Goal: Task Accomplishment & Management: Use online tool/utility

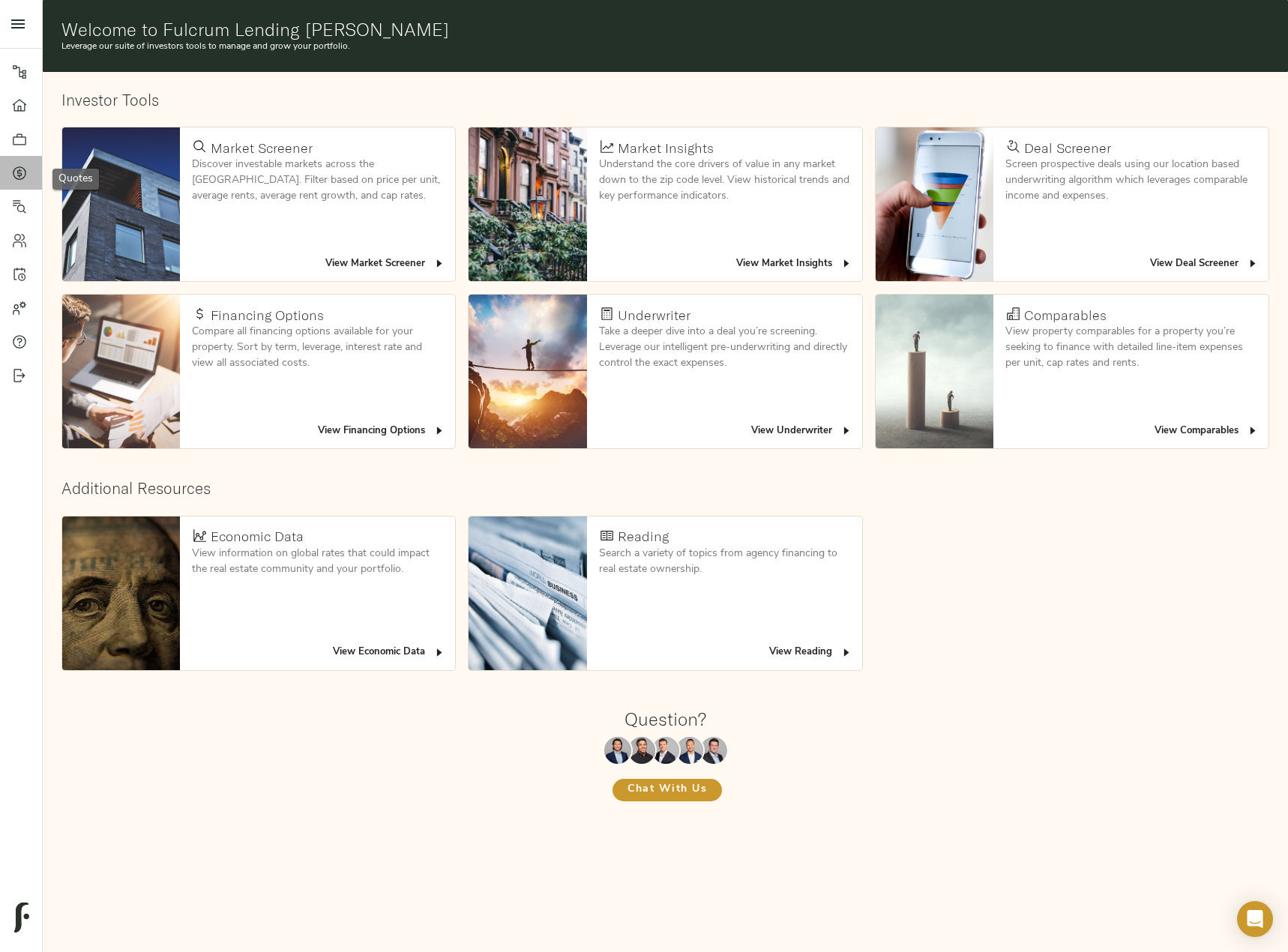
click at [11, 167] on link "Quotes" at bounding box center [21, 172] width 42 height 34
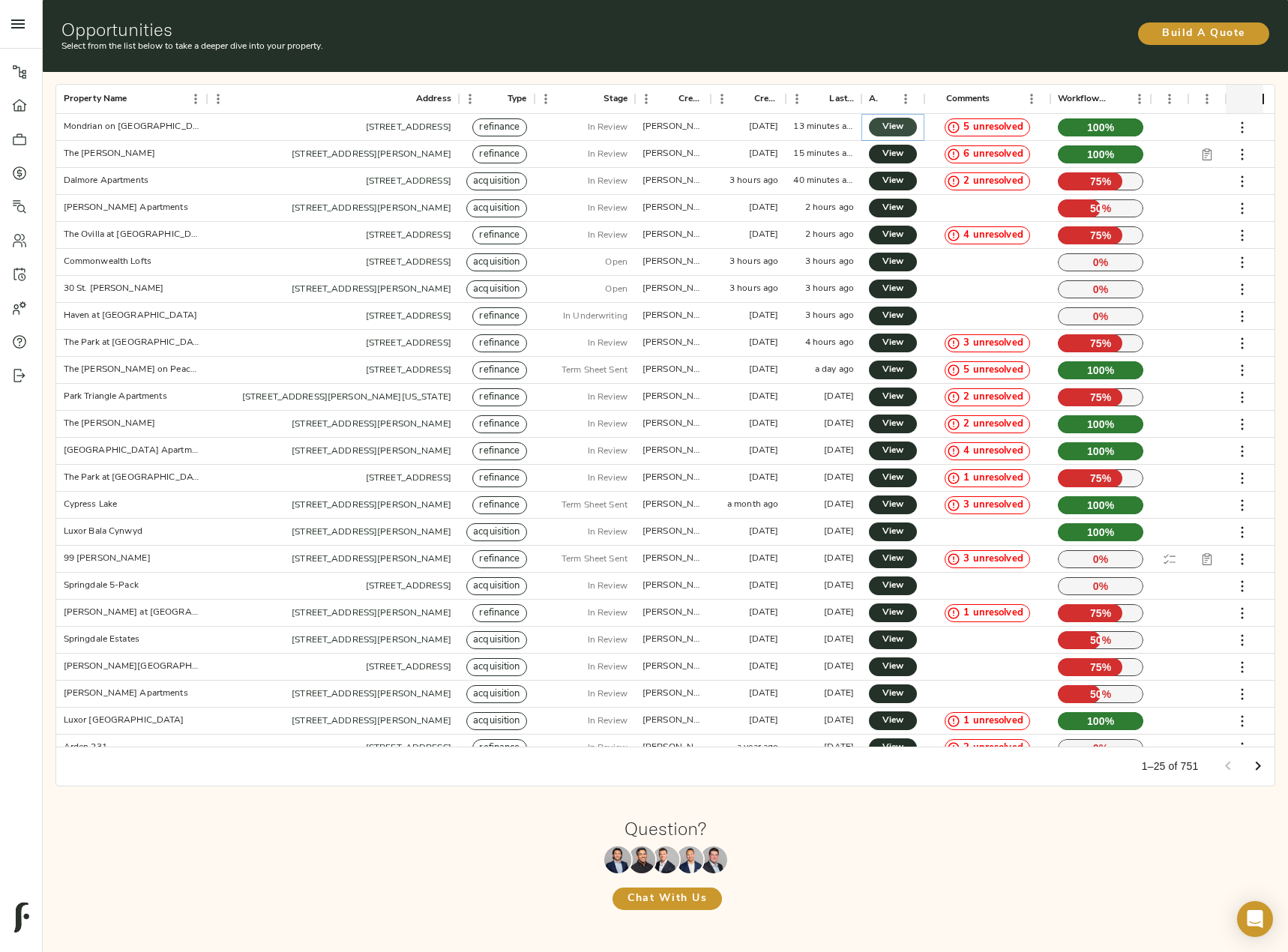
click at [900, 123] on span "View" at bounding box center [893, 128] width 18 height 16
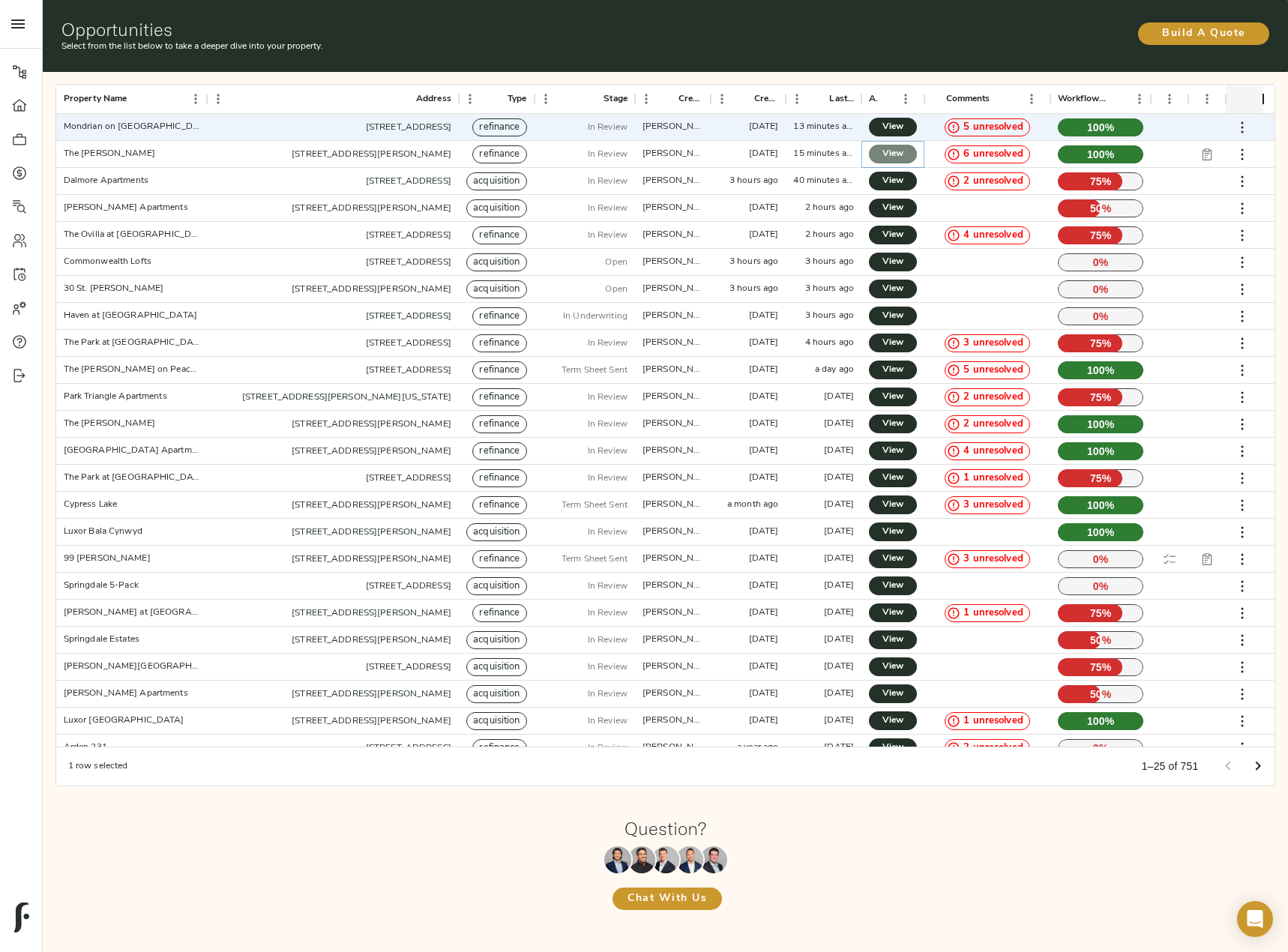
click at [892, 156] on span "View" at bounding box center [893, 155] width 18 height 16
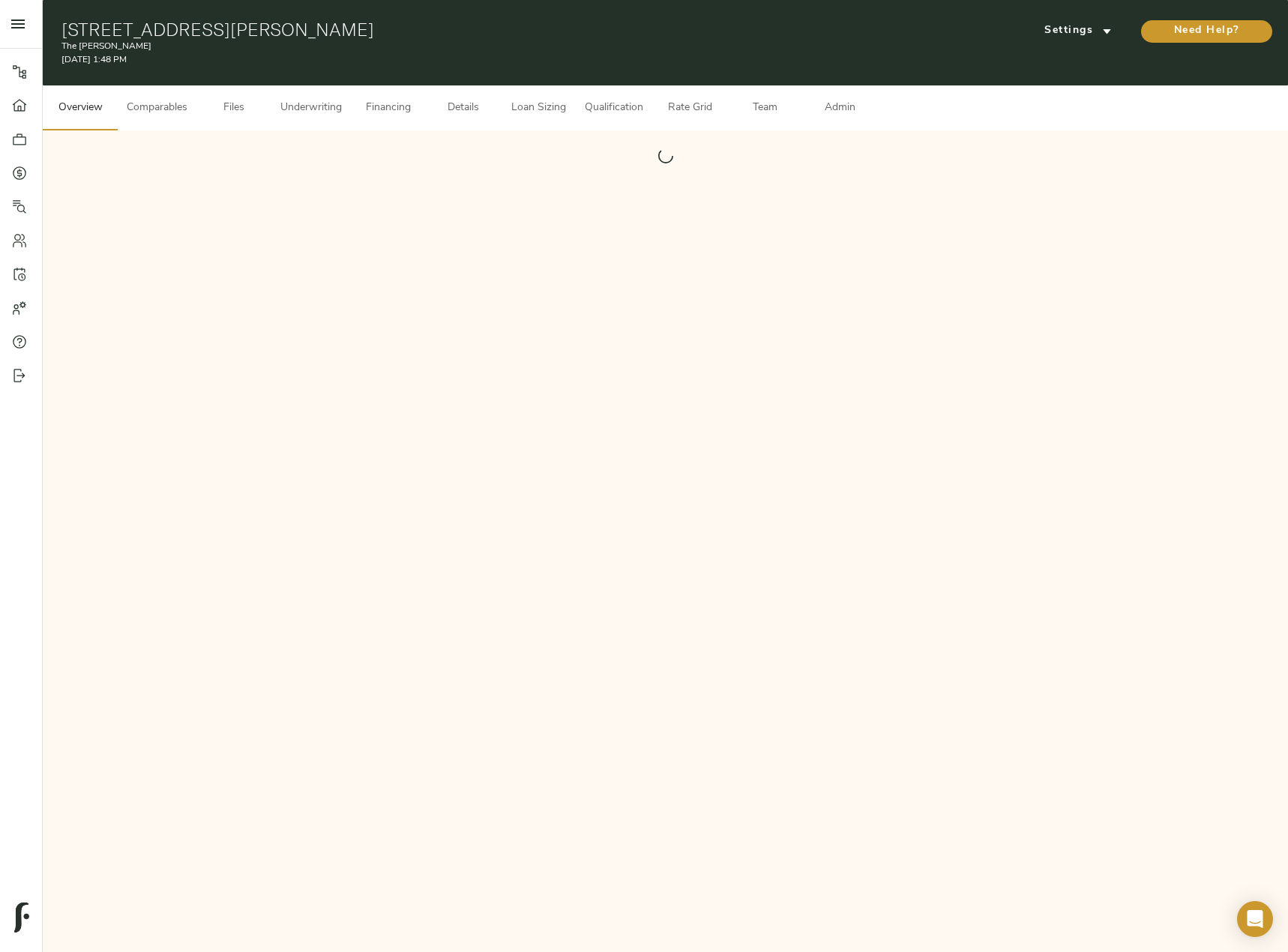
click at [310, 105] on span "Underwriting" at bounding box center [311, 108] width 62 height 19
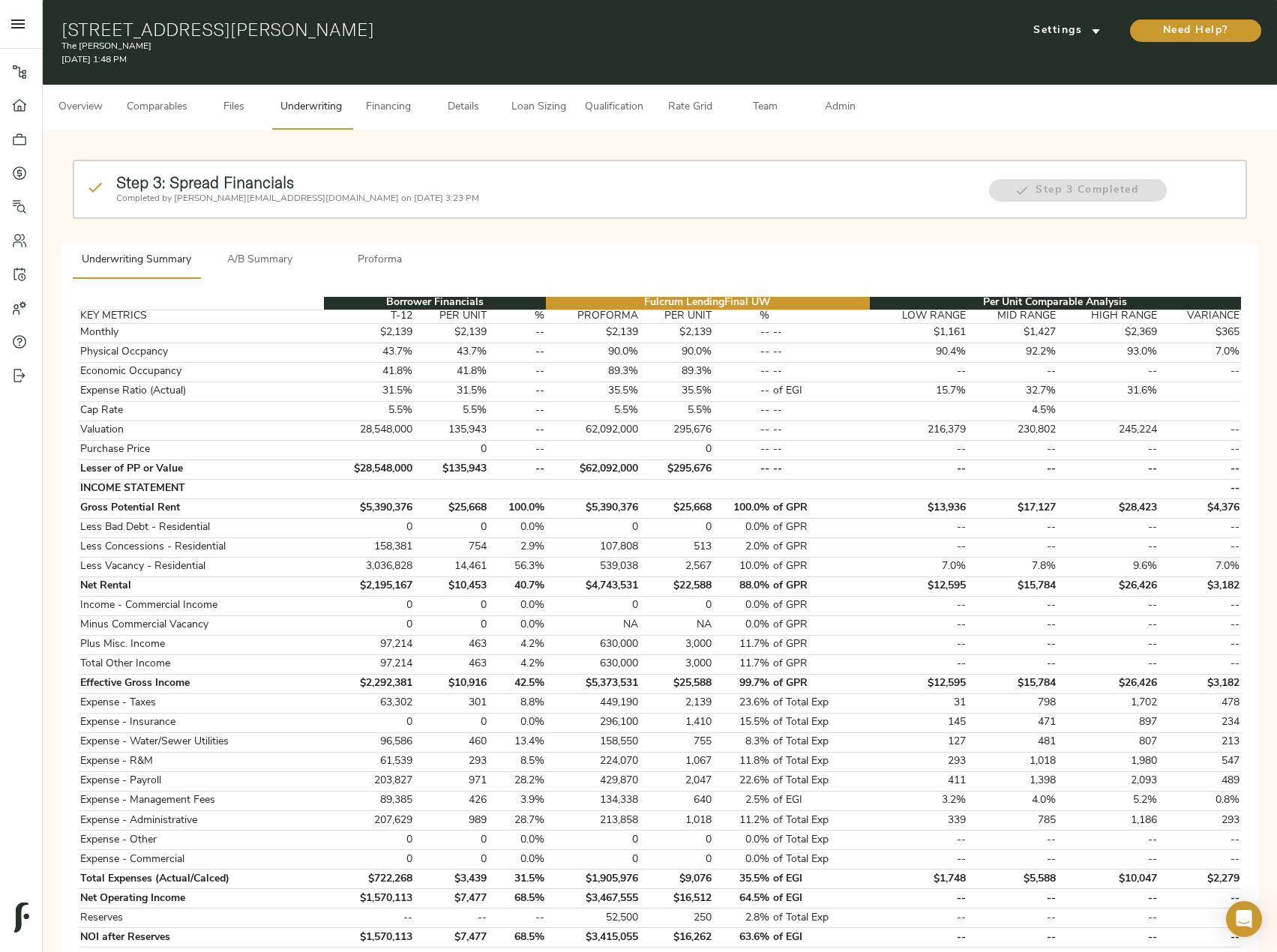
click at [42, 101] on div "Pipeline Dashboard Portfolio Quotes Search Users Activity Account Help Sign Out" at bounding box center [21, 476] width 43 height 952
click at [71, 111] on span "Overview" at bounding box center [80, 108] width 57 height 19
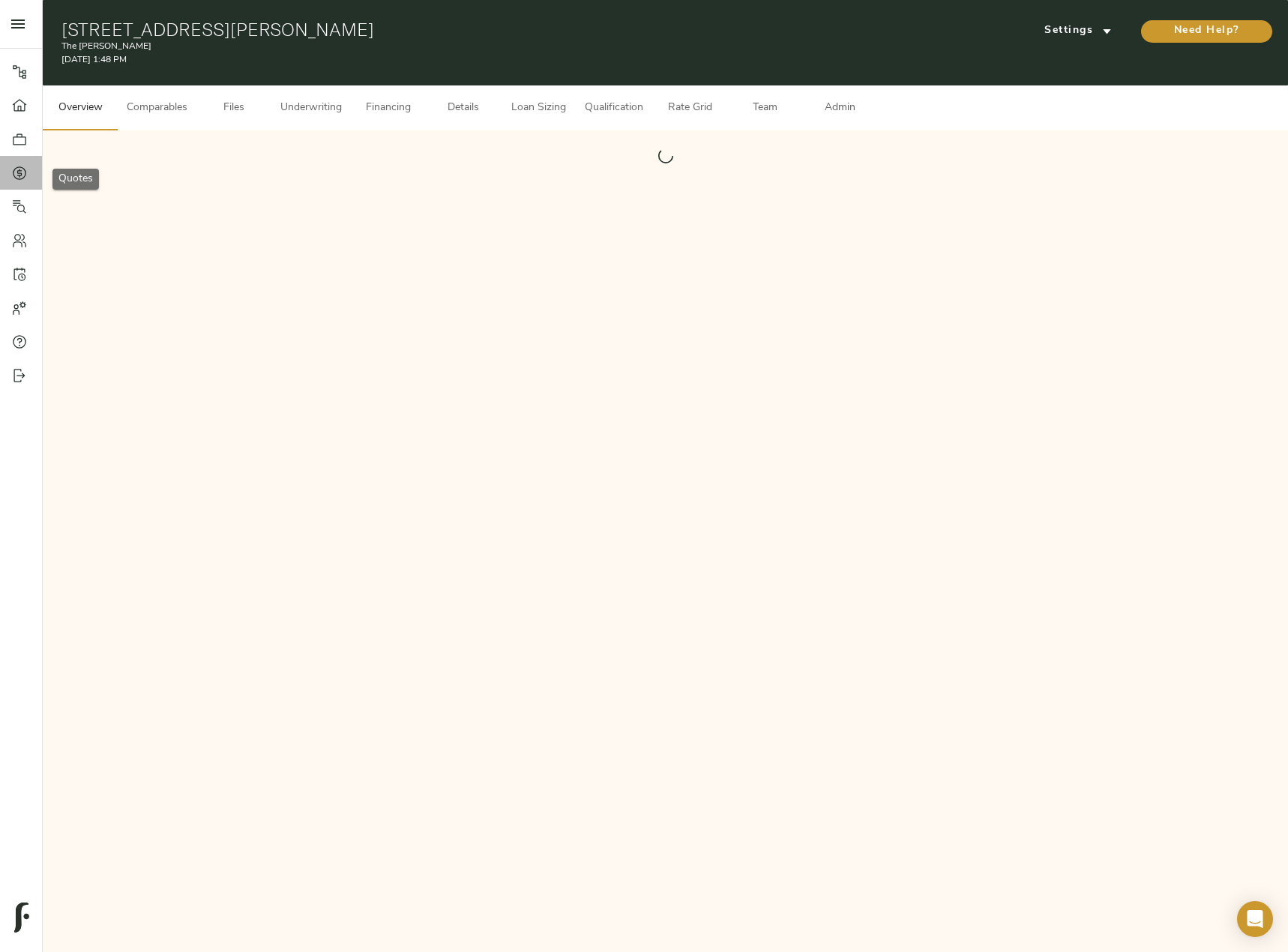
click at [20, 179] on icon at bounding box center [20, 173] width 14 height 14
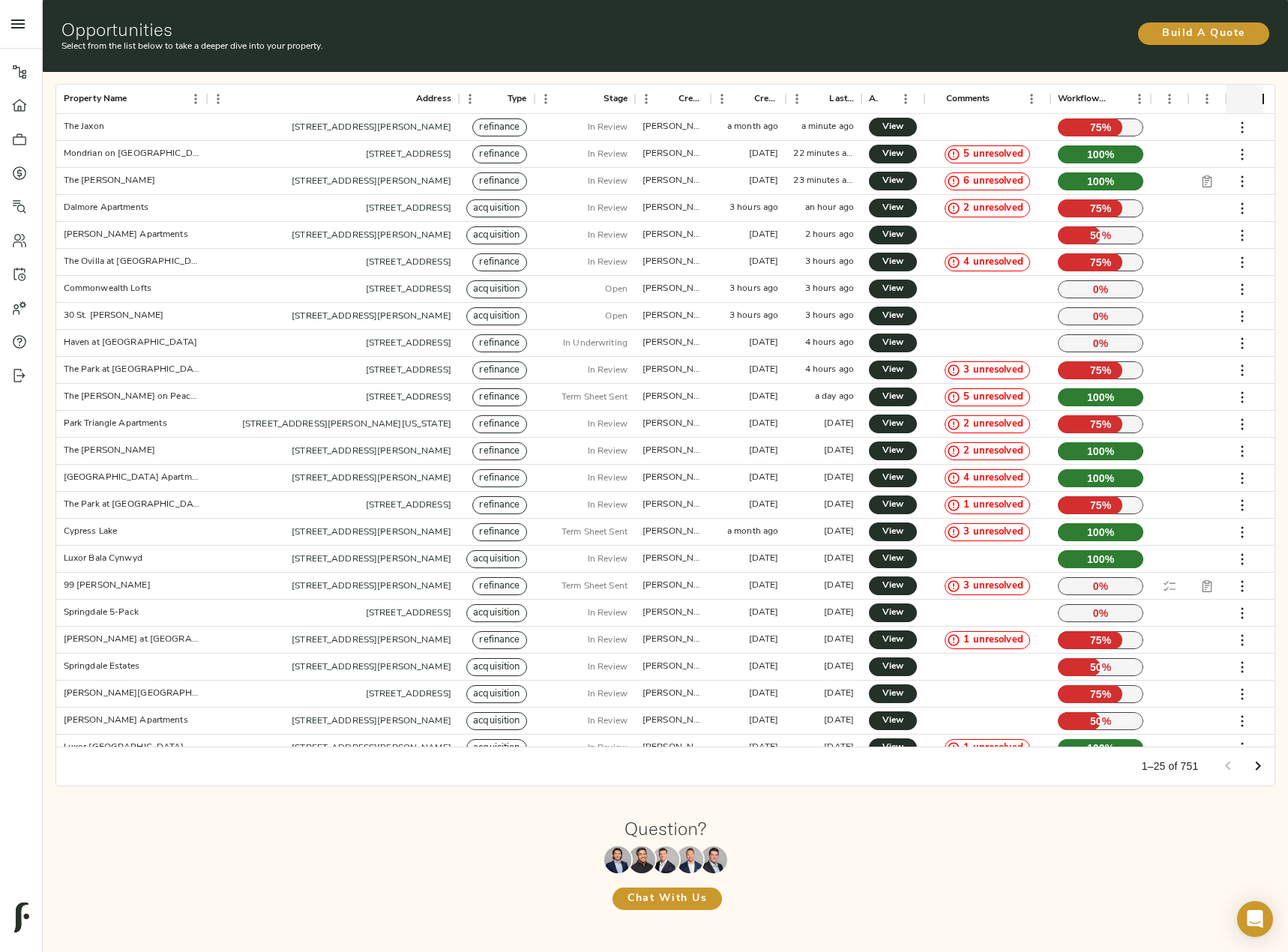
click at [1264, 761] on icon "Go to next page" at bounding box center [1258, 767] width 18 height 18
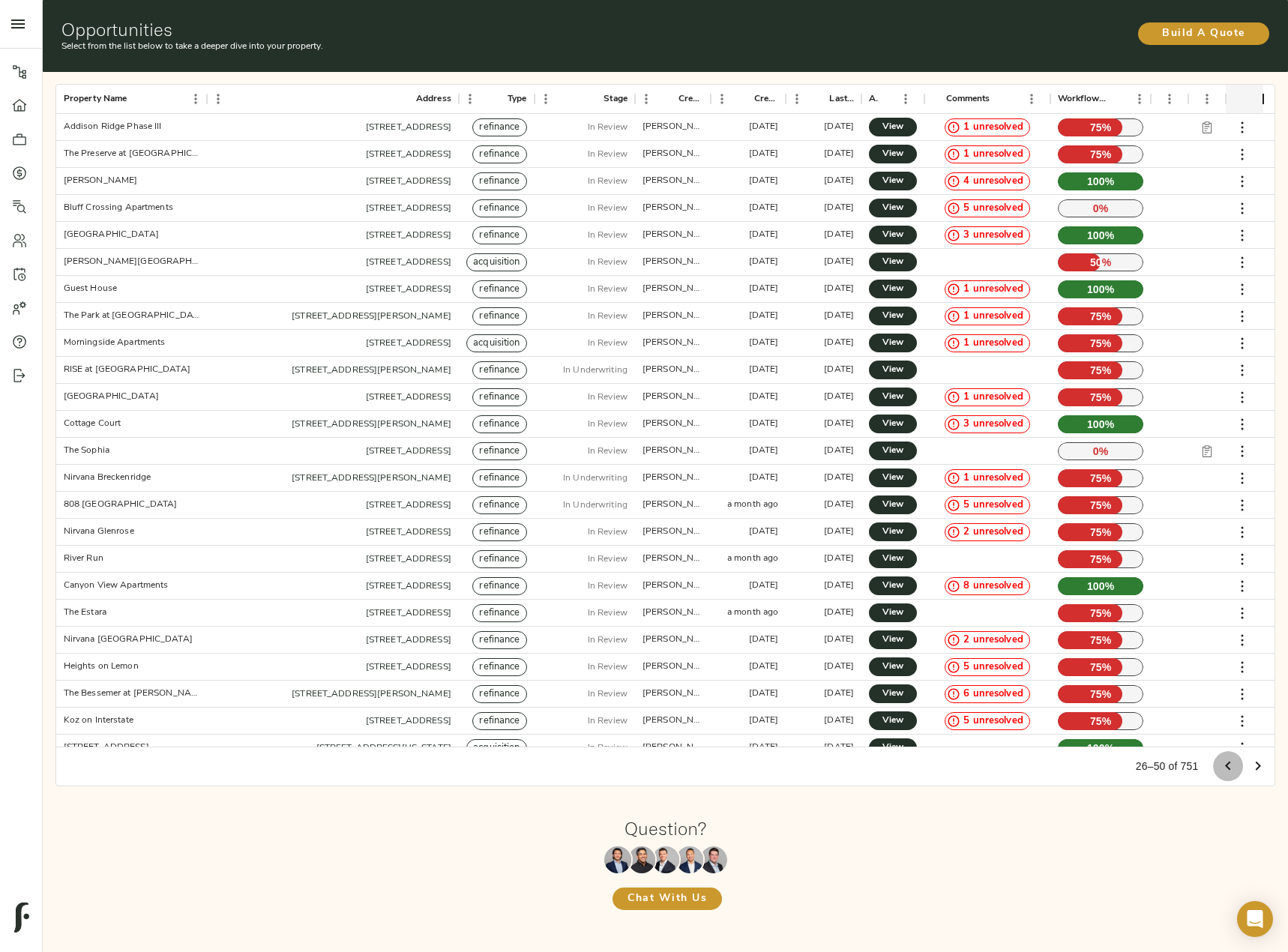
click at [1228, 768] on icon "Go to previous page" at bounding box center [1227, 766] width 5 height 9
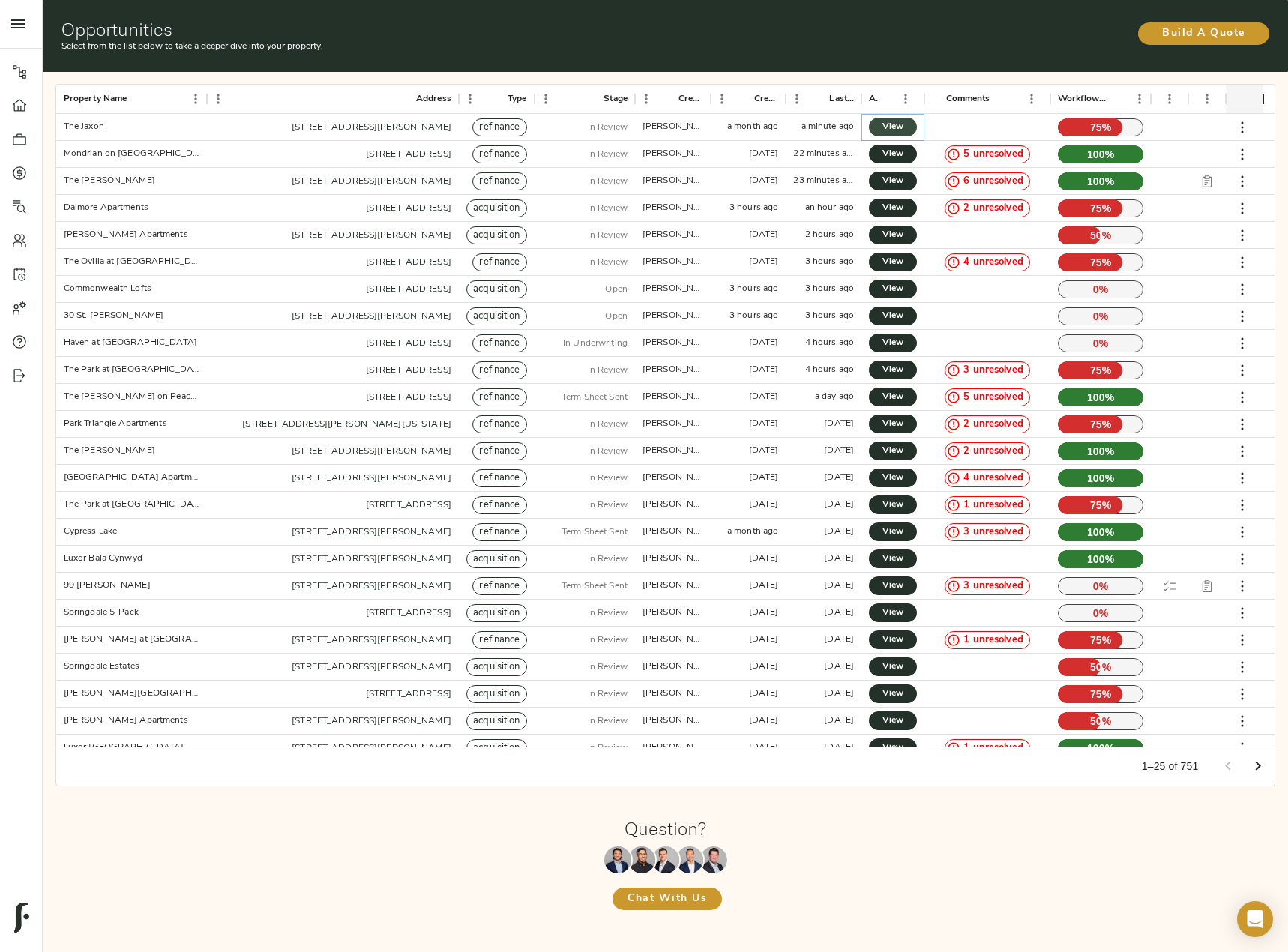
click at [889, 130] on span "View" at bounding box center [893, 128] width 18 height 16
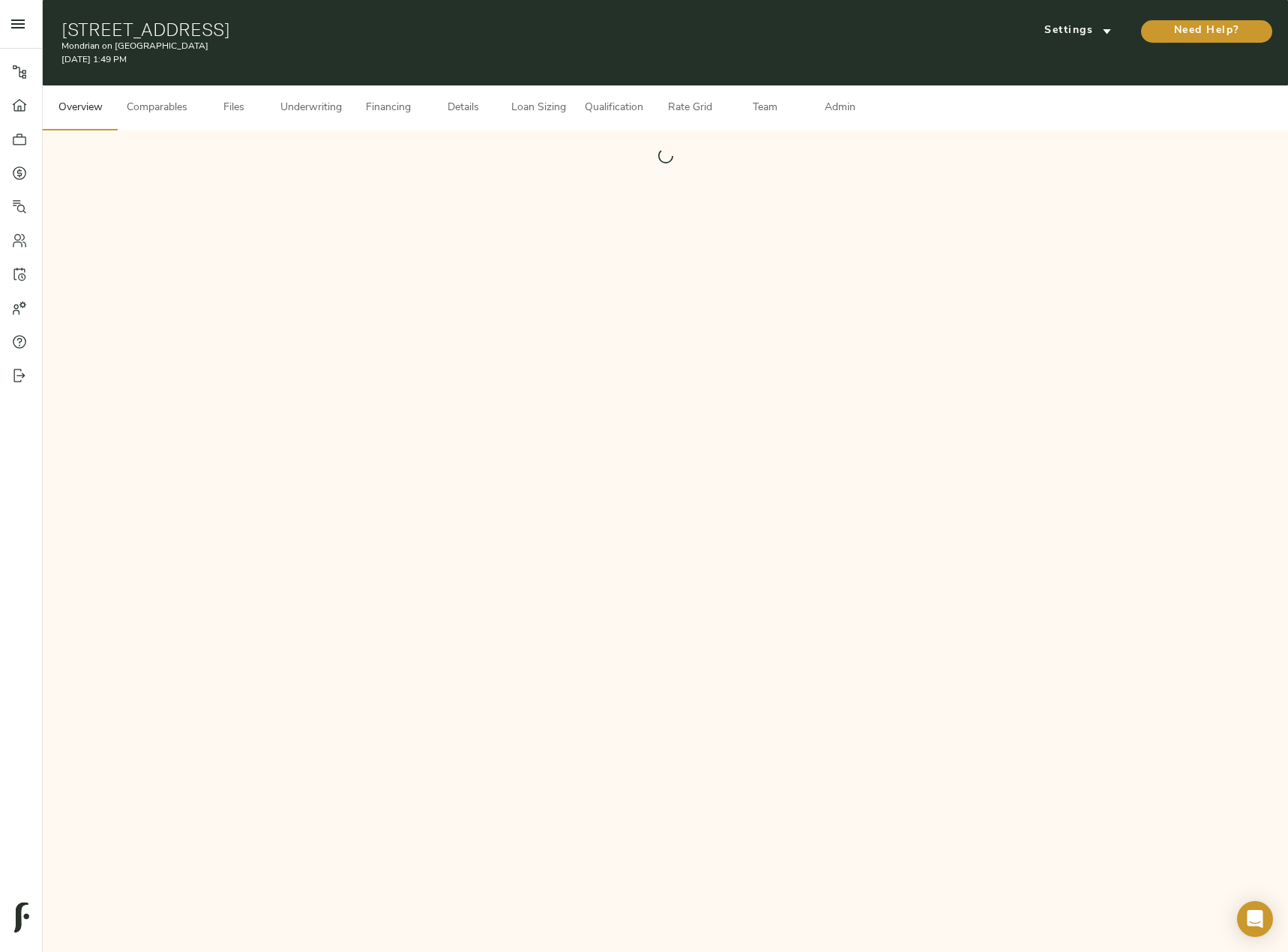
click at [157, 93] on button "Comparables" at bounding box center [157, 108] width 79 height 45
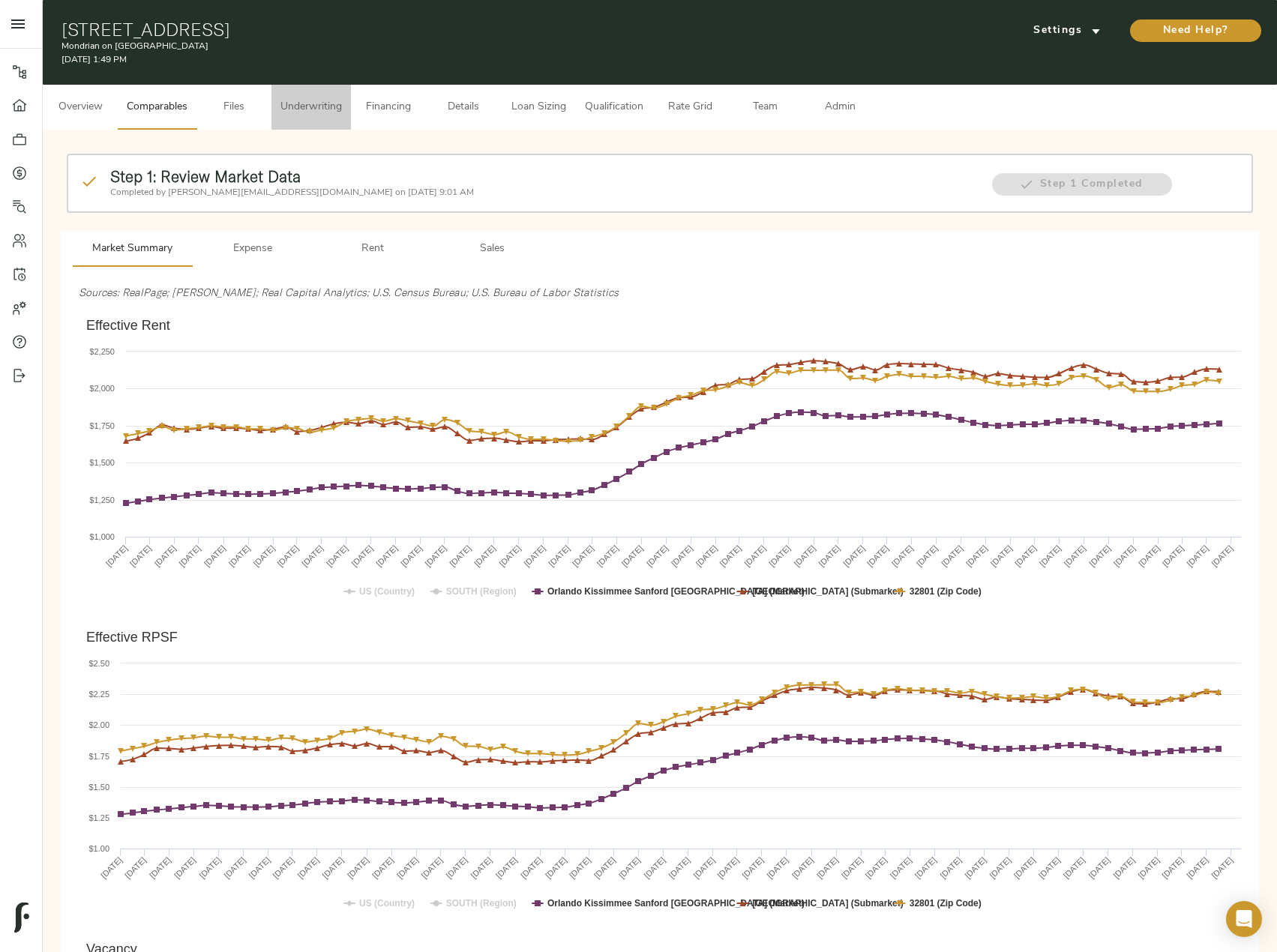
click at [336, 98] on button "Underwriting" at bounding box center [311, 107] width 80 height 45
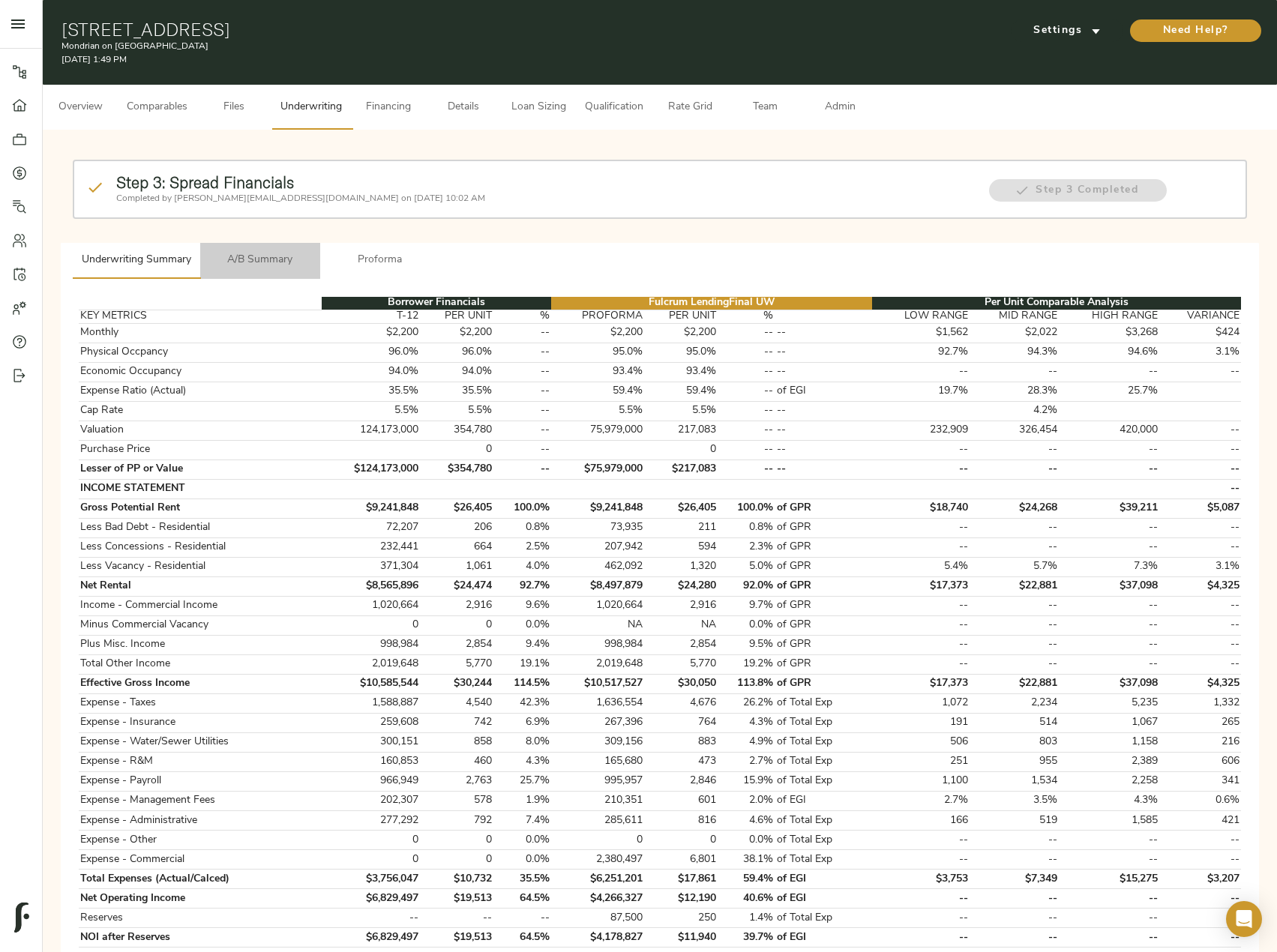
click at [271, 255] on span "A/B Summary" at bounding box center [260, 260] width 102 height 19
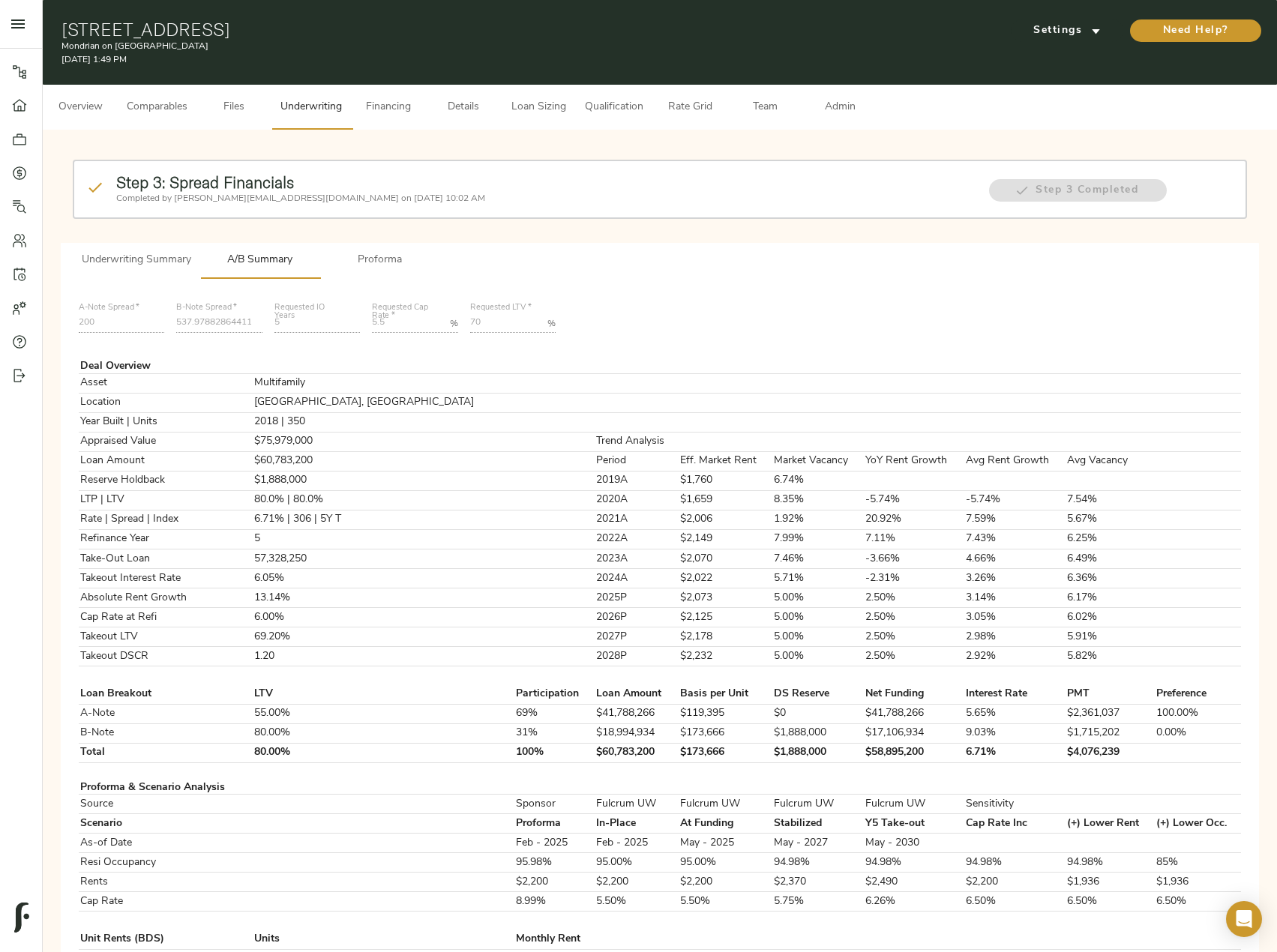
click at [1075, 43] on div "Settings" at bounding box center [1065, 31] width 119 height 30
click at [1079, 34] on span "Settings" at bounding box center [1067, 31] width 83 height 19
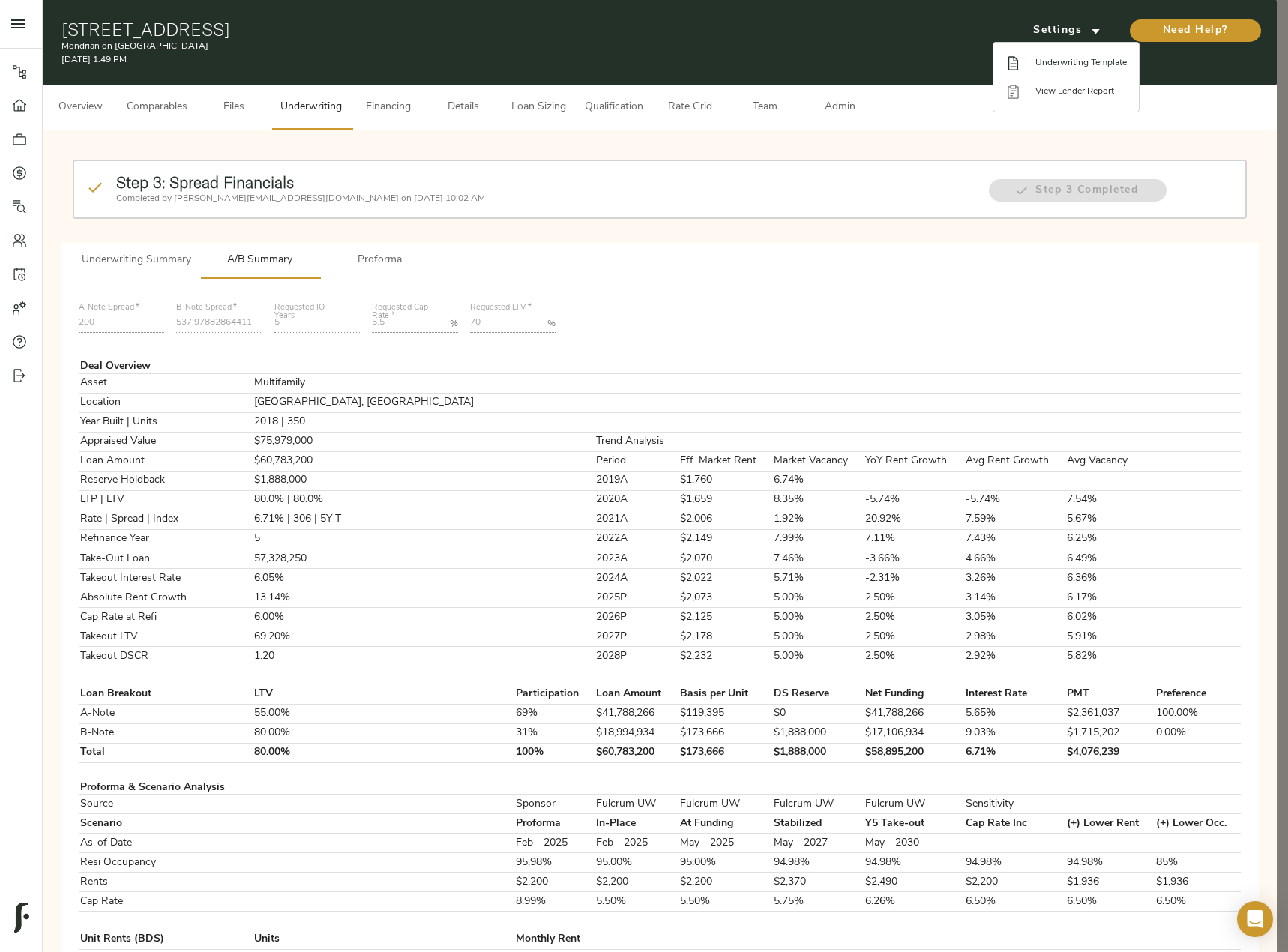
click at [1097, 67] on span "Underwriting Template" at bounding box center [1082, 63] width 92 height 14
click at [422, 504] on div at bounding box center [644, 476] width 1288 height 952
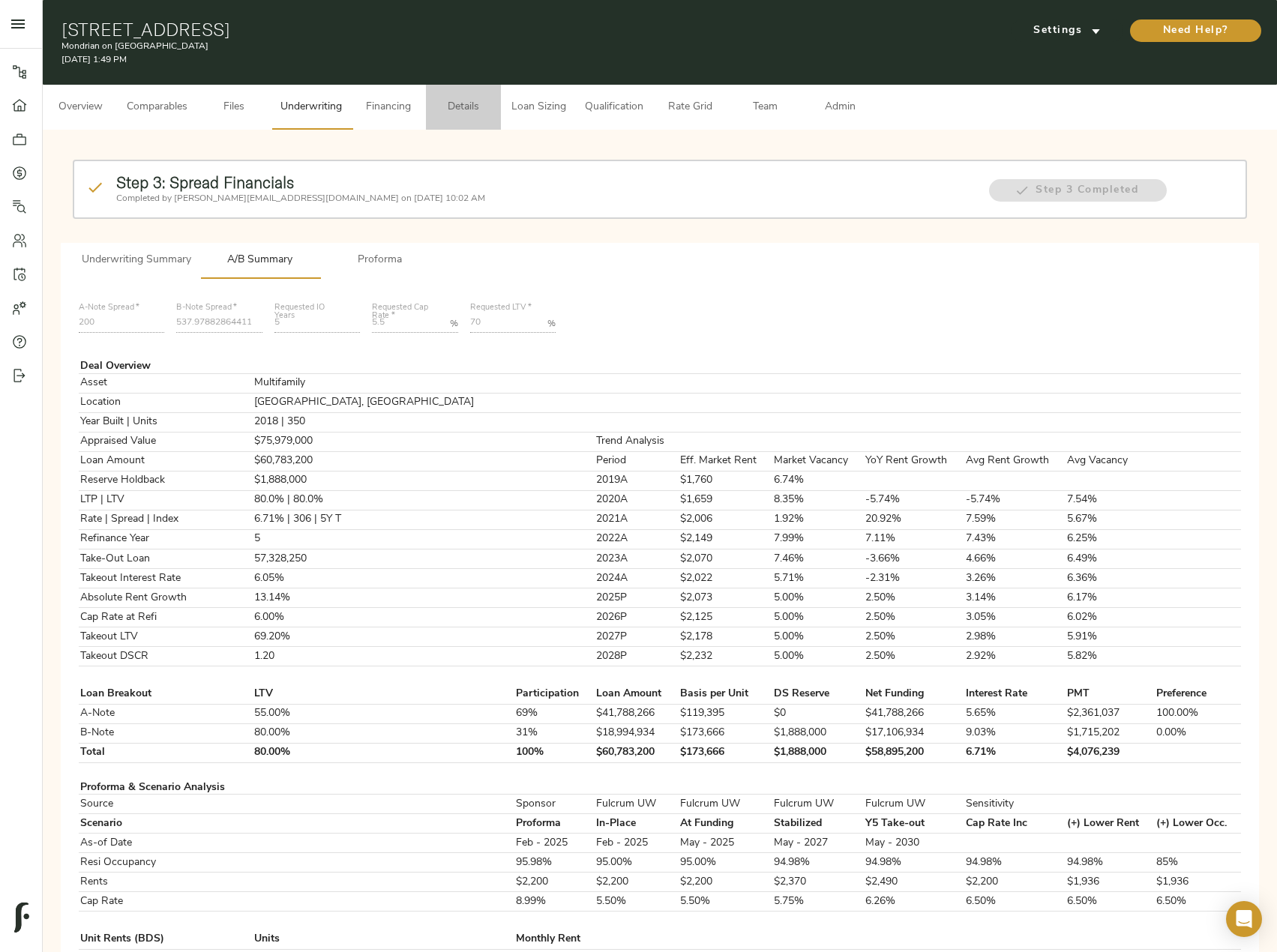
click at [451, 107] on span "Details" at bounding box center [463, 108] width 57 height 19
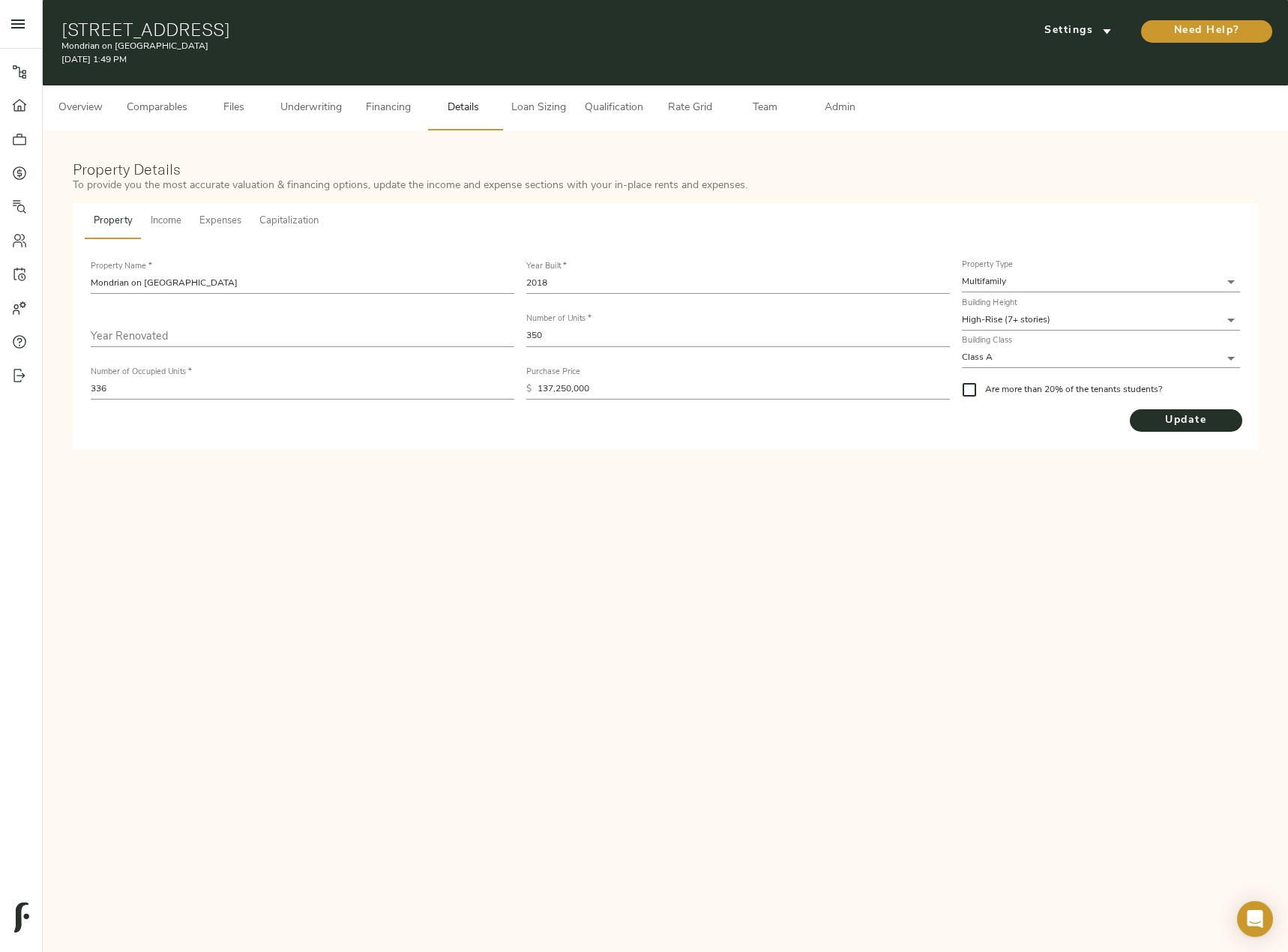
click at [173, 231] on button "Income" at bounding box center [165, 221] width 49 height 36
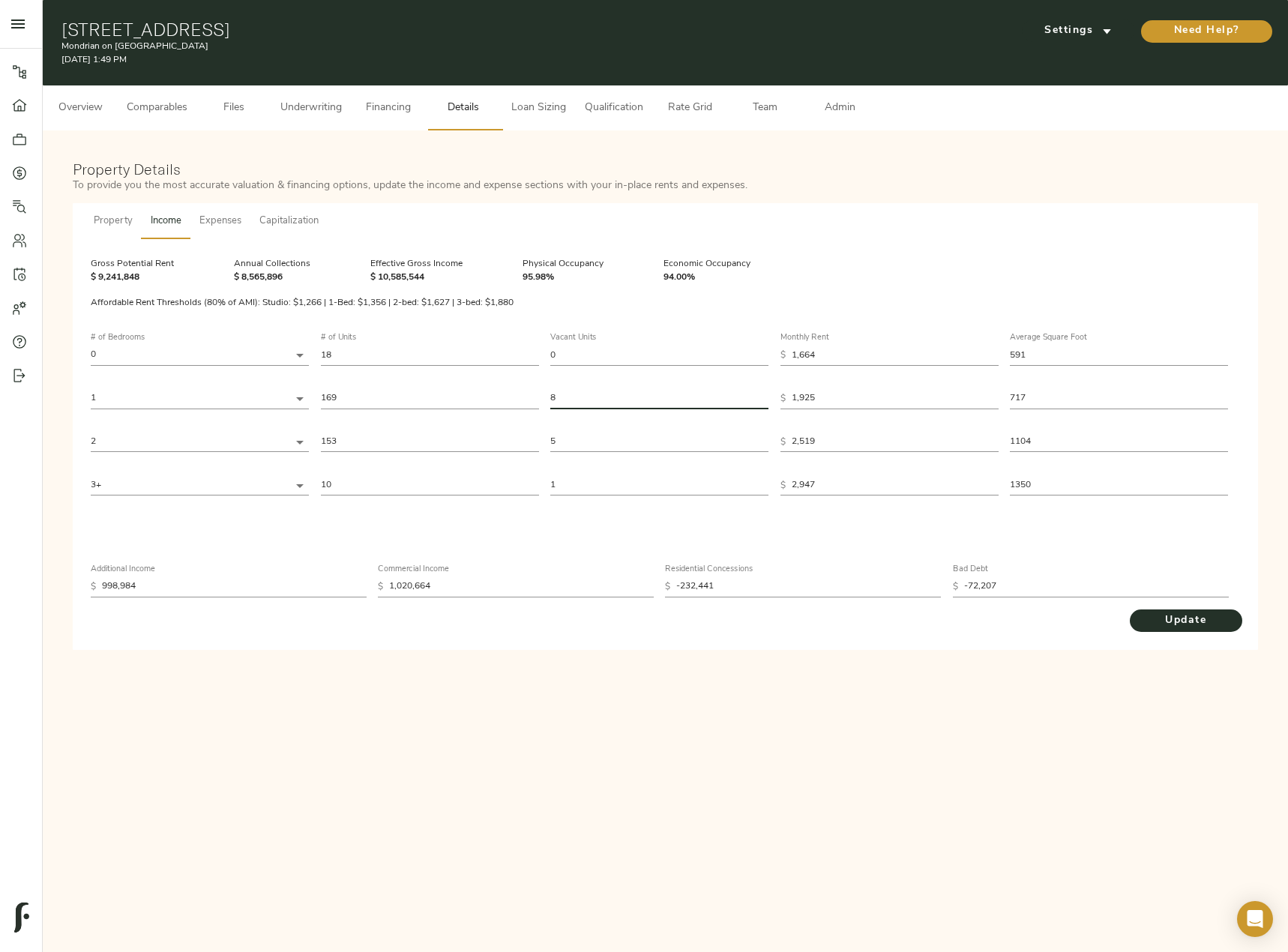
drag, startPoint x: 596, startPoint y: 403, endPoint x: 503, endPoint y: 397, distance: 93.2
click at [503, 397] on div "# of Bedrooms 0 0 # of Units 18 Vacant Units 0 Monthly Rent $ 1,664 Average Squ…" at bounding box center [665, 415] width 1149 height 186
type input "32"
drag, startPoint x: 578, startPoint y: 444, endPoint x: 527, endPoint y: 444, distance: 51.0
click at [527, 444] on div "# of Bedrooms 0 0 # of Units 18 Vacant Units 0 Monthly Rent $ 1,664 Average Squ…" at bounding box center [665, 415] width 1149 height 186
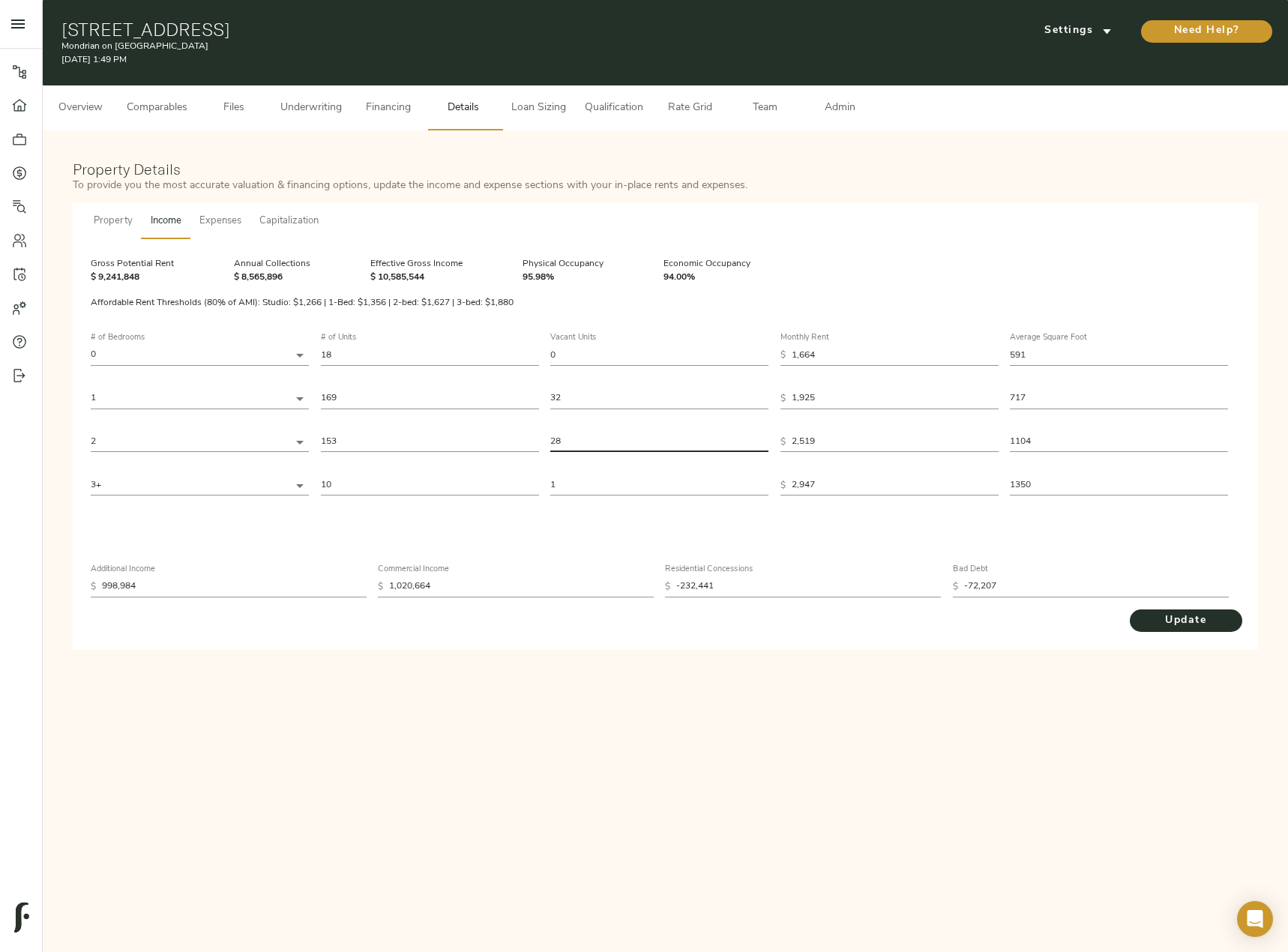
type input "28"
drag, startPoint x: 554, startPoint y: 481, endPoint x: 518, endPoint y: 473, distance: 36.9
click at [519, 474] on div "# of Bedrooms 0 0 # of Units 18 Vacant Units 0 Monthly Rent $ 1,664 Average Squ…" at bounding box center [665, 415] width 1149 height 186
type input "5"
click at [1172, 626] on span "Update" at bounding box center [1185, 621] width 83 height 19
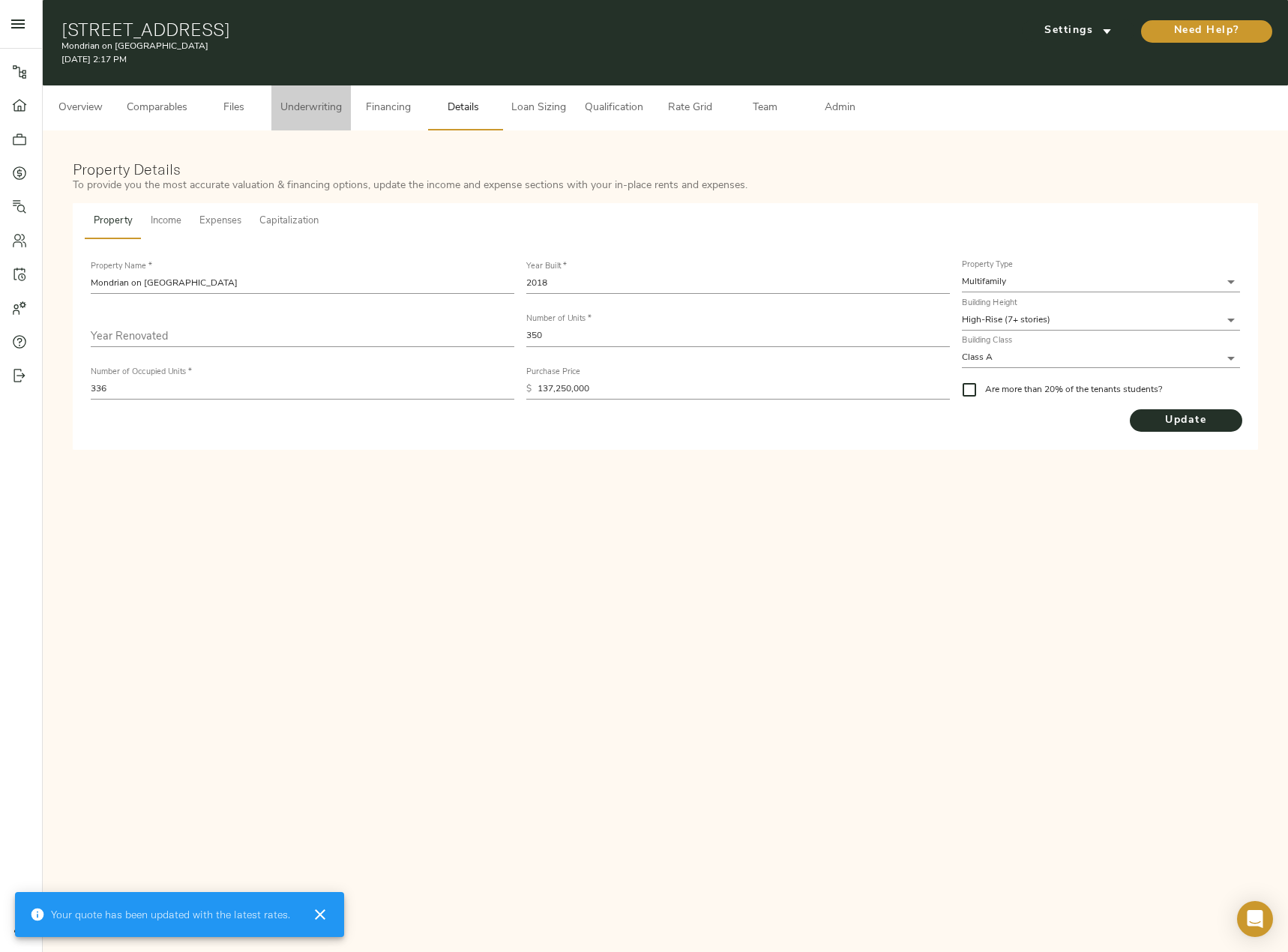
click at [316, 97] on button "Underwriting" at bounding box center [311, 108] width 80 height 45
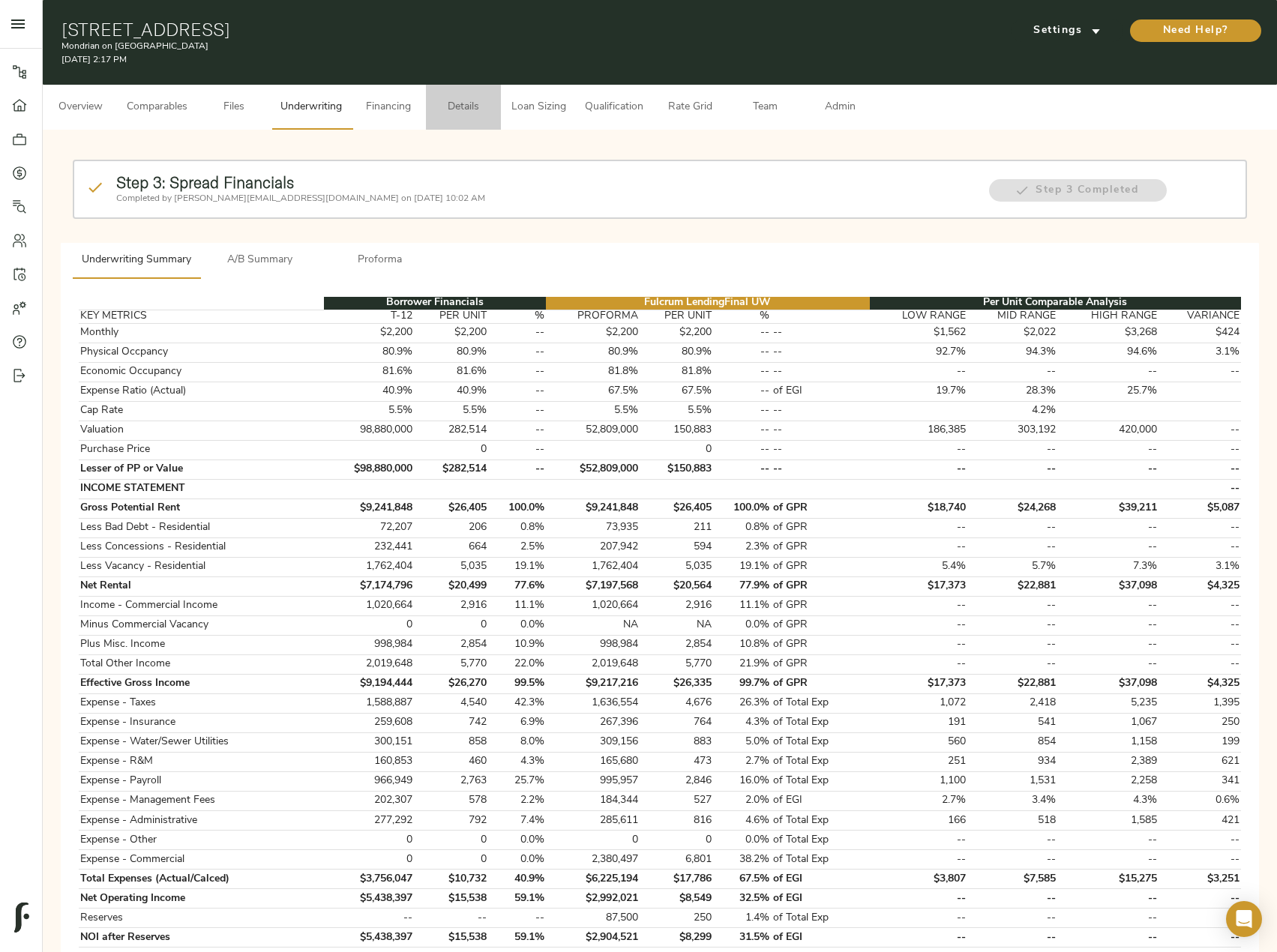
click at [466, 115] on span "Details" at bounding box center [463, 108] width 57 height 19
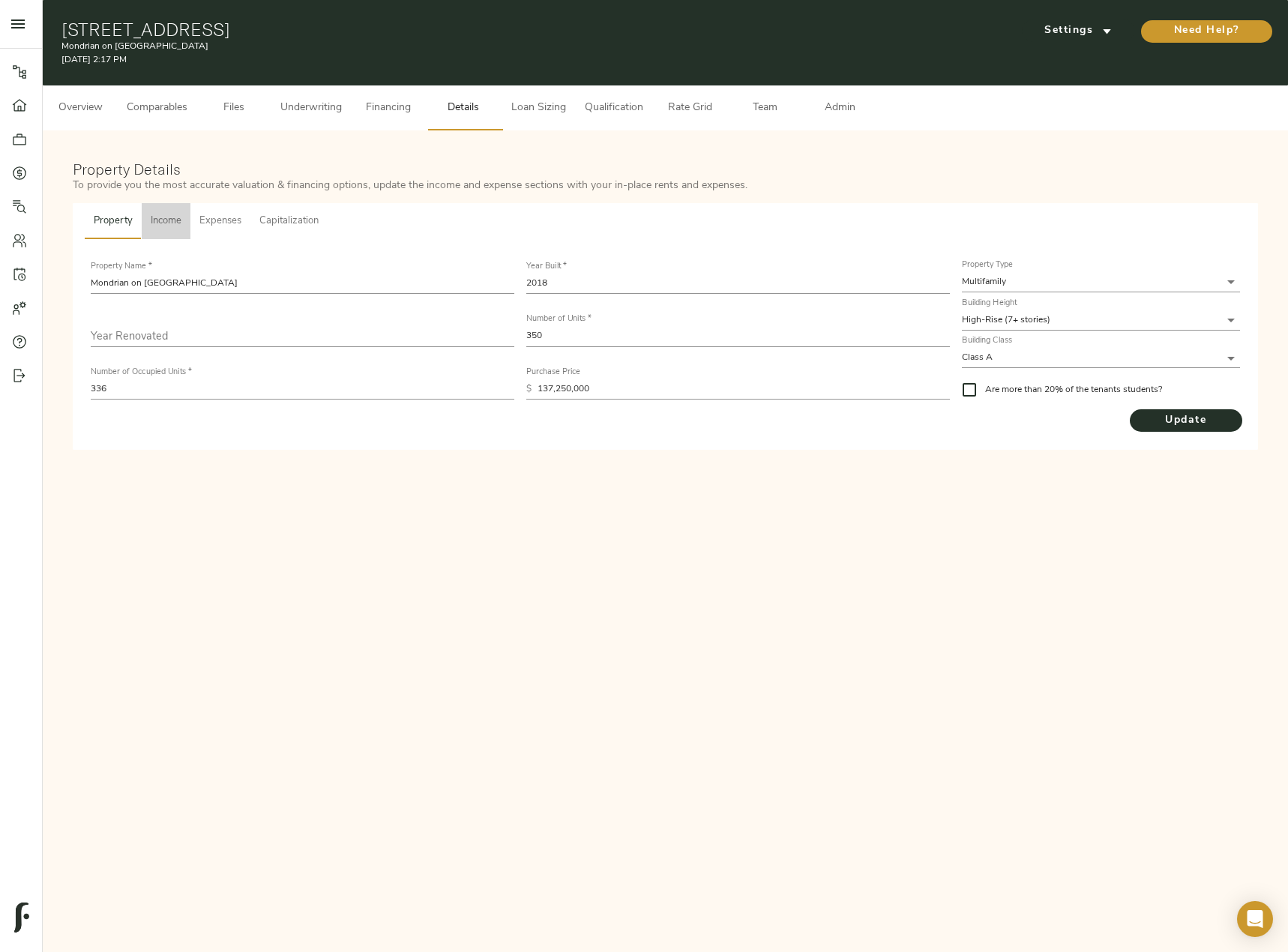
click at [176, 209] on button "Income" at bounding box center [165, 221] width 49 height 36
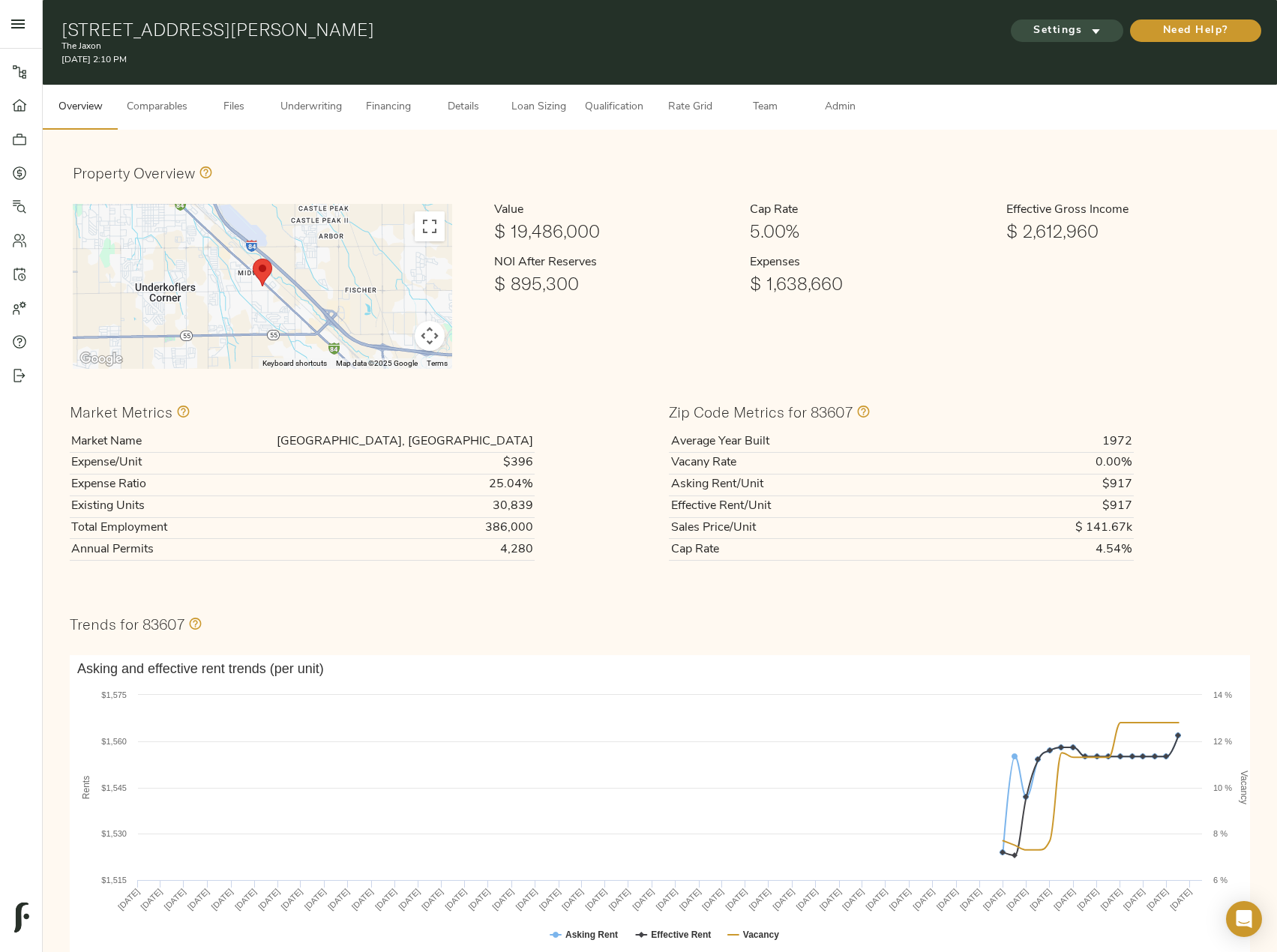
click at [1076, 29] on span "Settings" at bounding box center [1067, 31] width 83 height 19
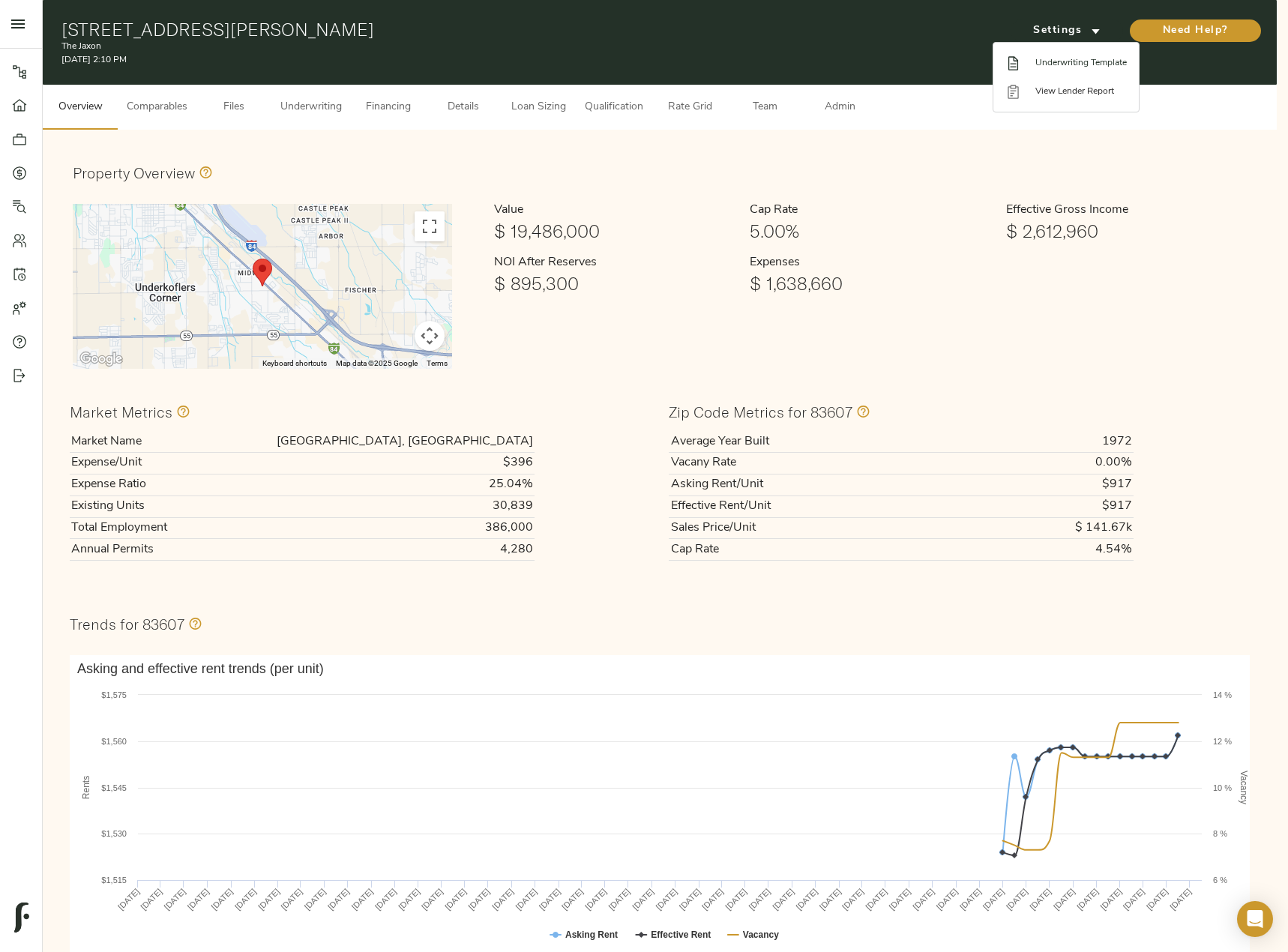
click at [1092, 63] on span "Underwriting Template" at bounding box center [1082, 63] width 92 height 14
drag, startPoint x: 439, startPoint y: 116, endPoint x: 456, endPoint y: 114, distance: 17.1
click at [439, 116] on div at bounding box center [644, 476] width 1288 height 952
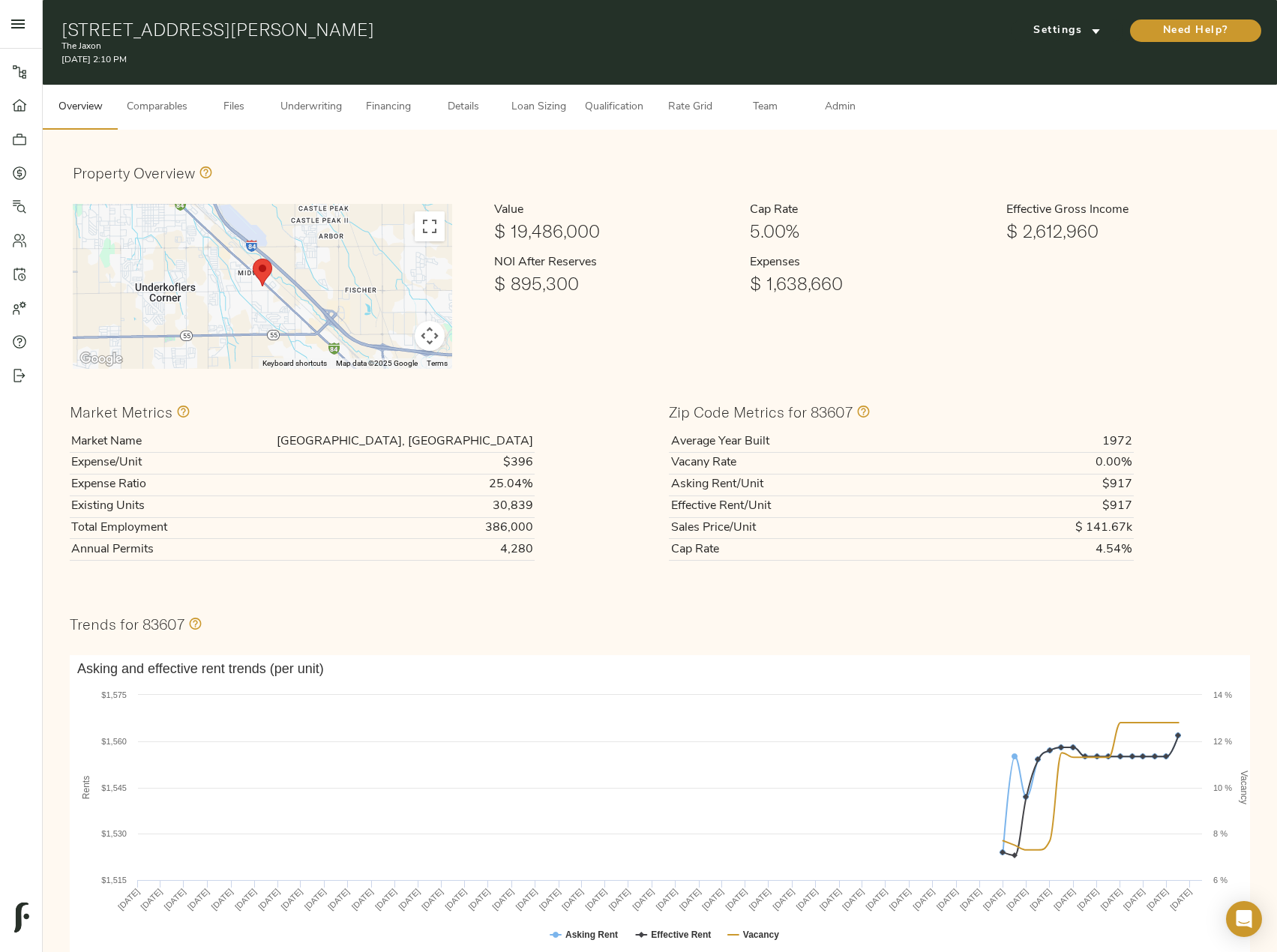
click at [459, 113] on body "The Jaxon - 401 Cyn Vlg Ln, Caldwell, ID 83607 Pipeline Dashboard Portfolio Quo…" at bounding box center [638, 675] width 1277 height 1350
click at [464, 106] on span "Details" at bounding box center [463, 108] width 57 height 19
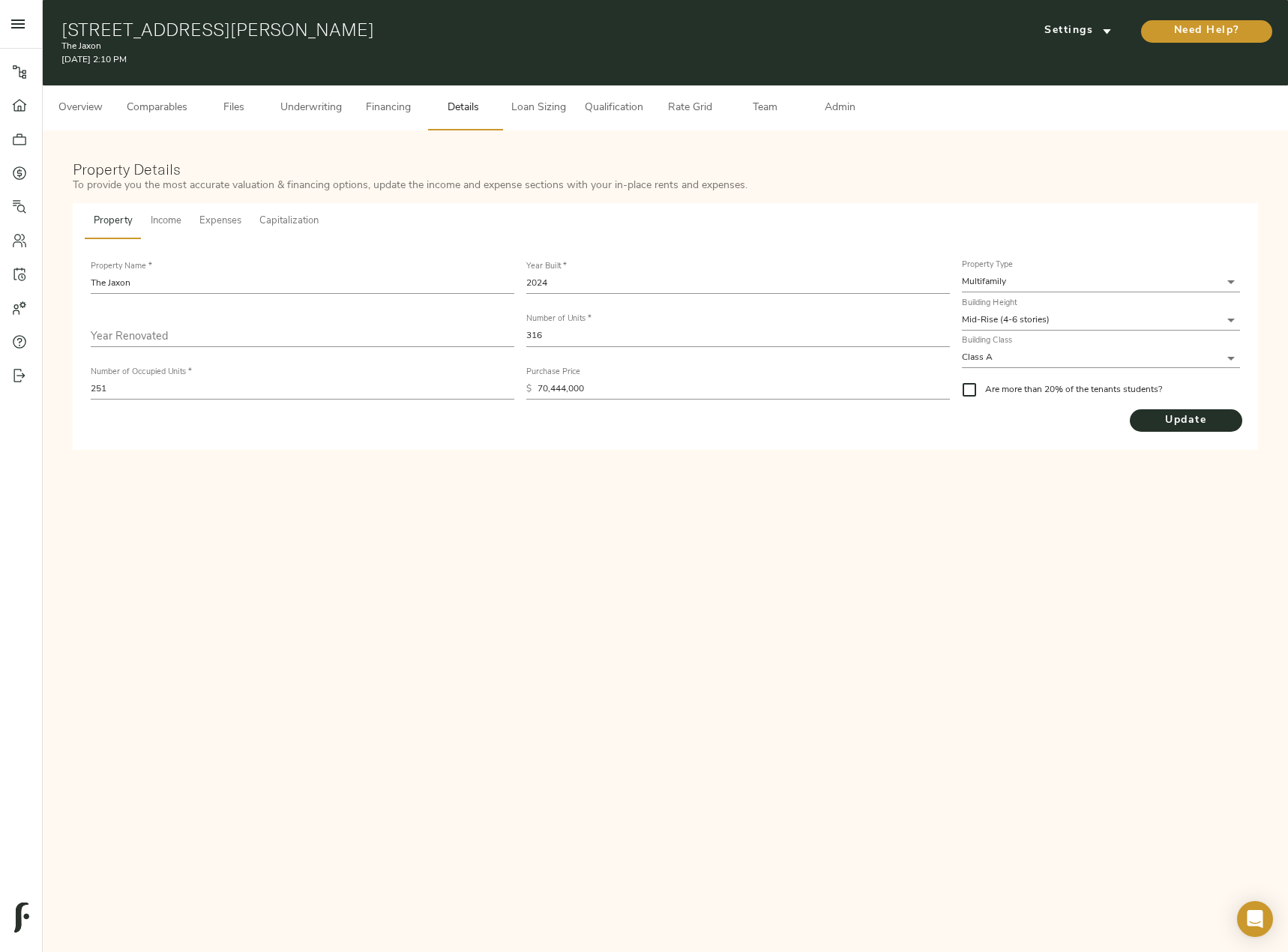
click at [147, 243] on div "Property Name   * The Jaxon Year Built   * 2024 Year Renovated Number of Units …" at bounding box center [665, 344] width 1185 height 210
click at [159, 225] on span "Income" at bounding box center [165, 221] width 31 height 17
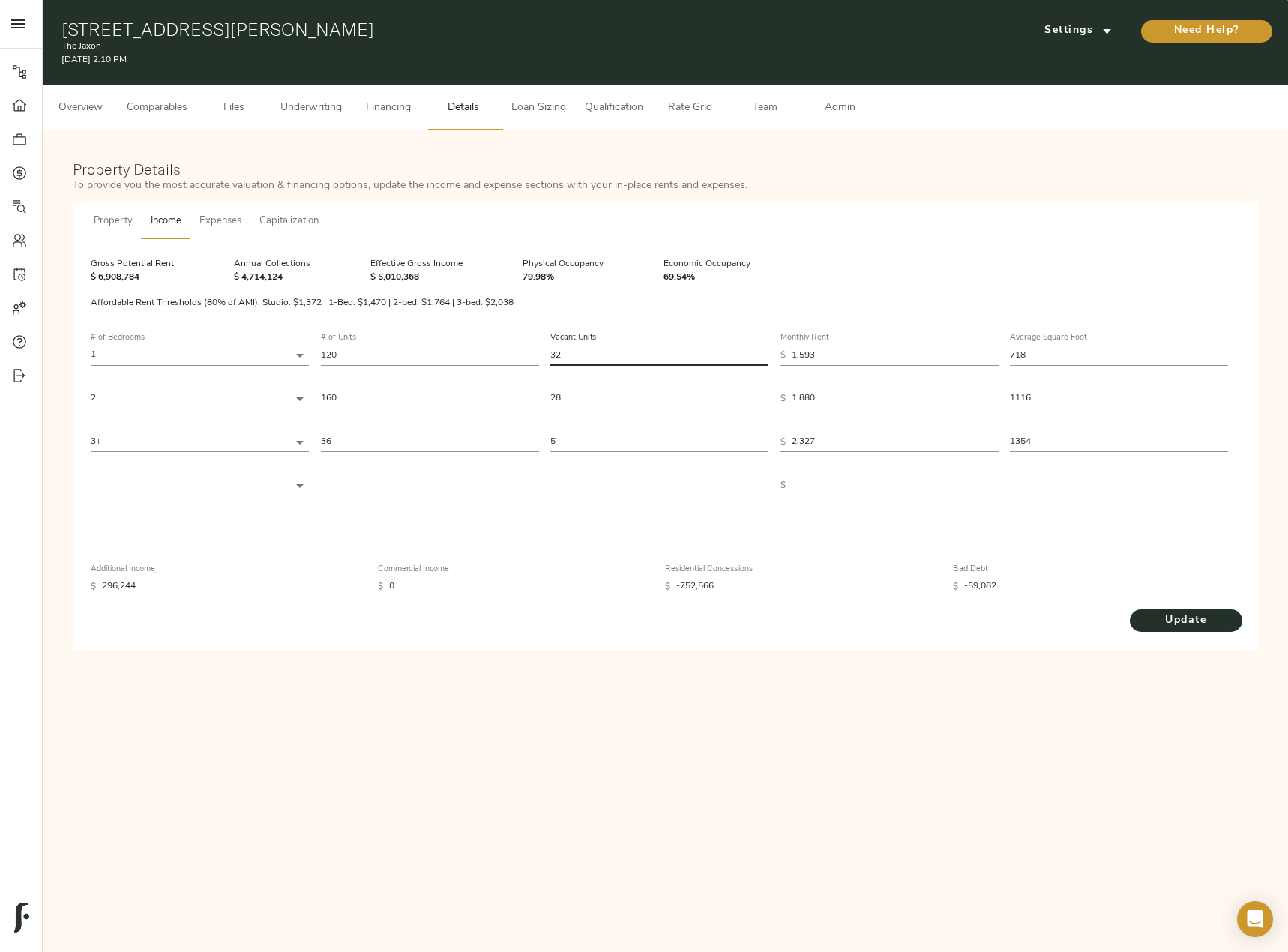
drag, startPoint x: 588, startPoint y: 349, endPoint x: 526, endPoint y: 349, distance: 62.0
click at [526, 349] on div "# of Bedrooms 1 1 # of Units 120 Vacant Units 32 Monthly Rent $ 1,593 Average S…" at bounding box center [665, 415] width 1149 height 186
type input "1"
type input "16"
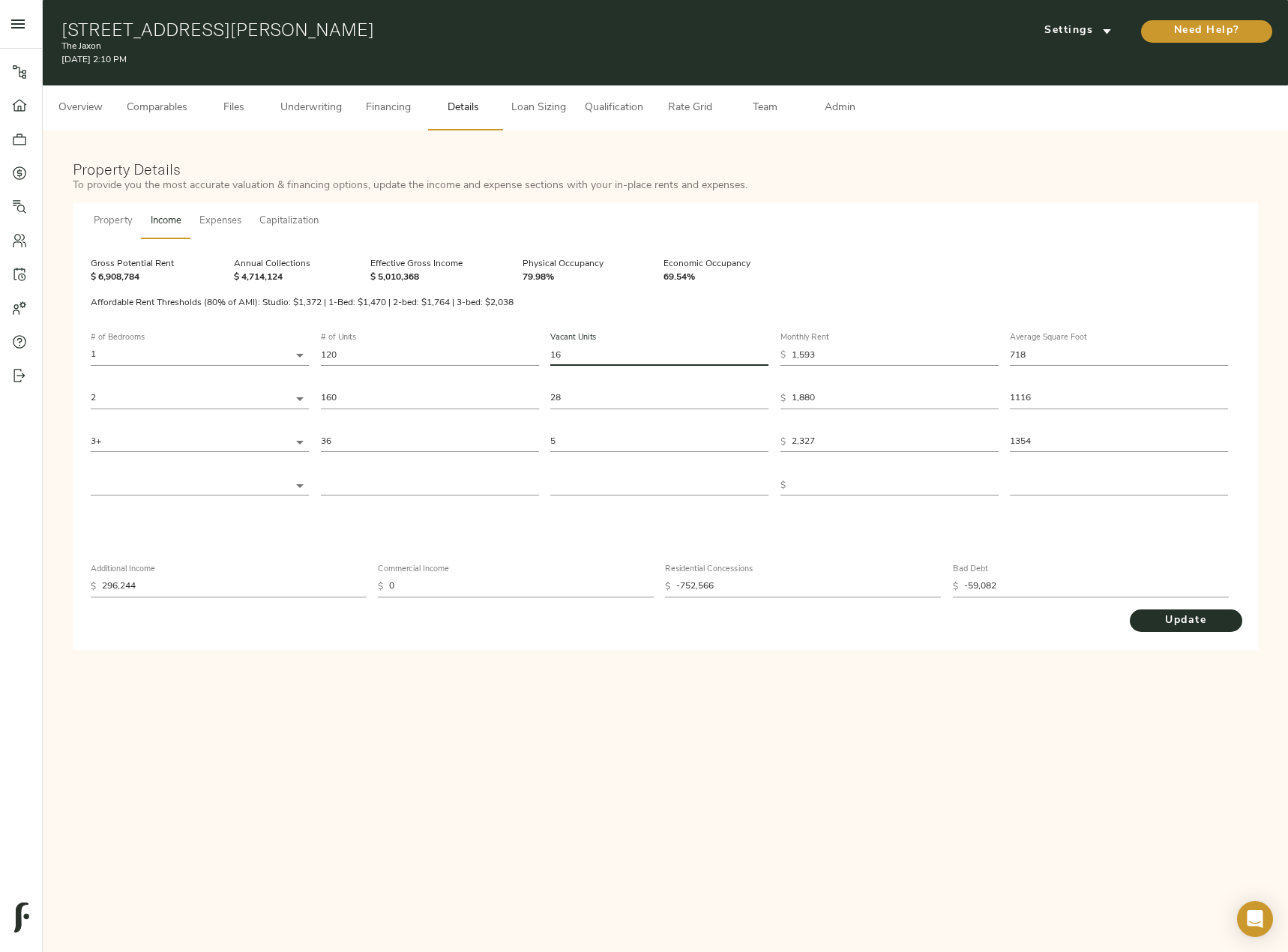
drag, startPoint x: 594, startPoint y: 402, endPoint x: 487, endPoint y: 392, distance: 107.5
click at [487, 392] on div "# of Bedrooms 1 1 # of Units 120 Vacant Units 16 Monthly Rent $ 1,593 Average S…" at bounding box center [665, 415] width 1149 height 186
type input "1"
type input "14"
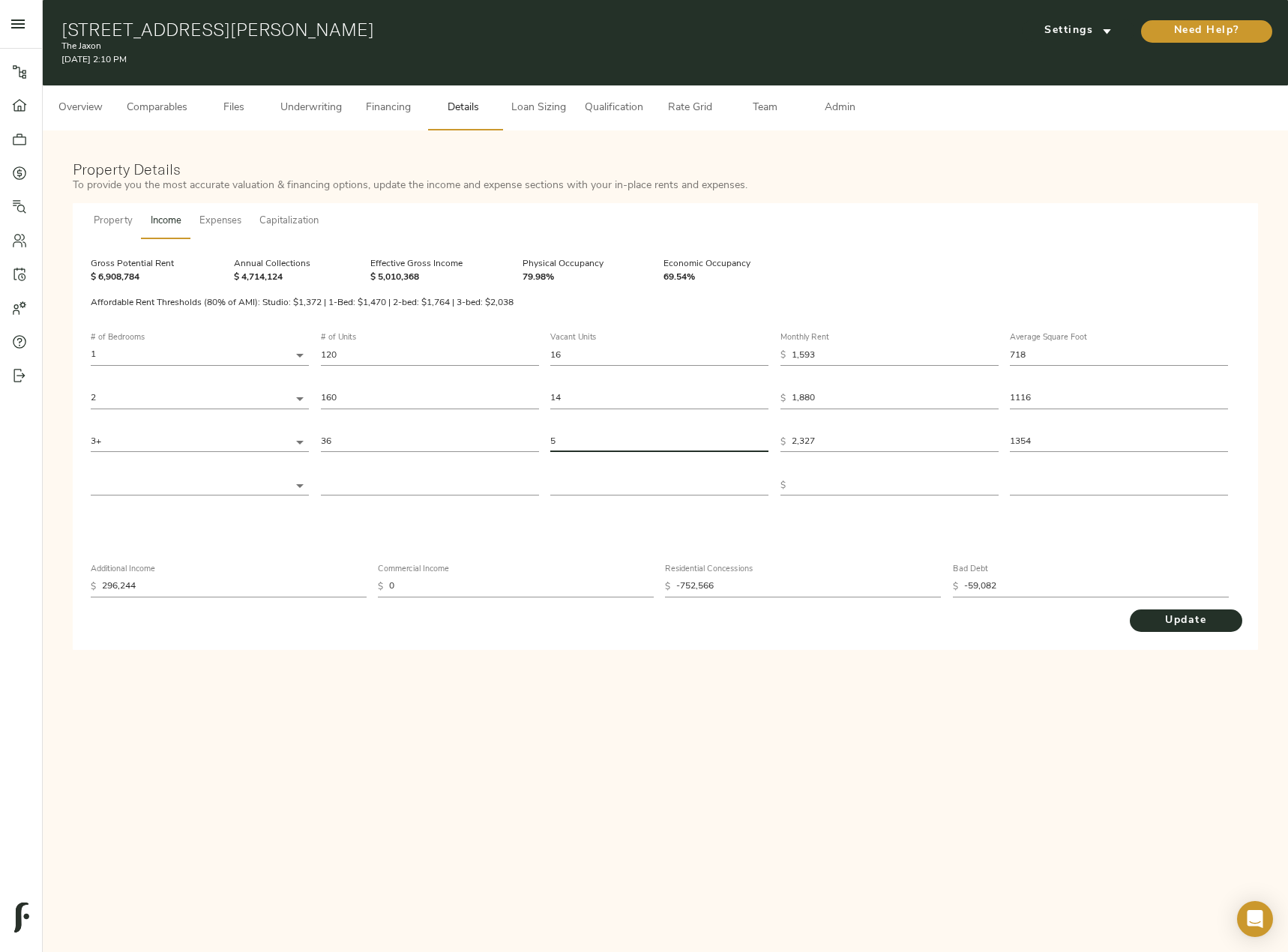
drag, startPoint x: 576, startPoint y: 438, endPoint x: 480, endPoint y: 440, distance: 96.0
click at [480, 440] on div "# of Bedrooms 1 1 # of Units 120 Vacant Units 16 Monthly Rent $ 1,593 Average S…" at bounding box center [665, 415] width 1149 height 186
type input "2"
click at [1193, 619] on span "Update" at bounding box center [1185, 621] width 83 height 19
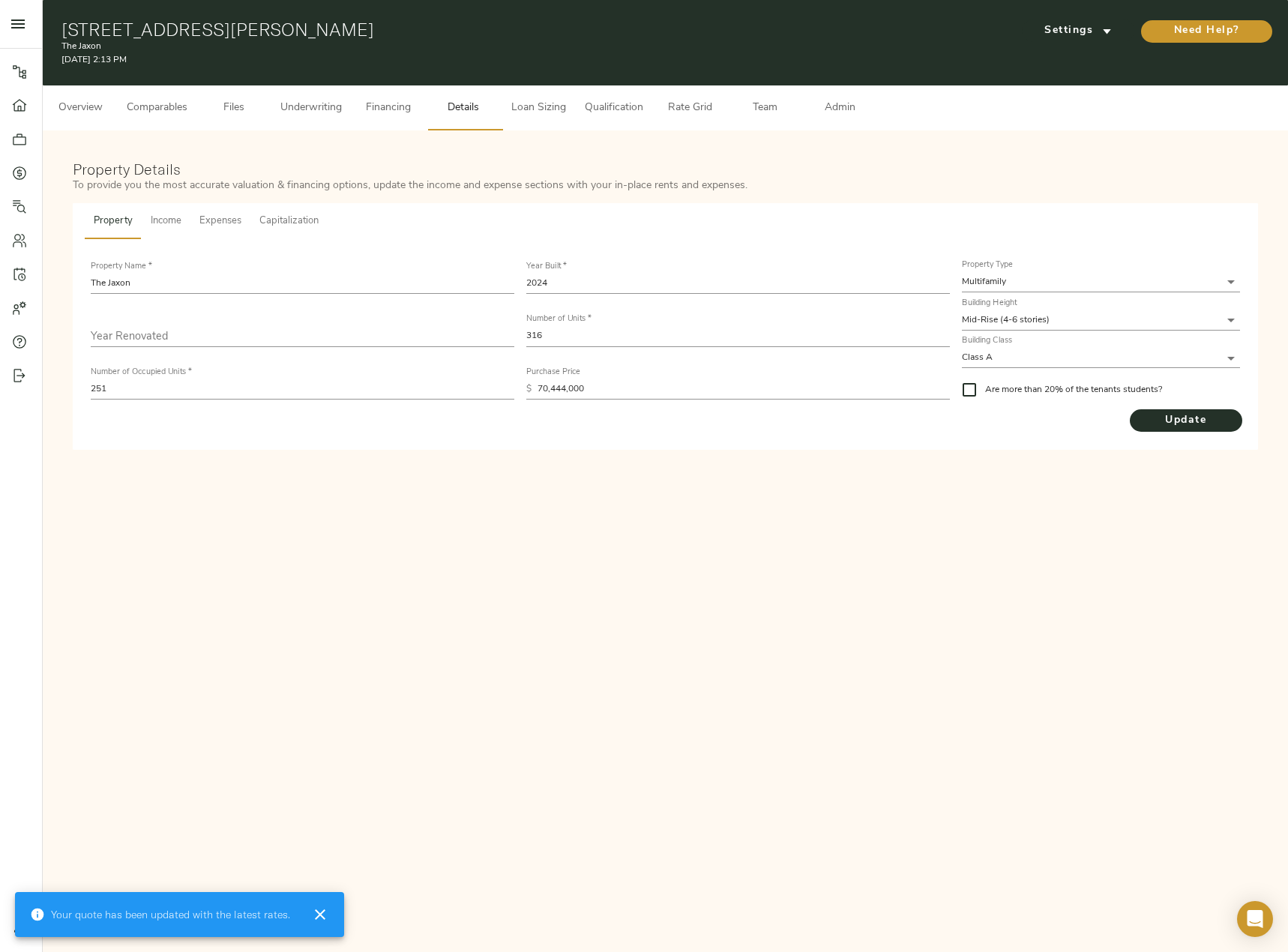
click at [292, 111] on span "Underwriting" at bounding box center [311, 108] width 62 height 19
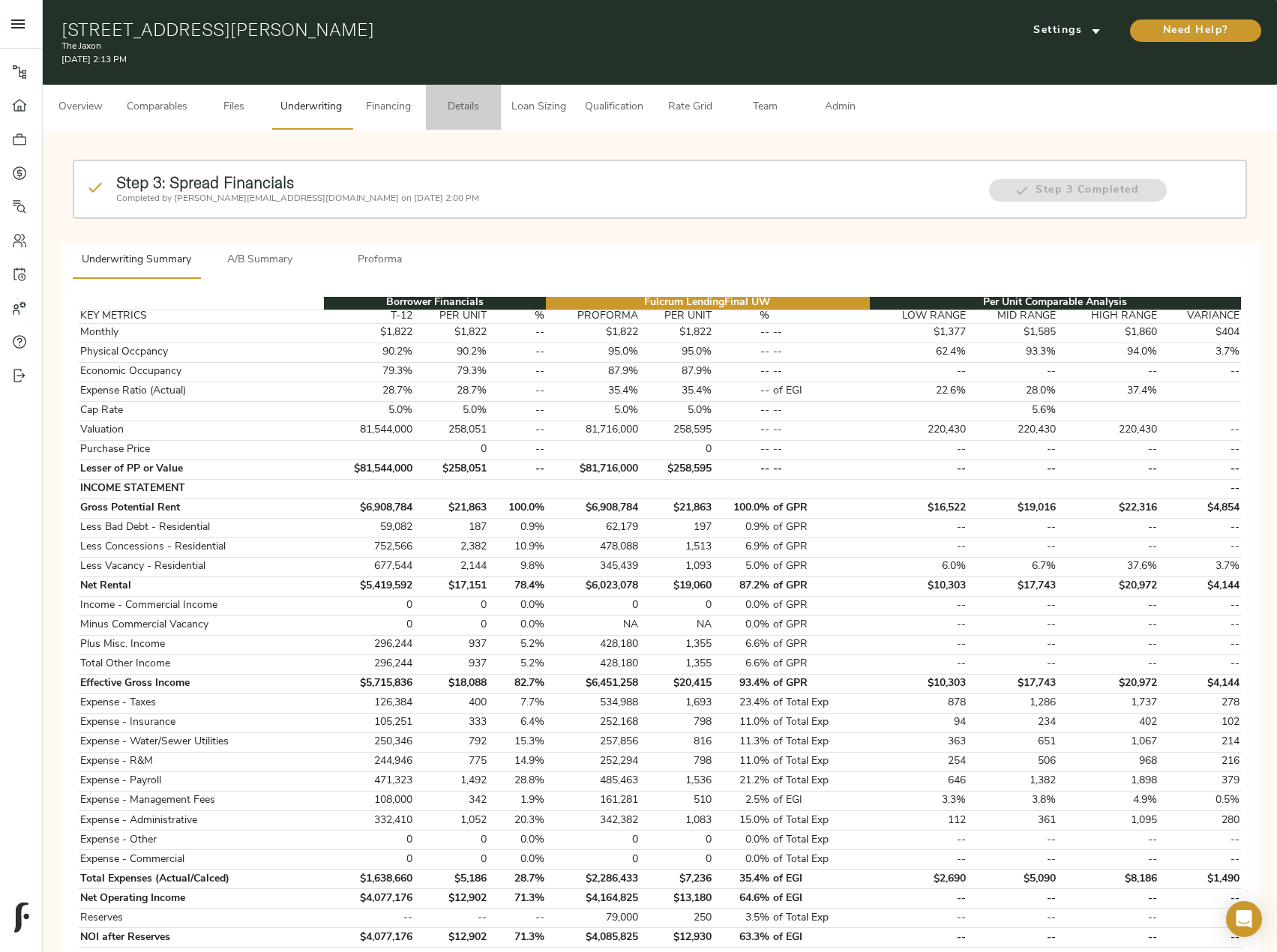
click at [453, 113] on span "Details" at bounding box center [463, 108] width 57 height 19
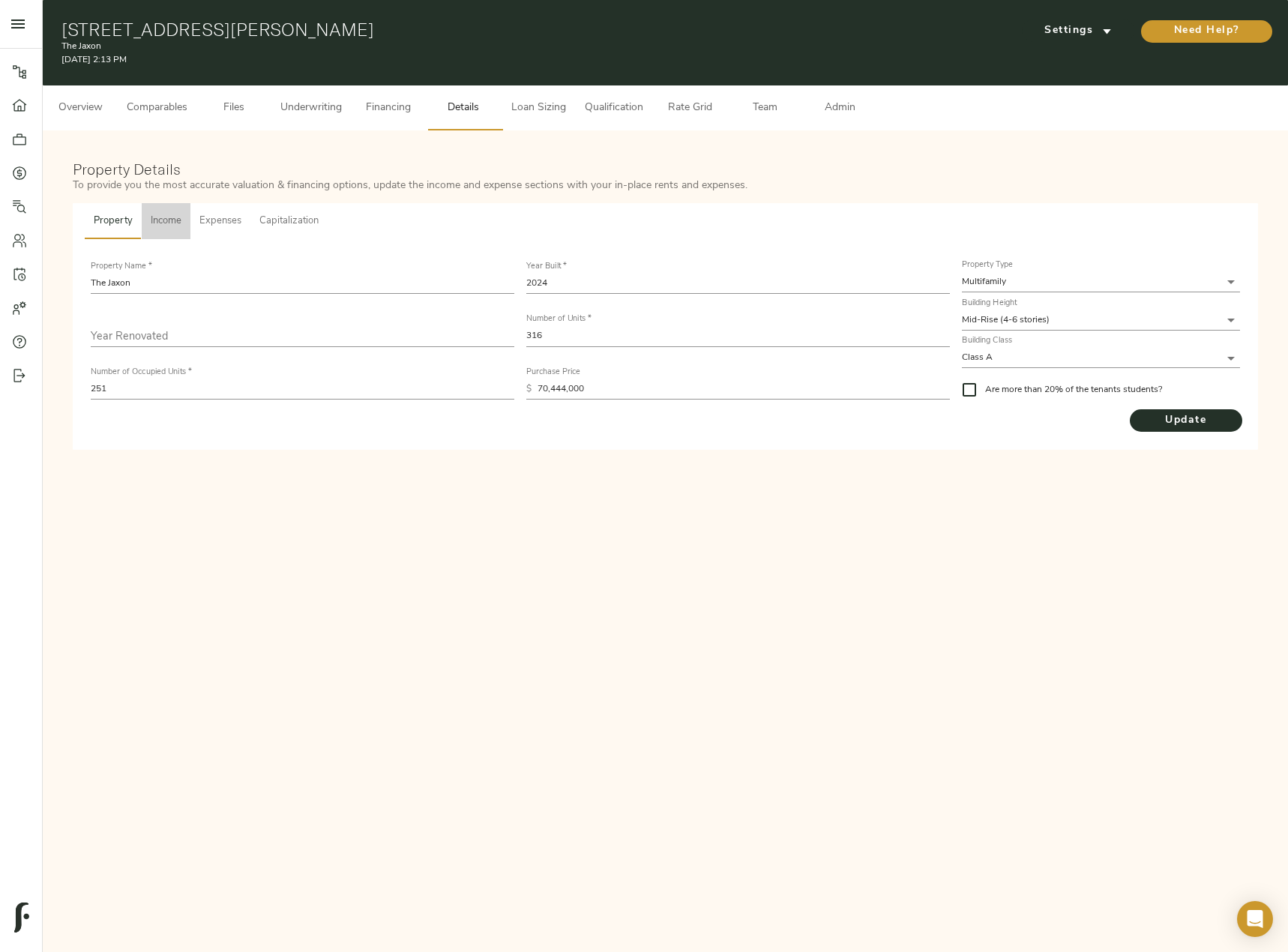
click at [167, 210] on button "Income" at bounding box center [165, 221] width 49 height 36
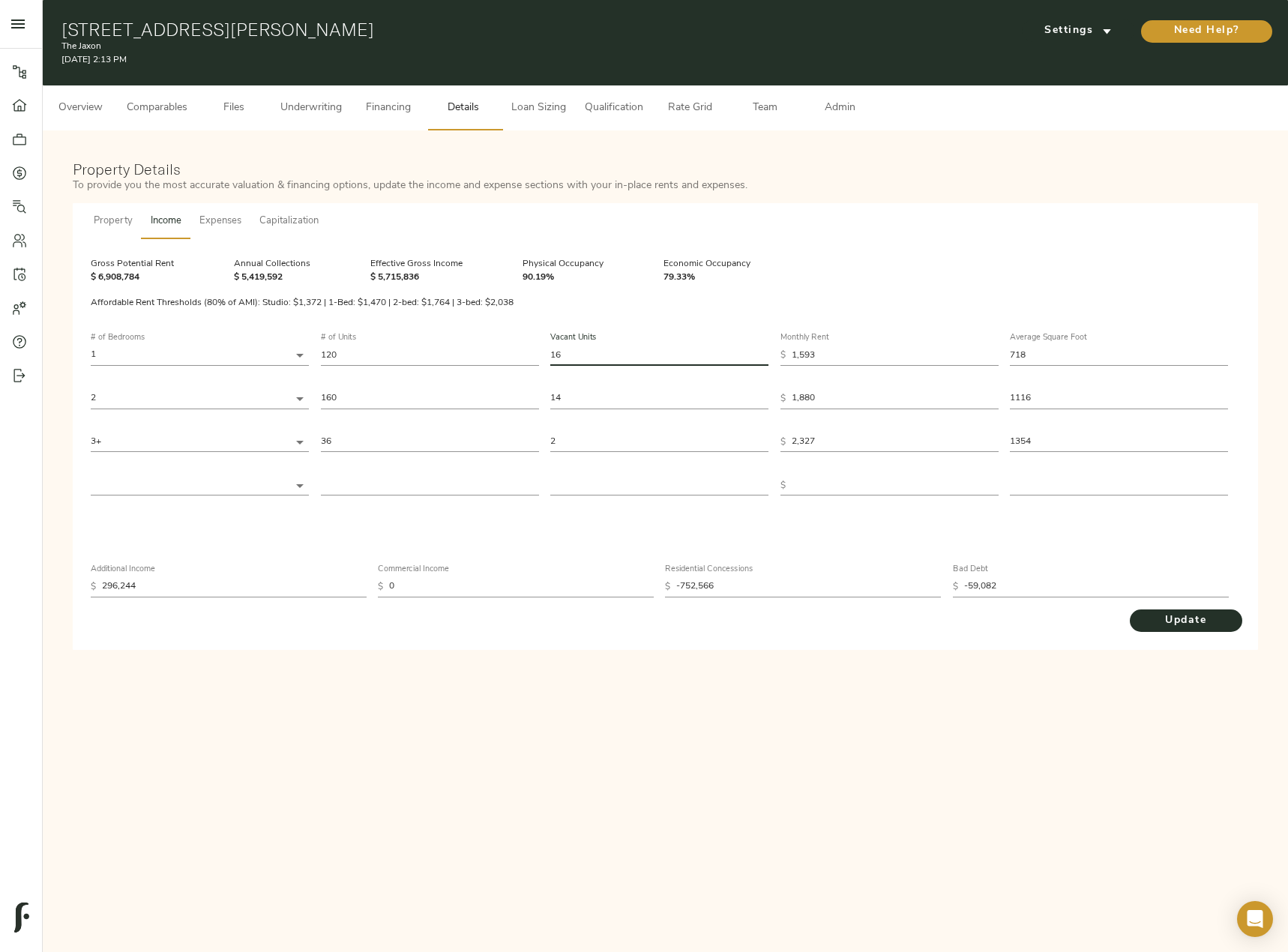
drag, startPoint x: 585, startPoint y: 352, endPoint x: 470, endPoint y: 356, distance: 115.1
click at [470, 356] on div "# of Bedrooms 1 1 # of Units 120 Vacant Units 16 Monthly Rent $ 1,593 Average S…" at bounding box center [665, 415] width 1149 height 186
type input "8"
drag, startPoint x: 608, startPoint y: 398, endPoint x: 413, endPoint y: 380, distance: 195.8
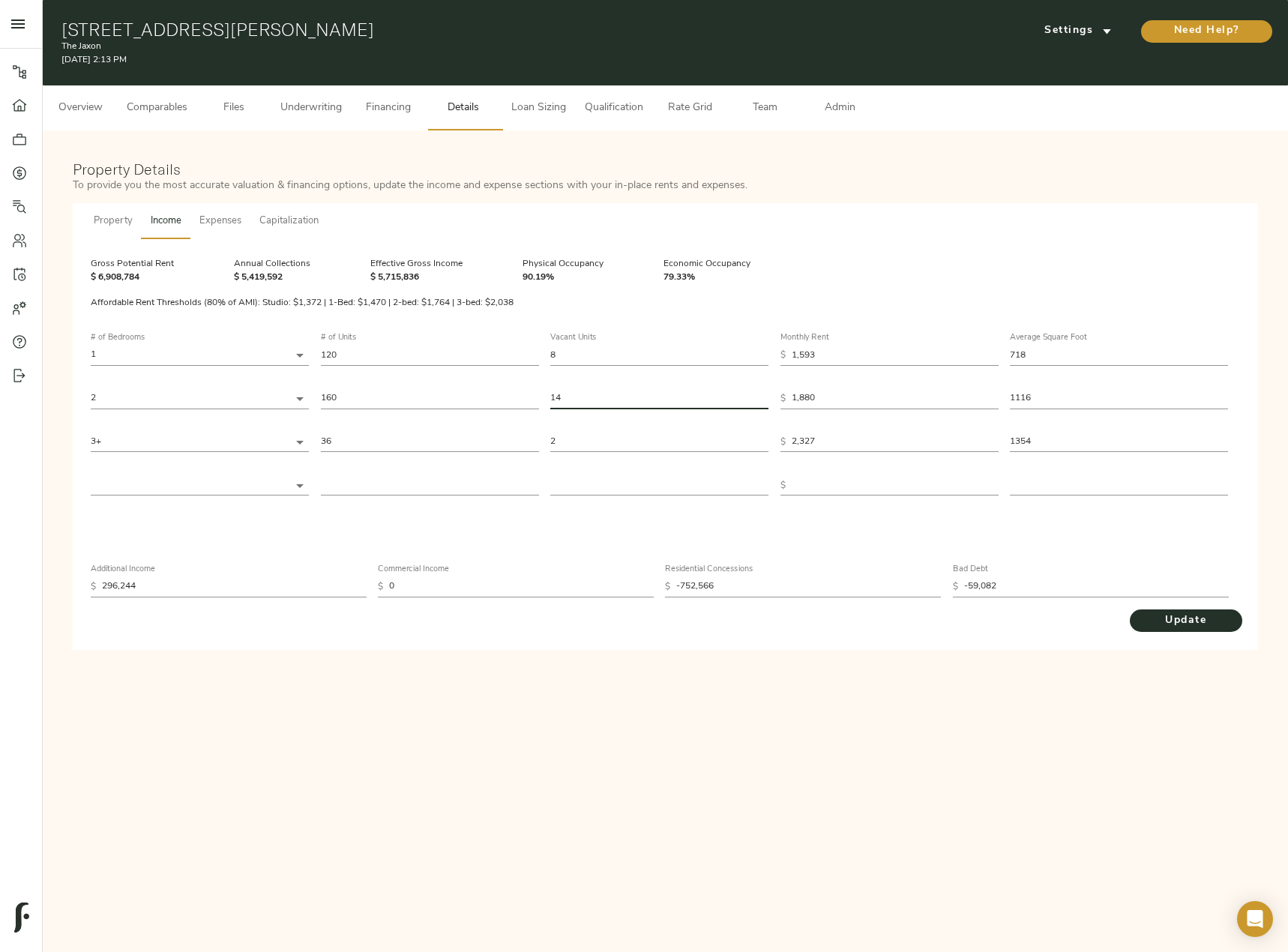
click at [417, 382] on div "# of Bedrooms 1 1 # of Units 120 Vacant Units 8 Monthly Rent $ 1,593 Average Sq…" at bounding box center [665, 415] width 1149 height 186
type input "7"
click at [1160, 618] on span "Update" at bounding box center [1185, 621] width 83 height 19
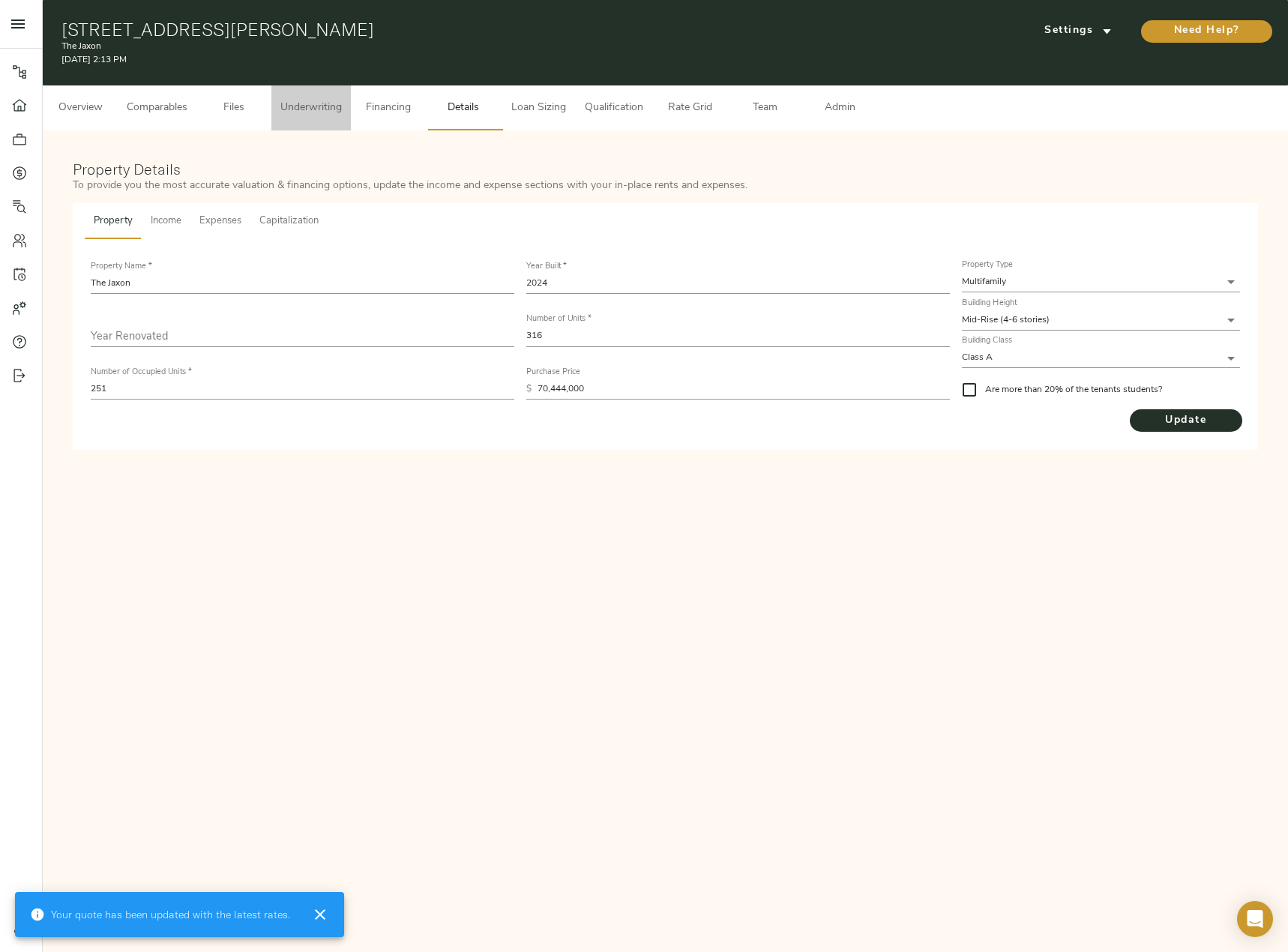
click at [319, 111] on span "Underwriting" at bounding box center [311, 108] width 62 height 19
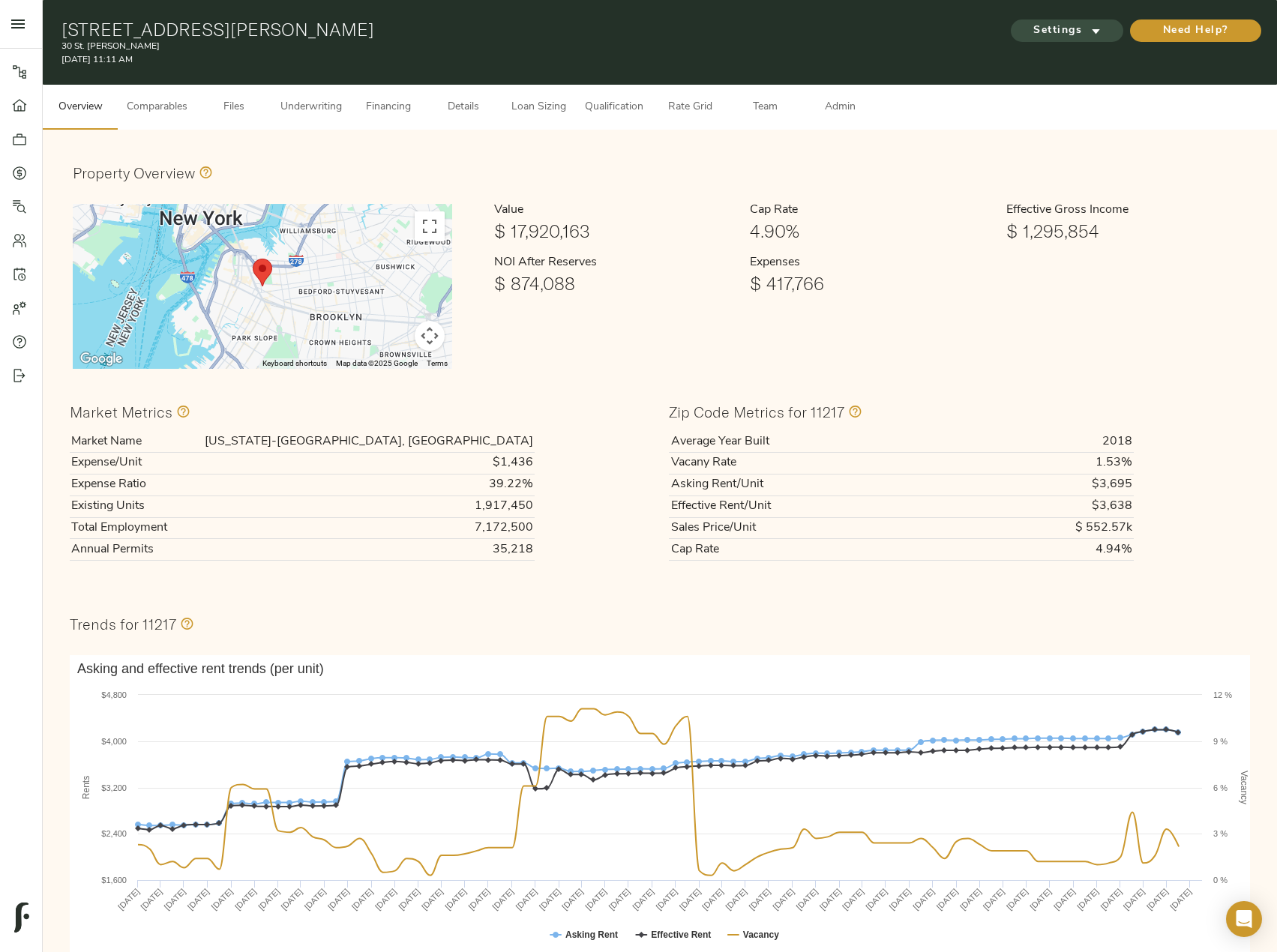
click at [1085, 41] on button "Settings" at bounding box center [1067, 31] width 113 height 23
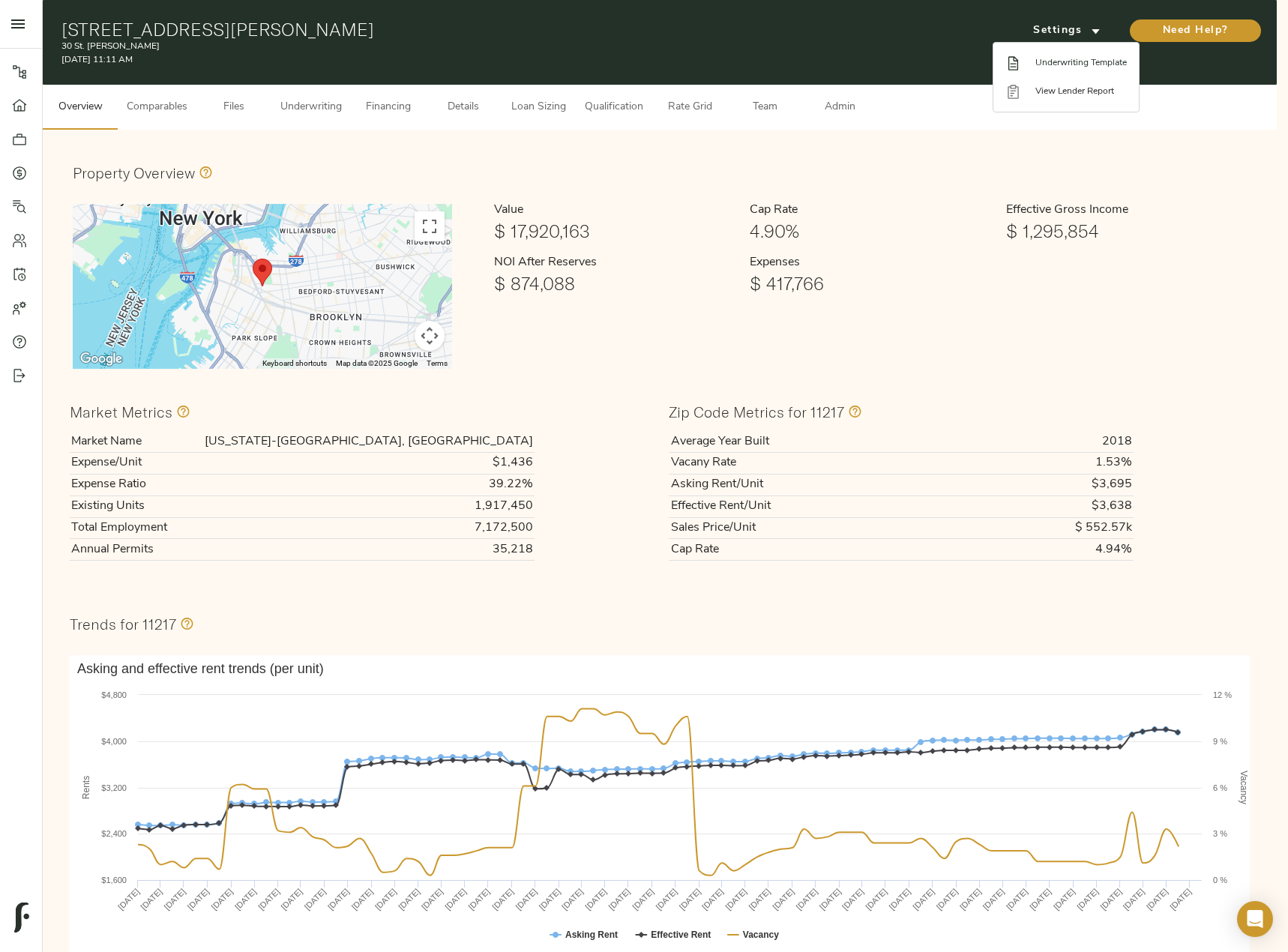
click at [1076, 62] on span "Underwriting Template" at bounding box center [1082, 63] width 92 height 14
click at [313, 109] on div at bounding box center [644, 476] width 1288 height 952
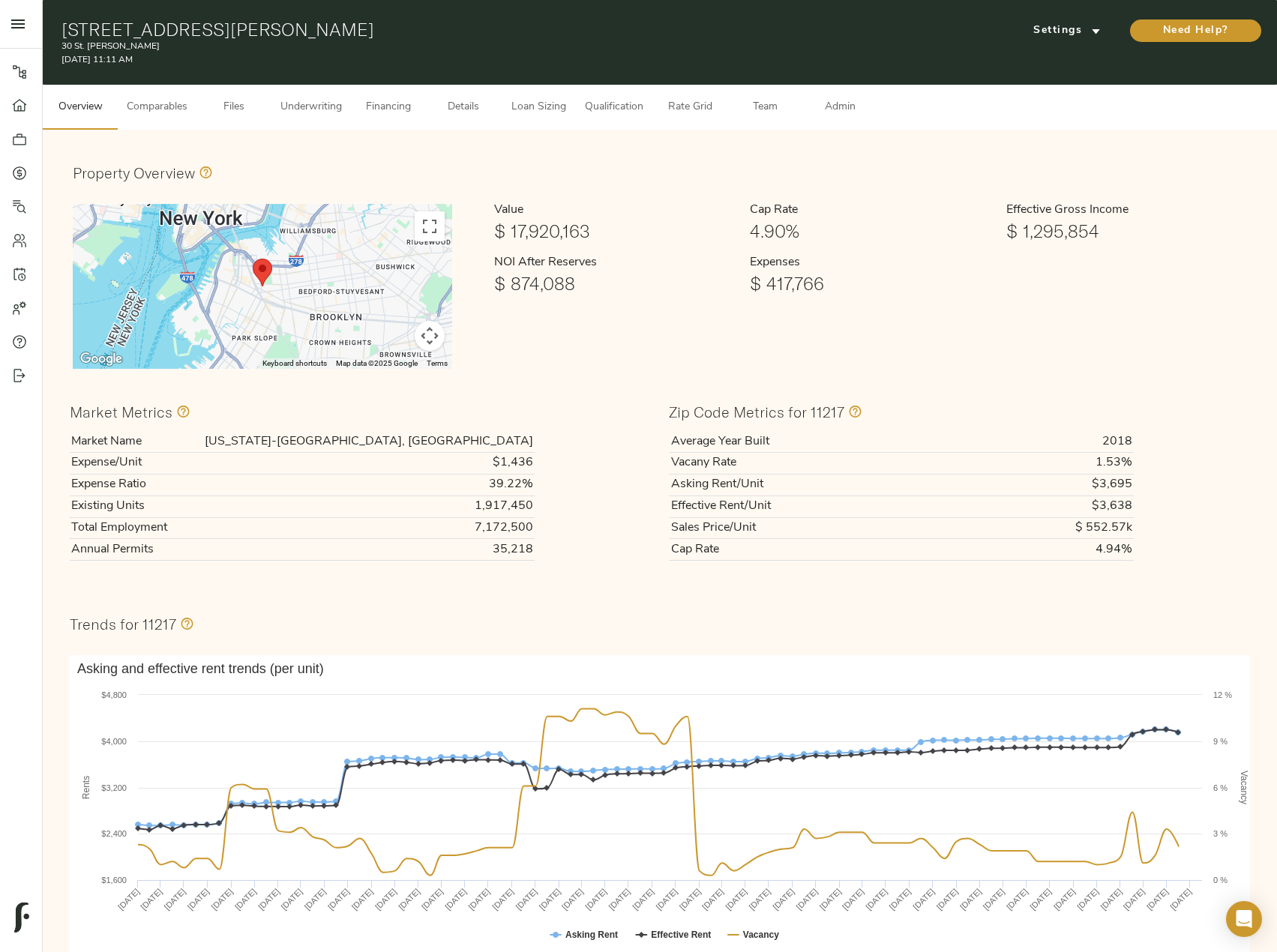
click at [309, 107] on span "Underwriting" at bounding box center [311, 108] width 62 height 19
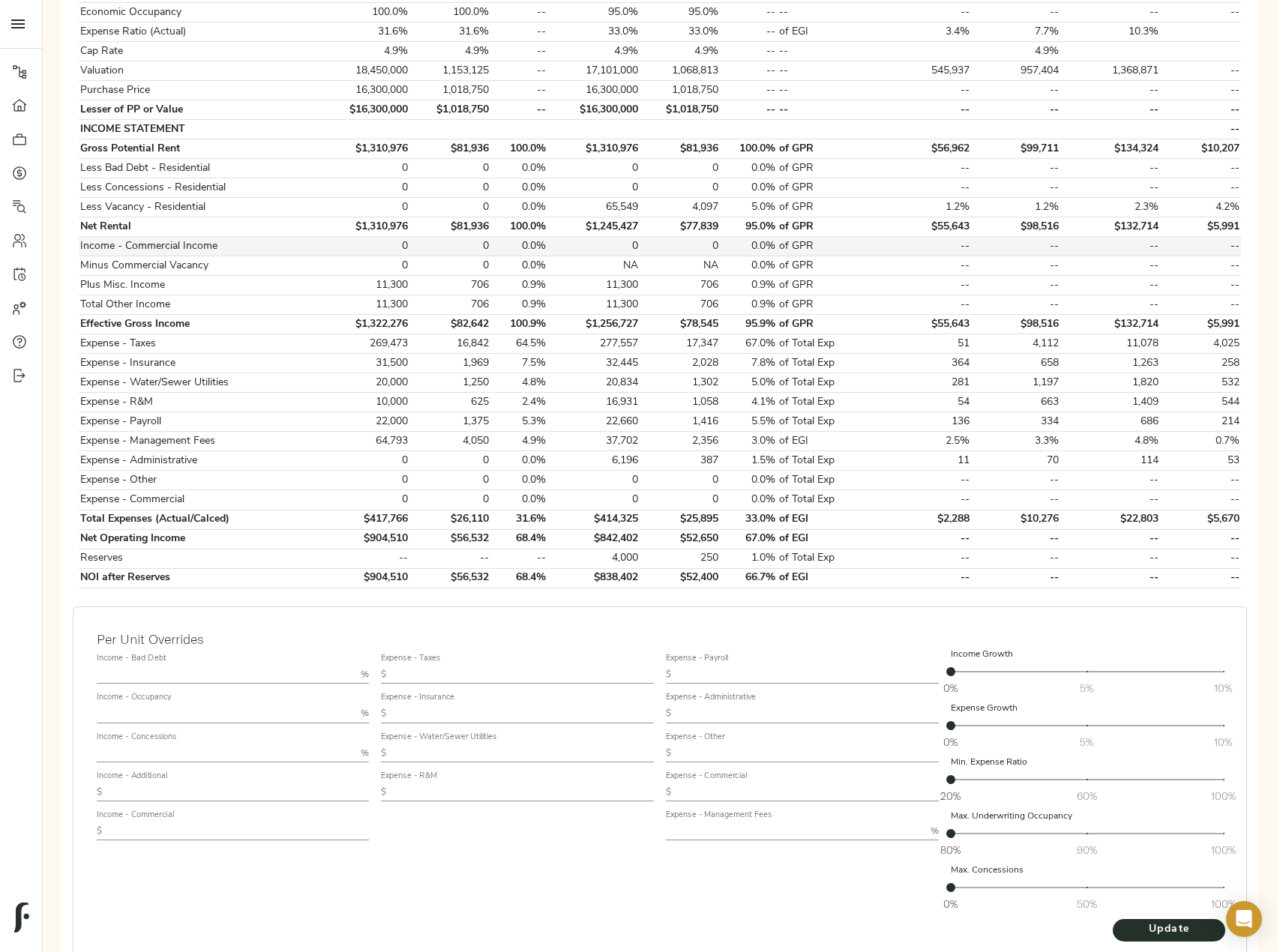
scroll to position [440, 0]
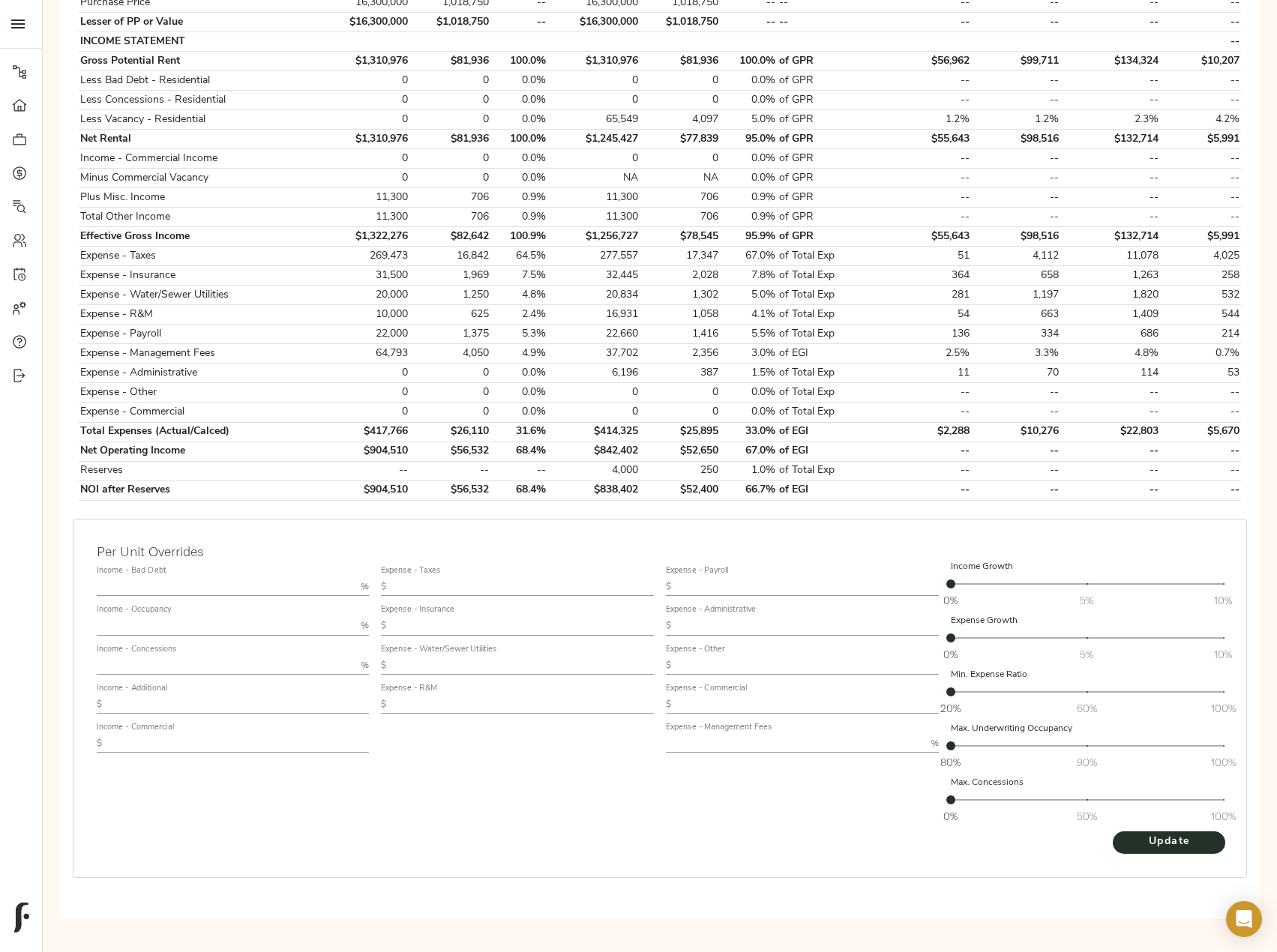
click at [753, 746] on input "text" at bounding box center [795, 744] width 258 height 18
type input "5"
click at [1113, 831] on button "Update" at bounding box center [1168, 842] width 113 height 23
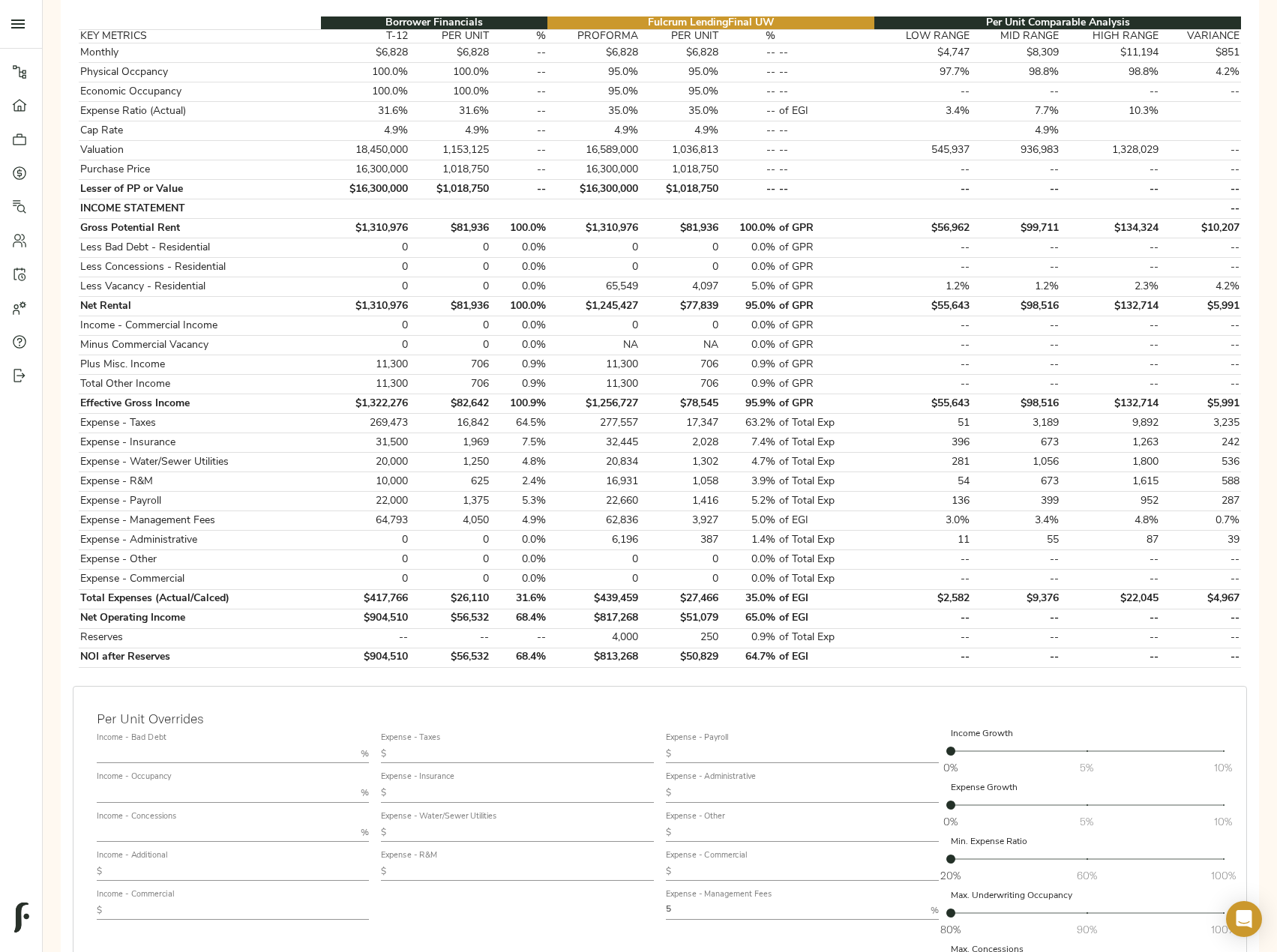
scroll to position [300, 0]
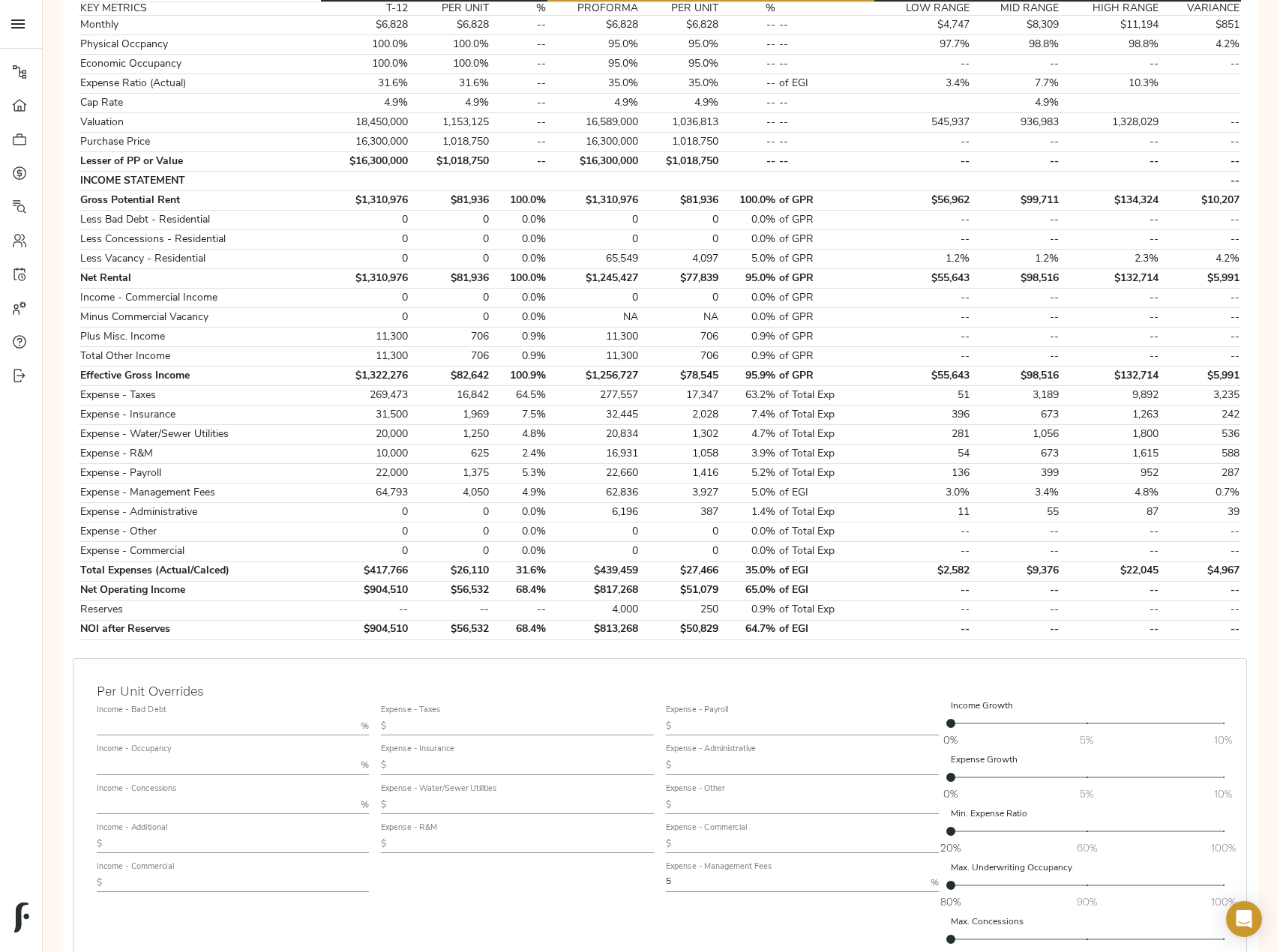
click at [505, 803] on input "text" at bounding box center [522, 805] width 261 height 18
paste input "1,288"
type input "1,288"
click at [459, 851] on input "text" at bounding box center [522, 844] width 261 height 18
paste input "644"
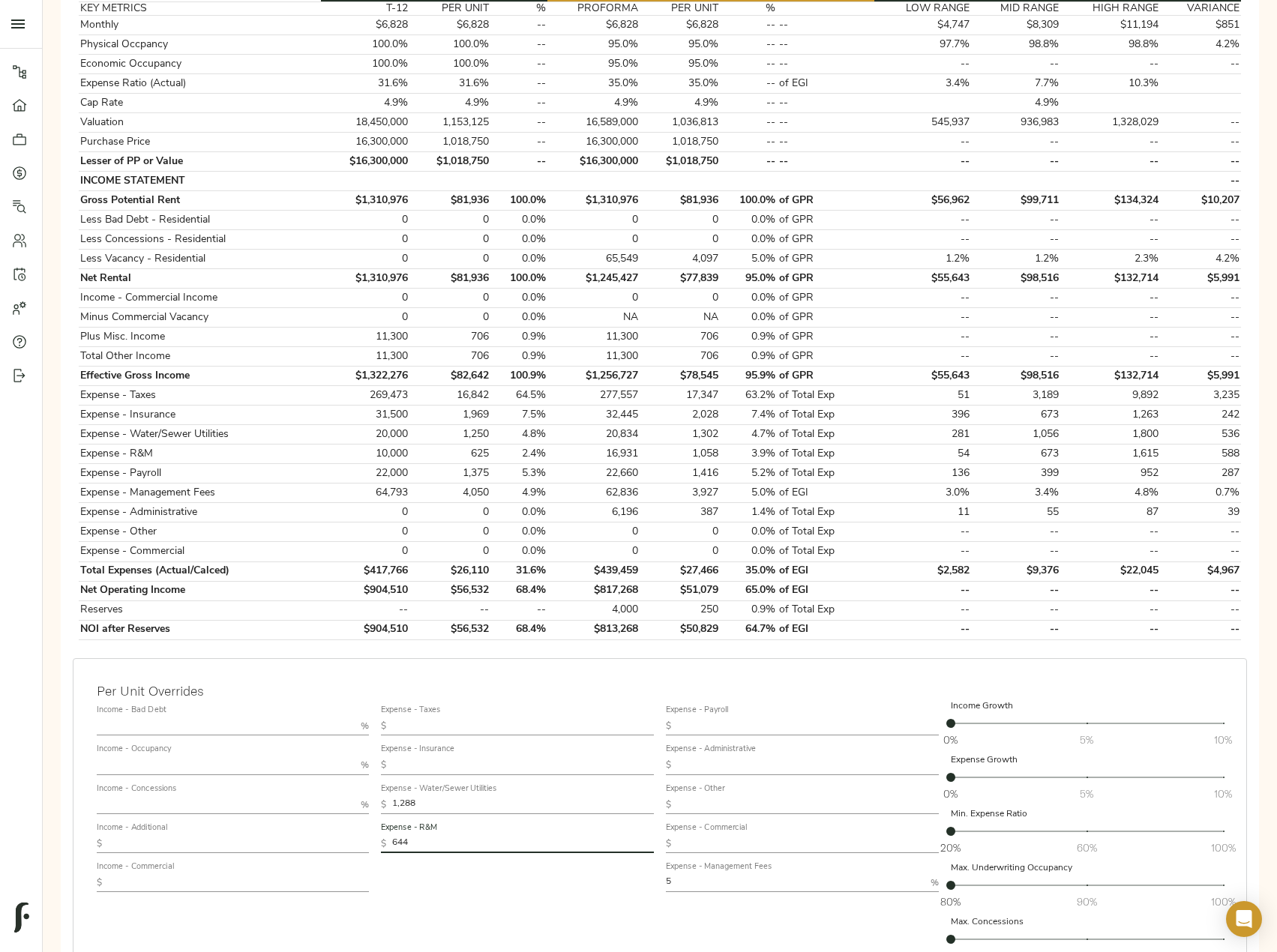
type input "644"
click at [725, 764] on input "text" at bounding box center [807, 766] width 261 height 18
type input "250"
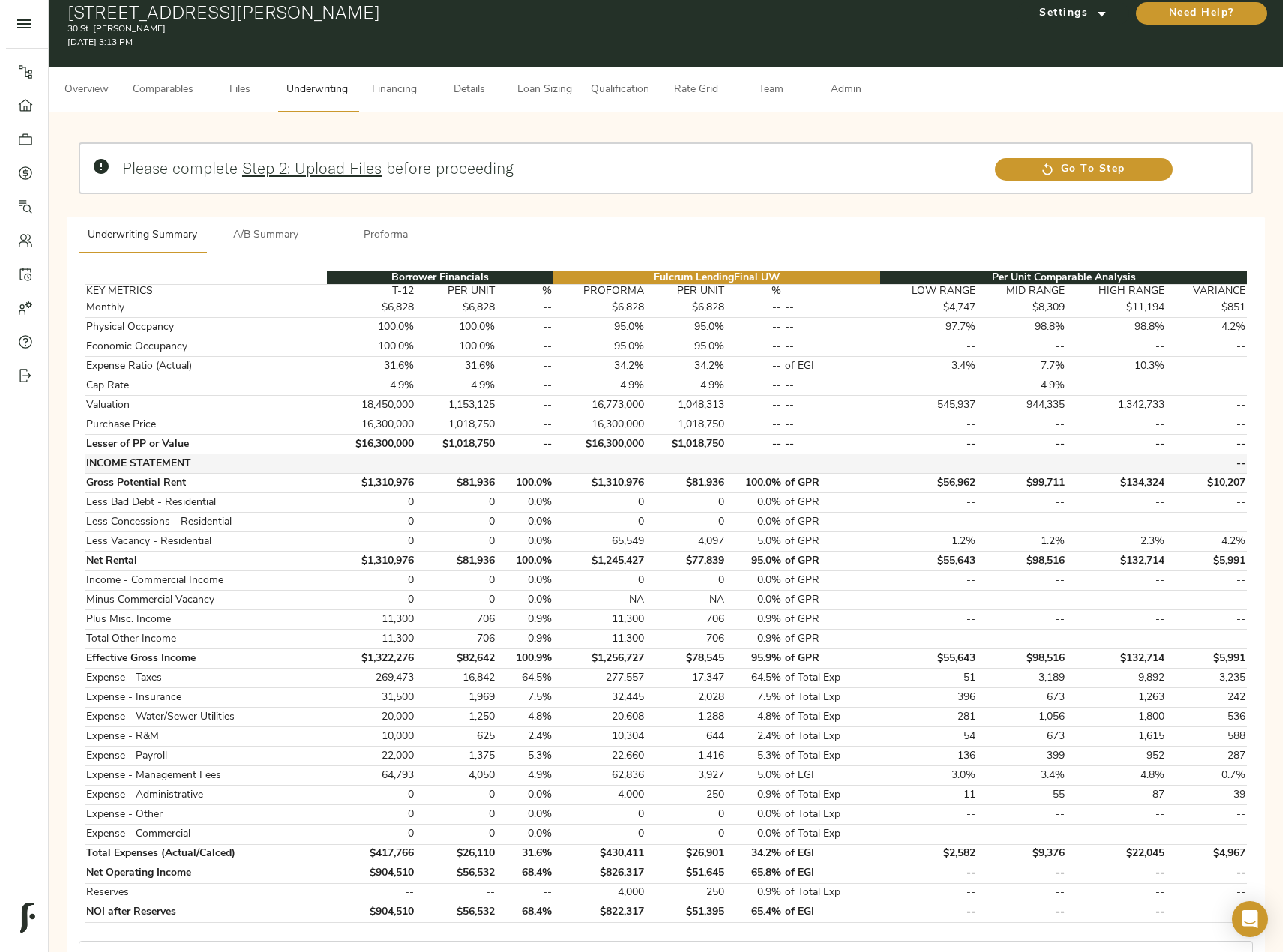
scroll to position [0, 0]
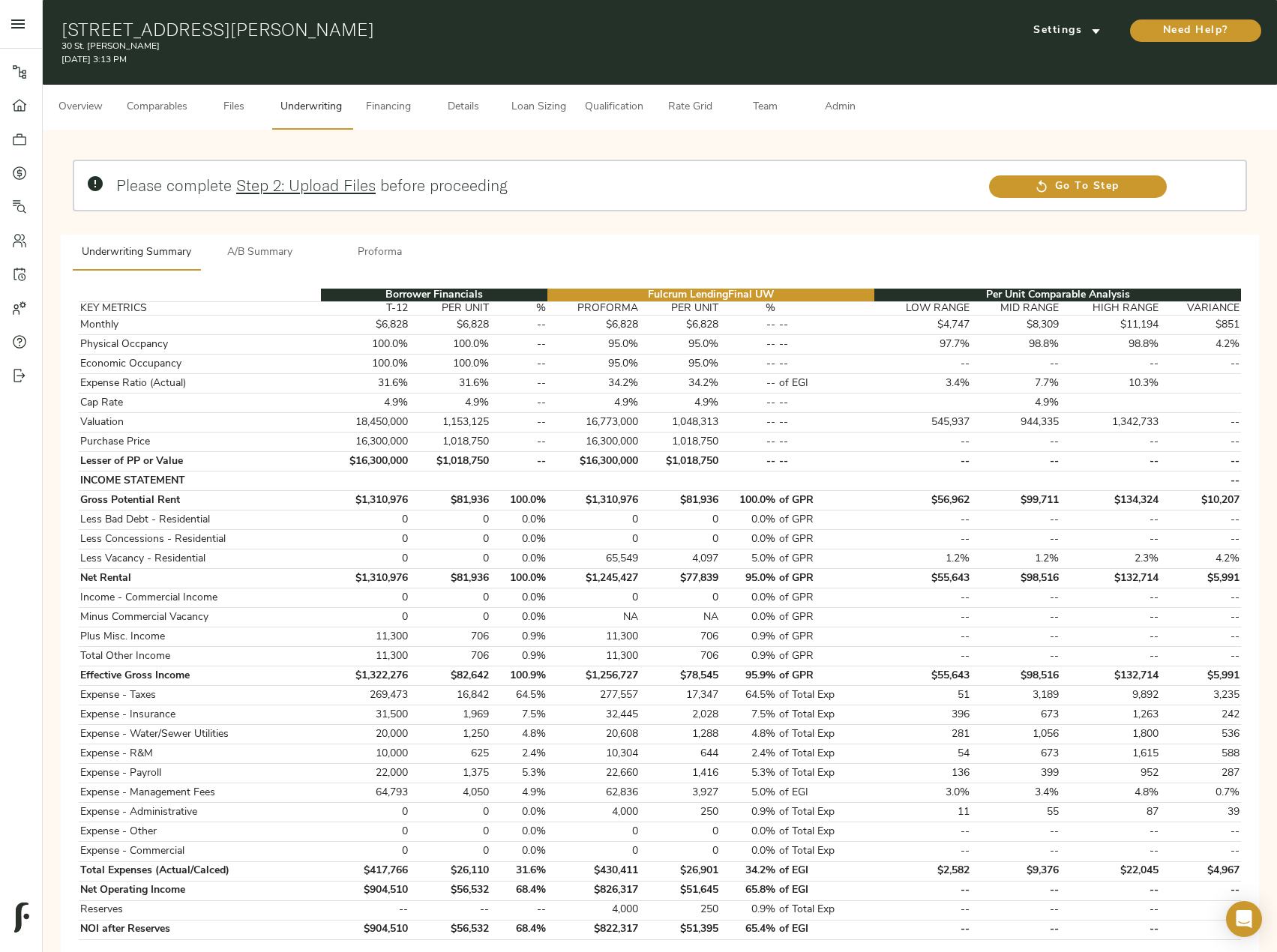
click at [546, 123] on button "Loan Sizing" at bounding box center [537, 107] width 75 height 45
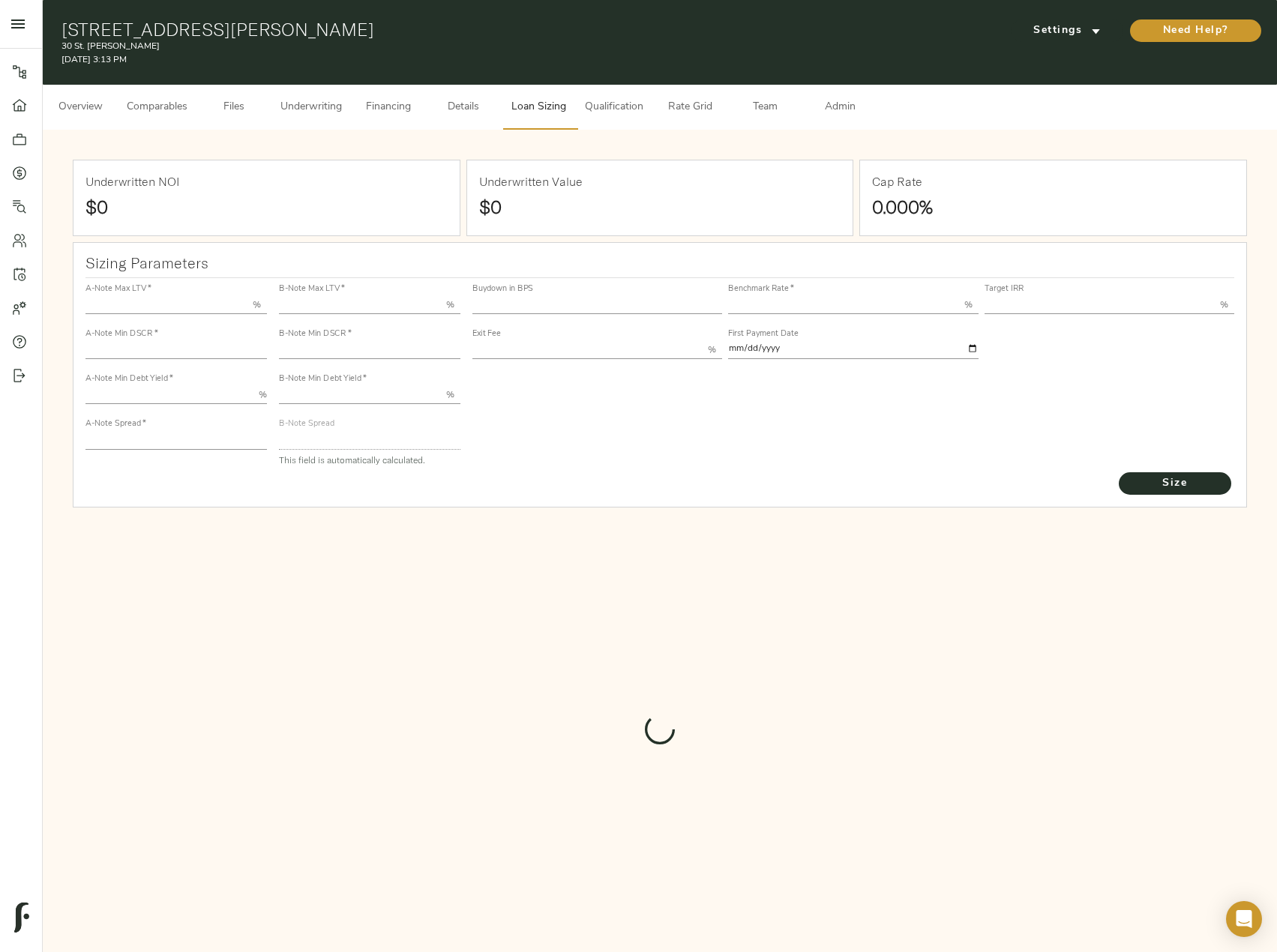
type input "55.000"
type input "1.4"
type input "10.00"
type input "245"
type input "80.000"
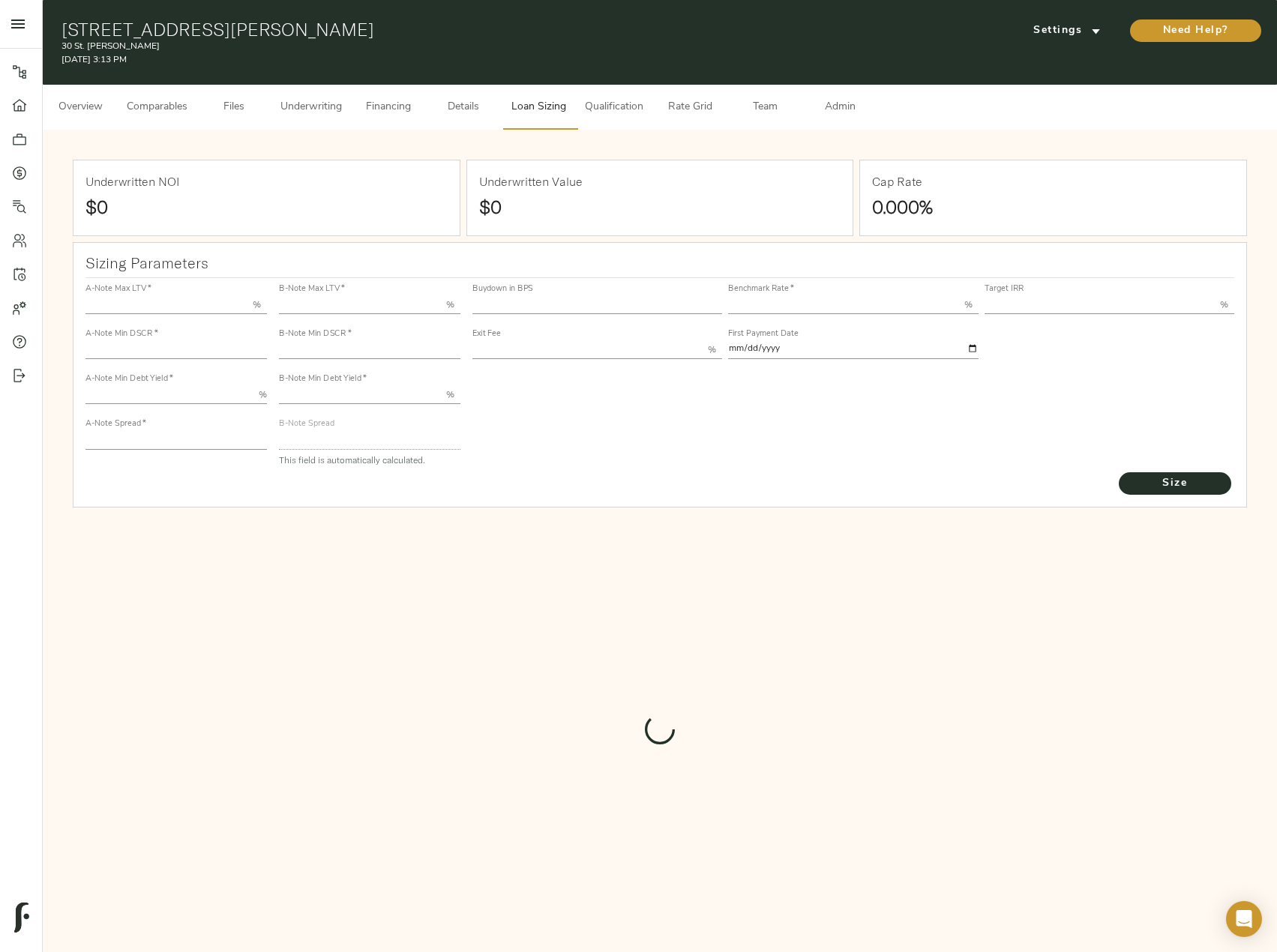
type input "1"
type input "2.00"
type input "832"
type input "0"
type input "3.65"
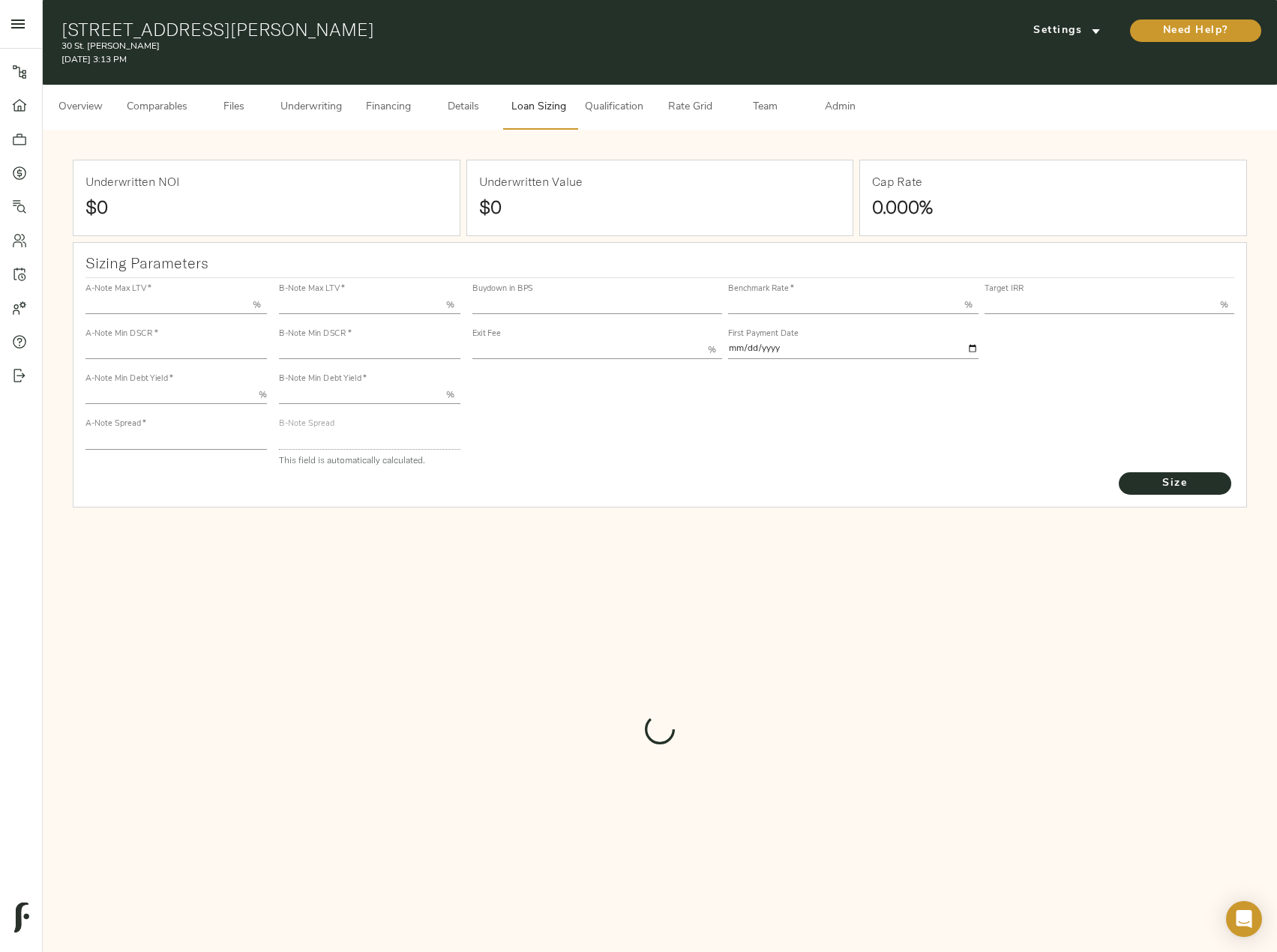
type input "13.00"
type input "1.00"
type input "[DATE]"
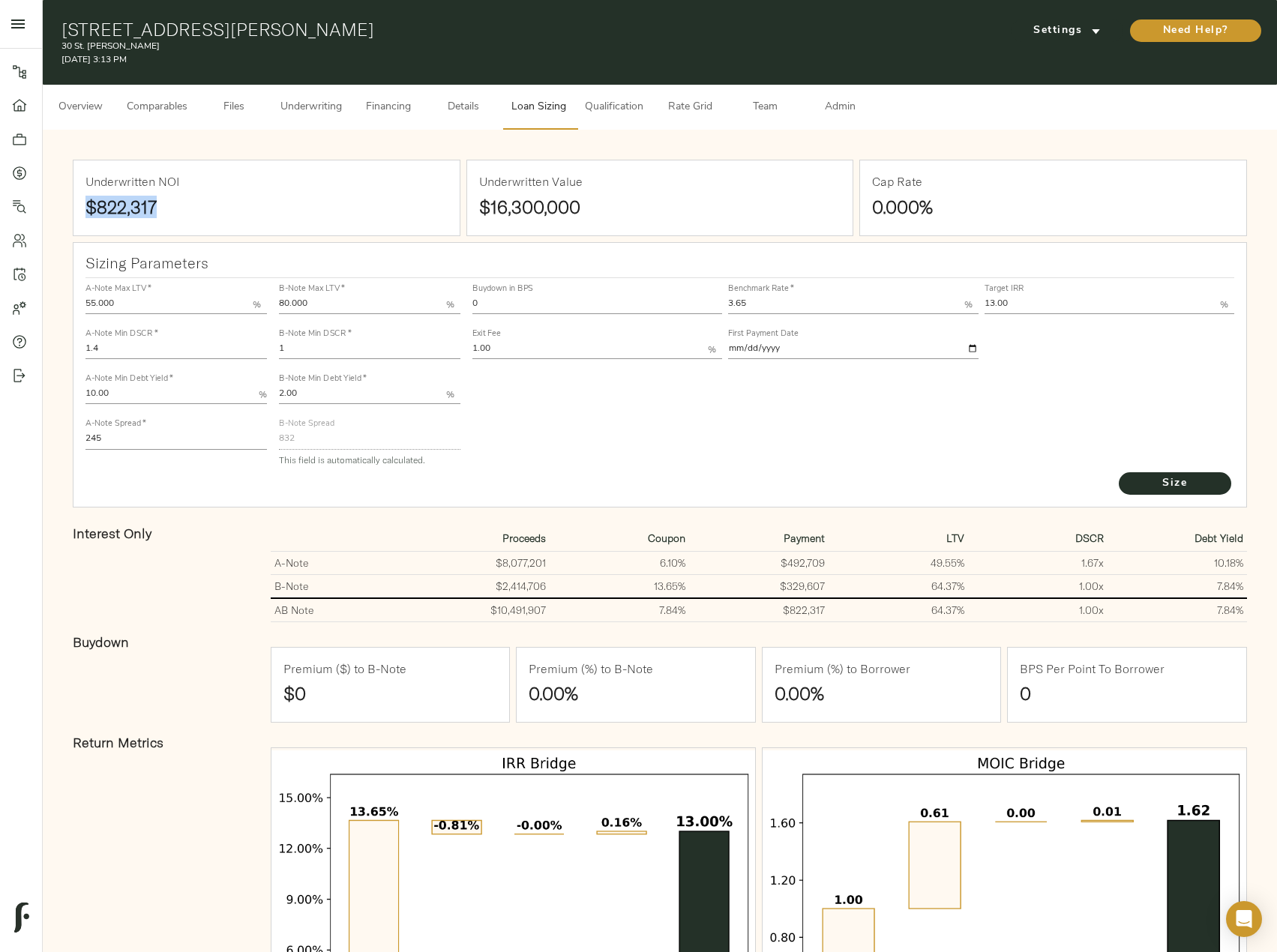
drag, startPoint x: 170, startPoint y: 205, endPoint x: 65, endPoint y: 205, distance: 105.0
click at [65, 205] on div "Underwritten NOI $822,317 Underwritten Value $16,300,000 Cap Rate 0.000% Sizing…" at bounding box center [660, 626] width 1204 height 963
copy strong "$822,317"
drag, startPoint x: 108, startPoint y: 440, endPoint x: 7, endPoint y: 426, distance: 102.0
click at [7, 426] on div "Pipeline Dashboard Portfolio Quotes Search Users Activity Account Help Sign Out…" at bounding box center [638, 561] width 1277 height 1123
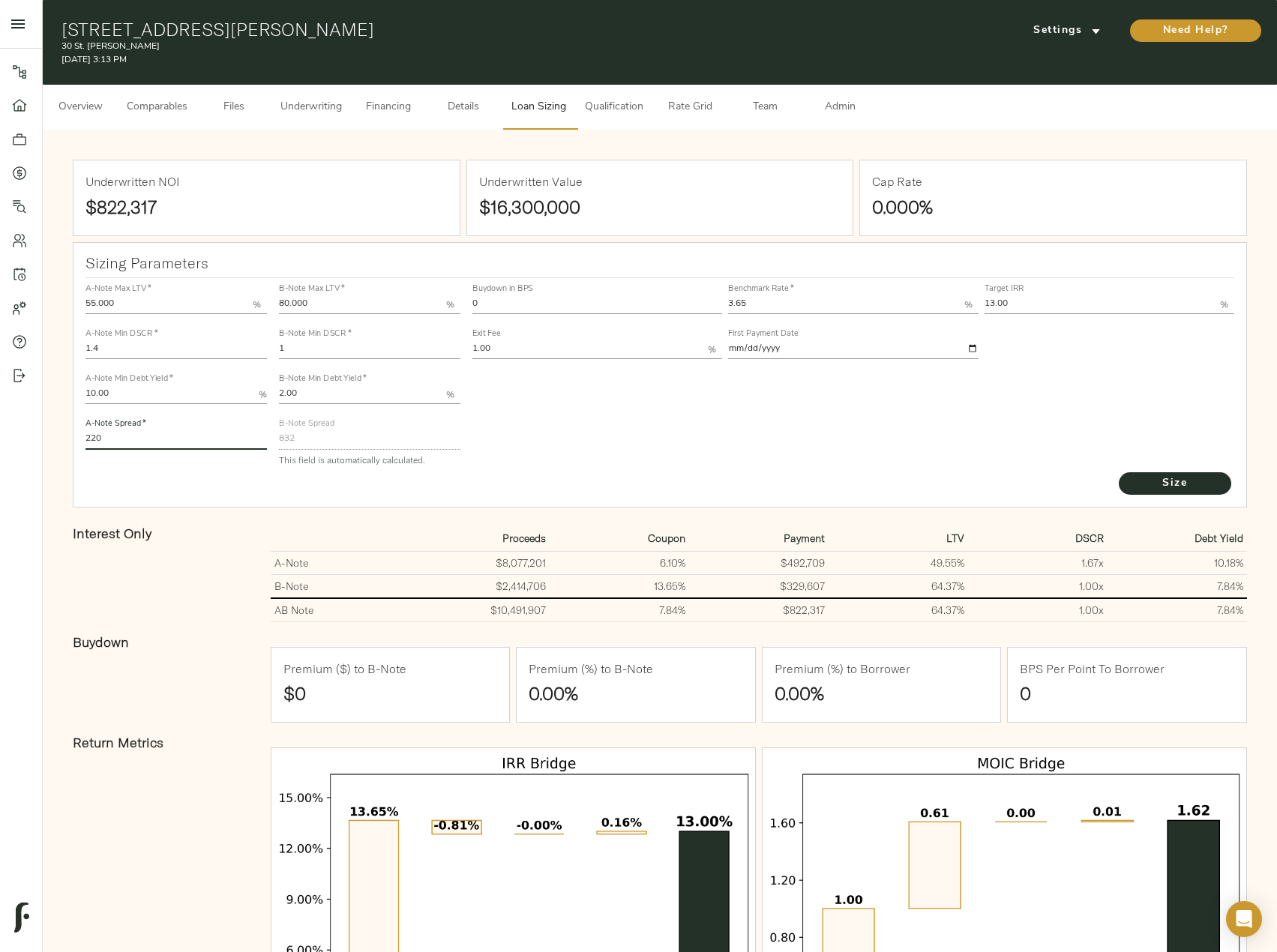
type input "220"
click at [1118, 473] on button "Size" at bounding box center [1174, 483] width 113 height 23
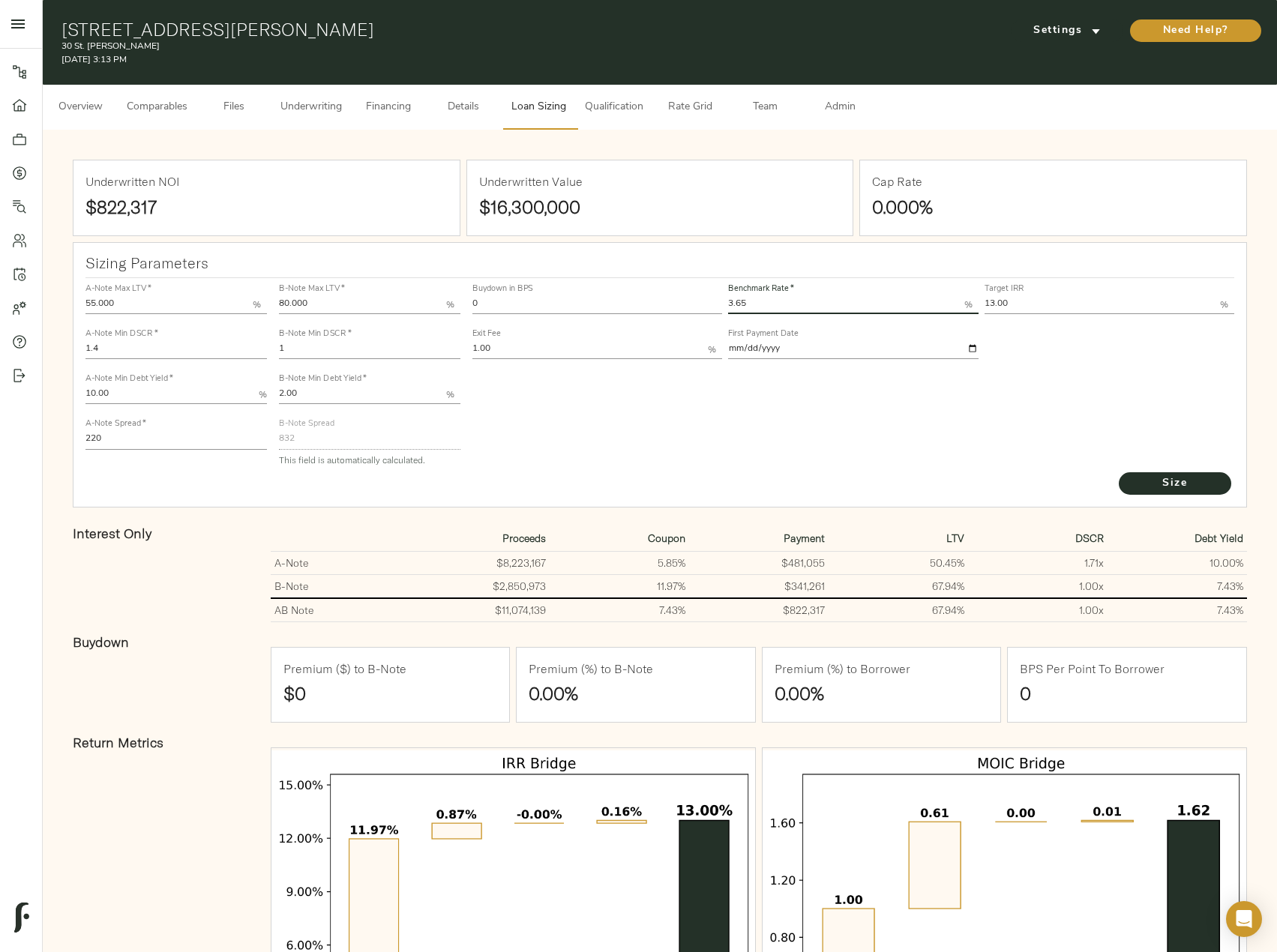
drag, startPoint x: 779, startPoint y: 302, endPoint x: 697, endPoint y: 302, distance: 82.0
click at [697, 302] on div "Buydown in BPS 0 Benchmark Rate   * 3.65 % Target IRR 13.00 % Exit Fee 1.00 % F…" at bounding box center [853, 320] width 769 height 91
type input "3.60"
click at [1118, 473] on button "Size" at bounding box center [1174, 483] width 113 height 23
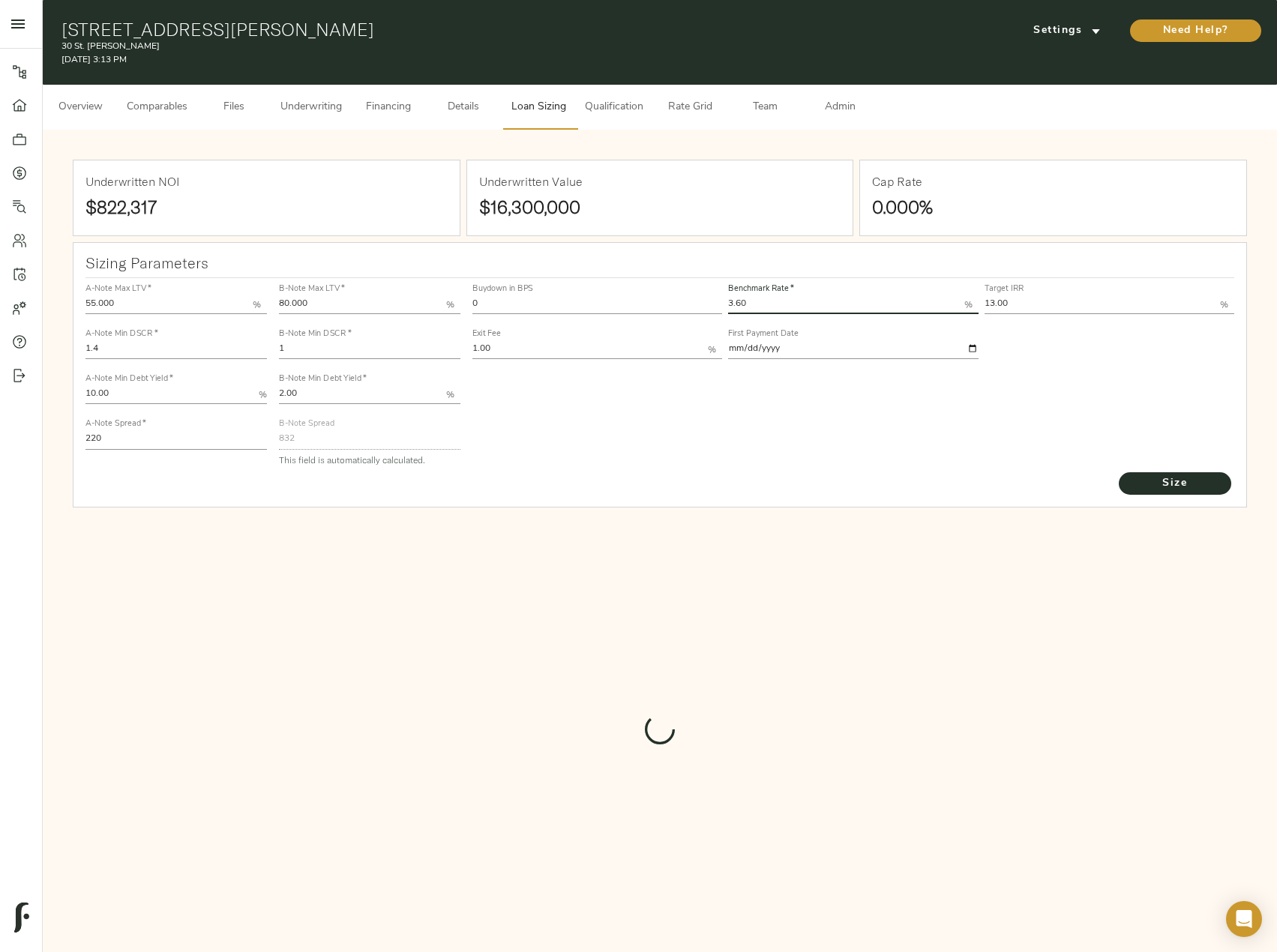
type input "837"
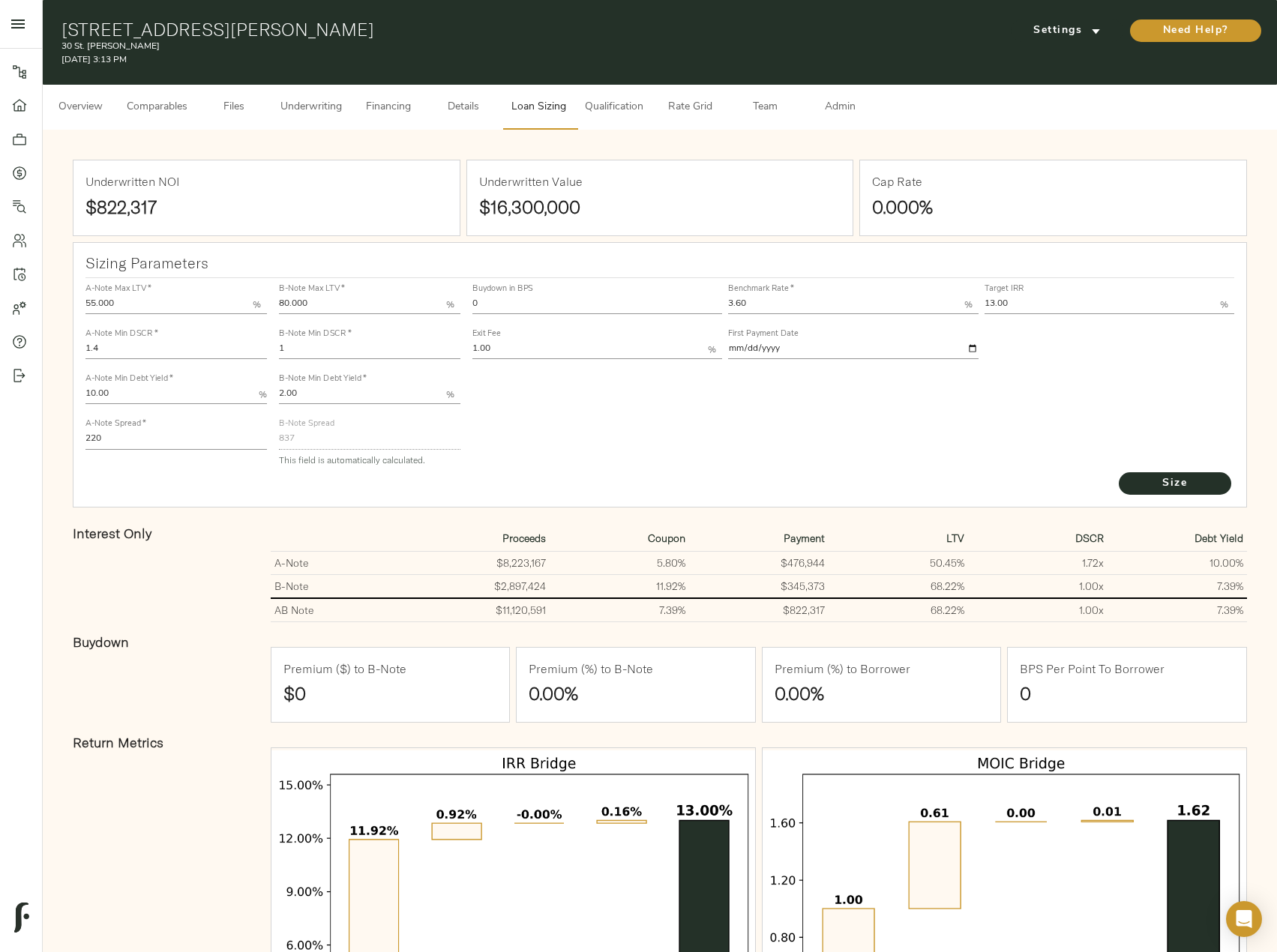
click at [340, 354] on input "1" at bounding box center [370, 350] width 181 height 18
drag, startPoint x: 317, startPoint y: 343, endPoint x: 201, endPoint y: 335, distance: 116.3
click at [201, 335] on div "A-Note Max LTV   * 55.000 % A-Note Min DSCR   * 1.4 A-Note Min Debt Yield   * 1…" at bounding box center [660, 374] width 1161 height 204
paste input ".1924"
type input "1.1924"
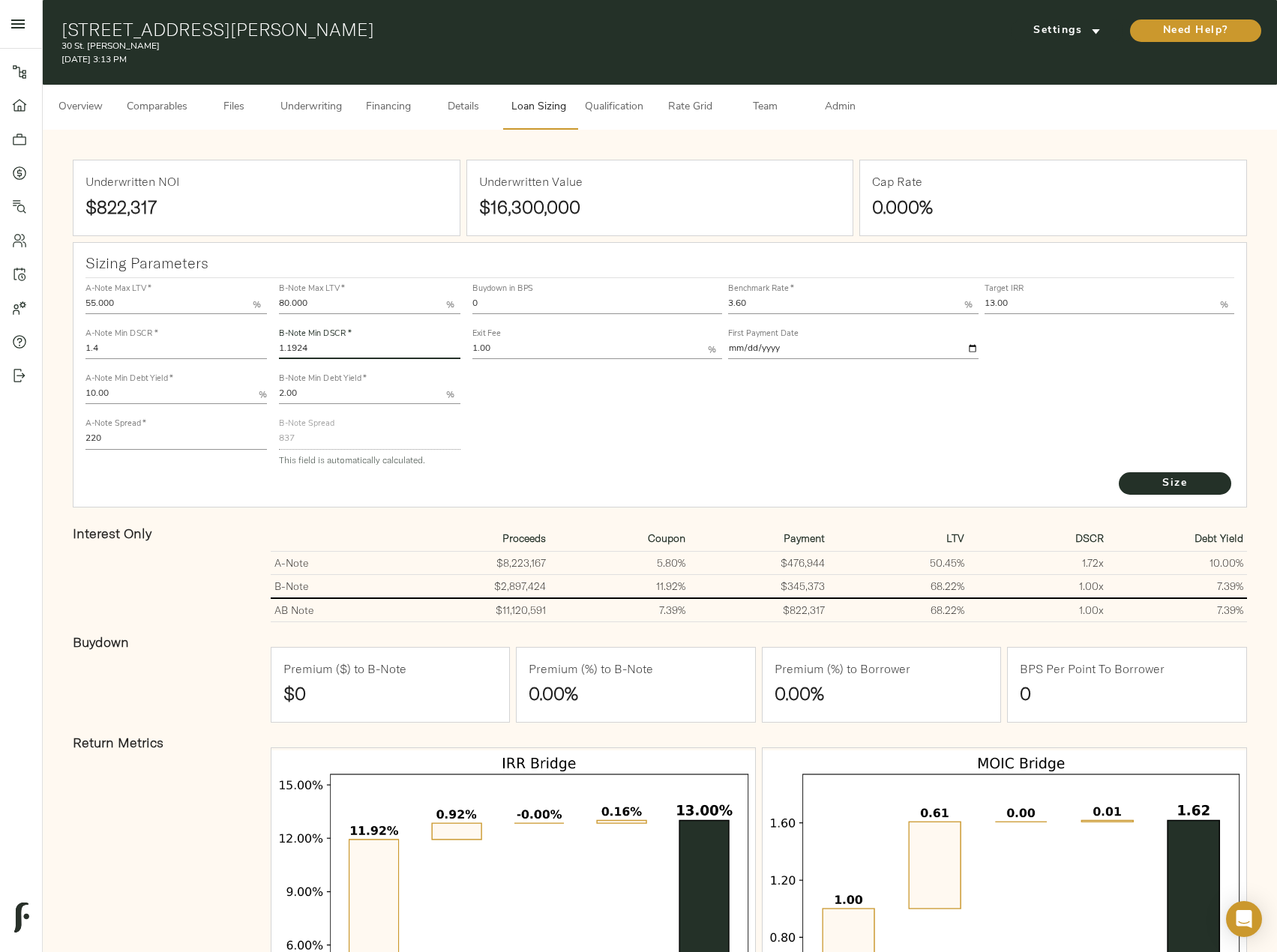
click at [1118, 473] on button "Size" at bounding box center [1174, 483] width 113 height 23
click at [183, 101] on span "Comparables" at bounding box center [157, 108] width 61 height 19
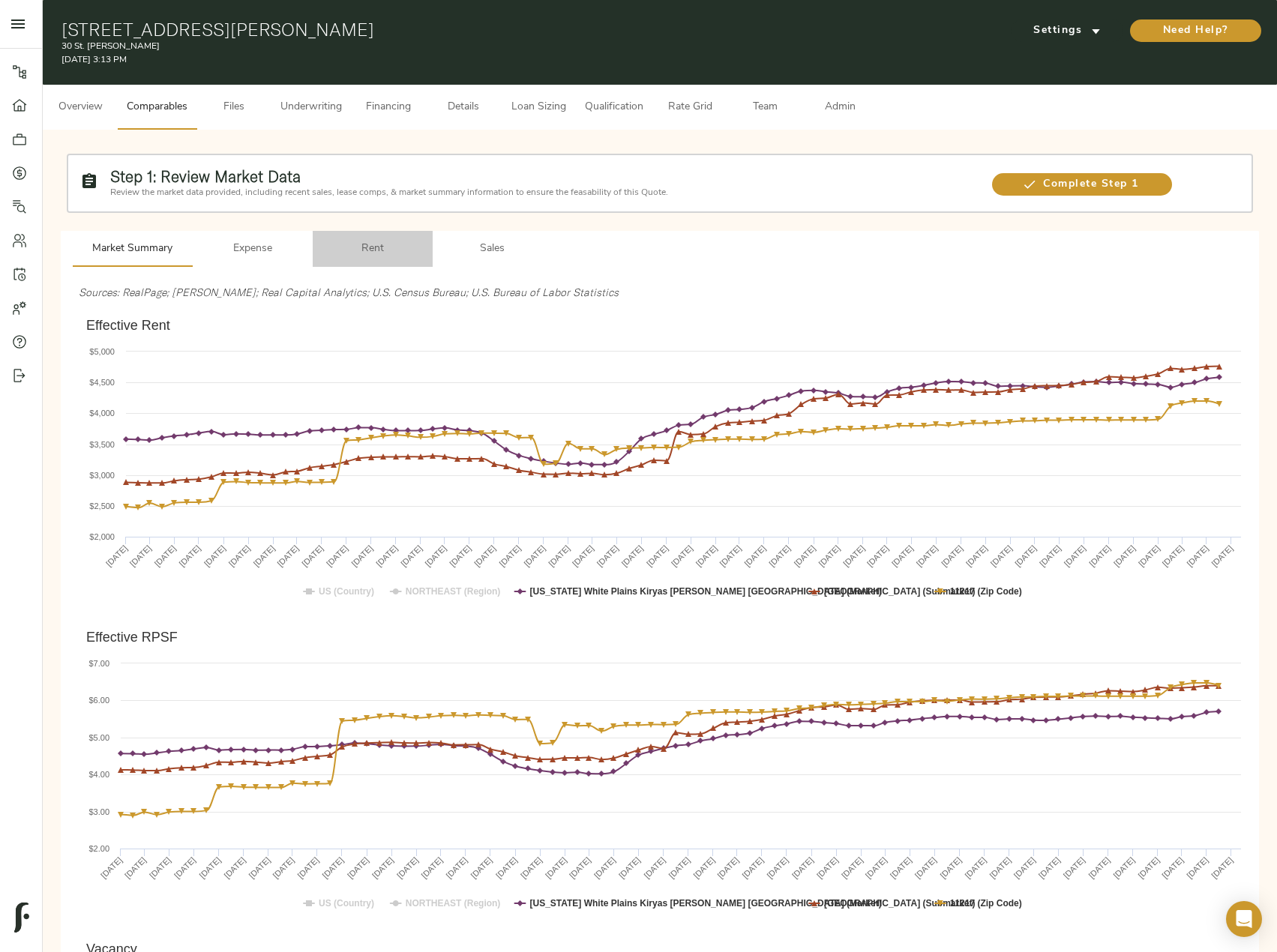
click at [389, 264] on button "Rent" at bounding box center [373, 249] width 120 height 36
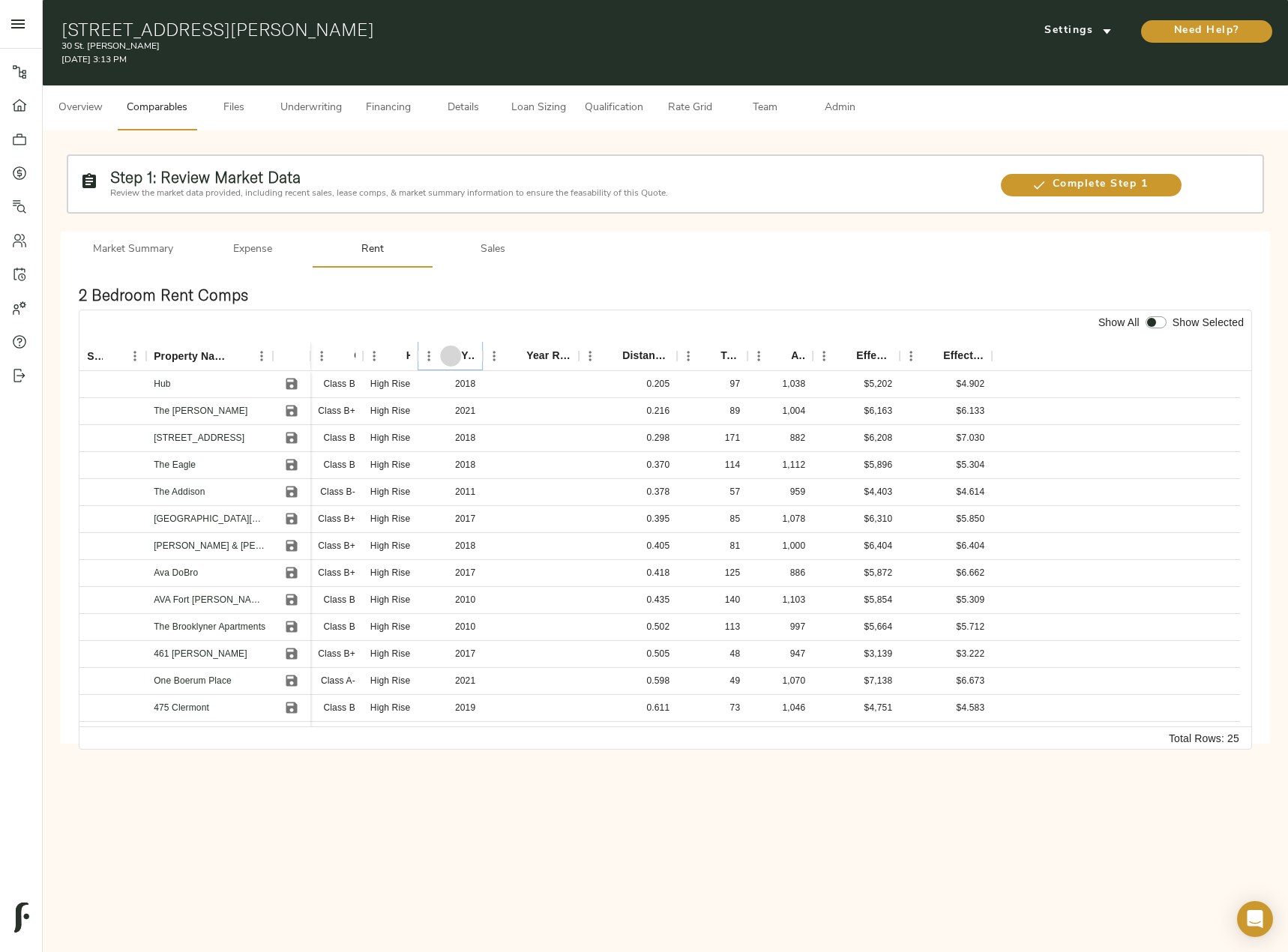
click at [442, 356] on button "Sort" at bounding box center [450, 356] width 21 height 21
click at [292, 386] on icon "Save" at bounding box center [291, 384] width 15 height 15
click at [289, 407] on icon "Save" at bounding box center [291, 411] width 15 height 15
click at [292, 434] on icon "Save" at bounding box center [291, 438] width 11 height 11
click at [293, 462] on icon "Save" at bounding box center [291, 465] width 15 height 15
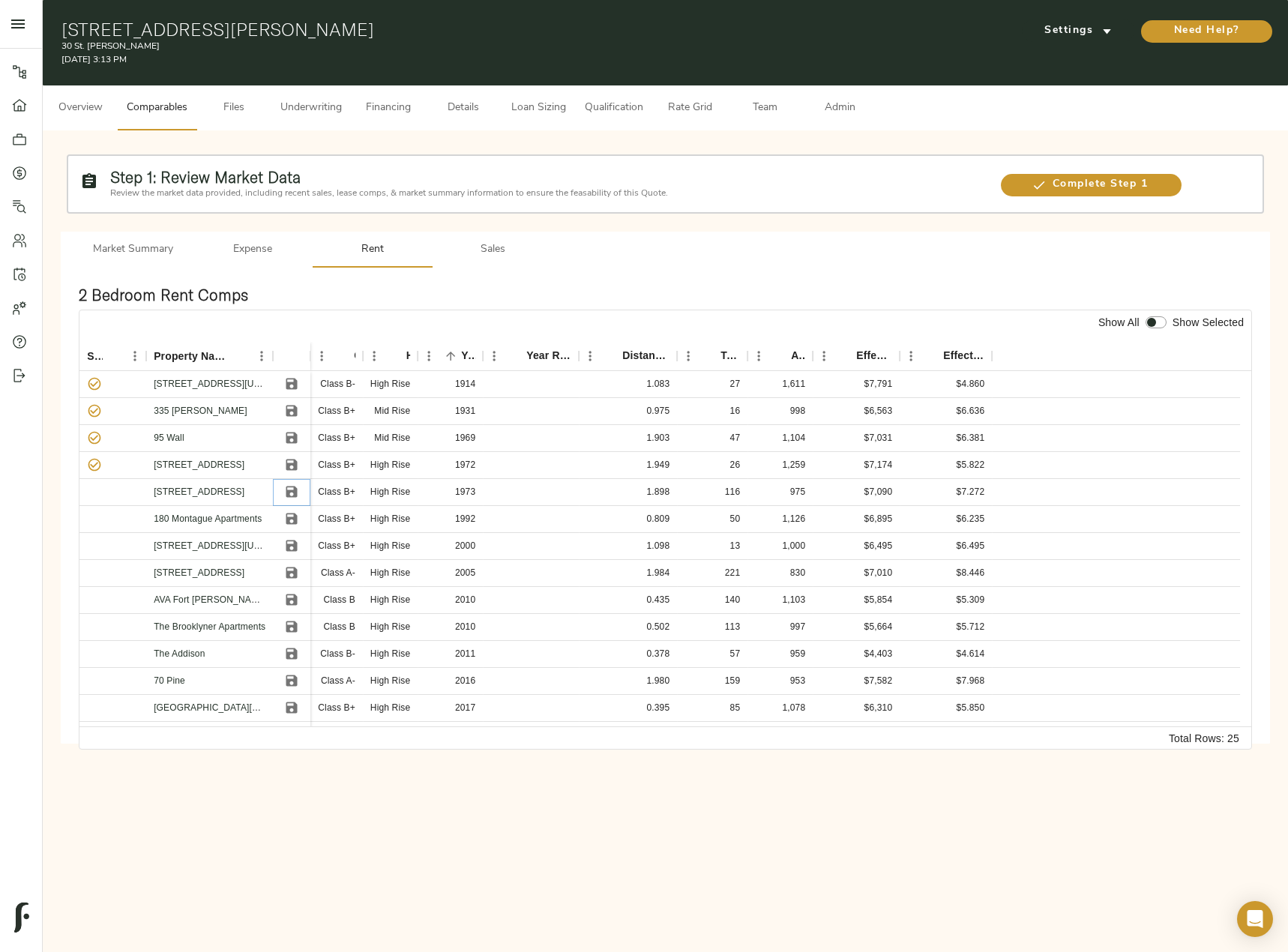
click at [295, 495] on icon "Save" at bounding box center [291, 491] width 11 height 11
click at [1154, 320] on input "checkbox" at bounding box center [1151, 322] width 36 height 12
checkbox input "true"
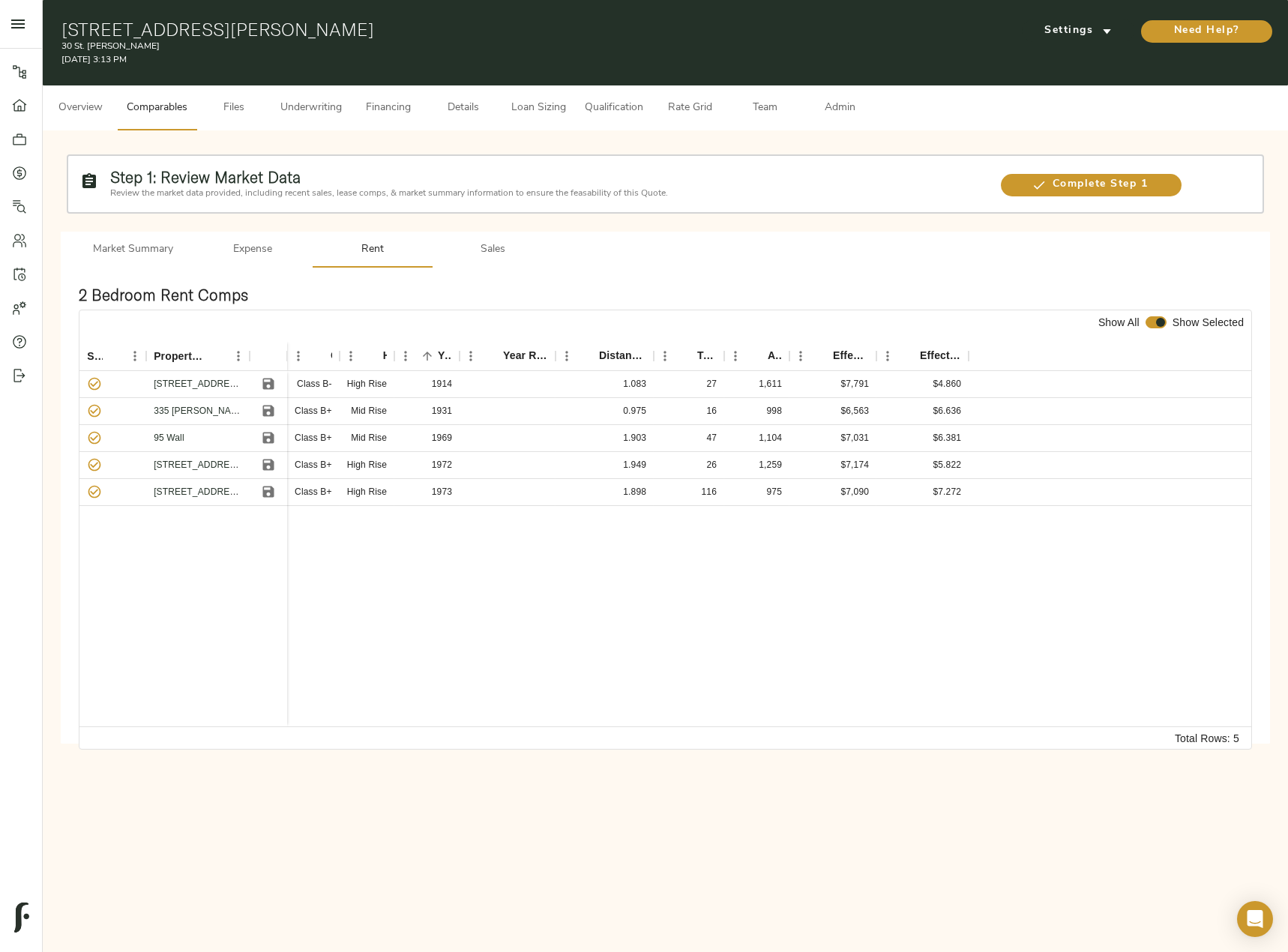
click at [484, 227] on div "Step 1: Review Market Data Review the market data provided, including recent sa…" at bounding box center [665, 446] width 1221 height 607
click at [493, 252] on span "Sales" at bounding box center [492, 249] width 102 height 19
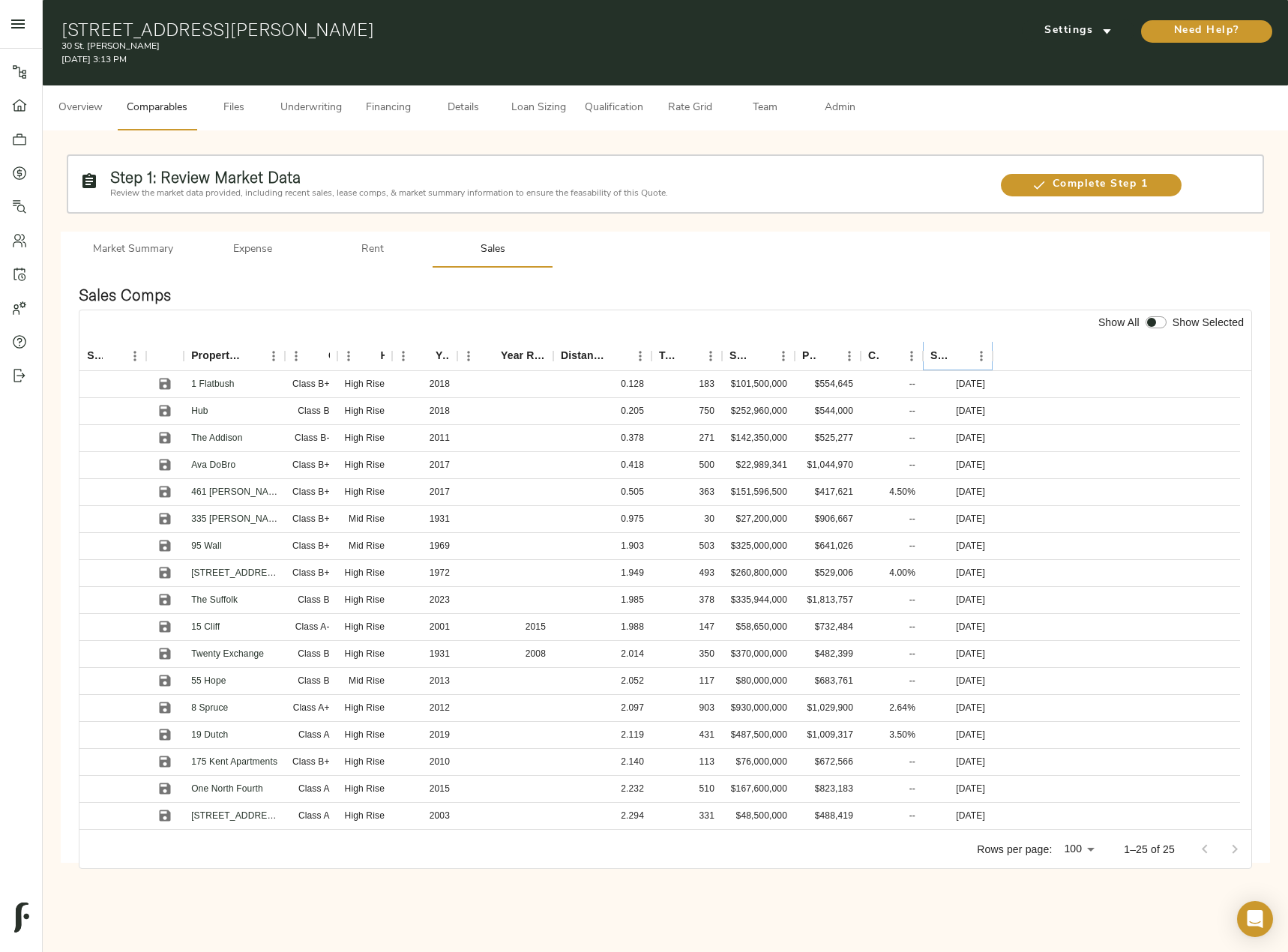
click at [962, 353] on icon "Sort" at bounding box center [960, 356] width 14 height 14
click at [420, 358] on icon "Sort" at bounding box center [426, 356] width 14 height 14
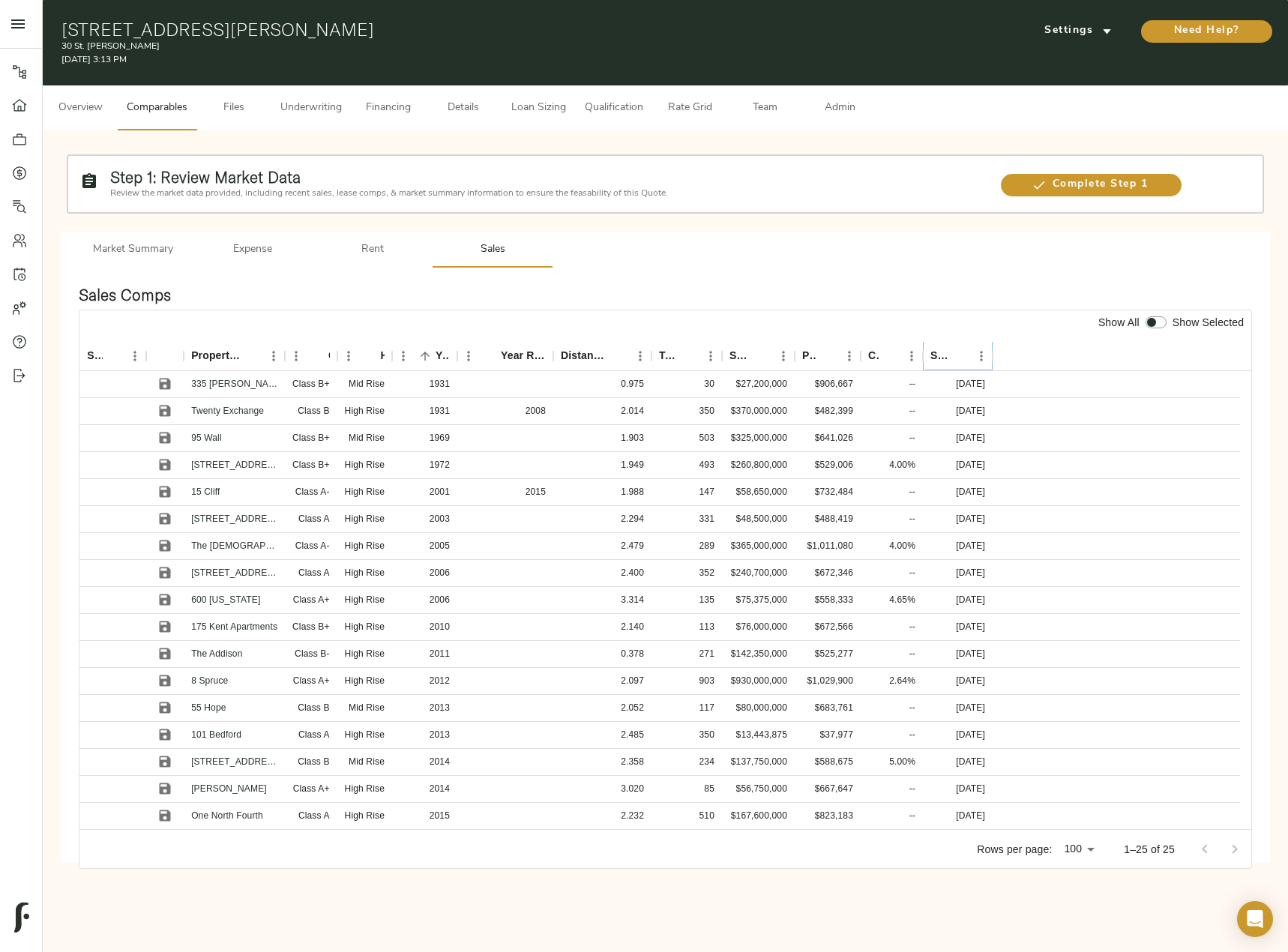
click at [958, 354] on icon "Sort" at bounding box center [959, 356] width 9 height 9
click at [163, 383] on icon "Save" at bounding box center [164, 384] width 11 height 11
click at [835, 355] on button "Sort" at bounding box center [827, 356] width 21 height 21
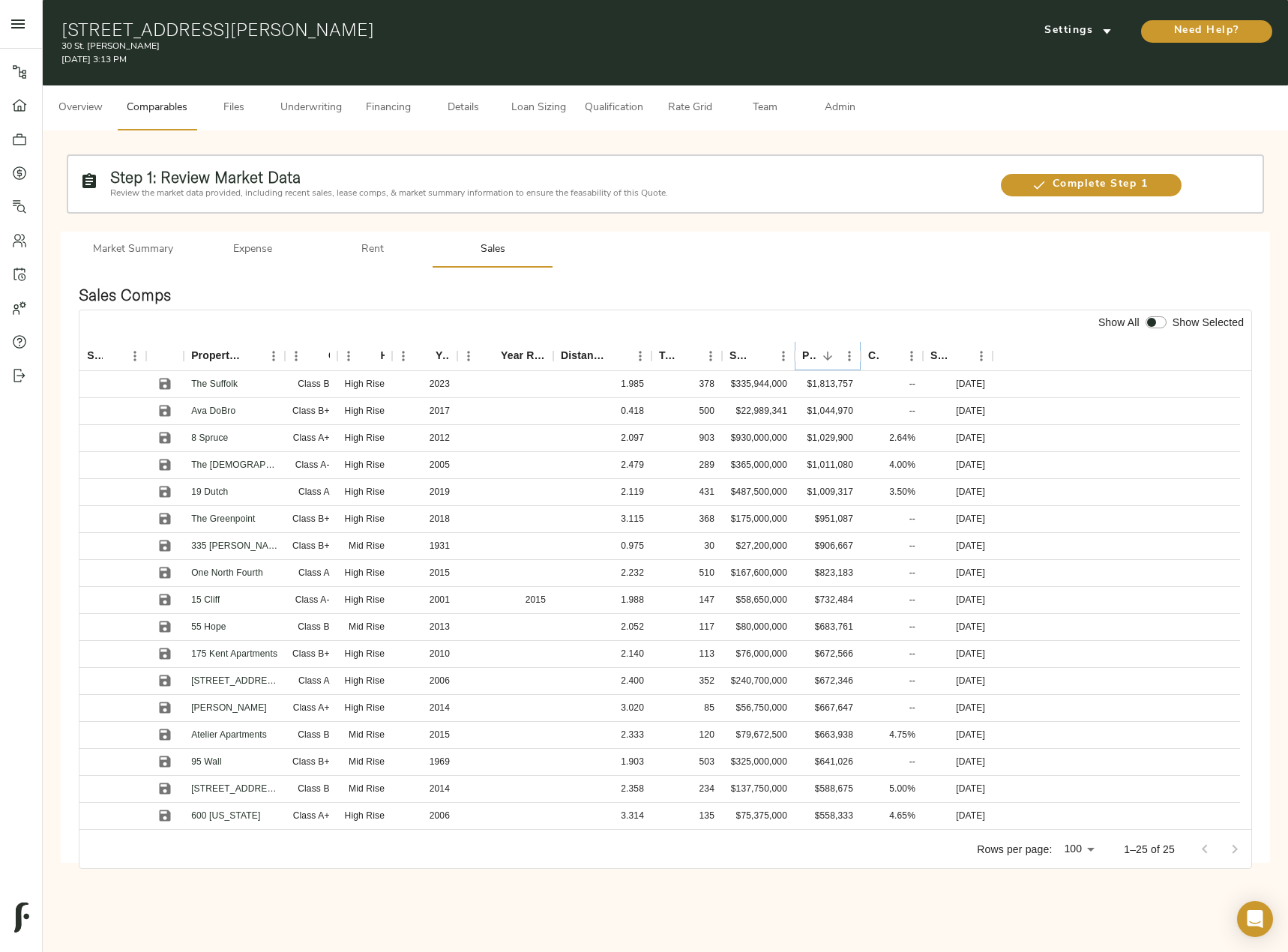
click at [835, 355] on button "Sort" at bounding box center [827, 356] width 21 height 21
click at [168, 433] on icon "Save" at bounding box center [164, 438] width 15 height 15
click at [960, 353] on icon "Sort" at bounding box center [959, 356] width 9 height 9
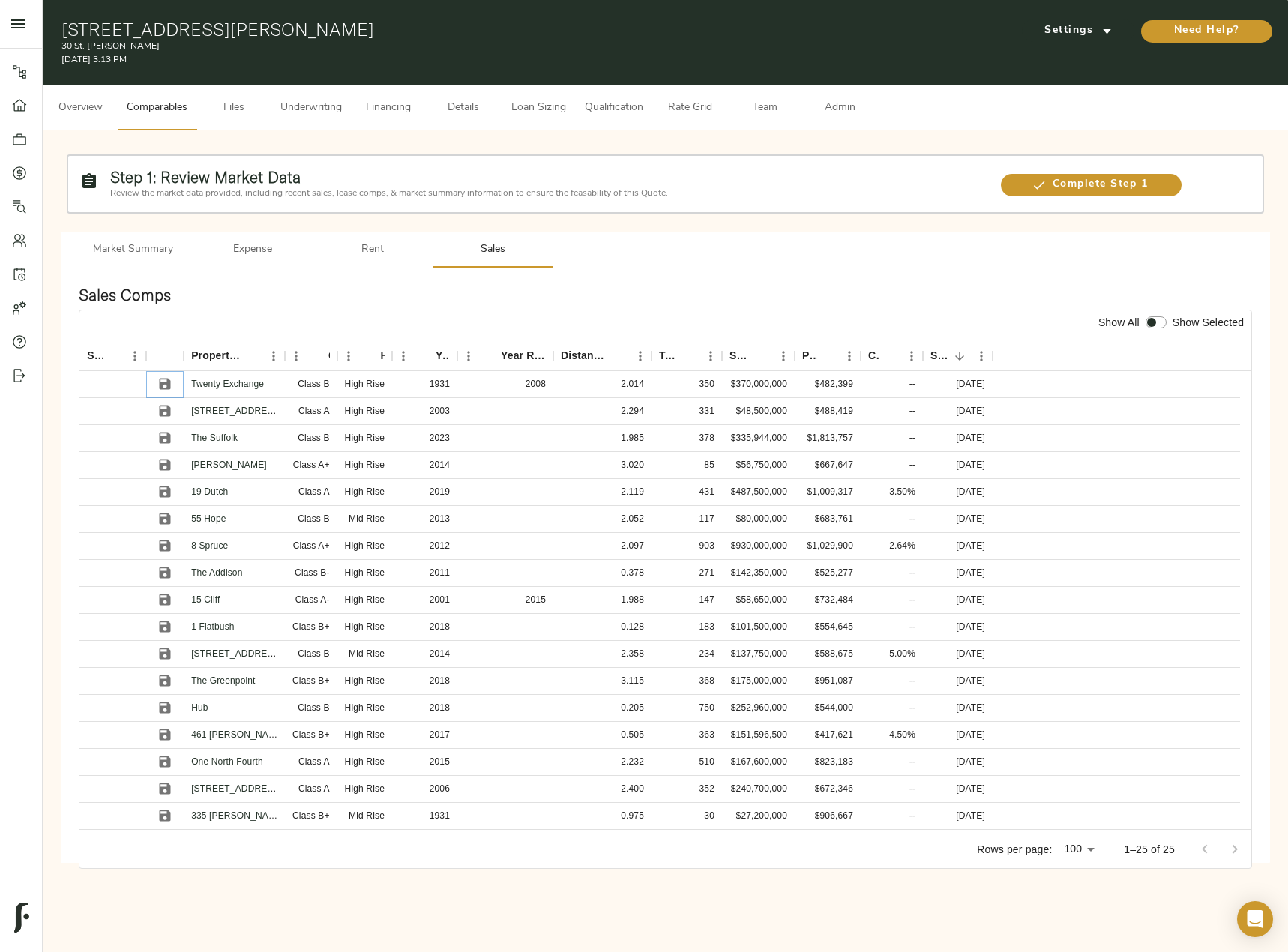
click at [165, 377] on icon "Save" at bounding box center [164, 384] width 15 height 15
click at [165, 413] on icon "Save" at bounding box center [164, 411] width 15 height 15
click at [167, 458] on icon "Save" at bounding box center [164, 465] width 15 height 15
click at [170, 592] on icon "Save" at bounding box center [164, 599] width 15 height 15
click at [163, 789] on icon "Save" at bounding box center [164, 789] width 11 height 11
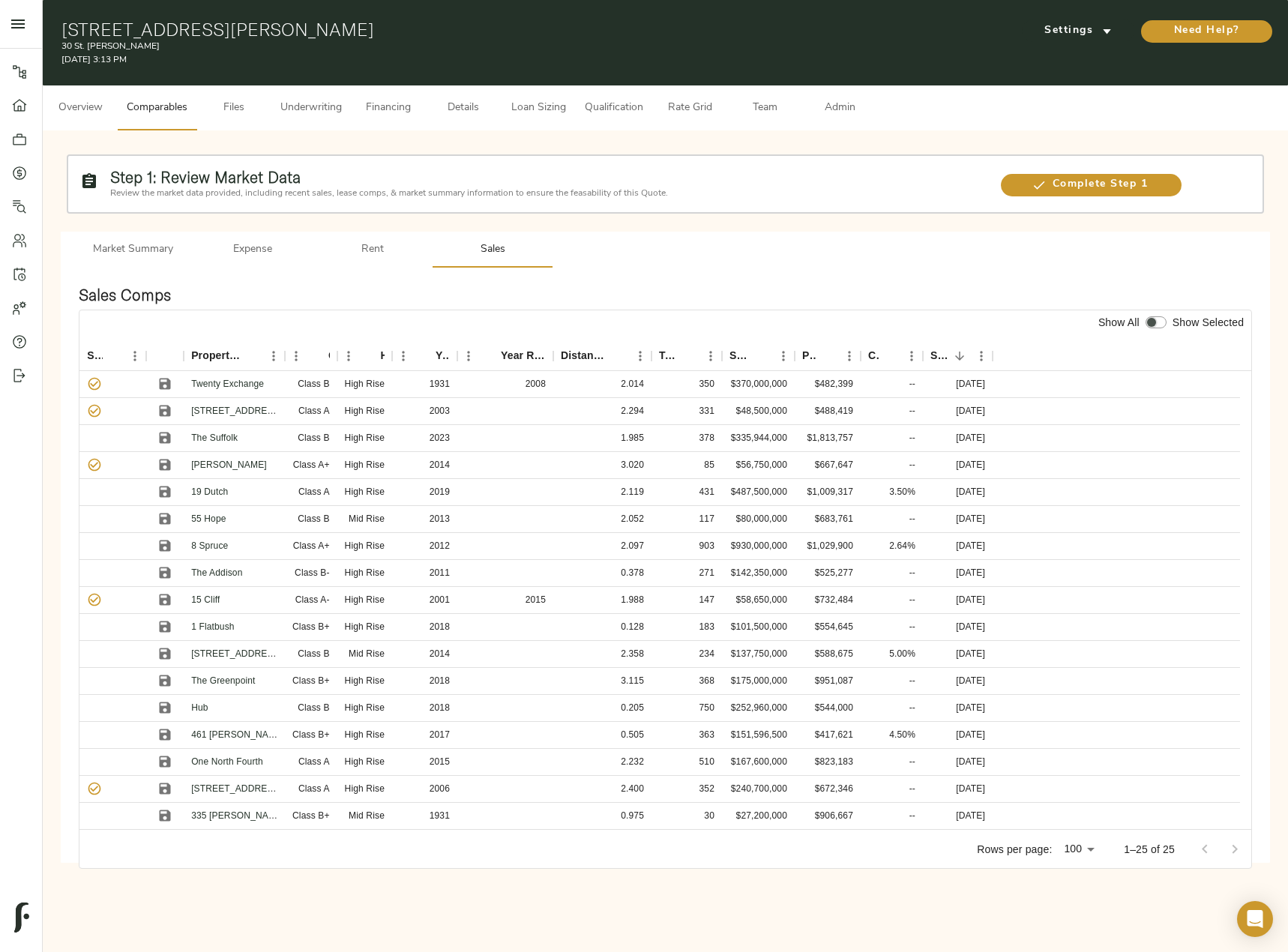
click at [1160, 326] on input "checkbox" at bounding box center [1151, 322] width 36 height 12
checkbox input "true"
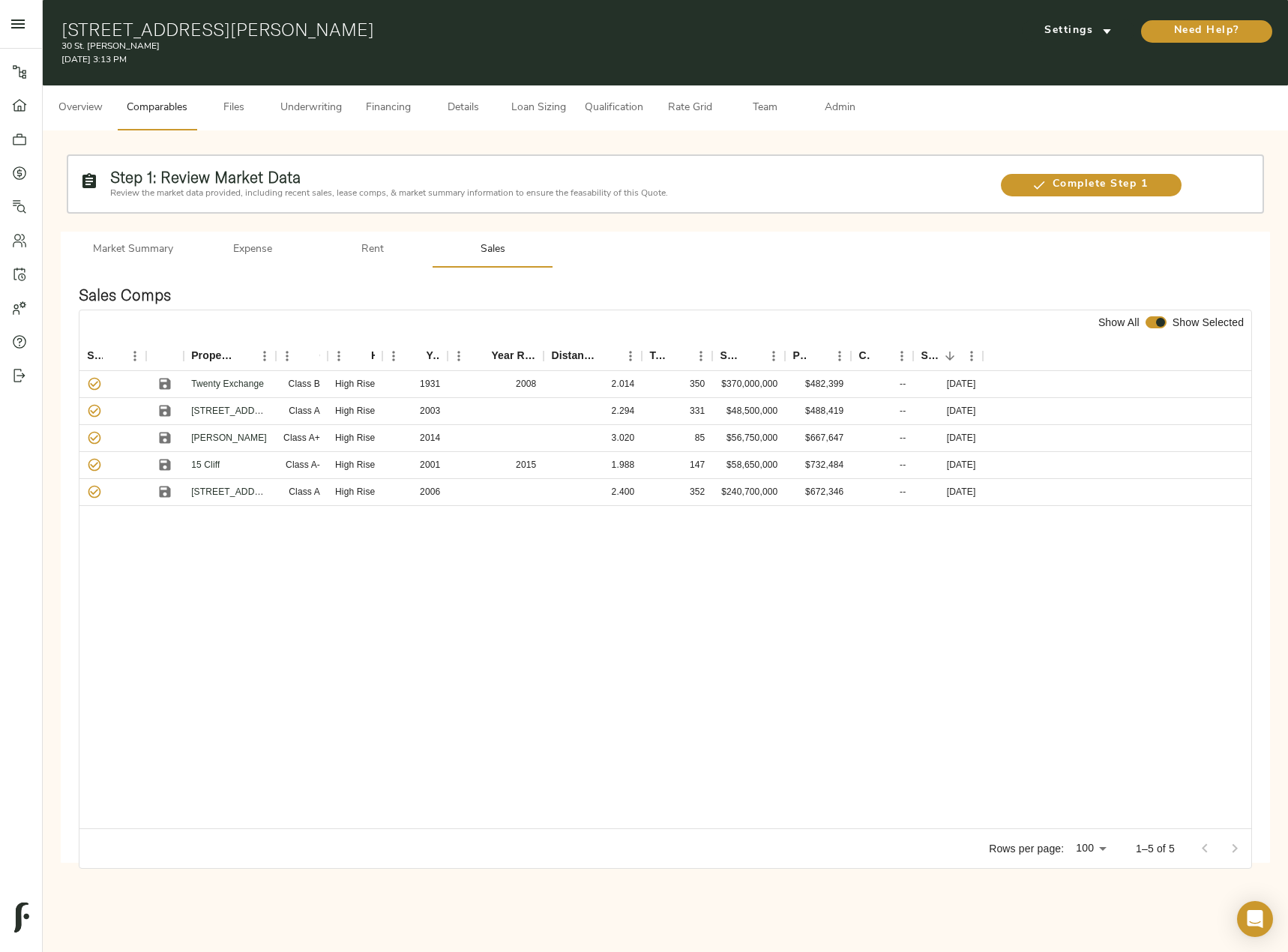
click at [846, 108] on span "Admin" at bounding box center [839, 108] width 57 height 19
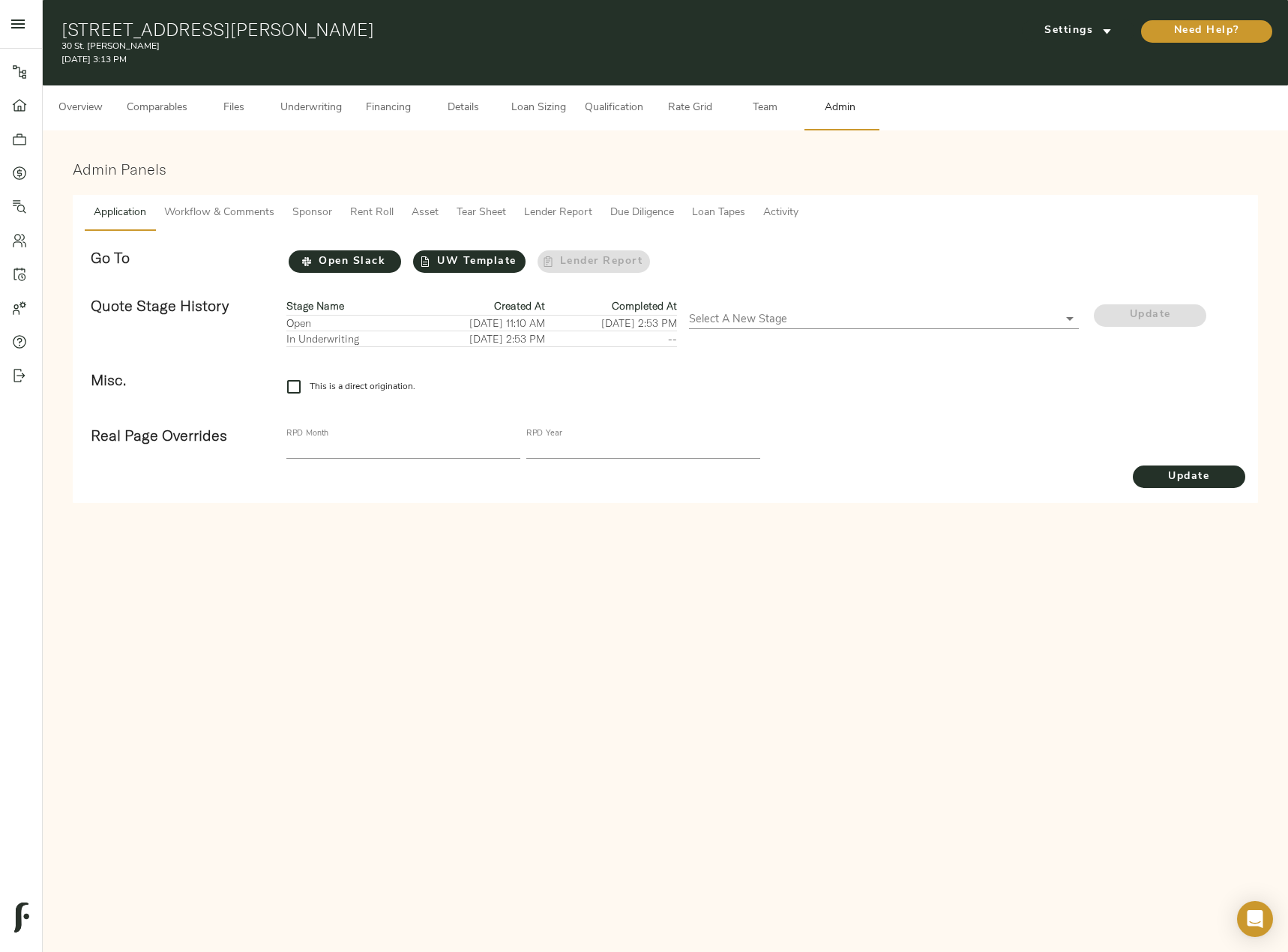
click at [500, 205] on span "Tear Sheet" at bounding box center [482, 213] width 50 height 19
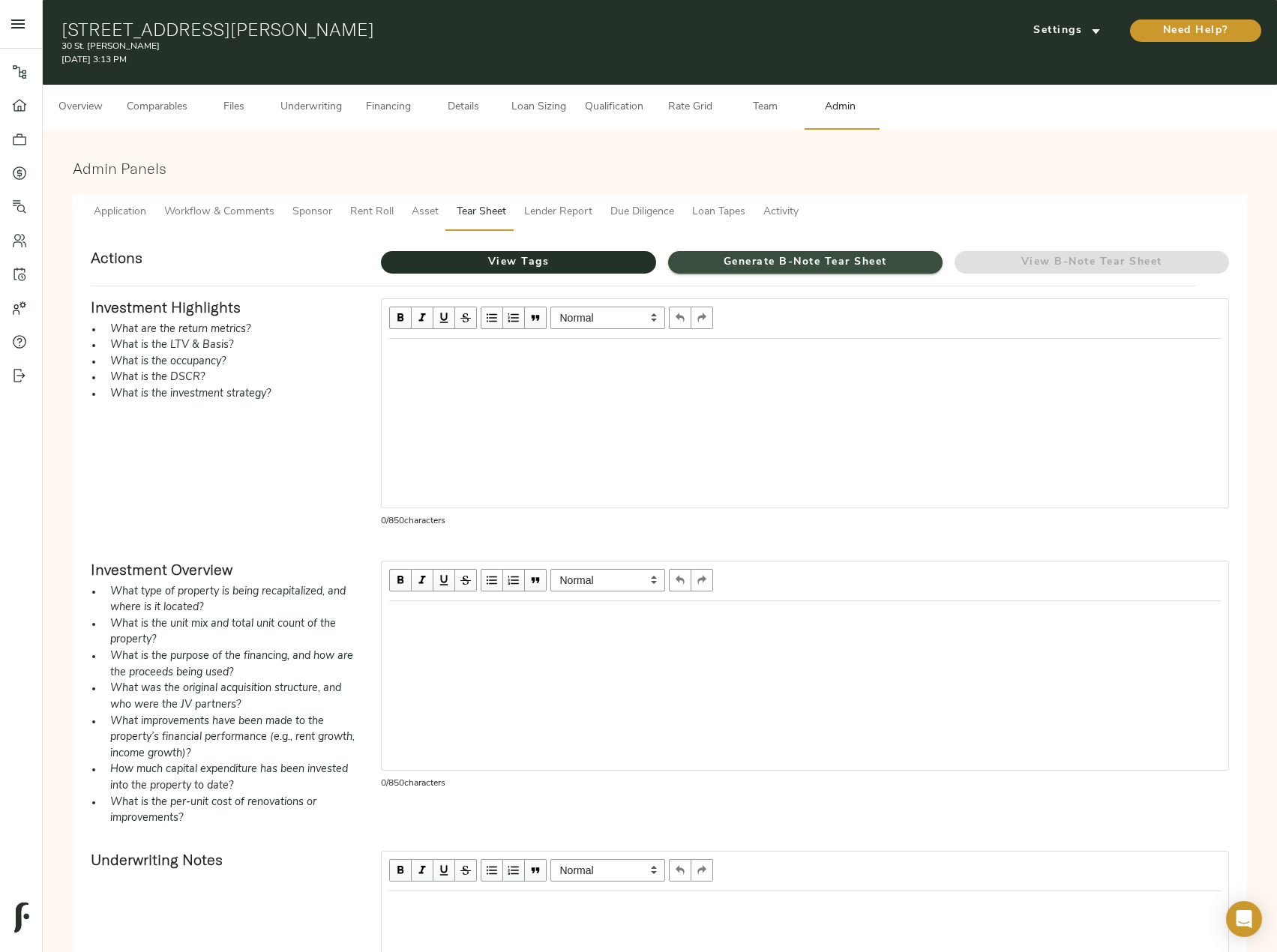
click at [701, 259] on span "Generate B-Note Tear Sheet" at bounding box center [804, 262] width 274 height 19
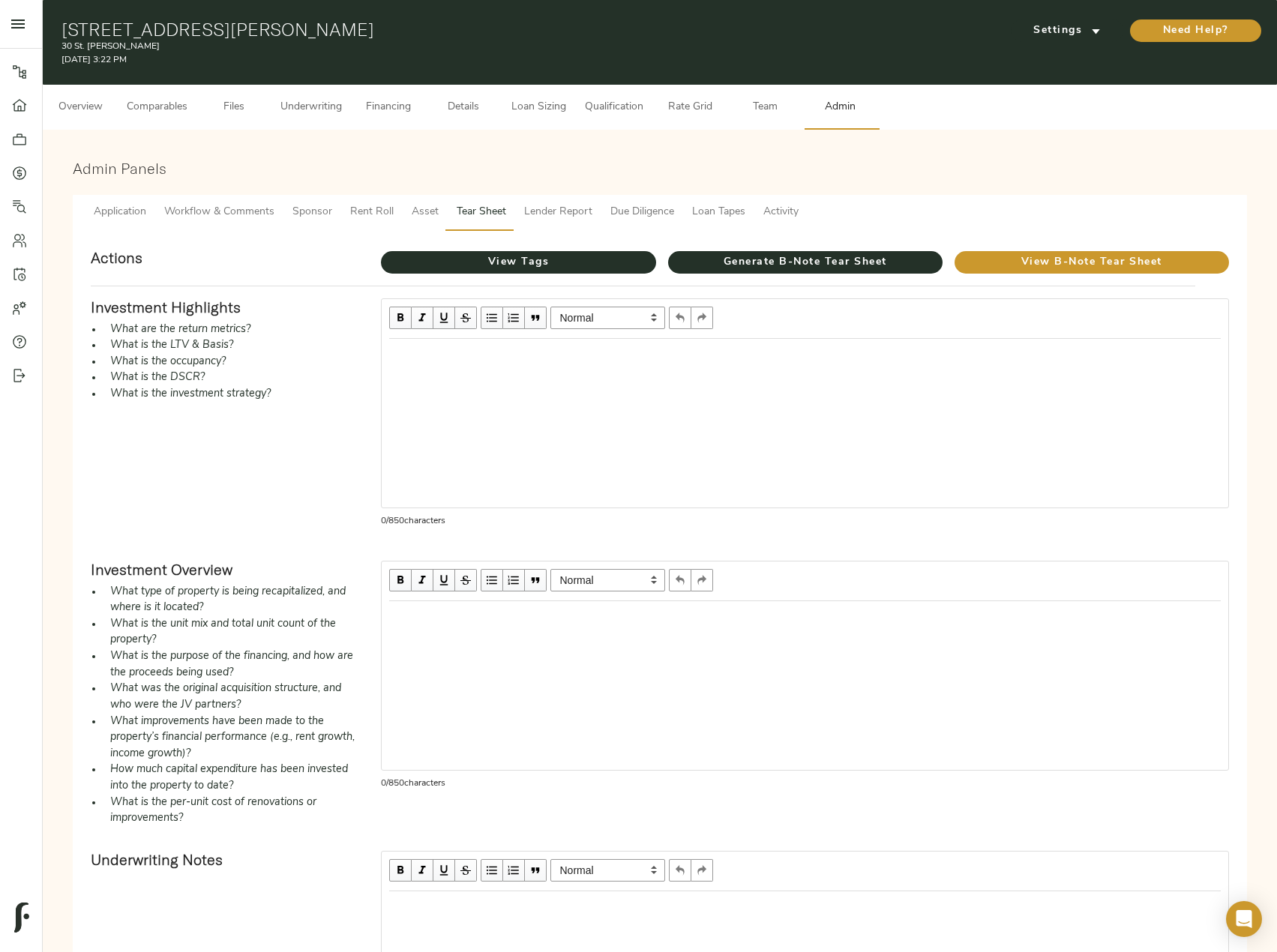
click at [155, 97] on button "Comparables" at bounding box center [157, 107] width 79 height 45
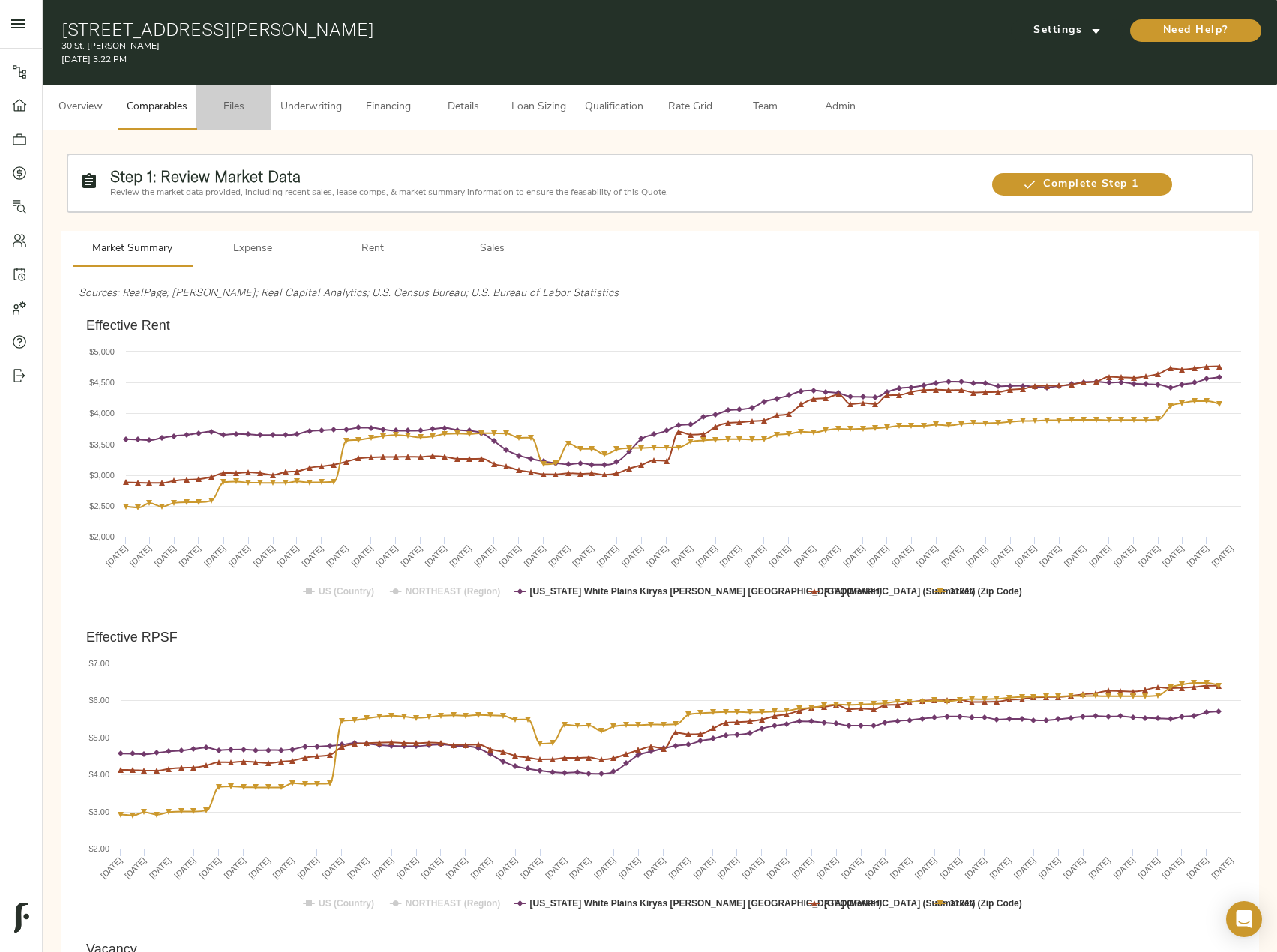
click at [252, 108] on span "Files" at bounding box center [233, 108] width 57 height 19
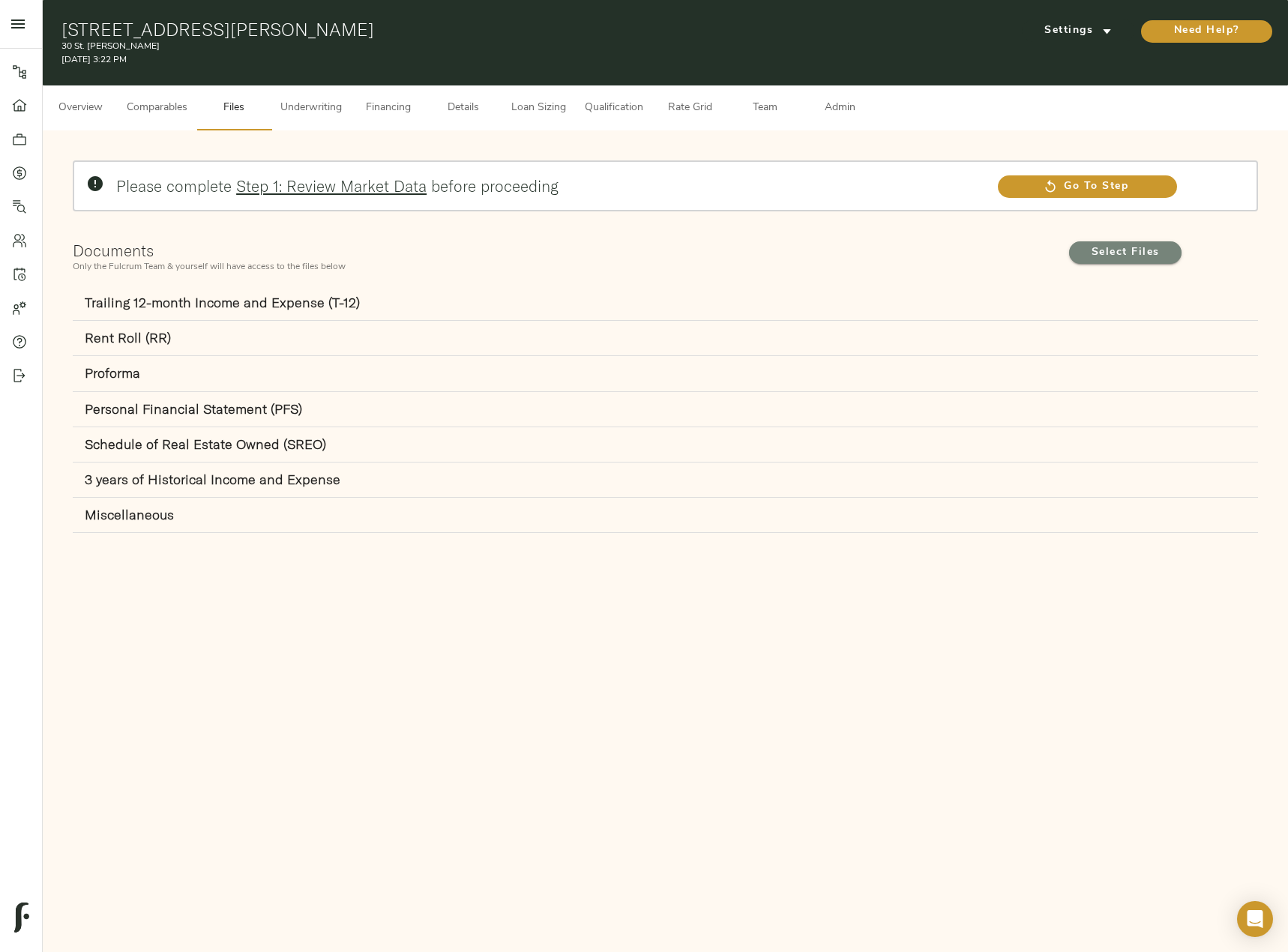
click at [1106, 254] on span "Select Files" at bounding box center [1126, 252] width 83 height 19
click at [0, 0] on input "Select Files" at bounding box center [0, 0] width 0 height 0
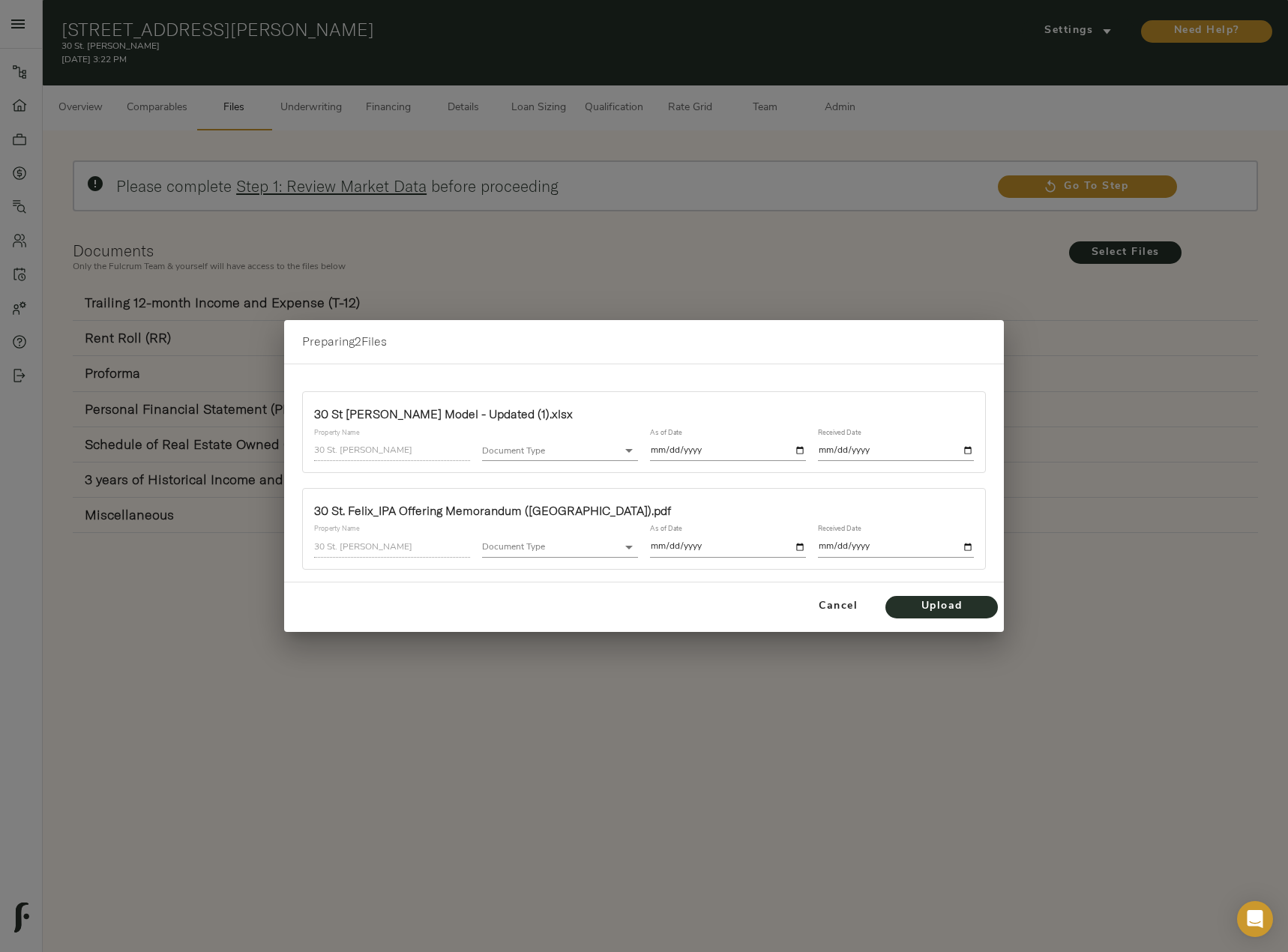
click at [595, 442] on body "30 St. Felix - 30 St Felix St, Brooklyn, NY 11217 Pipeline Dashboard Portfolio …" at bounding box center [644, 493] width 1288 height 987
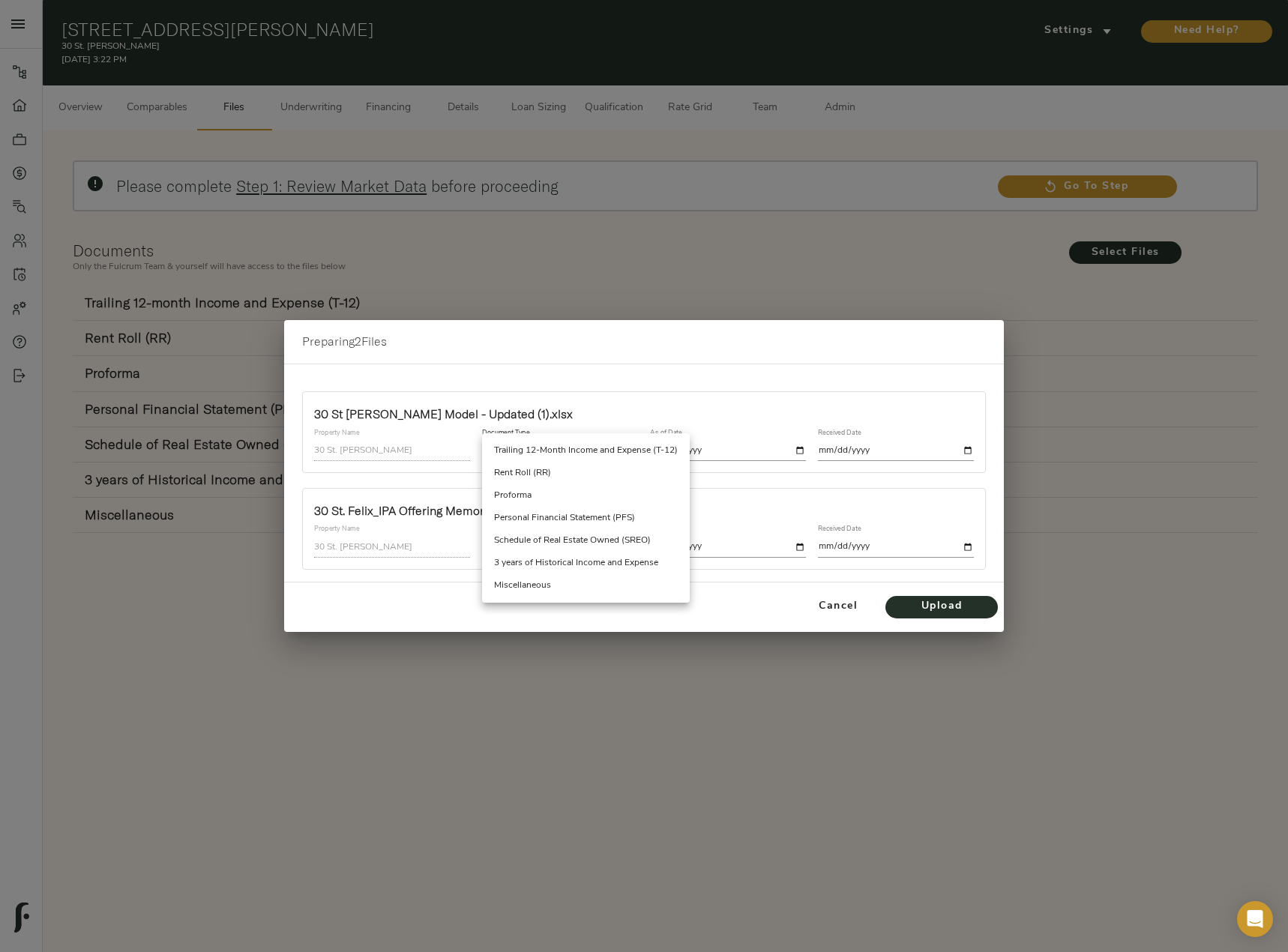
click at [585, 583] on li "Miscellaneous" at bounding box center [586, 585] width 207 height 23
type input "miscellaneous"
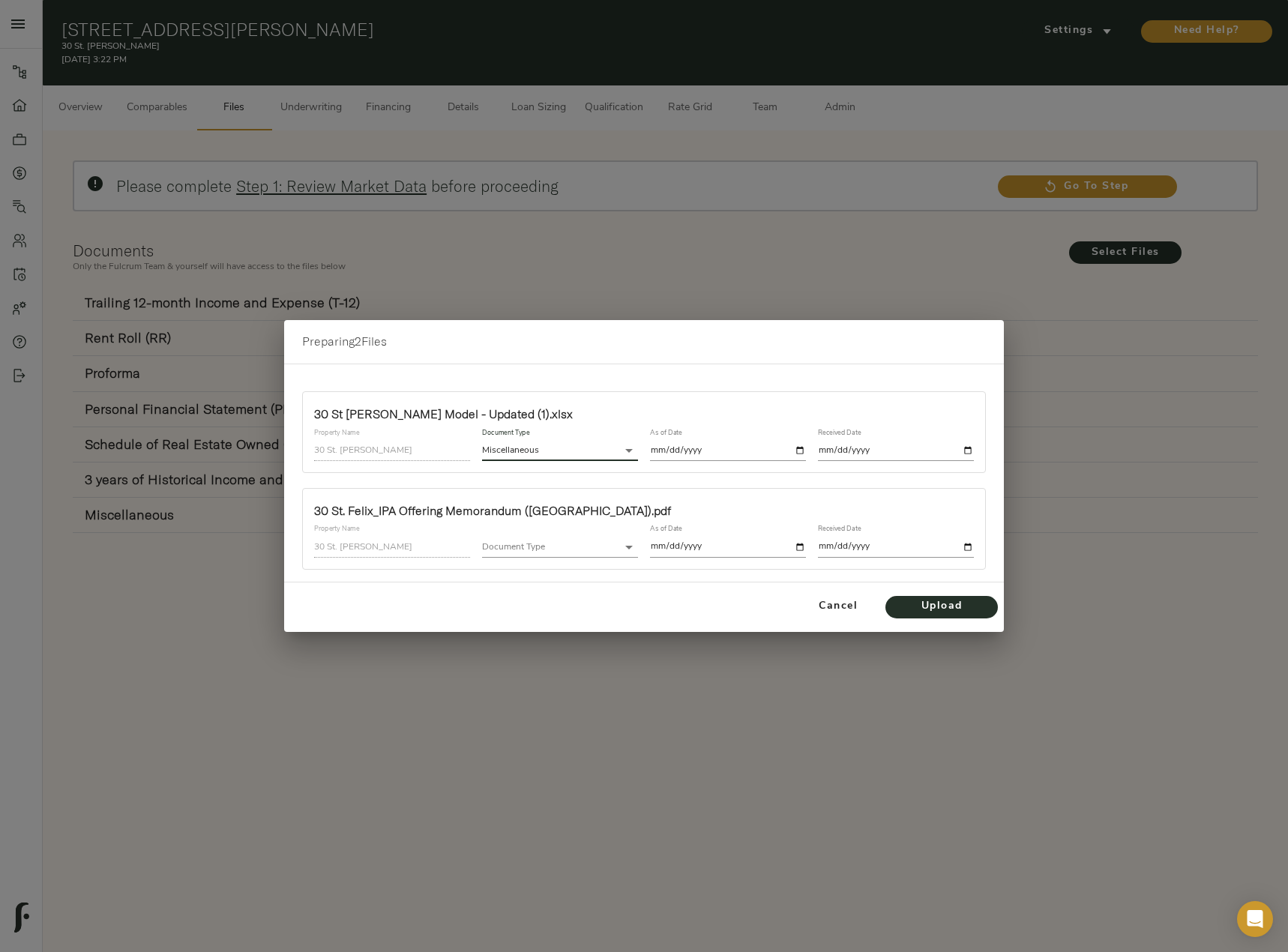
click at [802, 450] on input "date" at bounding box center [728, 451] width 156 height 20
type input "2025-10-14"
click at [972, 448] on input "date" at bounding box center [896, 451] width 156 height 20
type input "2025-10-14"
click at [587, 548] on body "30 St. Felix - 30 St Felix St, Brooklyn, NY 11217 Pipeline Dashboard Portfolio …" at bounding box center [644, 493] width 1288 height 987
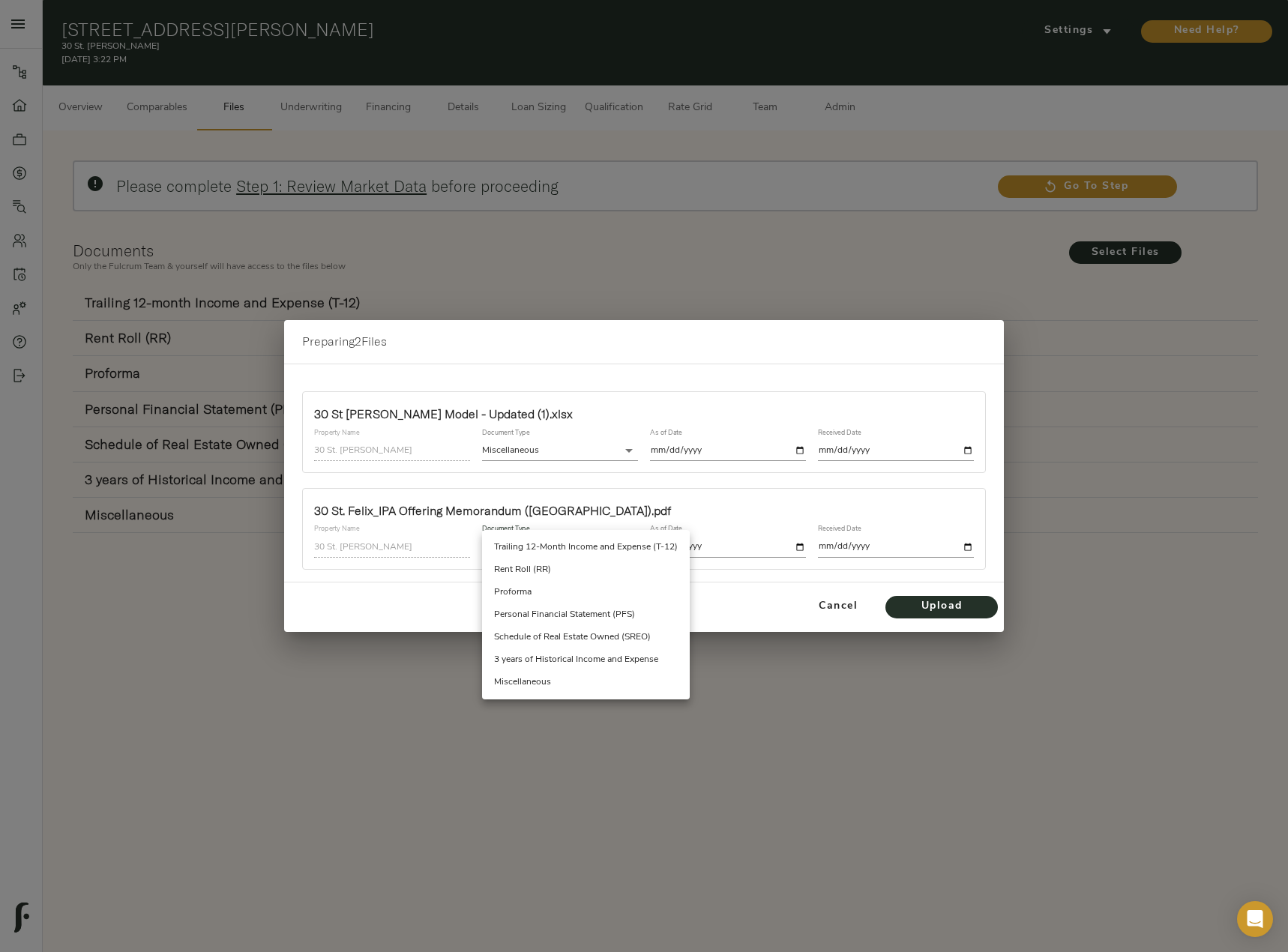
click at [576, 683] on li "Miscellaneous" at bounding box center [586, 682] width 207 height 23
type input "miscellaneous"
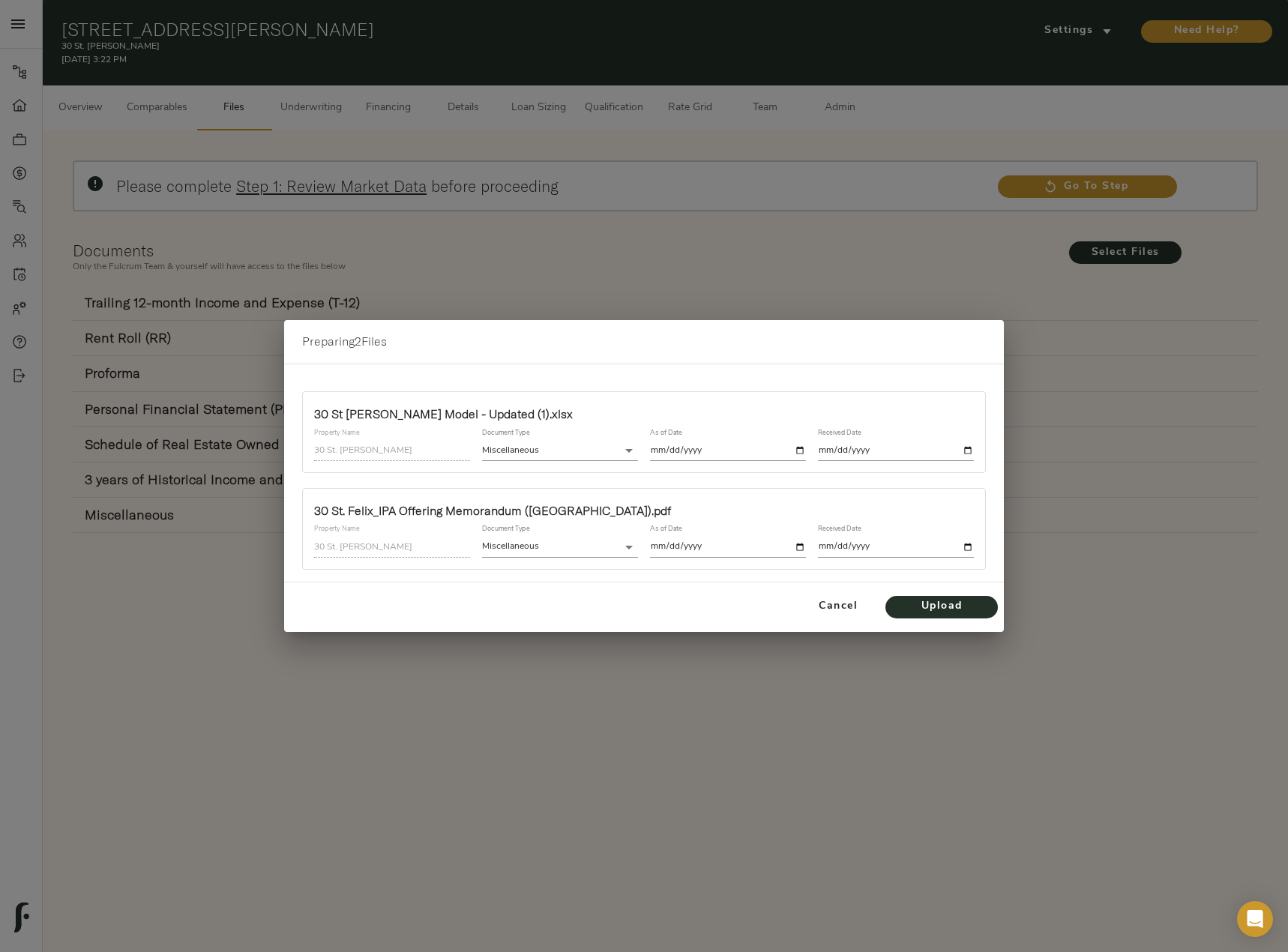
click at [806, 546] on div "As of Date" at bounding box center [728, 540] width 167 height 44
click at [802, 547] on input "date" at bounding box center [728, 547] width 156 height 20
type input "2025-10-14"
click at [976, 547] on div "Received Date" at bounding box center [896, 540] width 167 height 44
click at [966, 554] on input "date" at bounding box center [896, 547] width 156 height 20
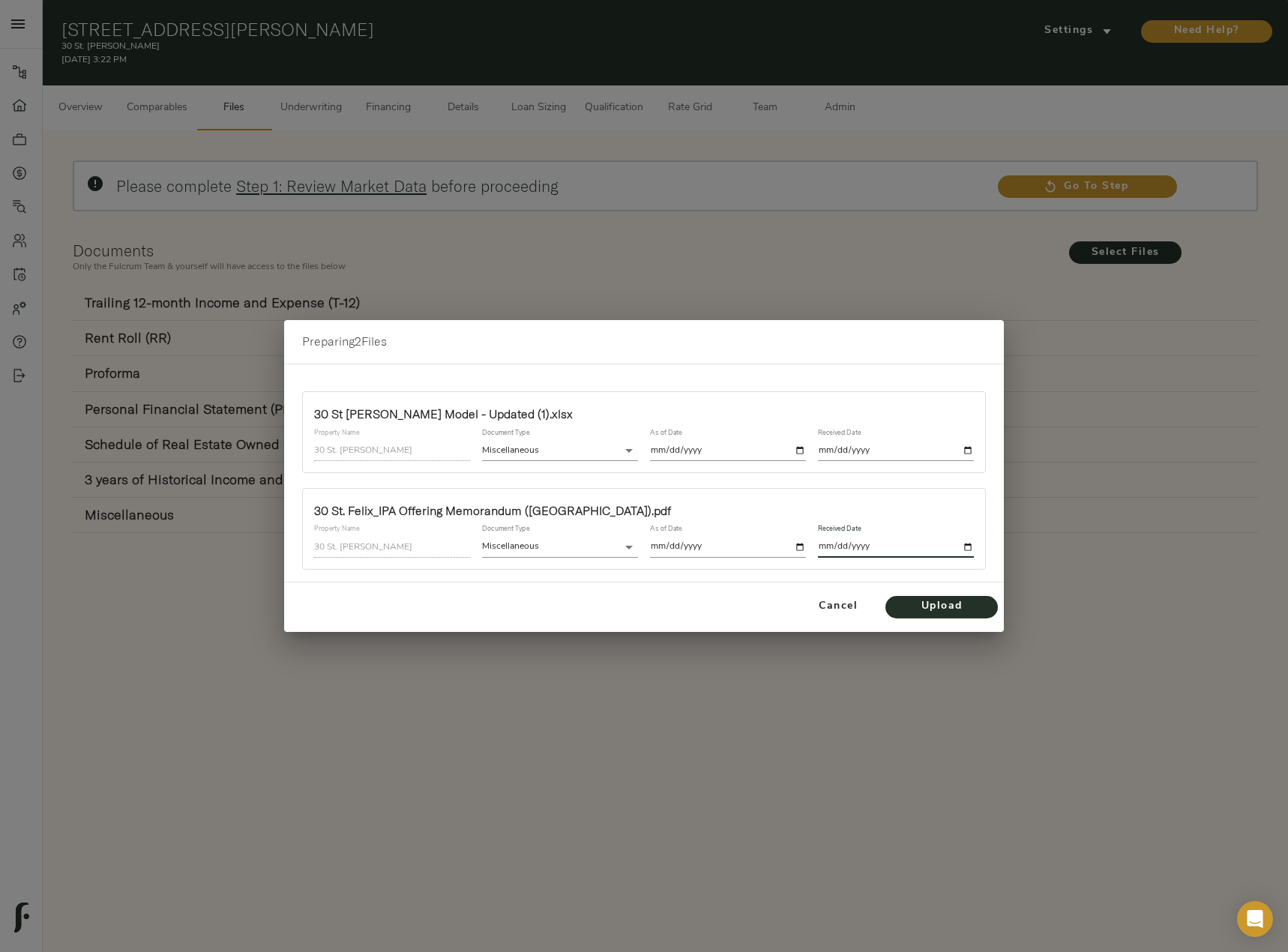
click at [970, 547] on input "date" at bounding box center [896, 547] width 156 height 20
type input "2025-10-14"
click at [942, 602] on span "Upload" at bounding box center [941, 606] width 83 height 19
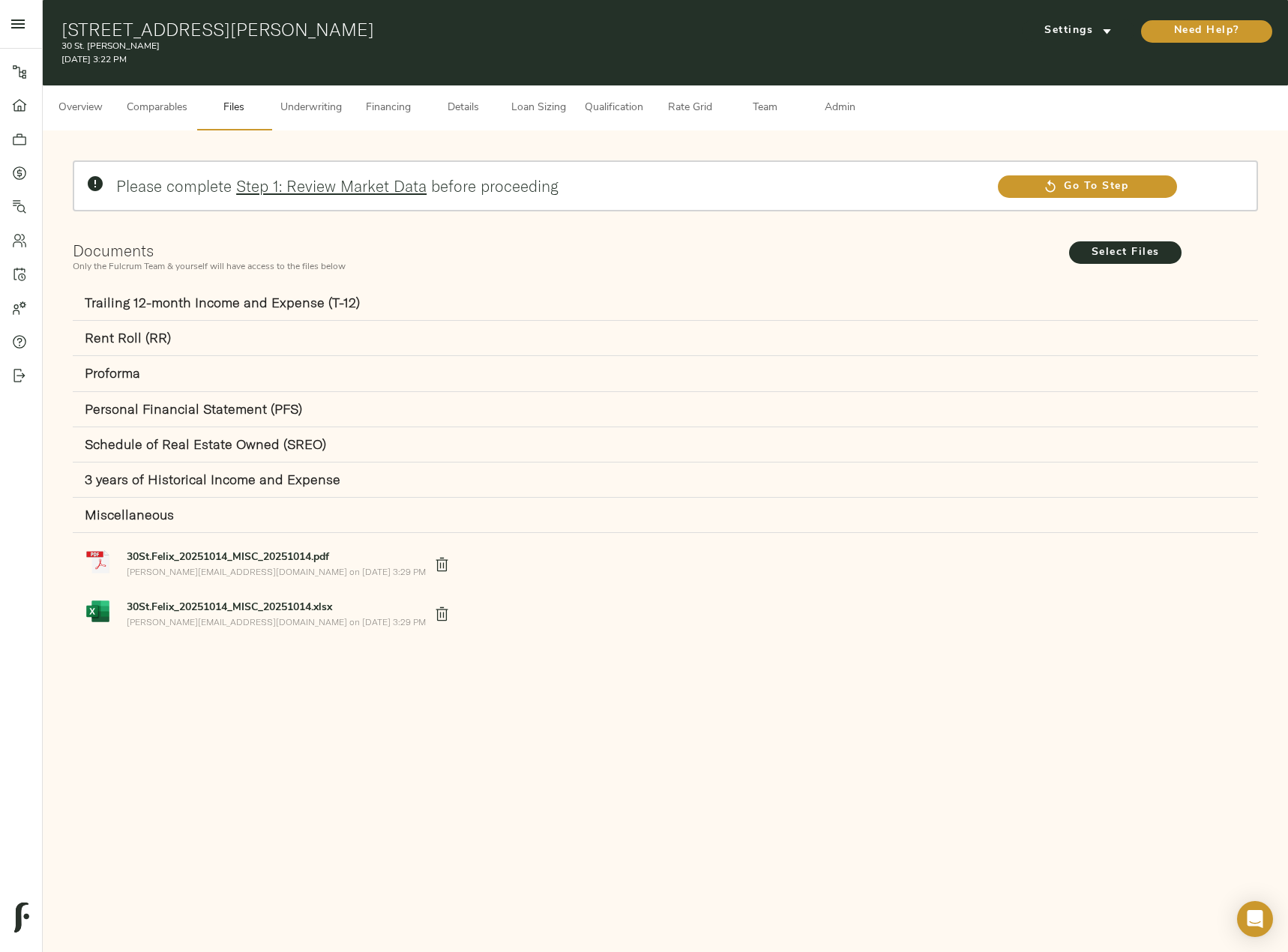
drag, startPoint x: 61, startPoint y: 26, endPoint x: 377, endPoint y: 29, distance: 316.0
click at [377, 29] on h1 "30 St Felix St, Brooklyn, NY 11217" at bounding box center [465, 29] width 805 height 21
copy h1 "30 St Felix St, Brooklyn, NY 11217"
click at [95, 102] on span "Overview" at bounding box center [80, 108] width 57 height 19
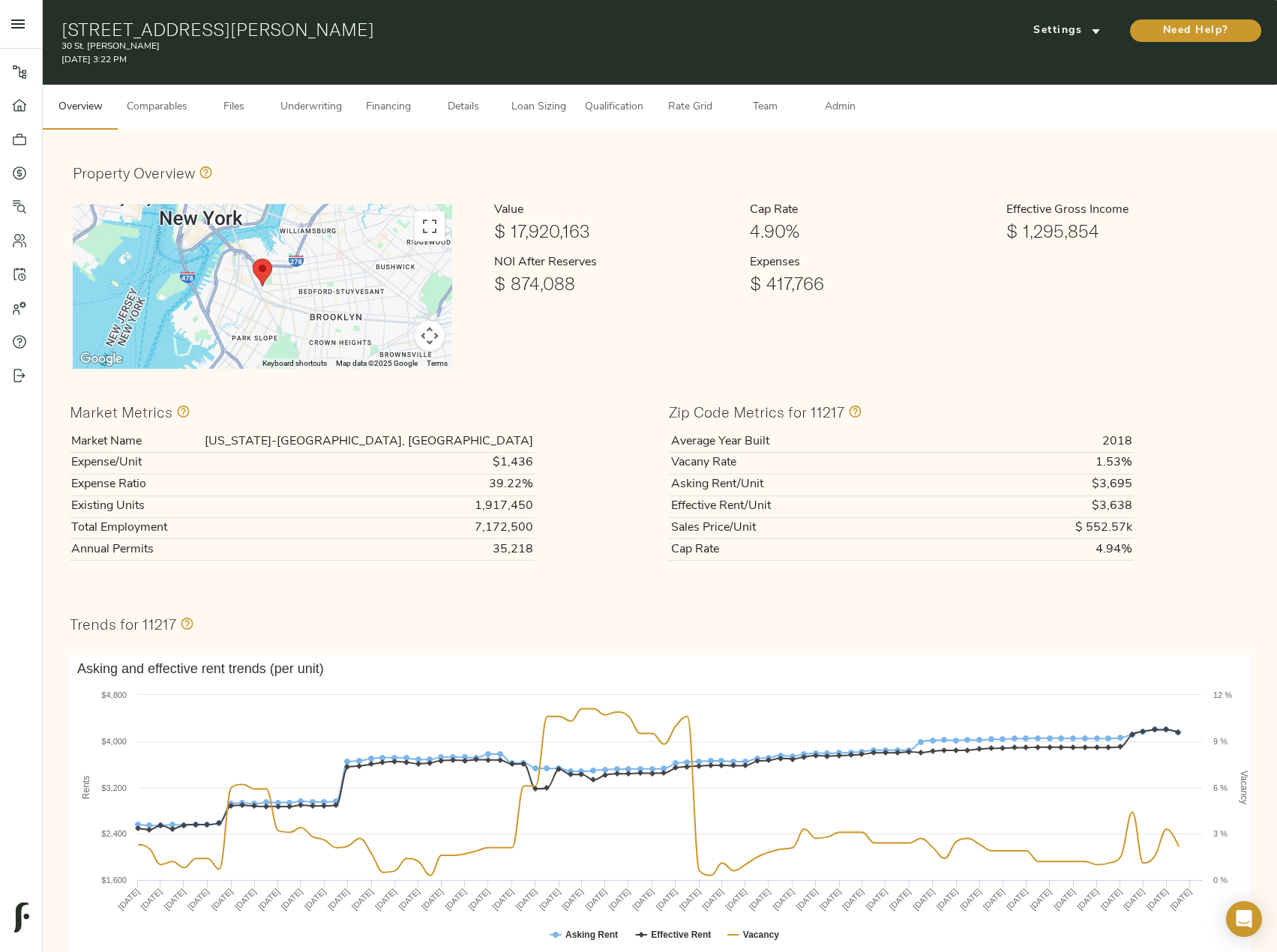
click at [327, 29] on h1 "30 St Felix St, Brooklyn, NY 11217" at bounding box center [461, 29] width 798 height 21
drag, startPoint x: 330, startPoint y: 29, endPoint x: 33, endPoint y: 22, distance: 297.1
click at [33, 22] on div "Pipeline Dashboard Portfolio Quotes Search Users Activity Account Help Sign Out…" at bounding box center [638, 650] width 1277 height 1300
copy div "Pipeline Dashboard Portfolio Quotes Search Users Activity Account Help Sign Out…"
click at [180, 94] on button "Comparables" at bounding box center [157, 107] width 79 height 45
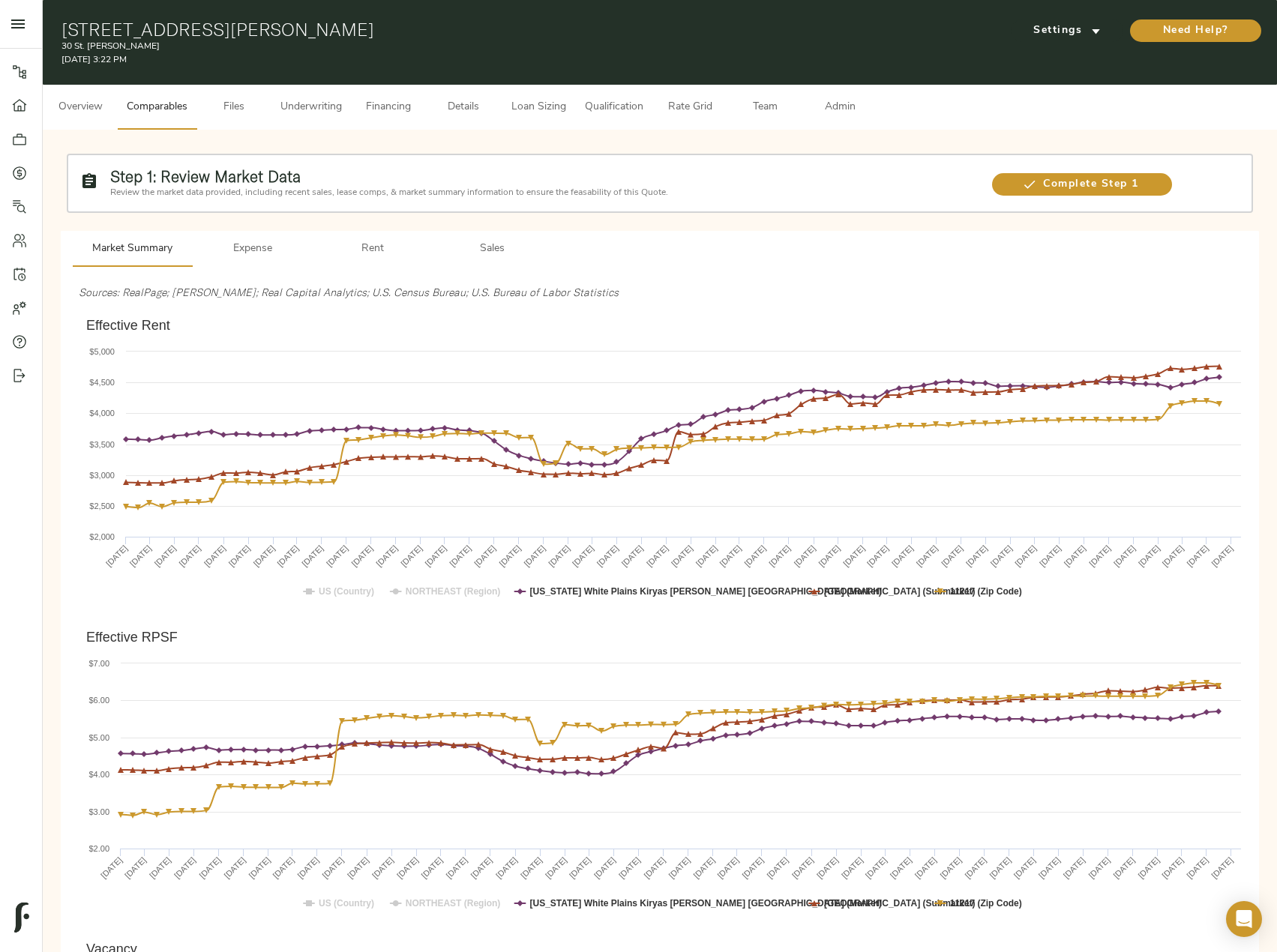
click at [337, 107] on span "Underwriting" at bounding box center [311, 108] width 62 height 19
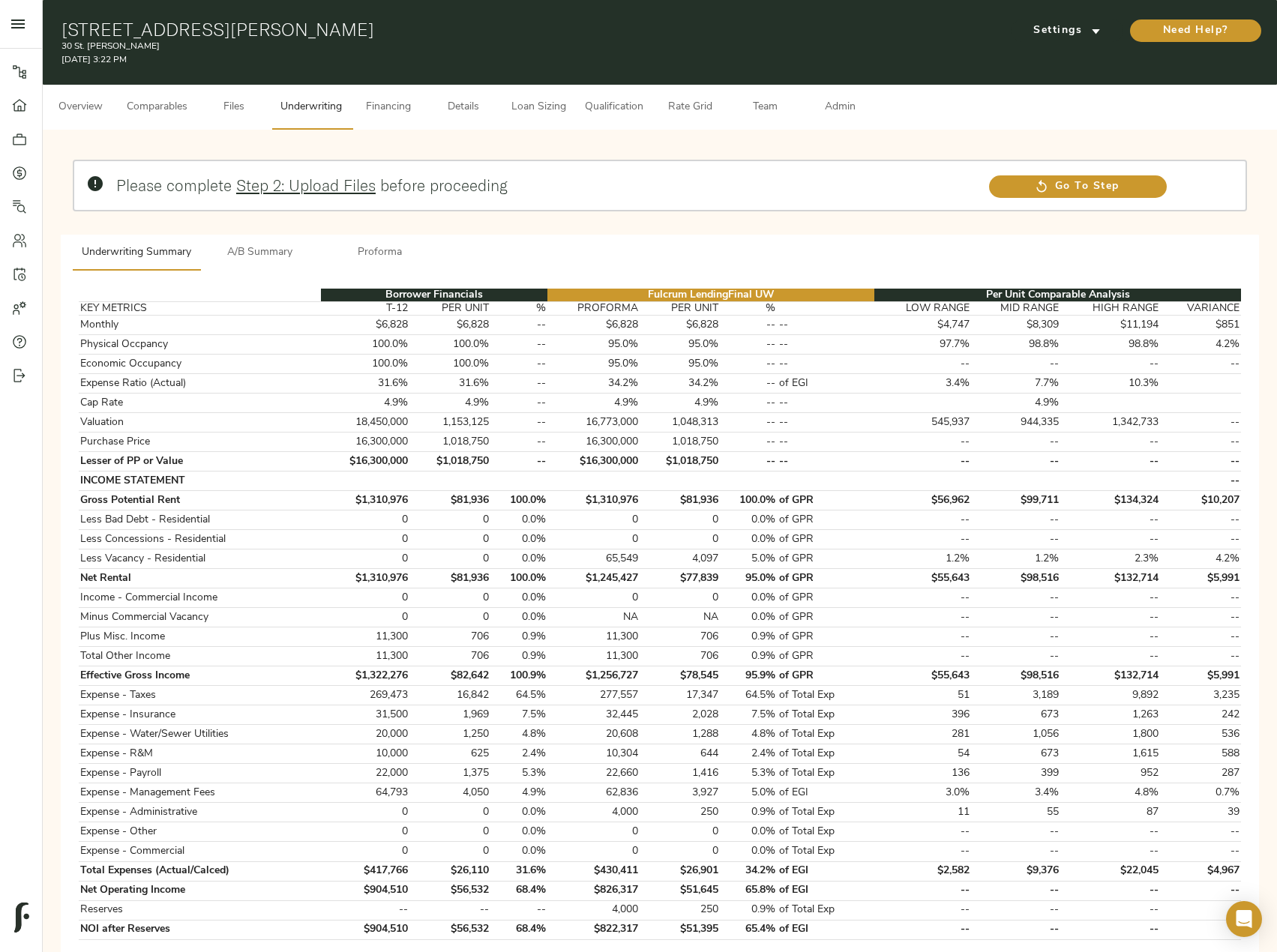
click at [843, 101] on span "Admin" at bounding box center [839, 108] width 57 height 19
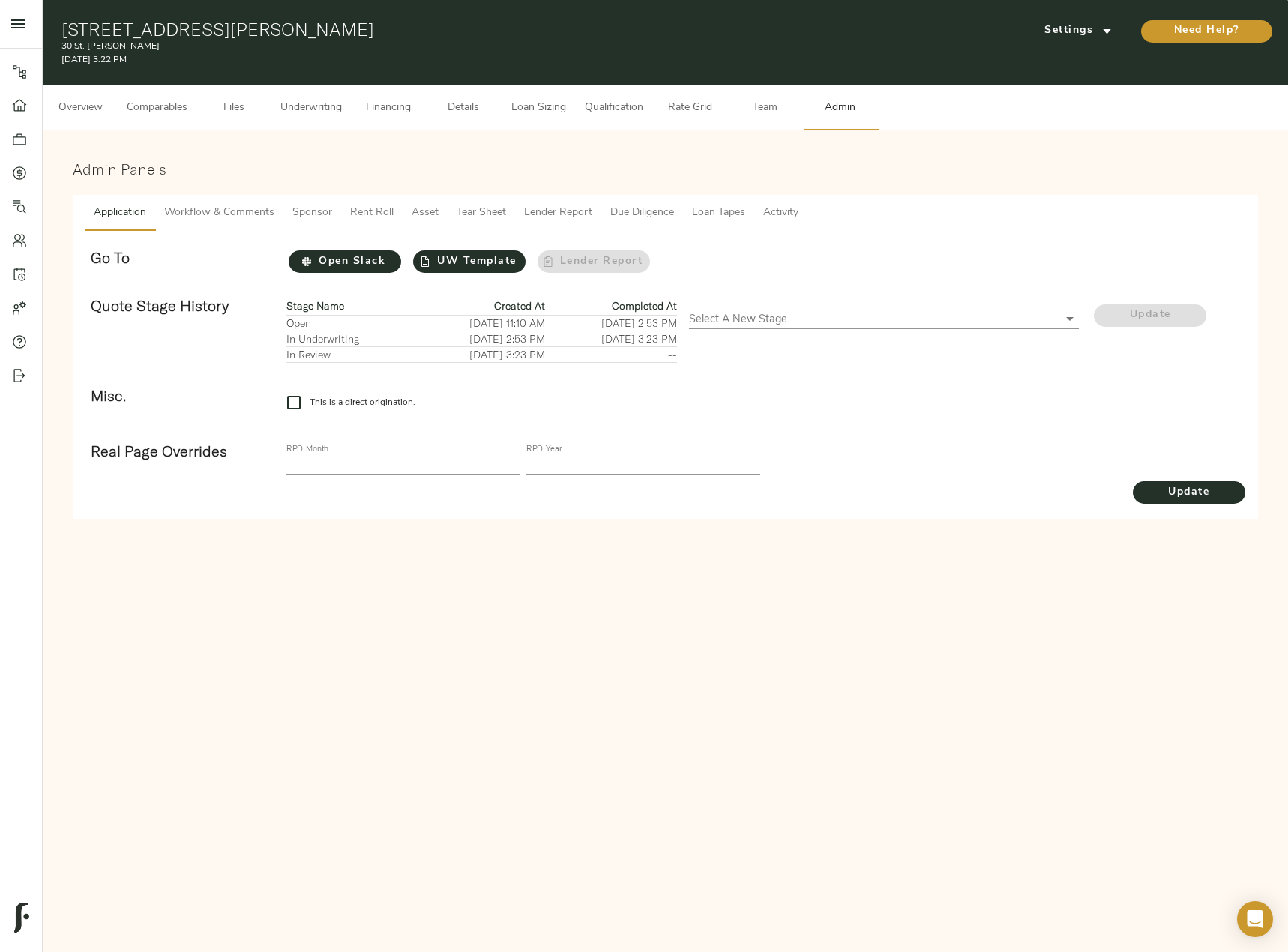
click at [246, 216] on span "Workflow & Comments" at bounding box center [219, 213] width 111 height 19
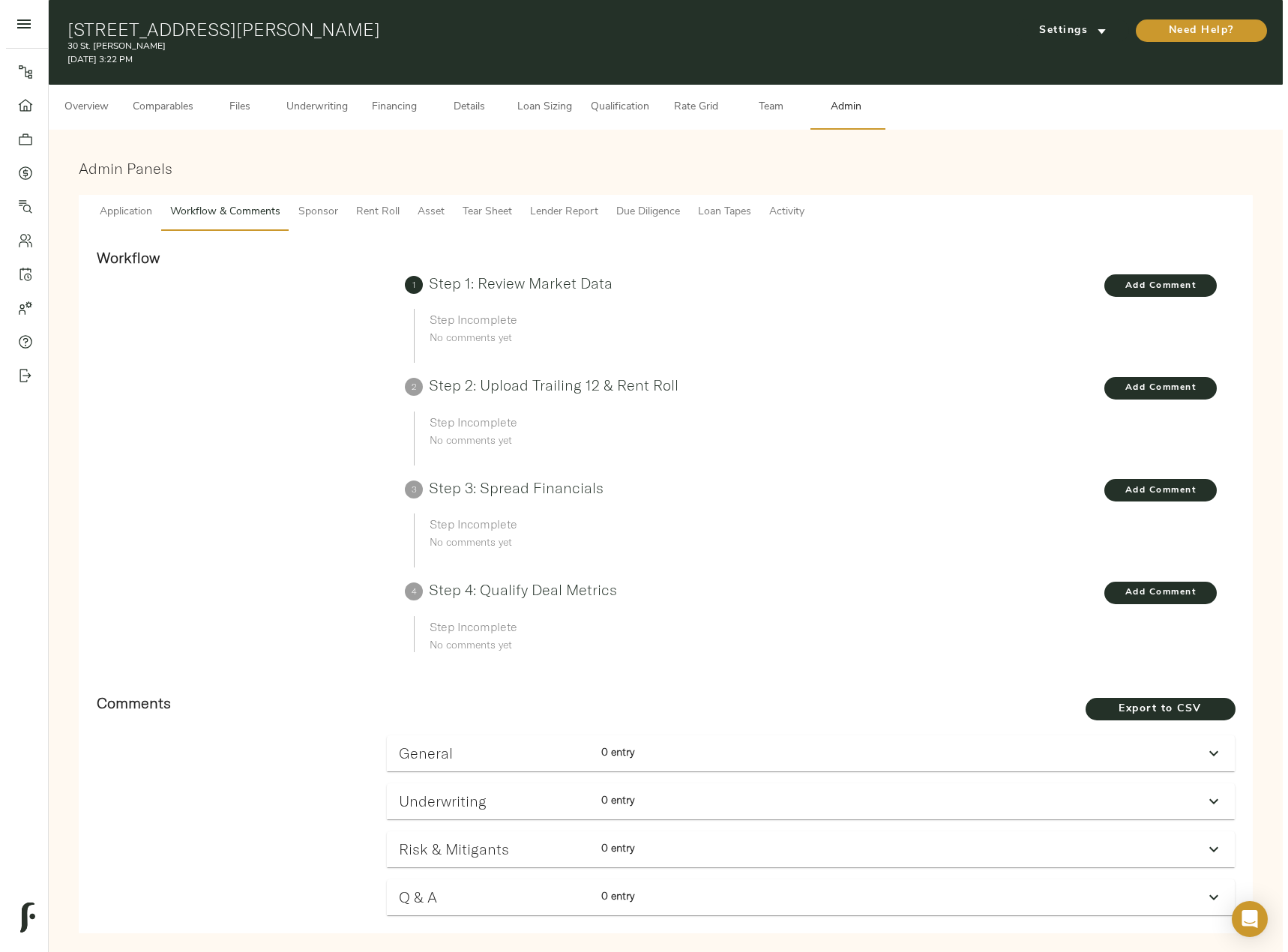
scroll to position [26, 0]
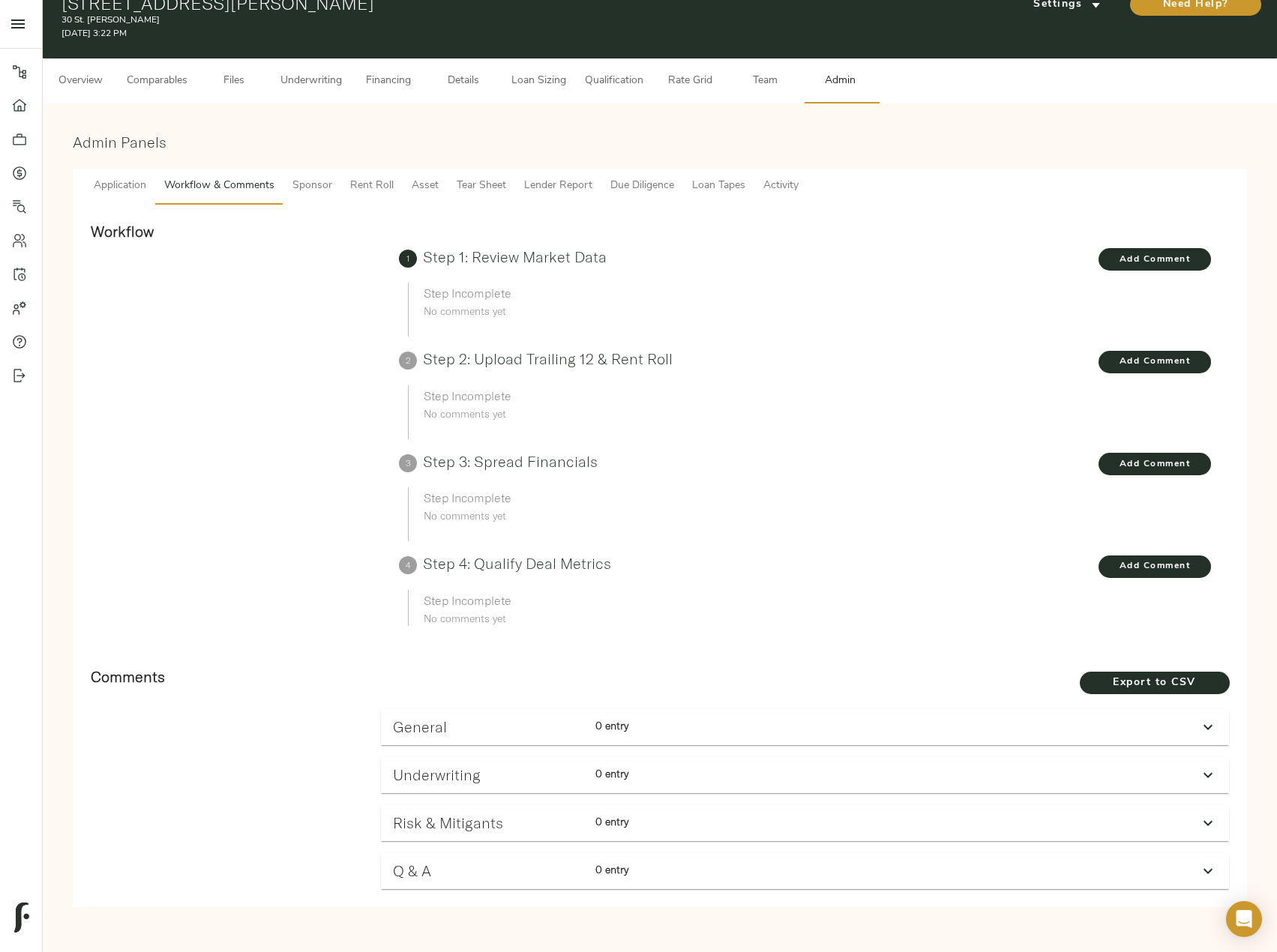
click at [1196, 776] on div at bounding box center [1208, 776] width 36 height 36
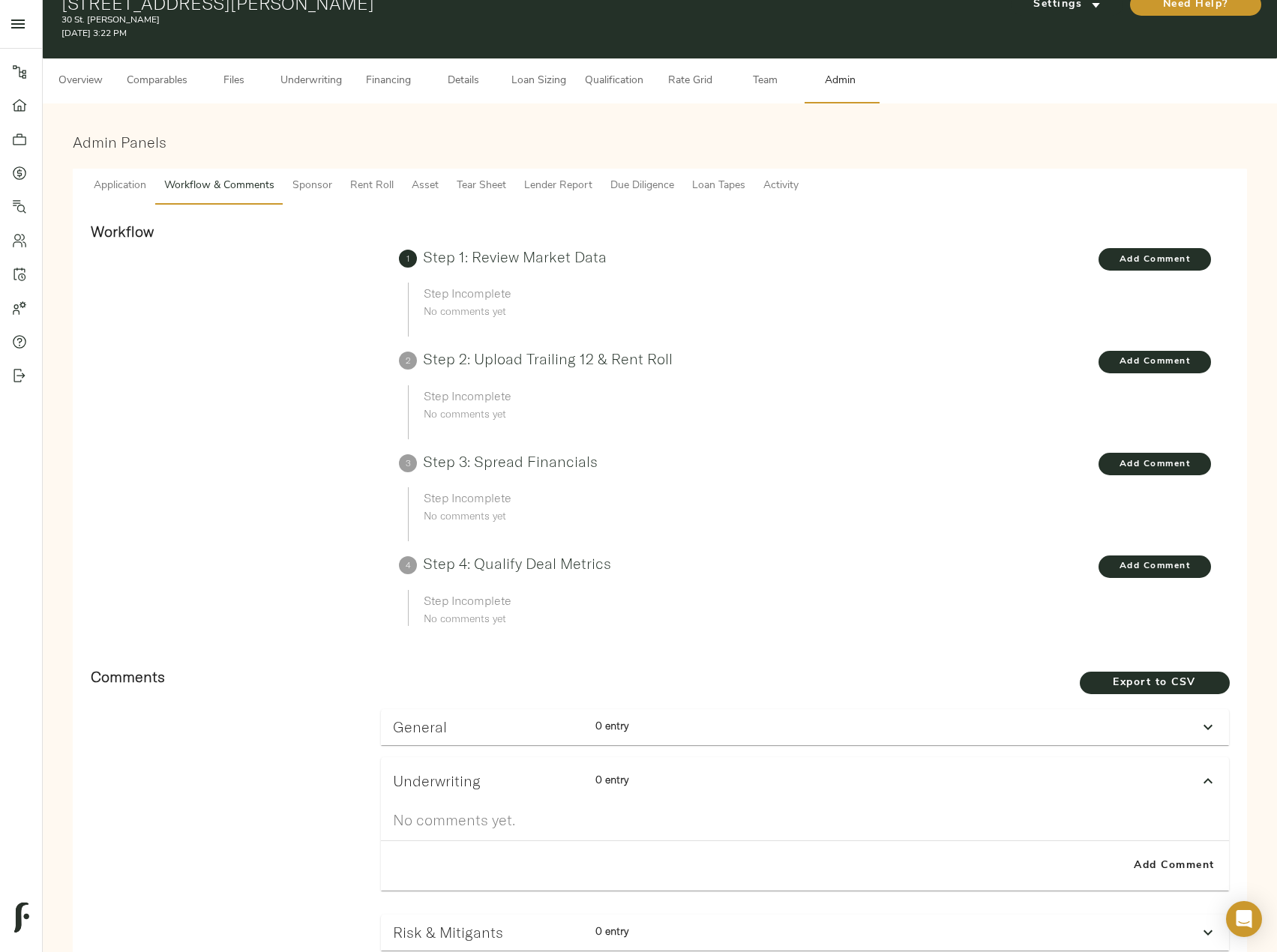
click at [1144, 887] on div "Add Comment" at bounding box center [804, 866] width 848 height 50
click at [1154, 874] on span "Add Comment" at bounding box center [1174, 866] width 86 height 19
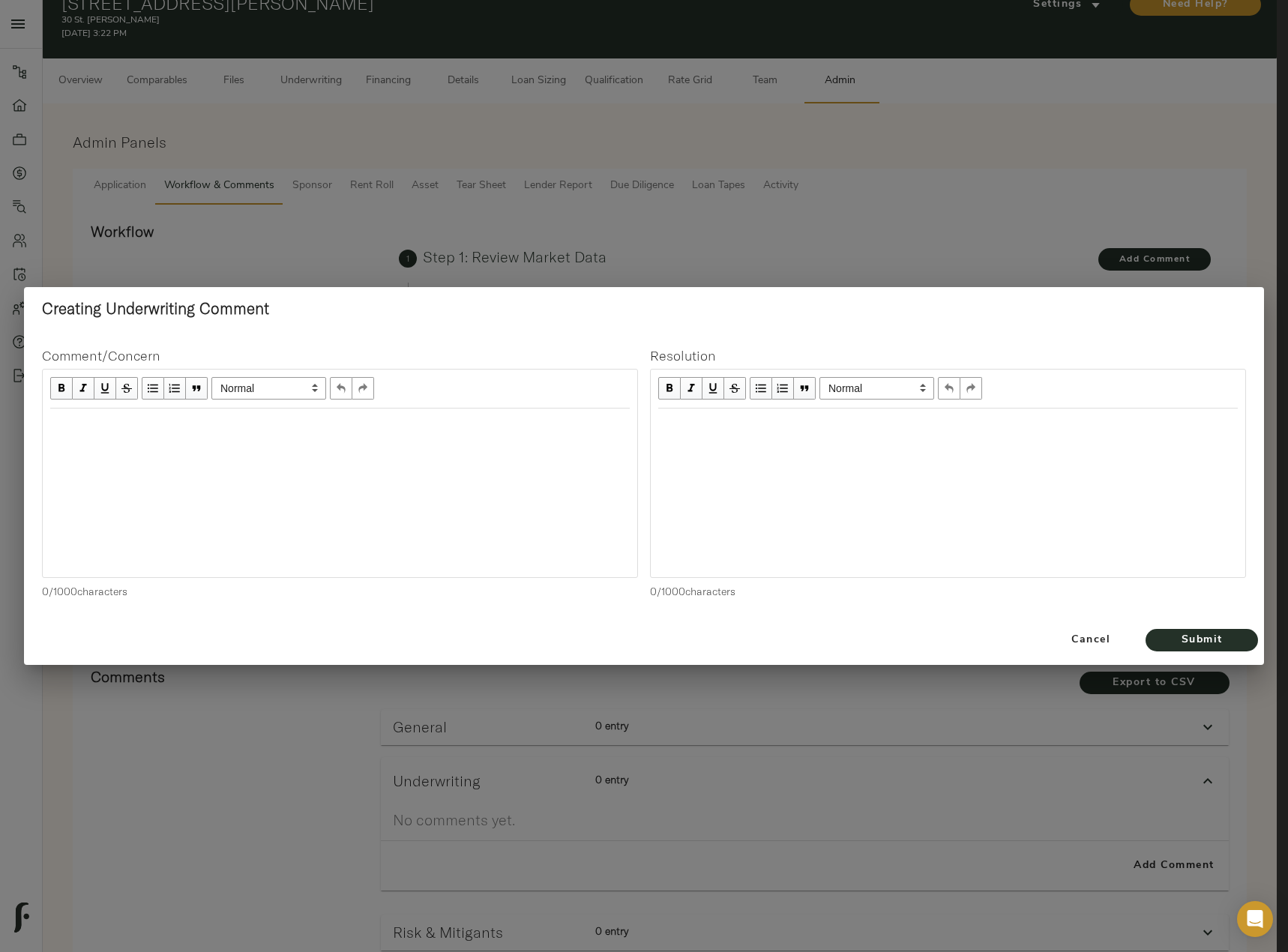
click at [309, 437] on div "Edit text" at bounding box center [340, 425] width 593 height 31
click at [322, 427] on span "Uwng to proforma Taxes, Payroll, and Admin. Including" at bounding box center [185, 424] width 271 height 13
drag, startPoint x: 379, startPoint y: 420, endPoint x: 99, endPoint y: 433, distance: 280.3
click at [99, 433] on div "Uwng to proforma Taxes, Payroll, and Admin. Including" at bounding box center [339, 424] width 579 height 17
click at [1237, 638] on span "Submit" at bounding box center [1201, 640] width 83 height 19
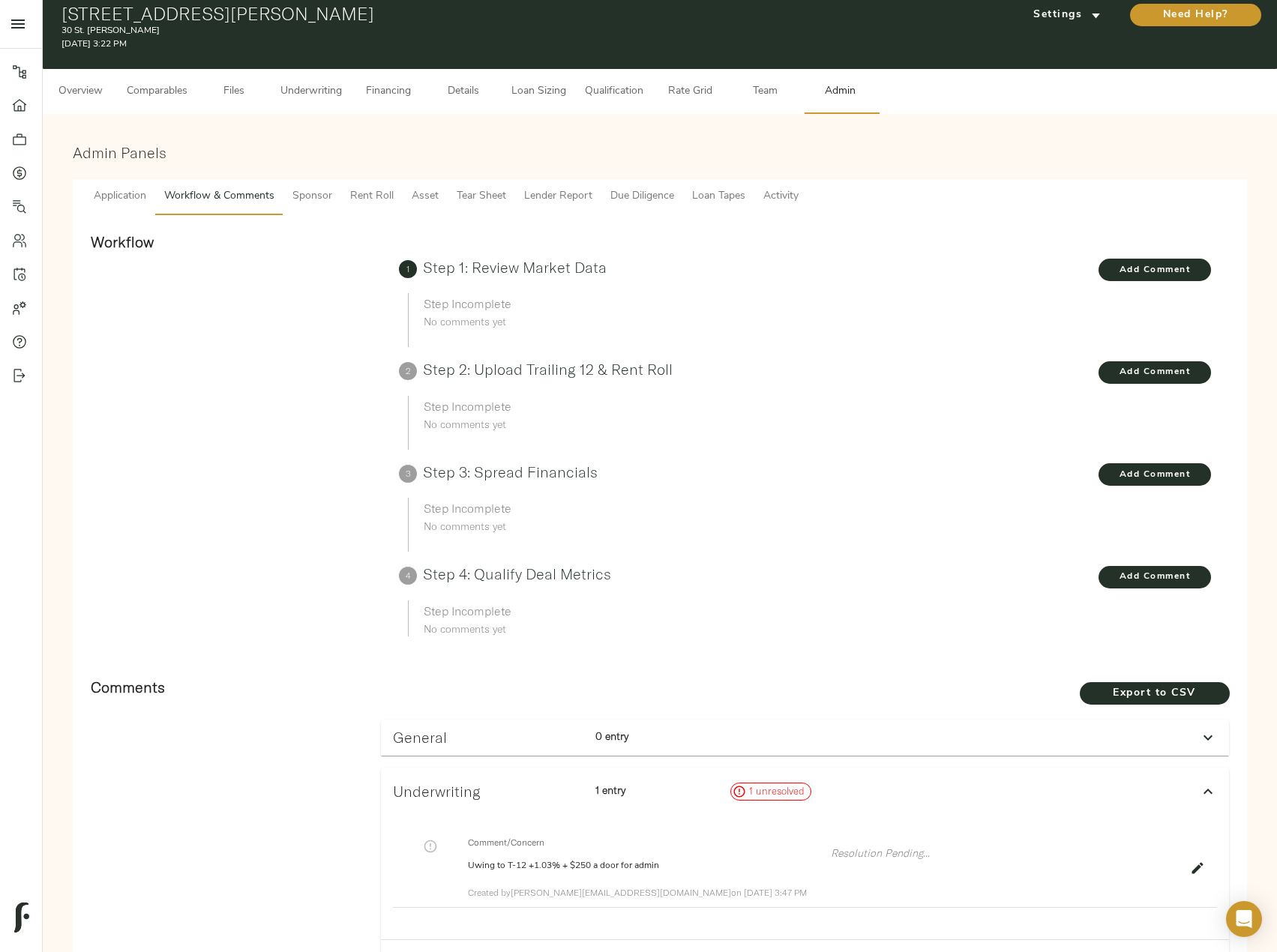
scroll to position [0, 0]
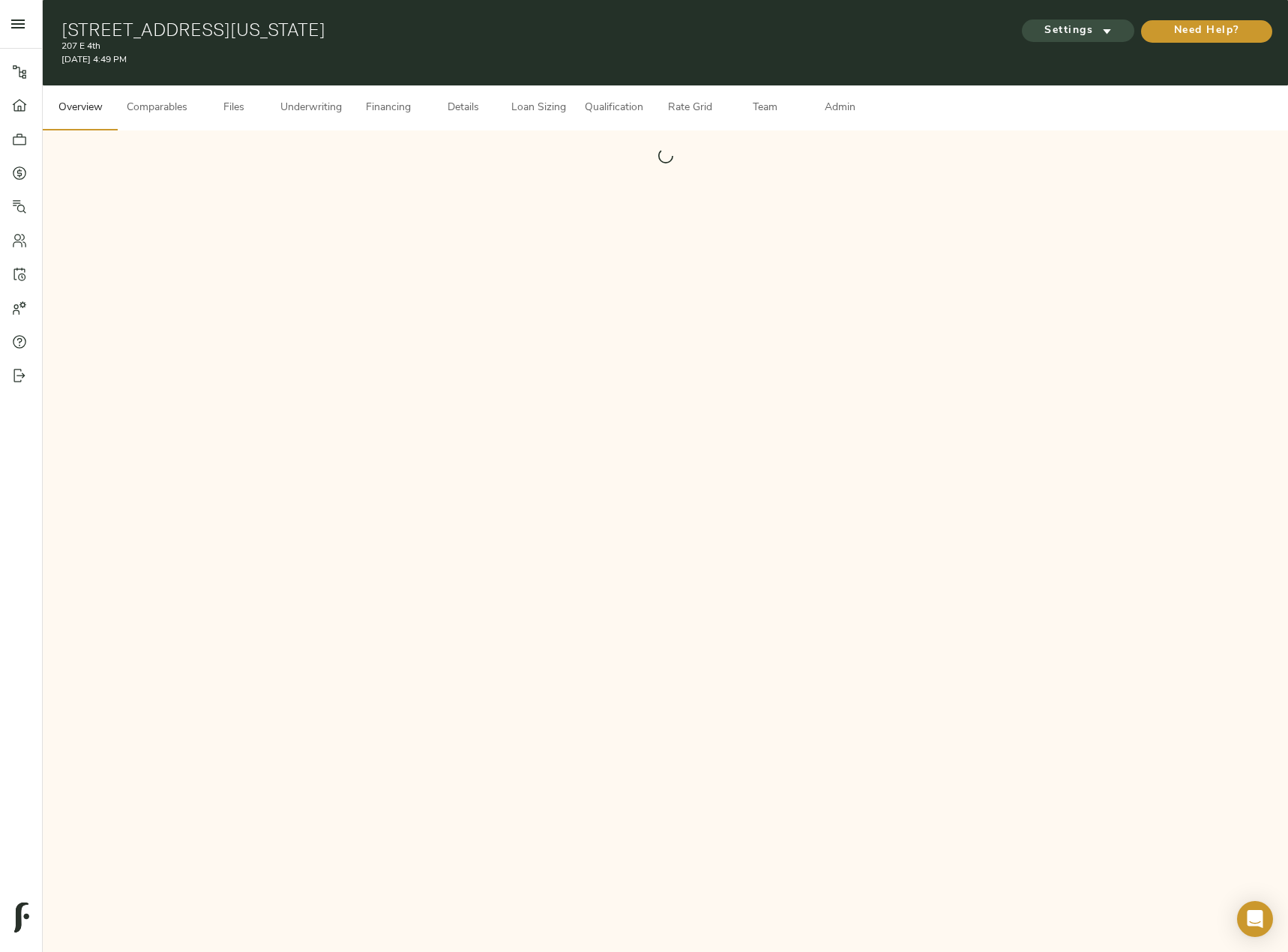
click at [1096, 31] on span "Settings" at bounding box center [1078, 31] width 83 height 19
click at [1063, 63] on span "Underwriting Template" at bounding box center [1093, 63] width 92 height 14
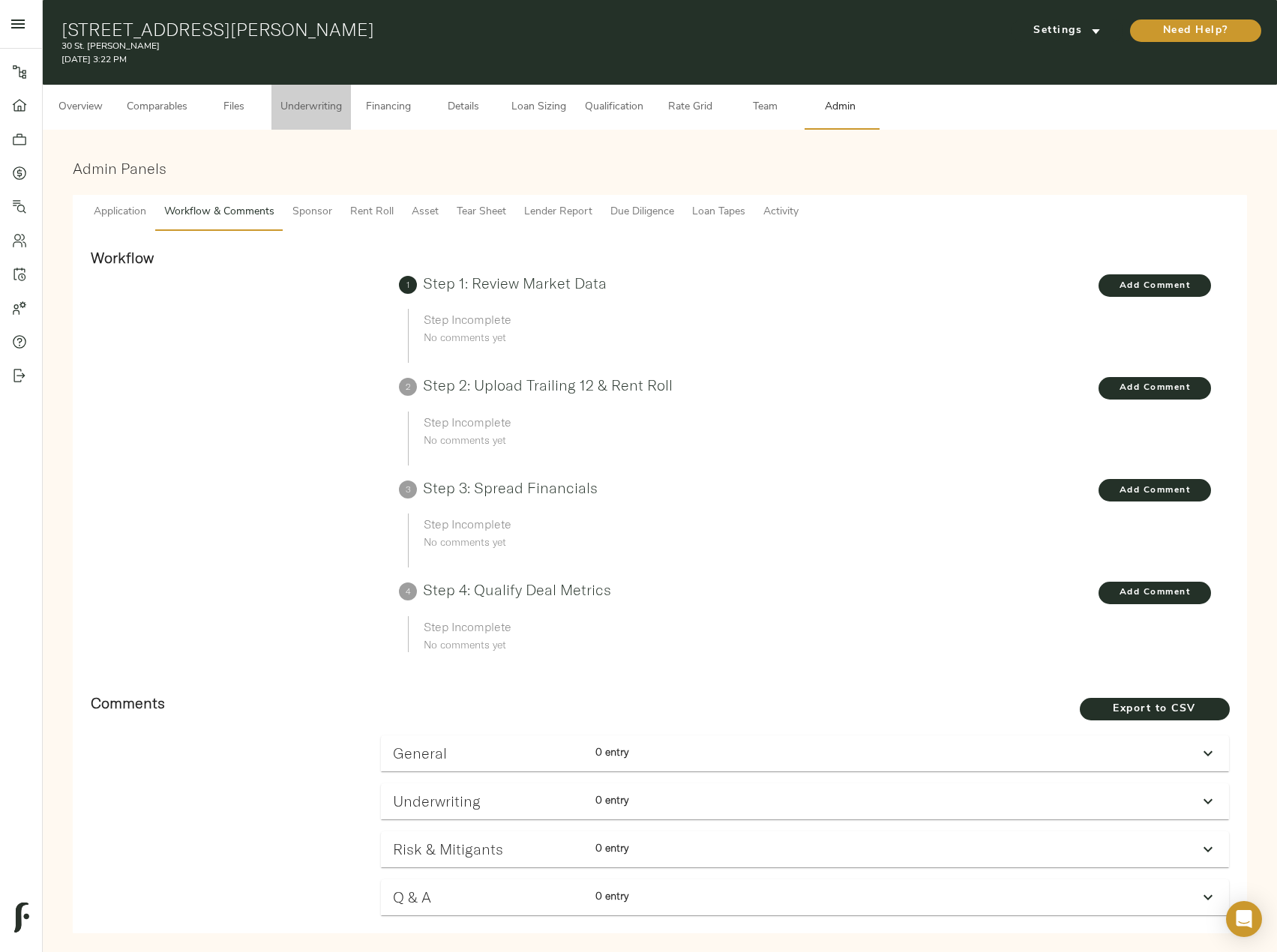
click at [310, 111] on span "Underwriting" at bounding box center [311, 108] width 62 height 19
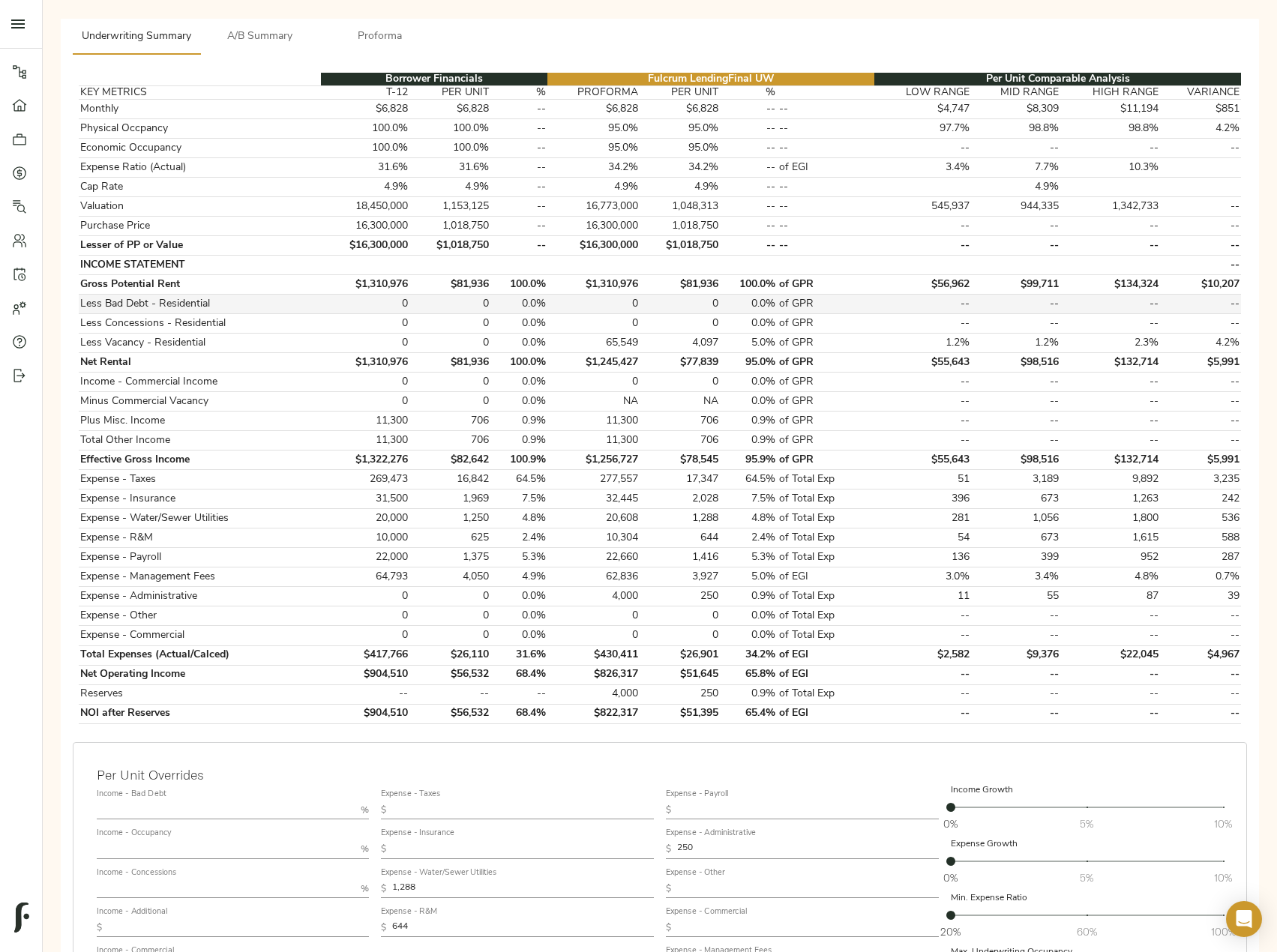
scroll to position [289, 0]
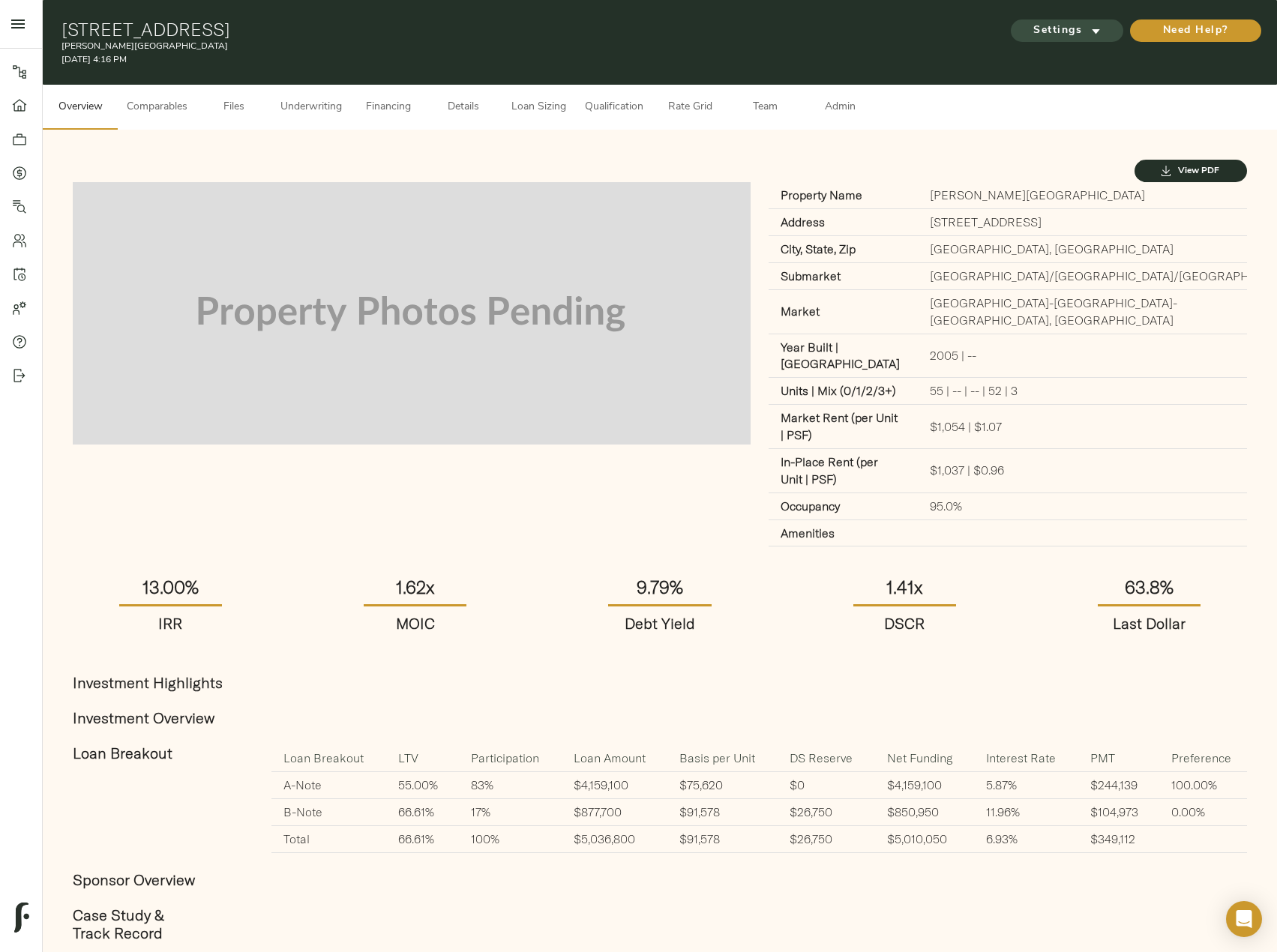
click at [1038, 35] on span "Settings" at bounding box center [1067, 31] width 83 height 19
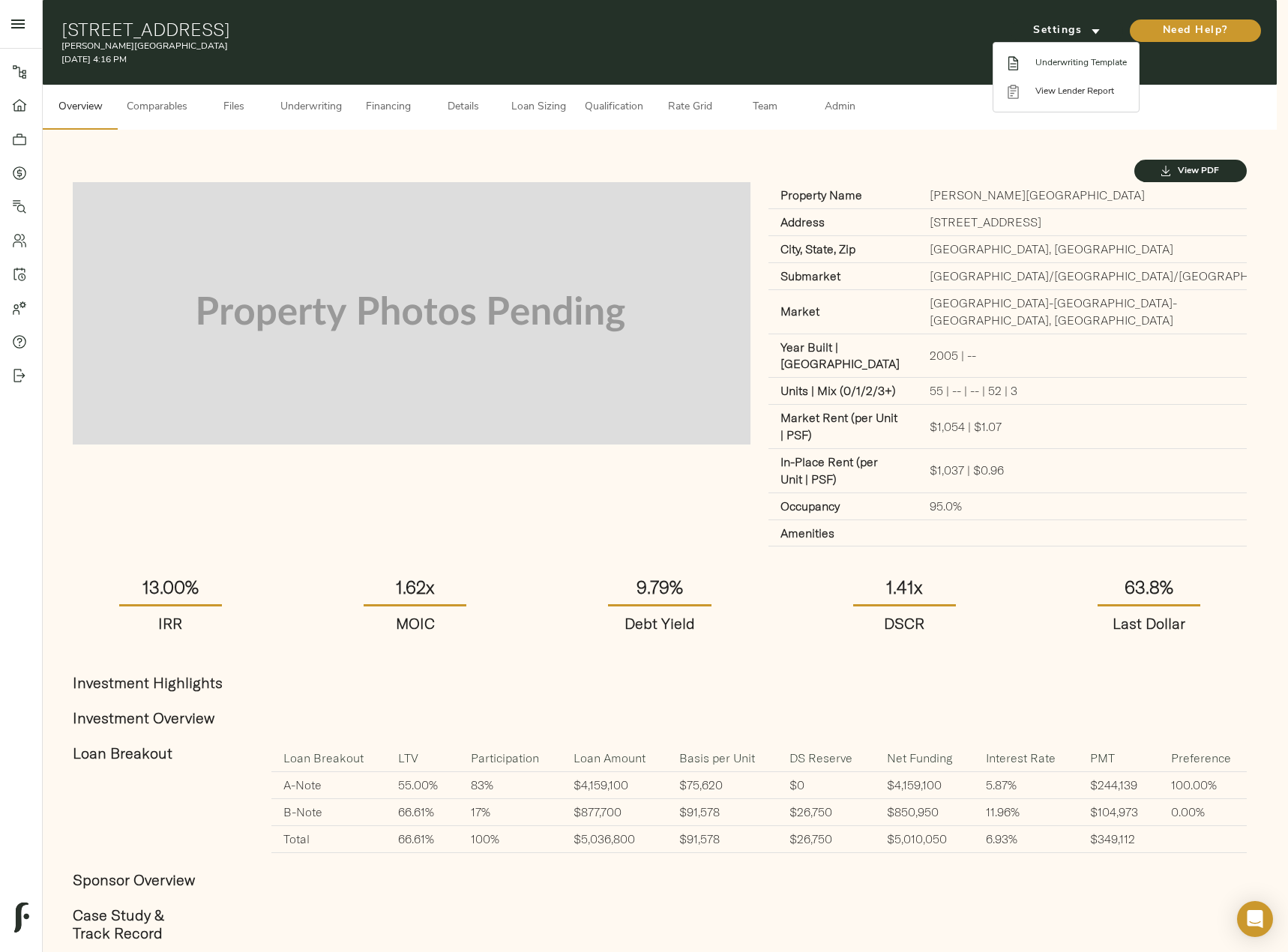
click at [1049, 60] on span "Underwriting Template" at bounding box center [1082, 63] width 92 height 14
click at [311, 123] on div at bounding box center [644, 476] width 1288 height 952
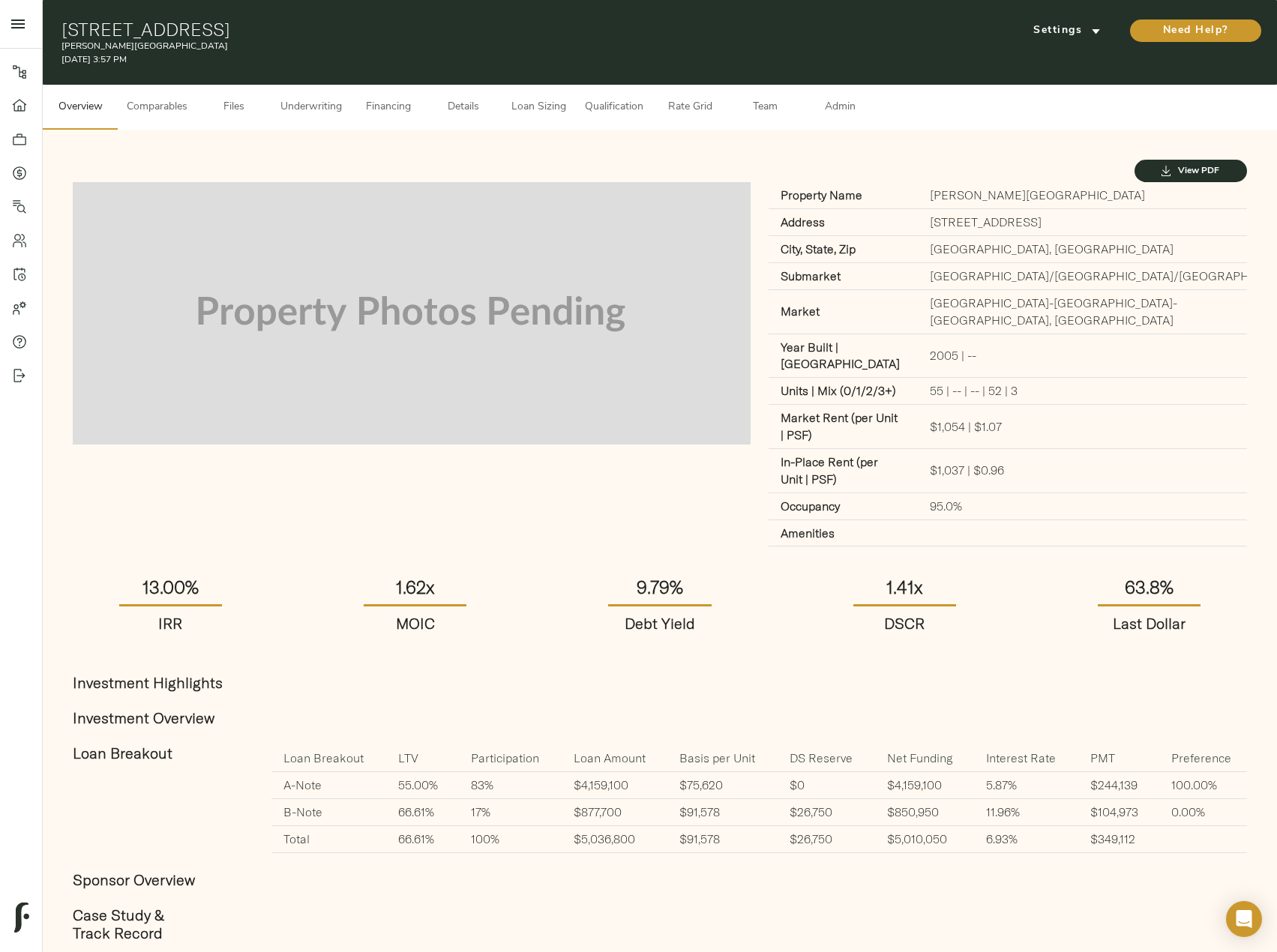
click at [321, 92] on button "Underwriting" at bounding box center [311, 107] width 80 height 45
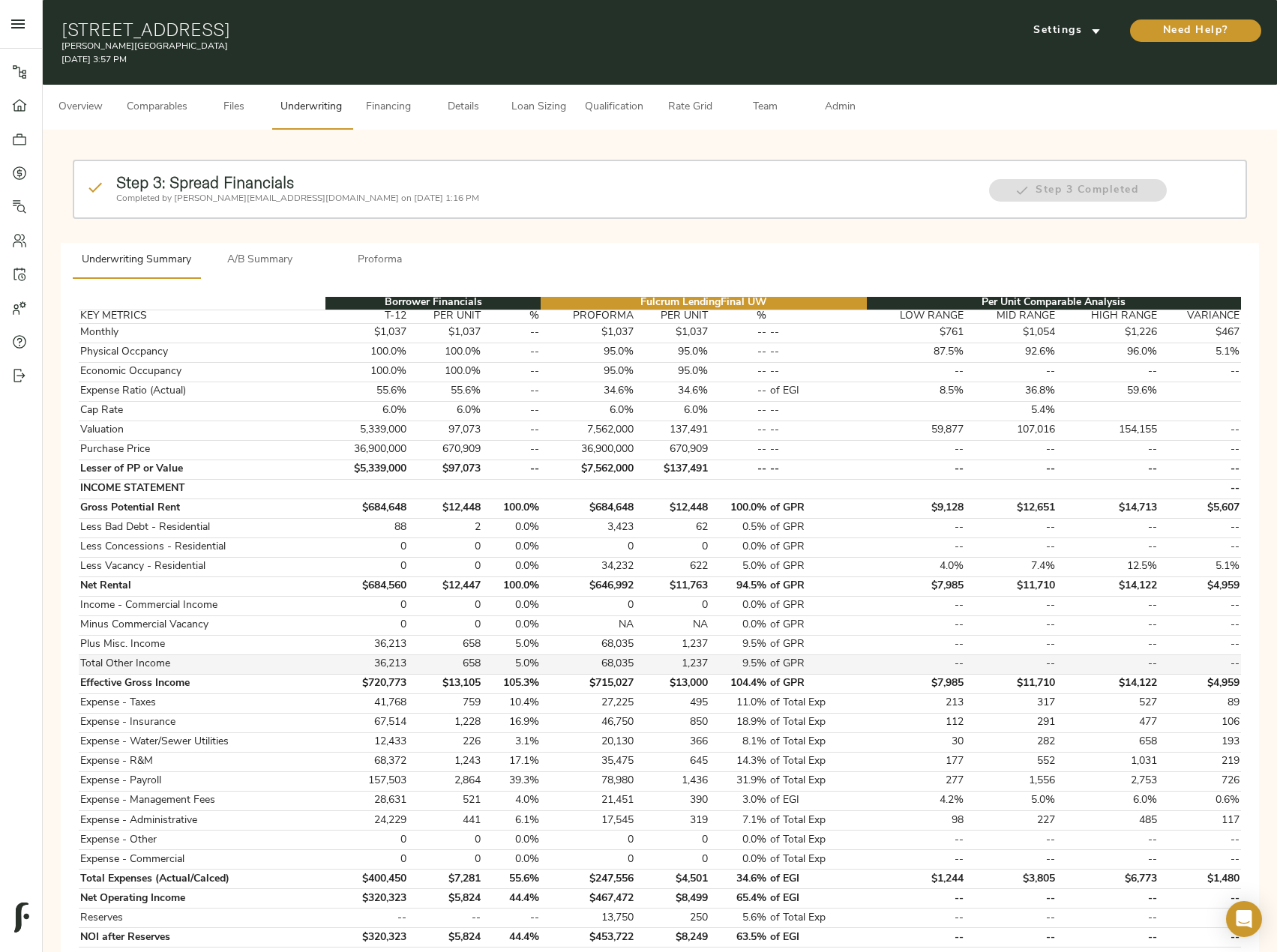
scroll to position [375, 0]
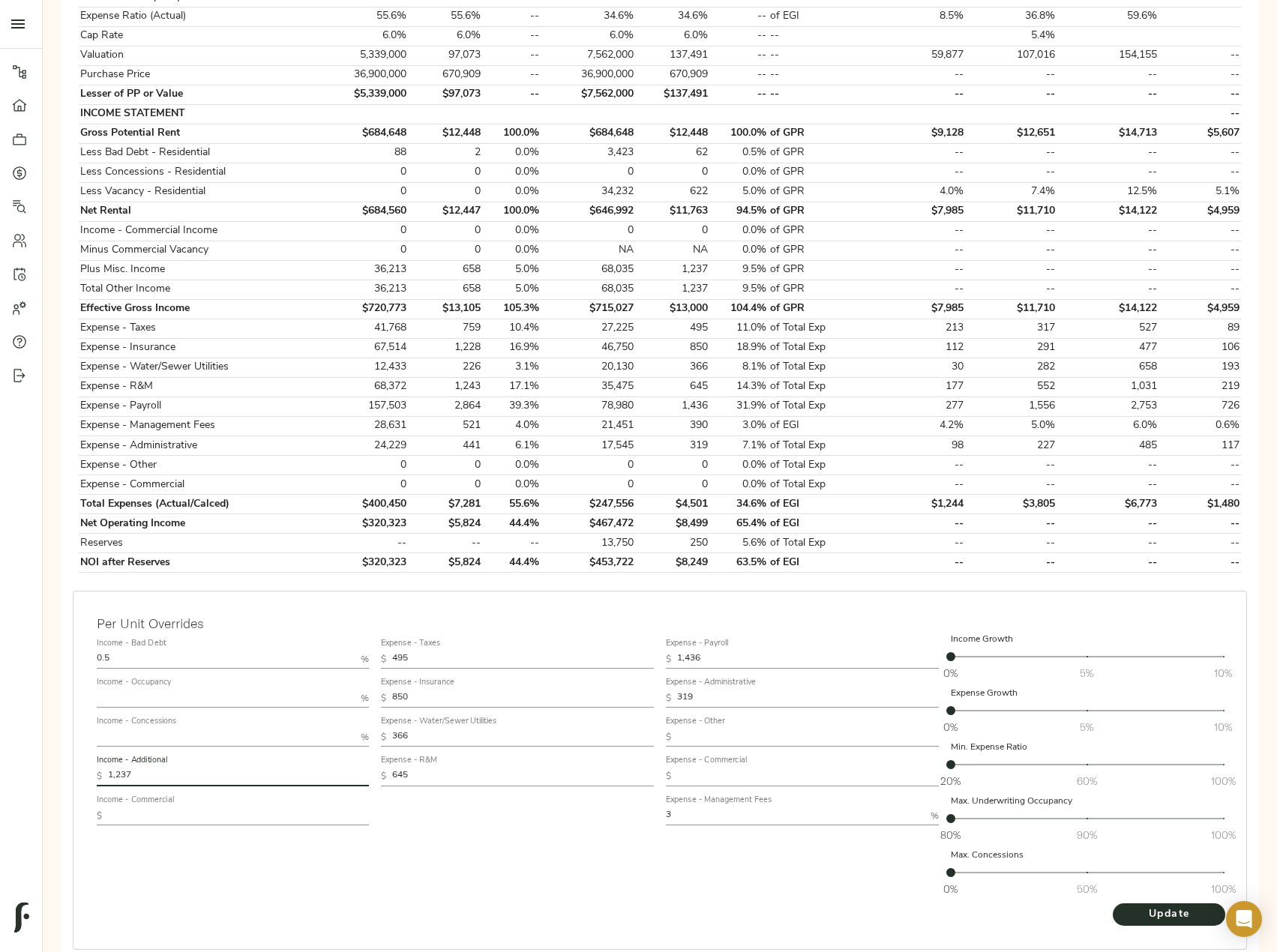
drag, startPoint x: 143, startPoint y: 781, endPoint x: 53, endPoint y: 780, distance: 90.0
click at [53, 780] on div "Step 3: Spread Financials Completed by [PERSON_NAME][EMAIL_ADDRESS][DOMAIN_NAME…" at bounding box center [660, 382] width 1234 height 1254
paste input "660.01"
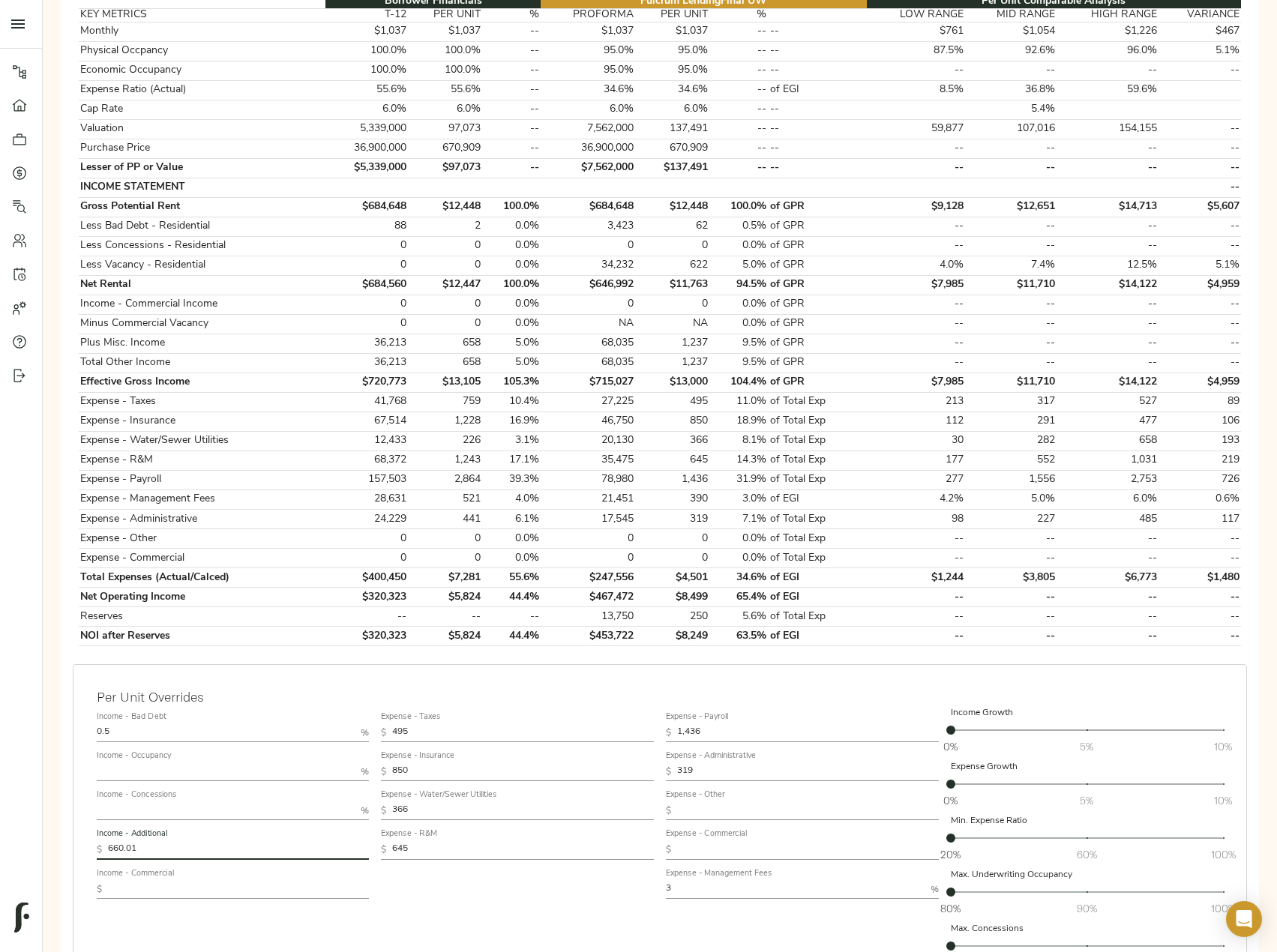
scroll to position [225, 0]
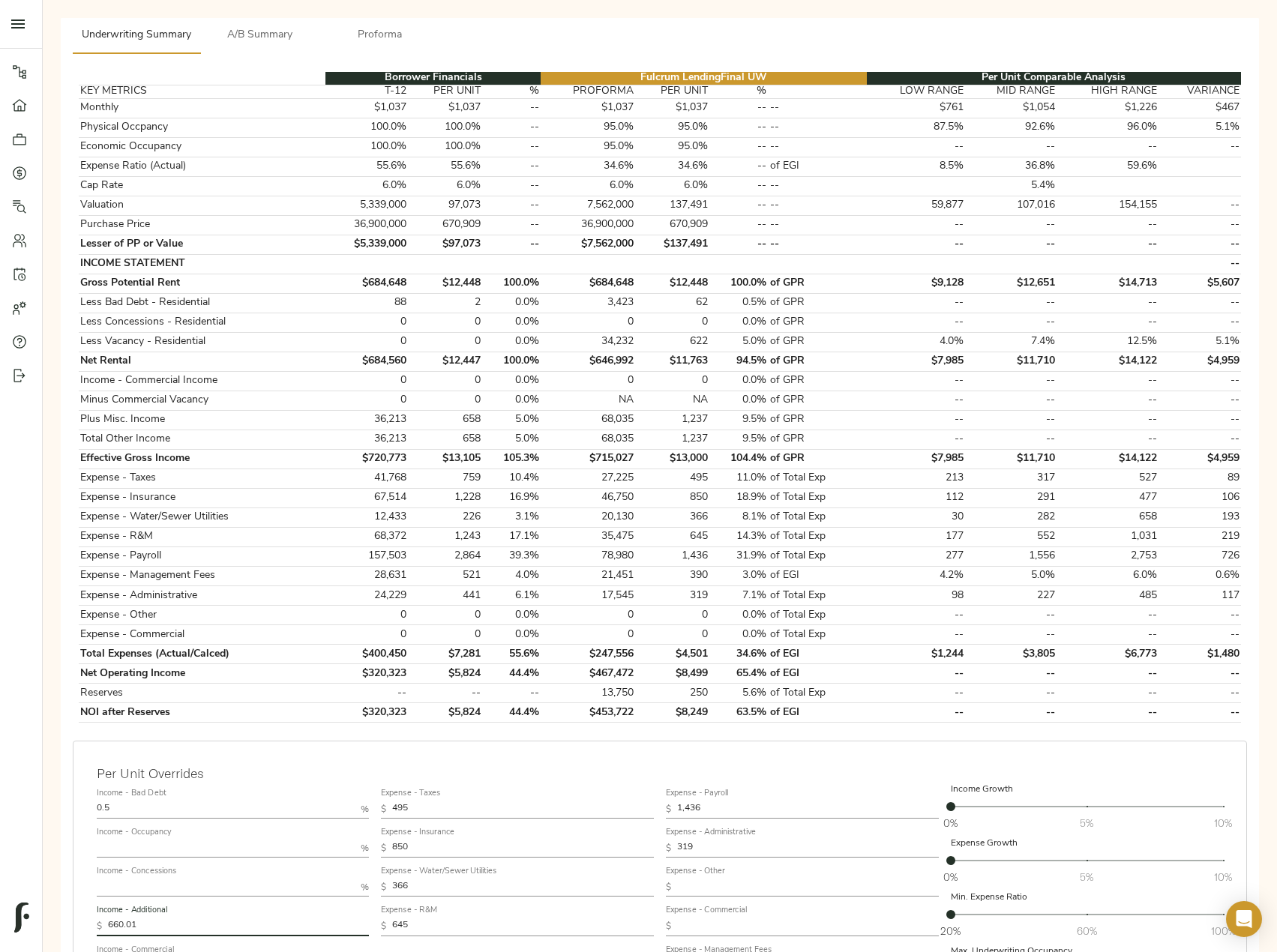
type input "660.01"
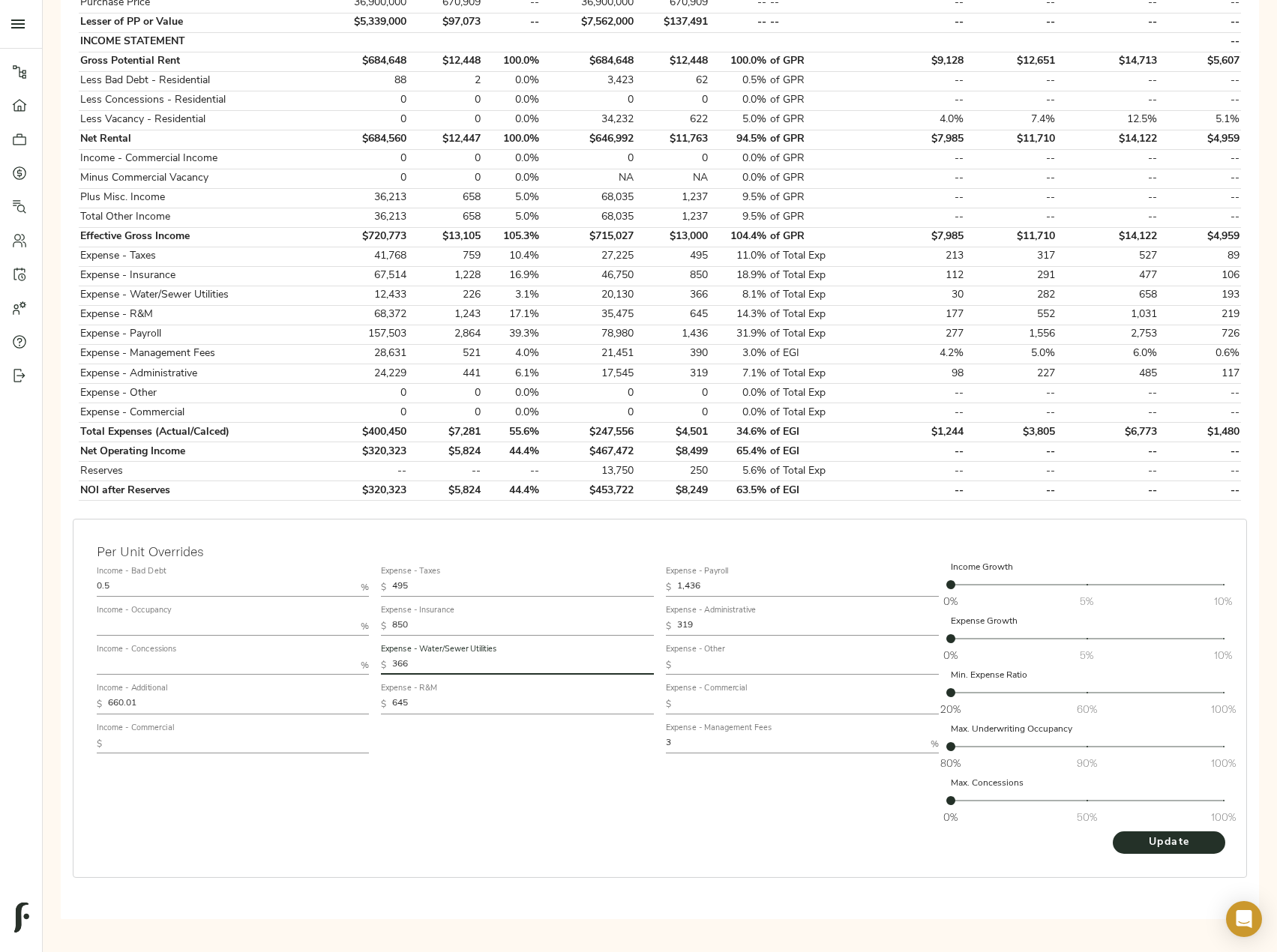
drag, startPoint x: 421, startPoint y: 660, endPoint x: 295, endPoint y: 661, distance: 126.0
click at [302, 658] on div "Income - Bad Debt 0.5 % Income - Occupancy % Income - Concessions % Income - Ad…" at bounding box center [660, 696] width 1138 height 282
paste input "22"
type input "226"
click at [1173, 847] on span "Update" at bounding box center [1168, 842] width 83 height 19
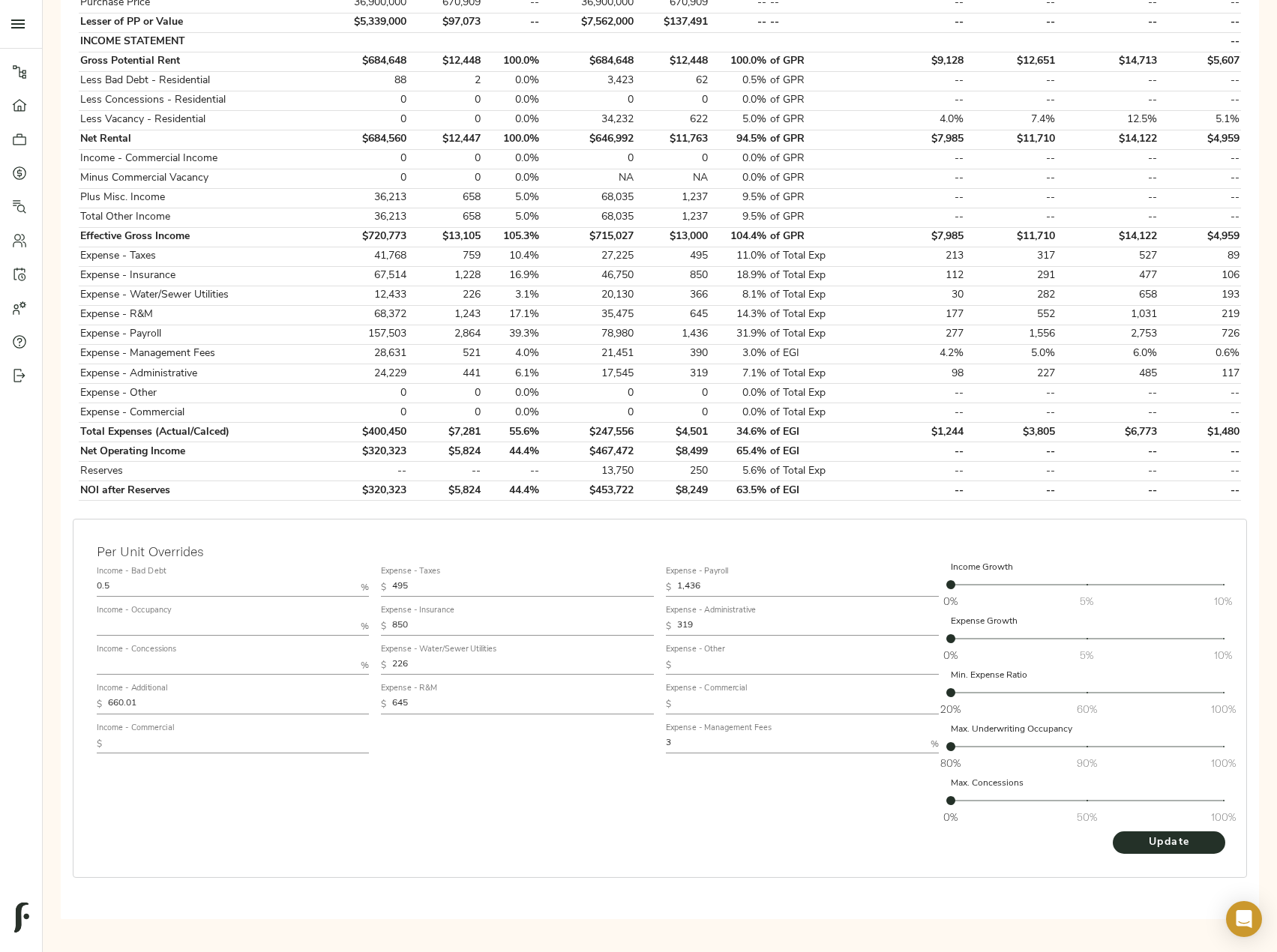
scroll to position [0, 0]
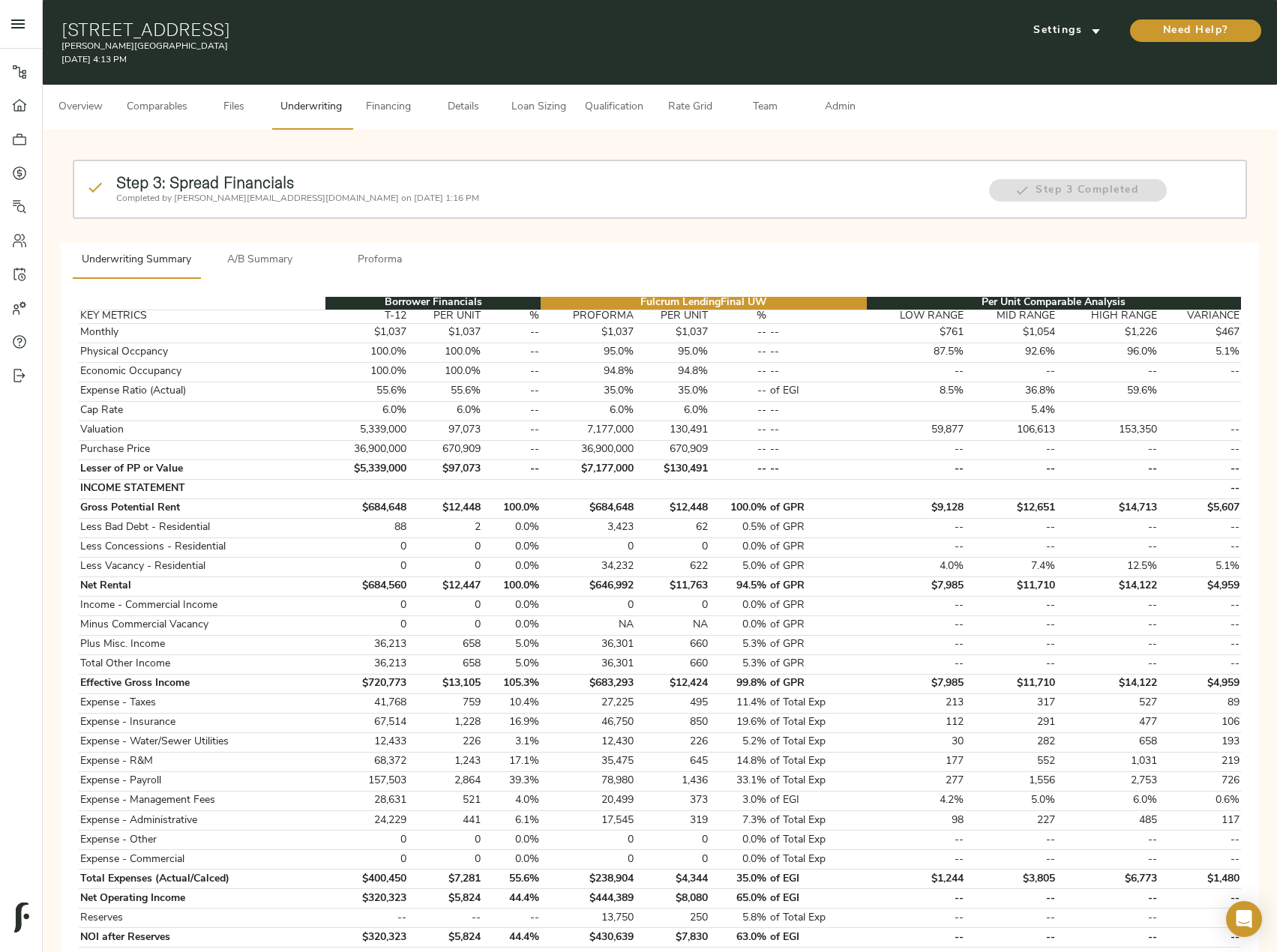
click at [824, 96] on button "Admin" at bounding box center [839, 107] width 75 height 45
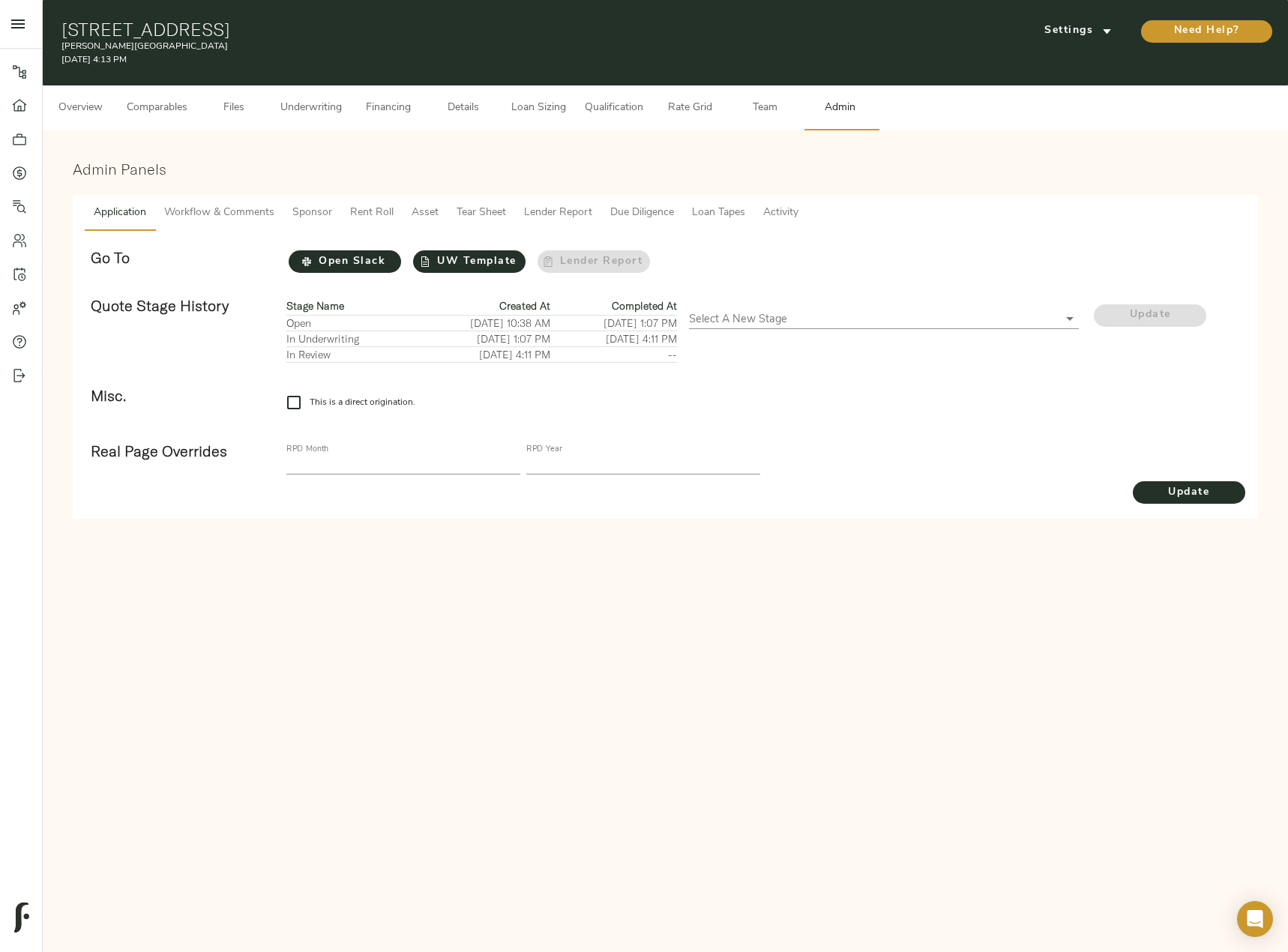
click at [236, 216] on span "Workflow & Comments" at bounding box center [219, 213] width 111 height 19
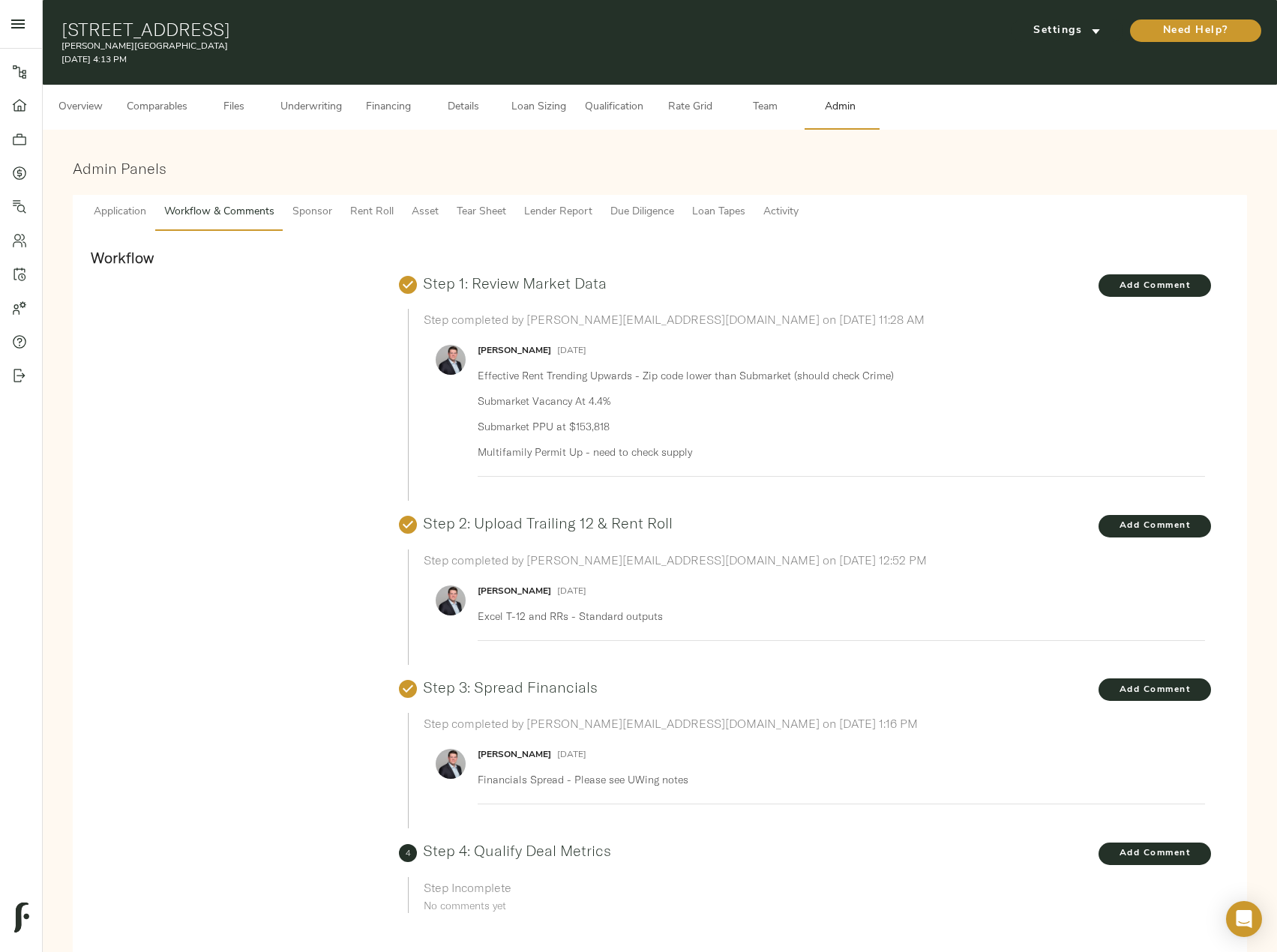
scroll to position [287, 0]
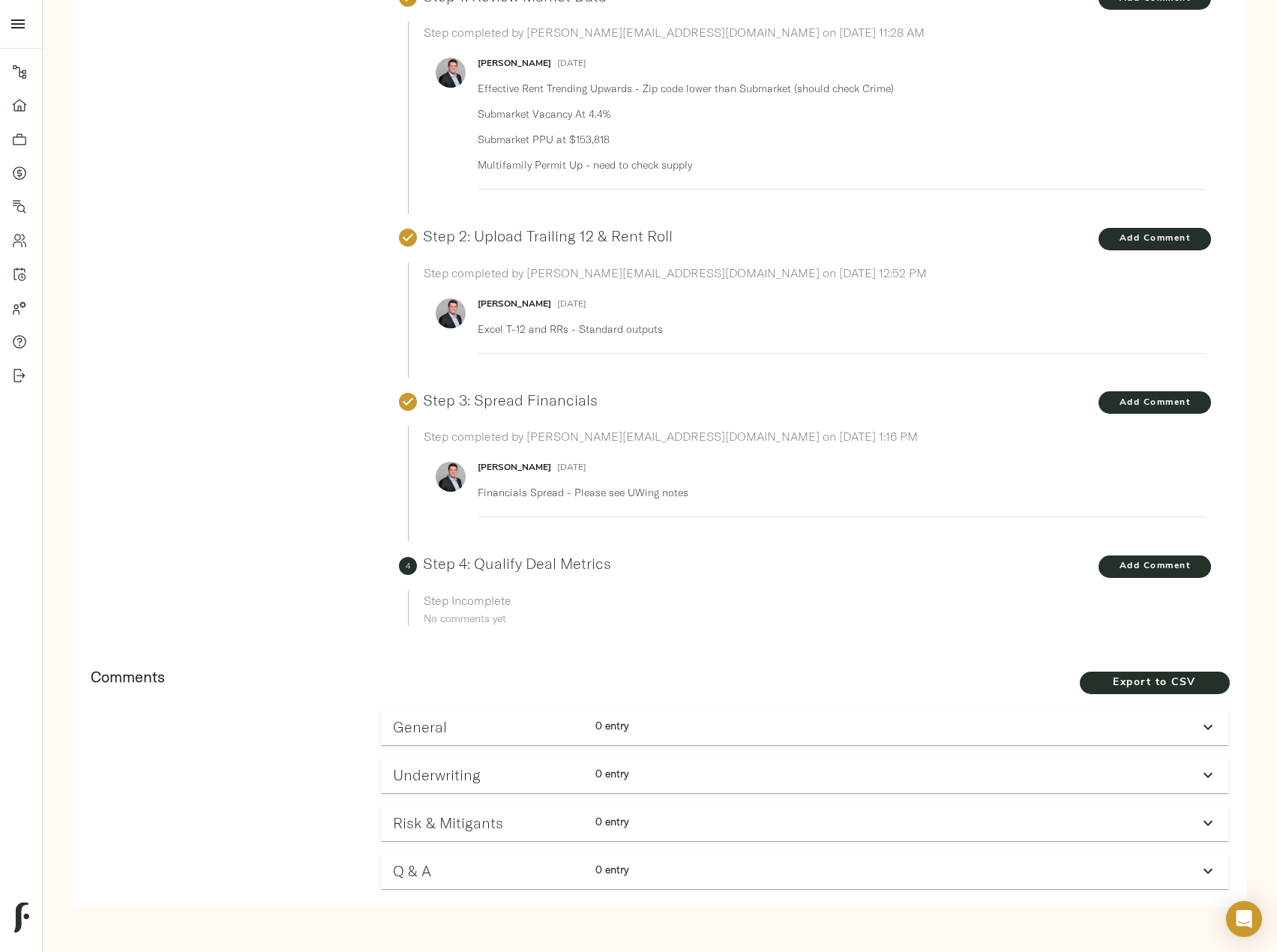
click at [764, 772] on div "Underwriting 0 entry" at bounding box center [792, 775] width 809 height 29
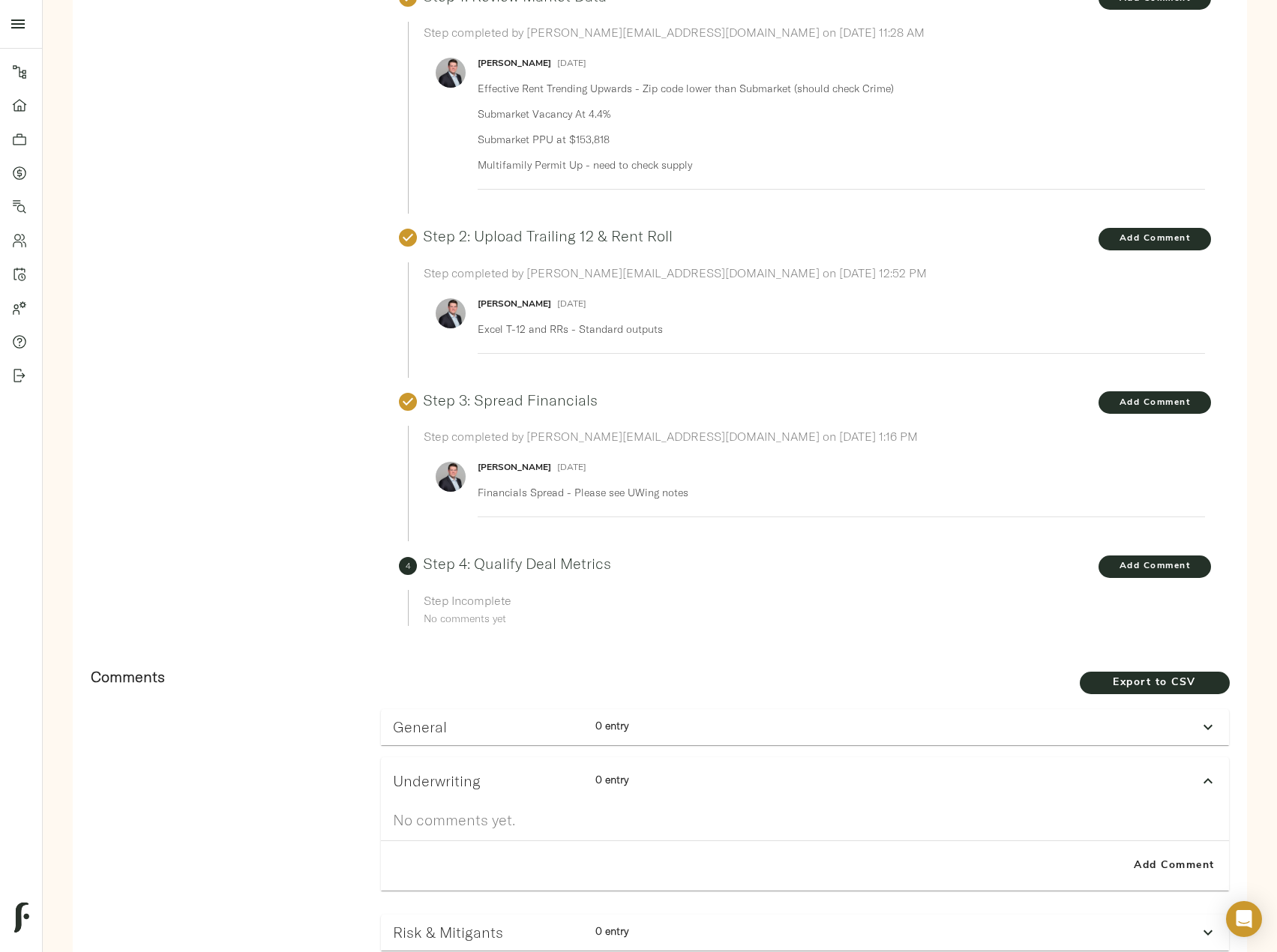
scroll to position [397, 0]
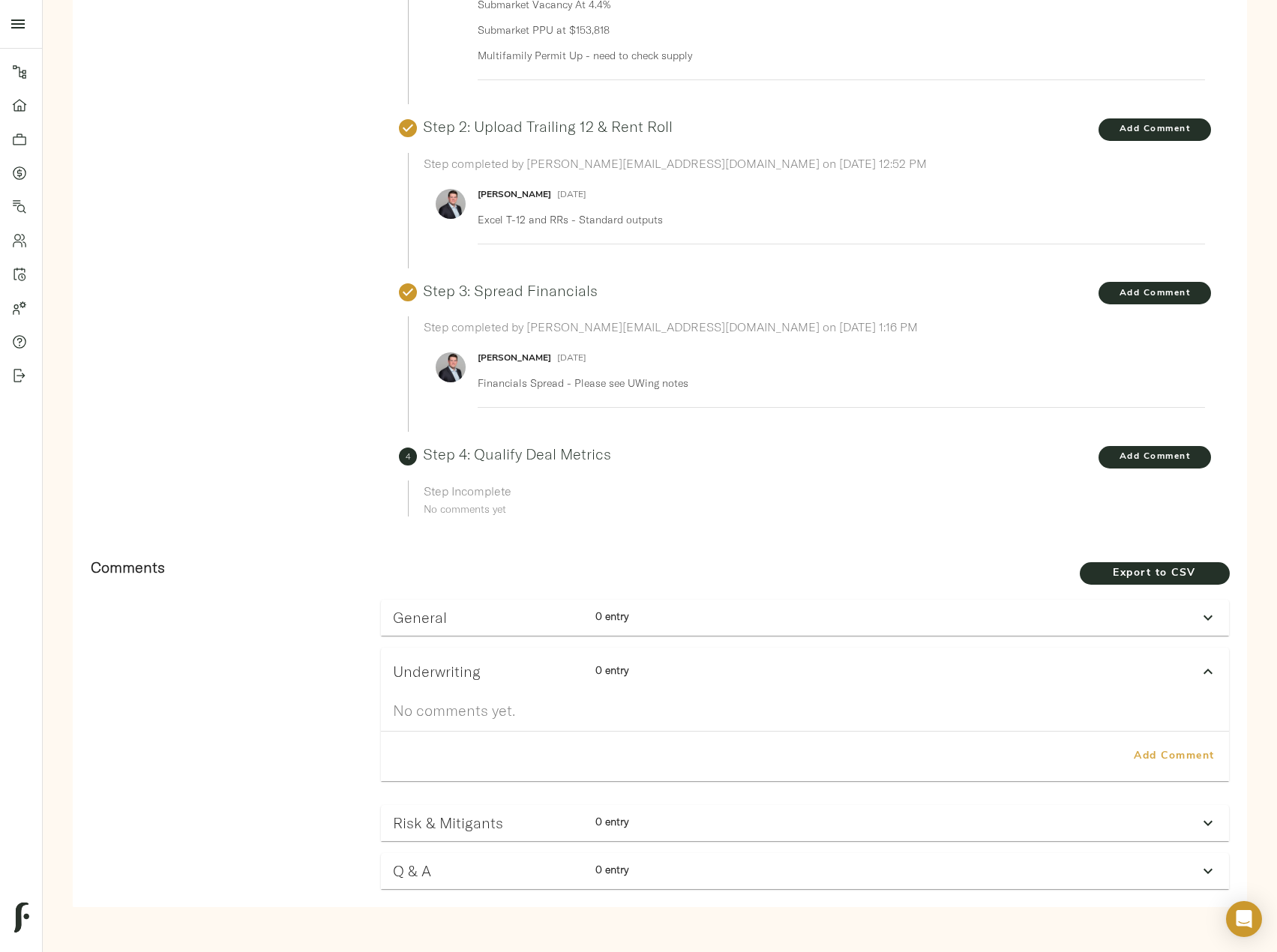
click at [1172, 750] on span "Add Comment" at bounding box center [1174, 757] width 86 height 19
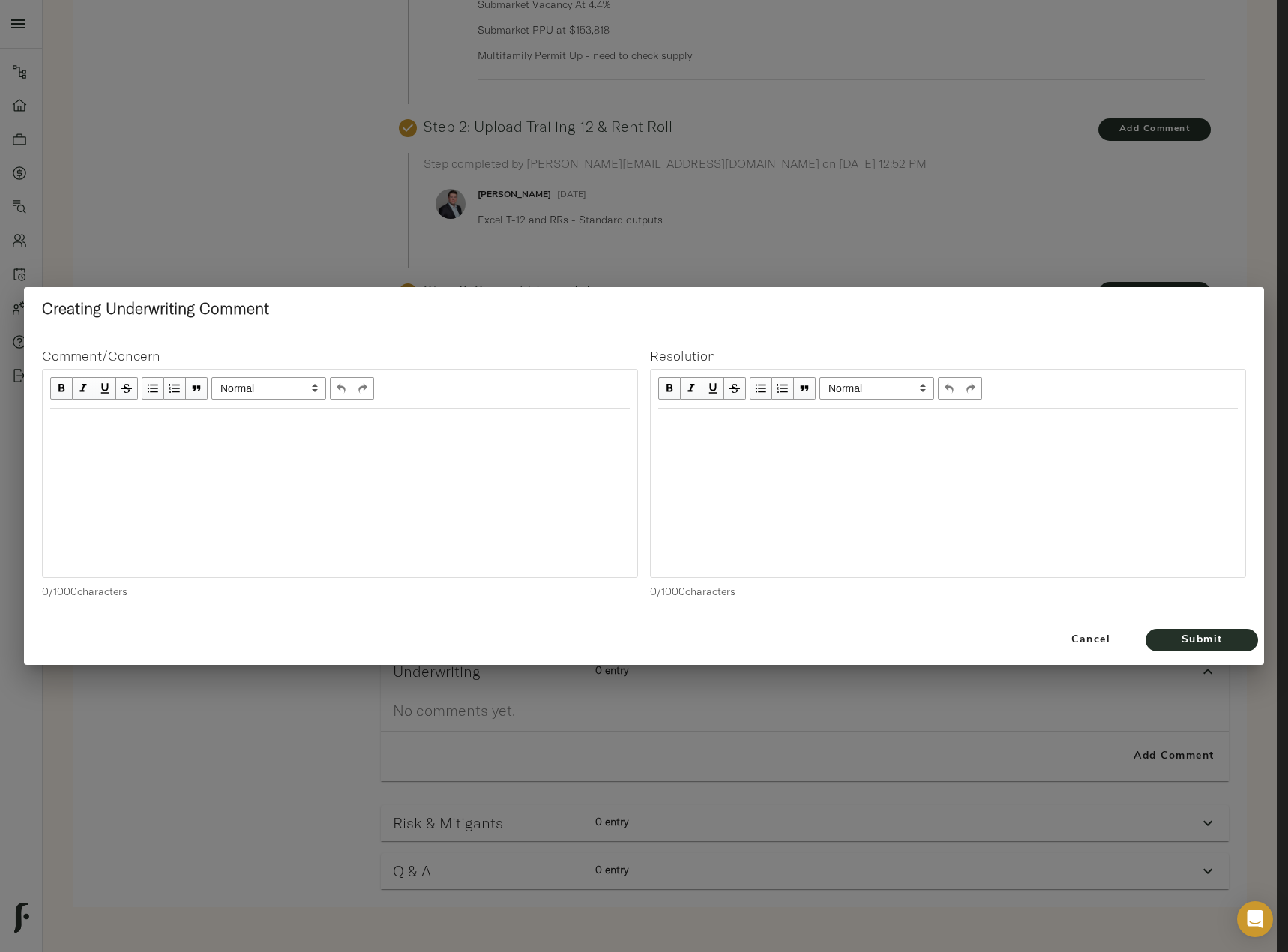
click at [295, 434] on div "Edit text" at bounding box center [340, 425] width 593 height 31
click at [1229, 637] on span "Submit" at bounding box center [1201, 640] width 83 height 19
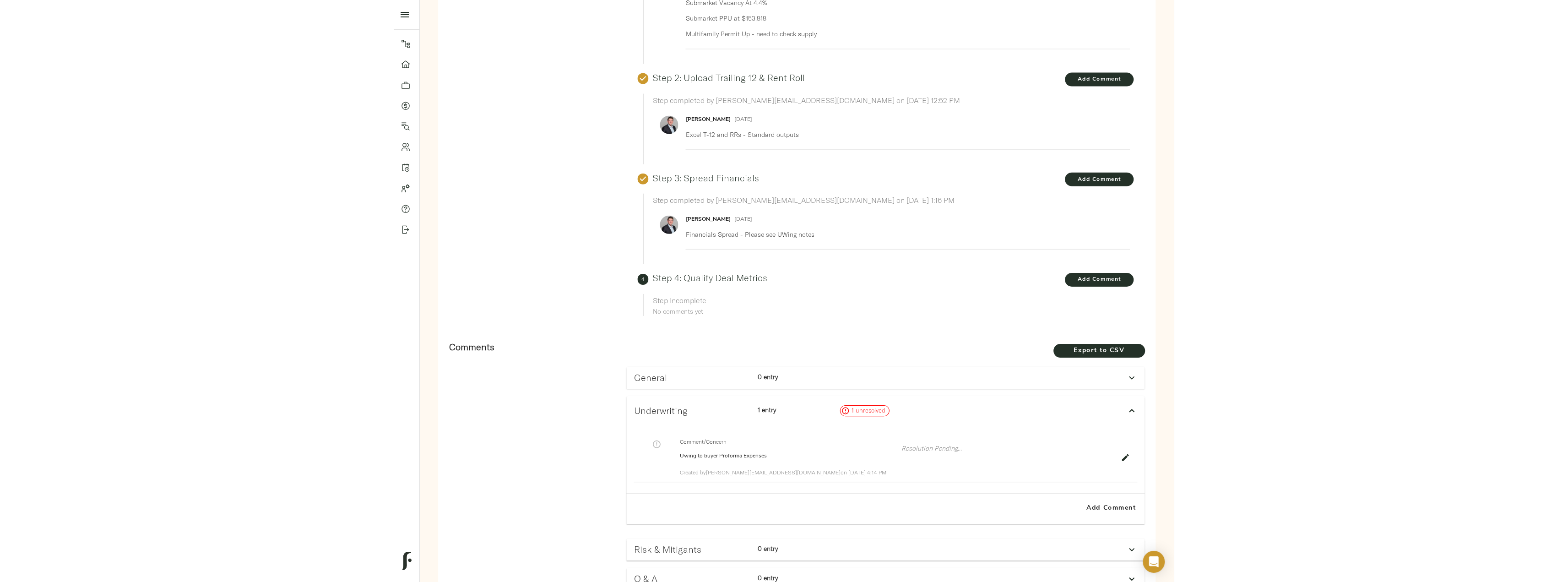
scroll to position [0, 0]
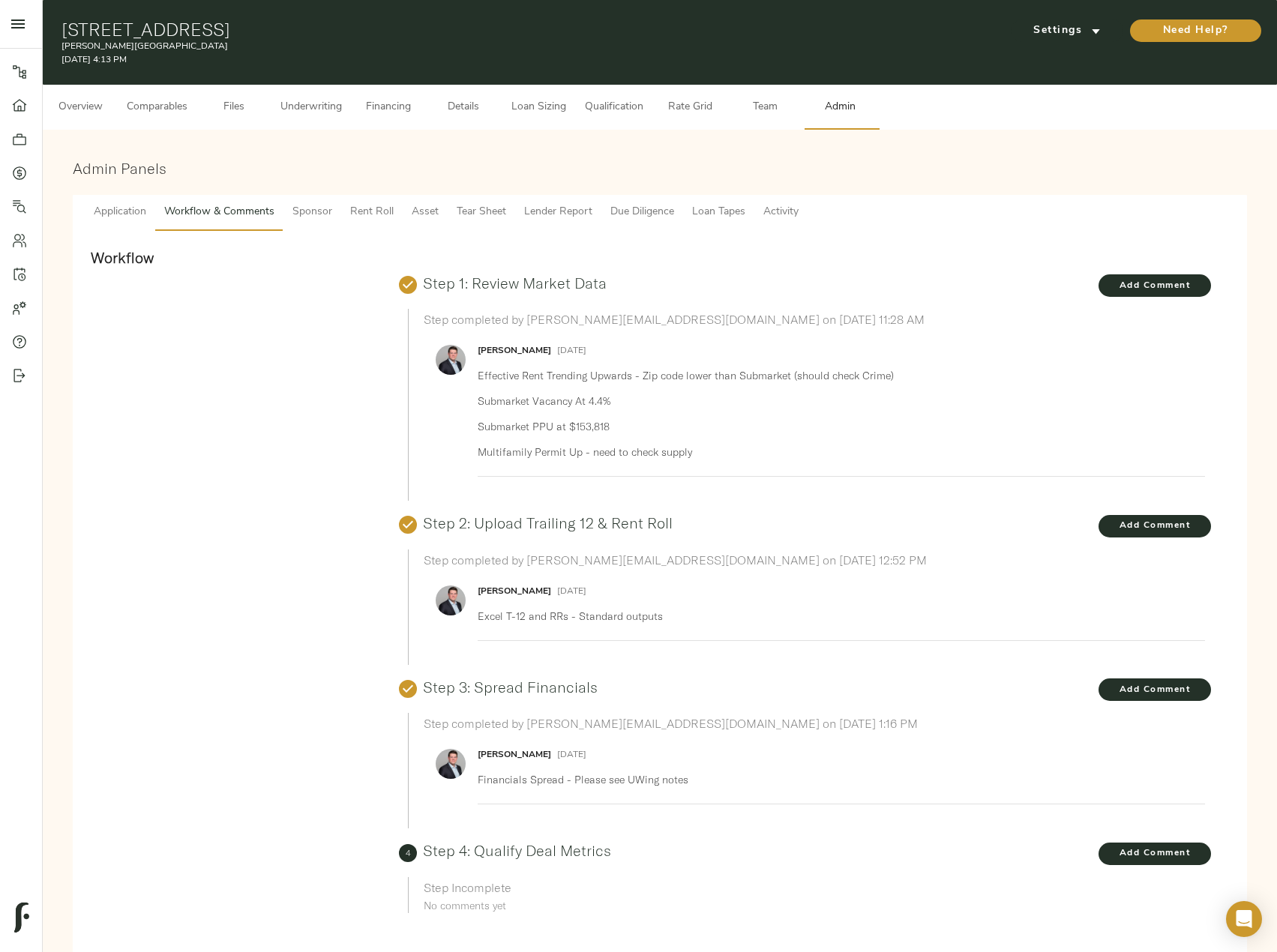
click at [536, 104] on span "Loan Sizing" at bounding box center [537, 108] width 57 height 19
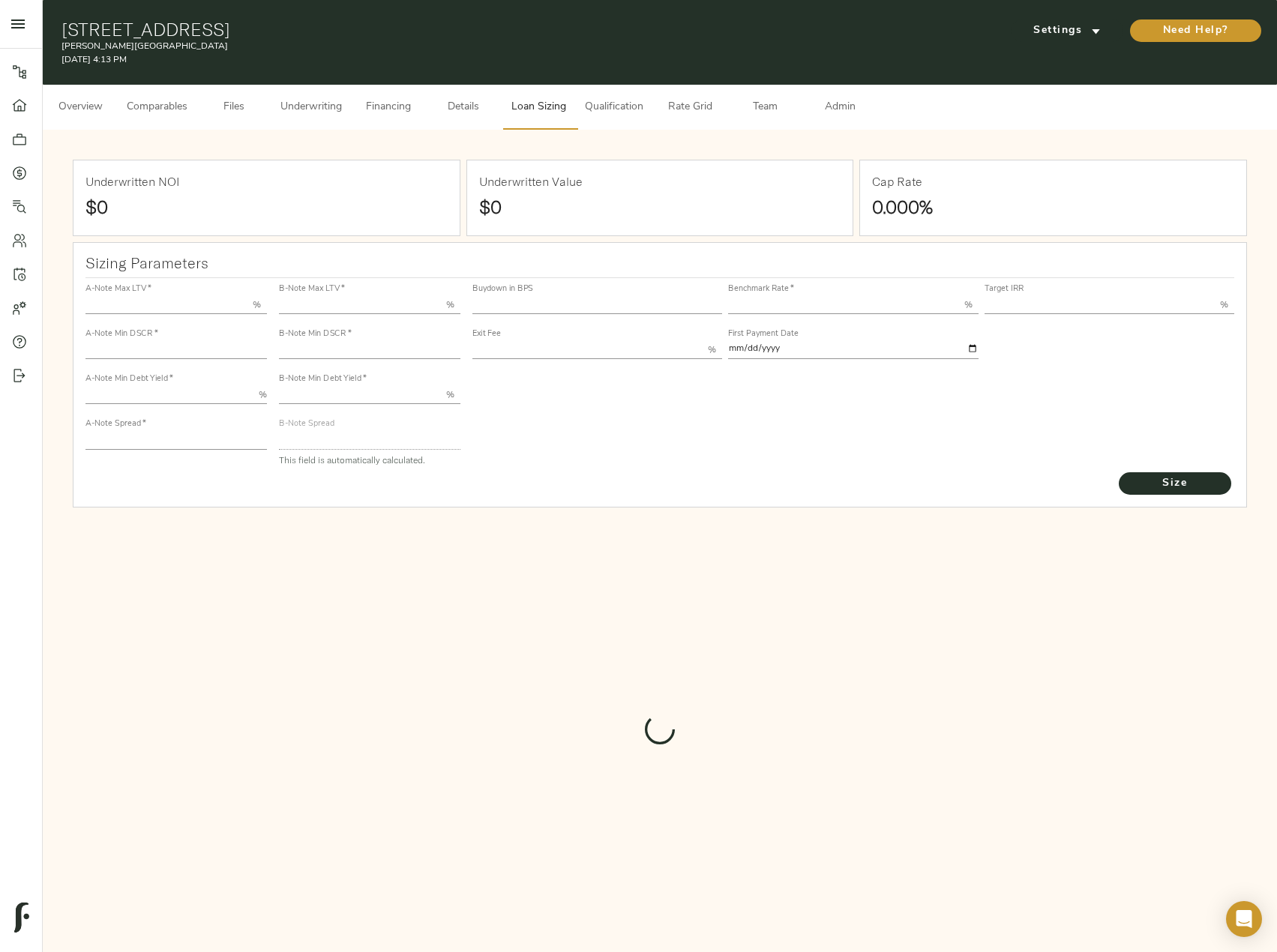
type input "55.000"
type input "1.4"
type input "10.00"
type input "220"
type input "80.000"
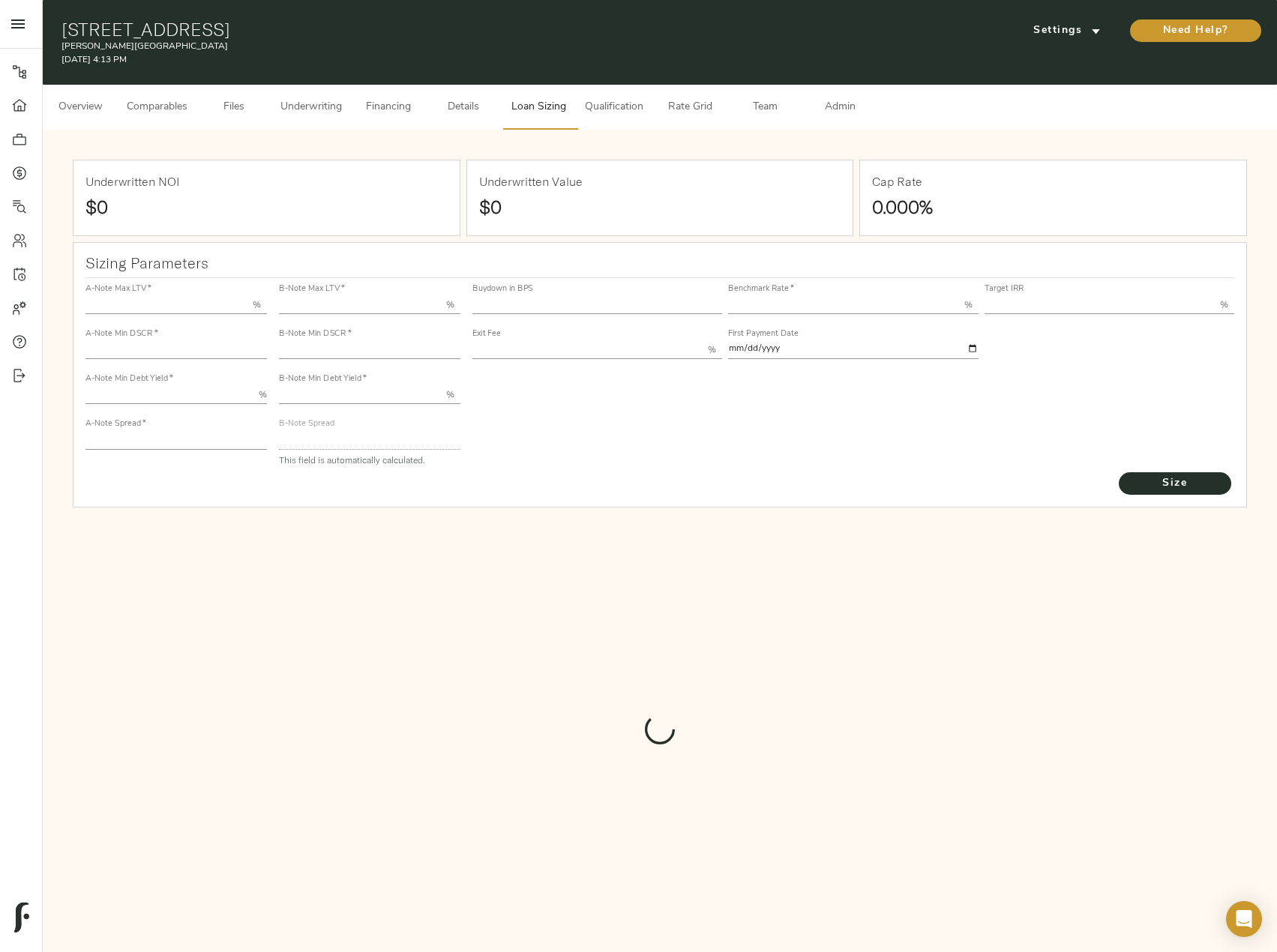
type input "1"
type input "2.00"
type input "830"
type input "0"
type input "3.67"
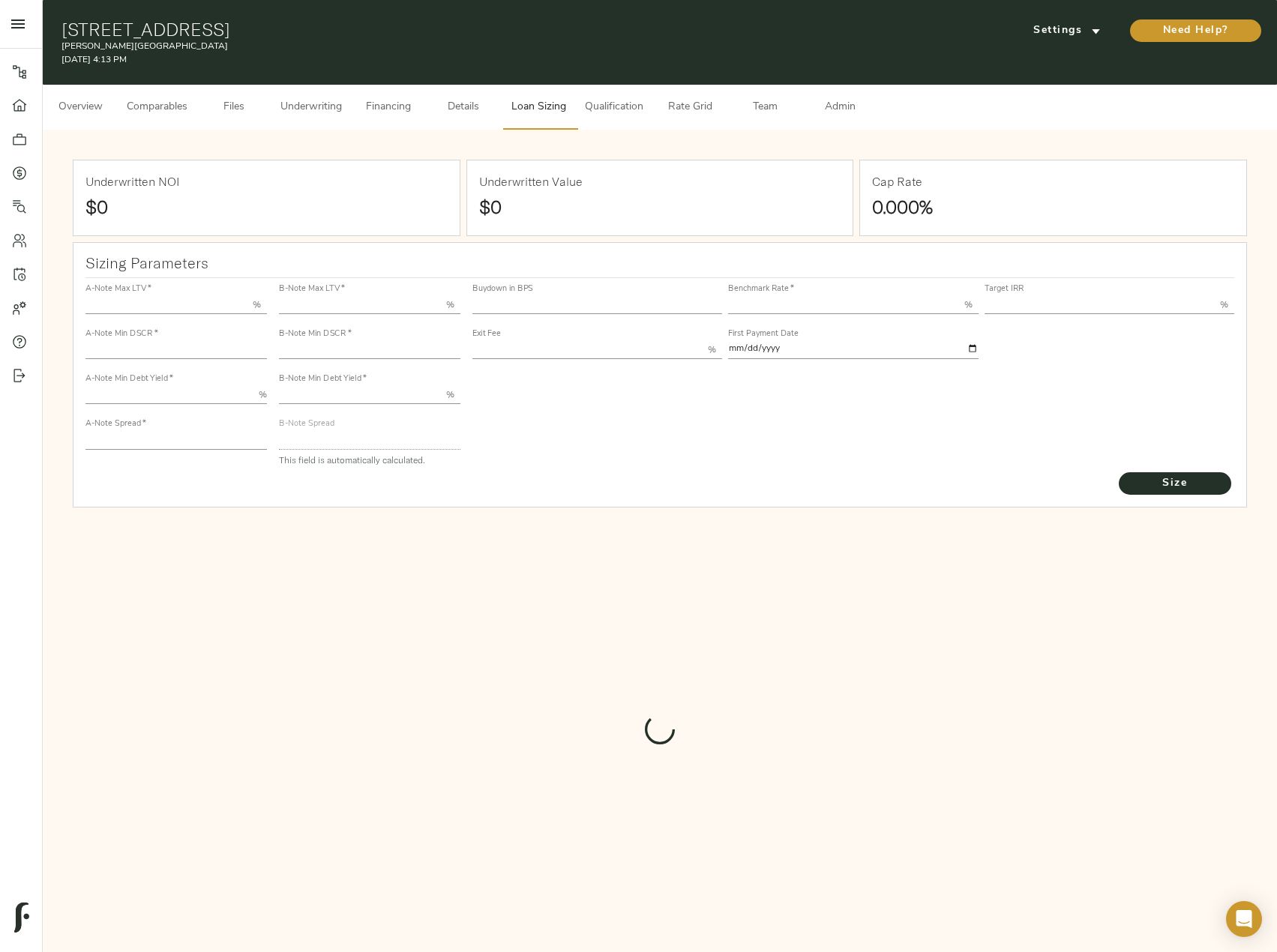
type input "13.00"
type input "1.00"
type input "[DATE]"
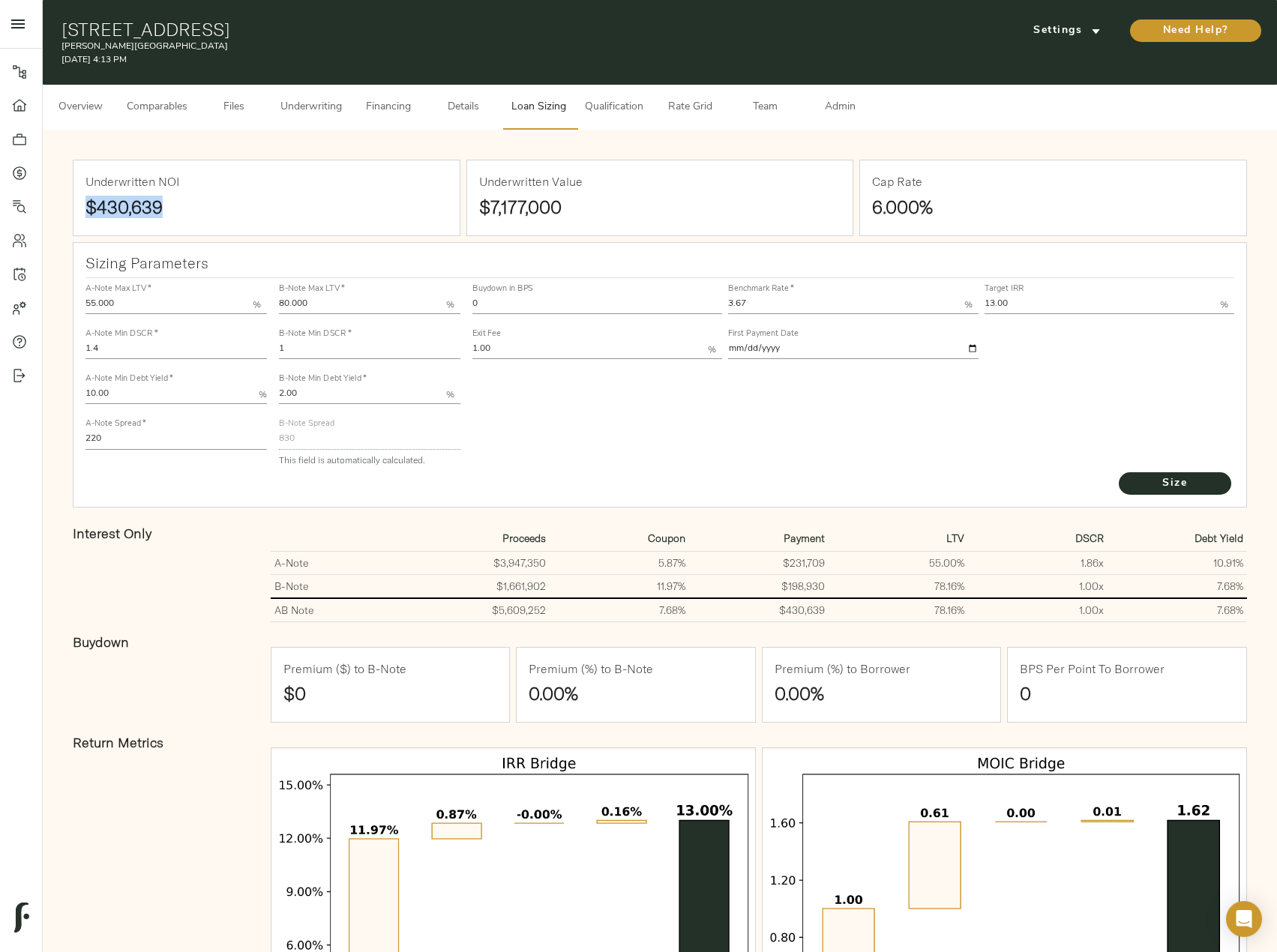
drag, startPoint x: 183, startPoint y: 203, endPoint x: 77, endPoint y: 198, distance: 106.1
click at [77, 198] on div "Underwritten NOI $430,639" at bounding box center [266, 197] width 386 height 74
copy strong "$430,639"
drag, startPoint x: 762, startPoint y: 303, endPoint x: 647, endPoint y: 304, distance: 115.0
click at [649, 303] on div "Buydown in BPS 0 Benchmark Rate   * 3.67 % Target IRR 13.00 % Exit Fee 1.00 % F…" at bounding box center [853, 320] width 769 height 91
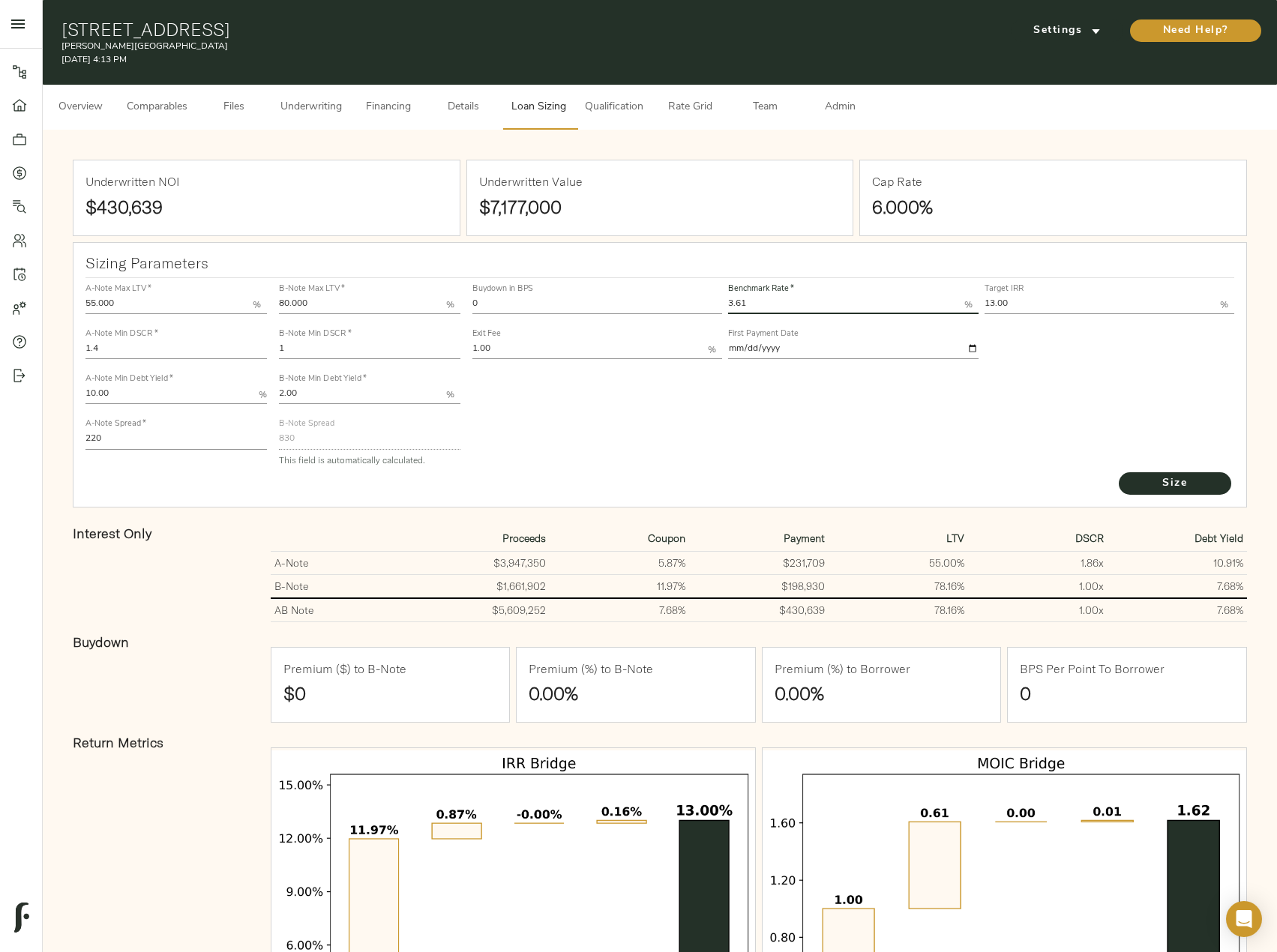
type input "3.61"
click at [1118, 473] on button "Size" at bounding box center [1174, 483] width 113 height 23
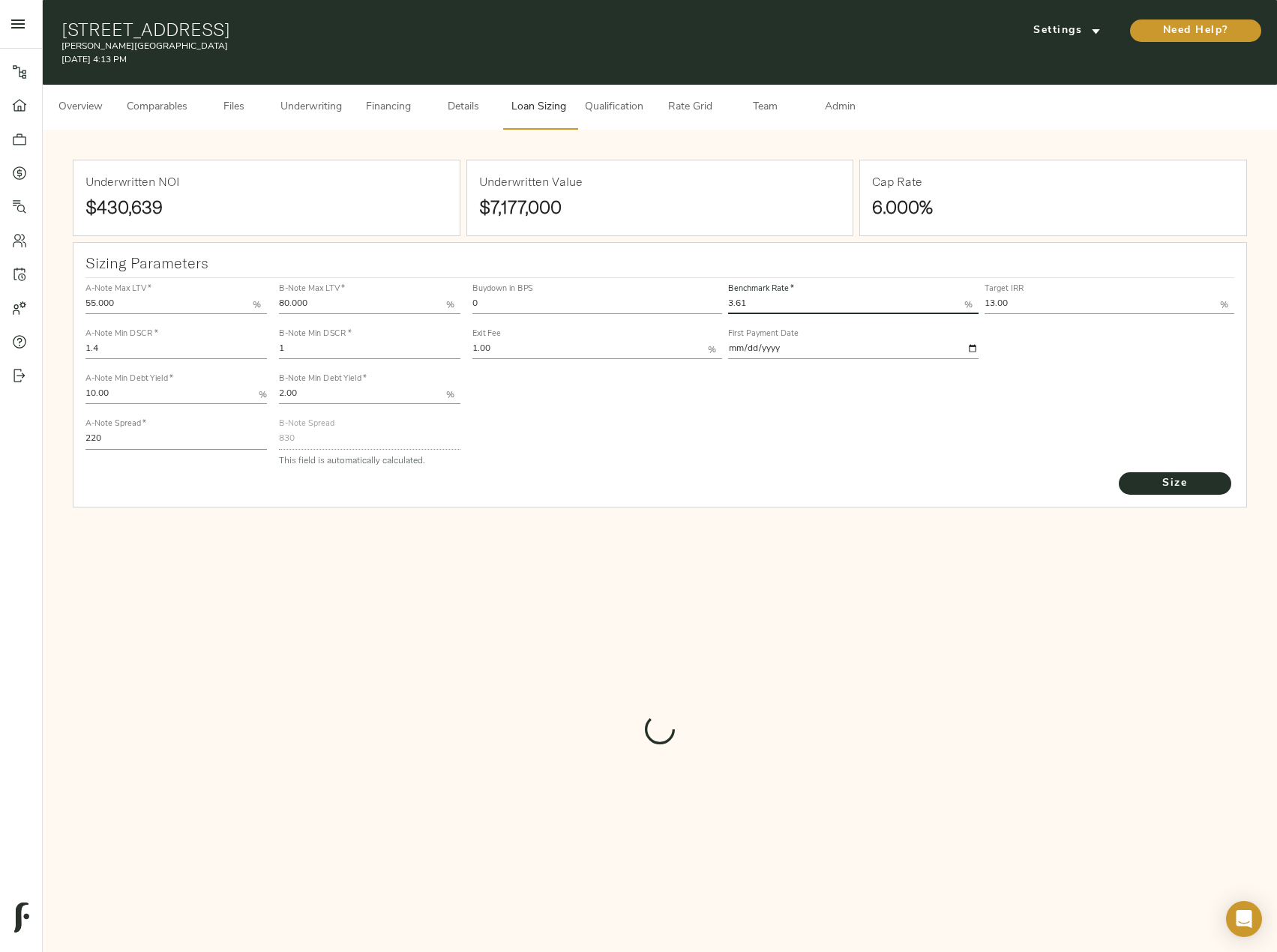
type input "836"
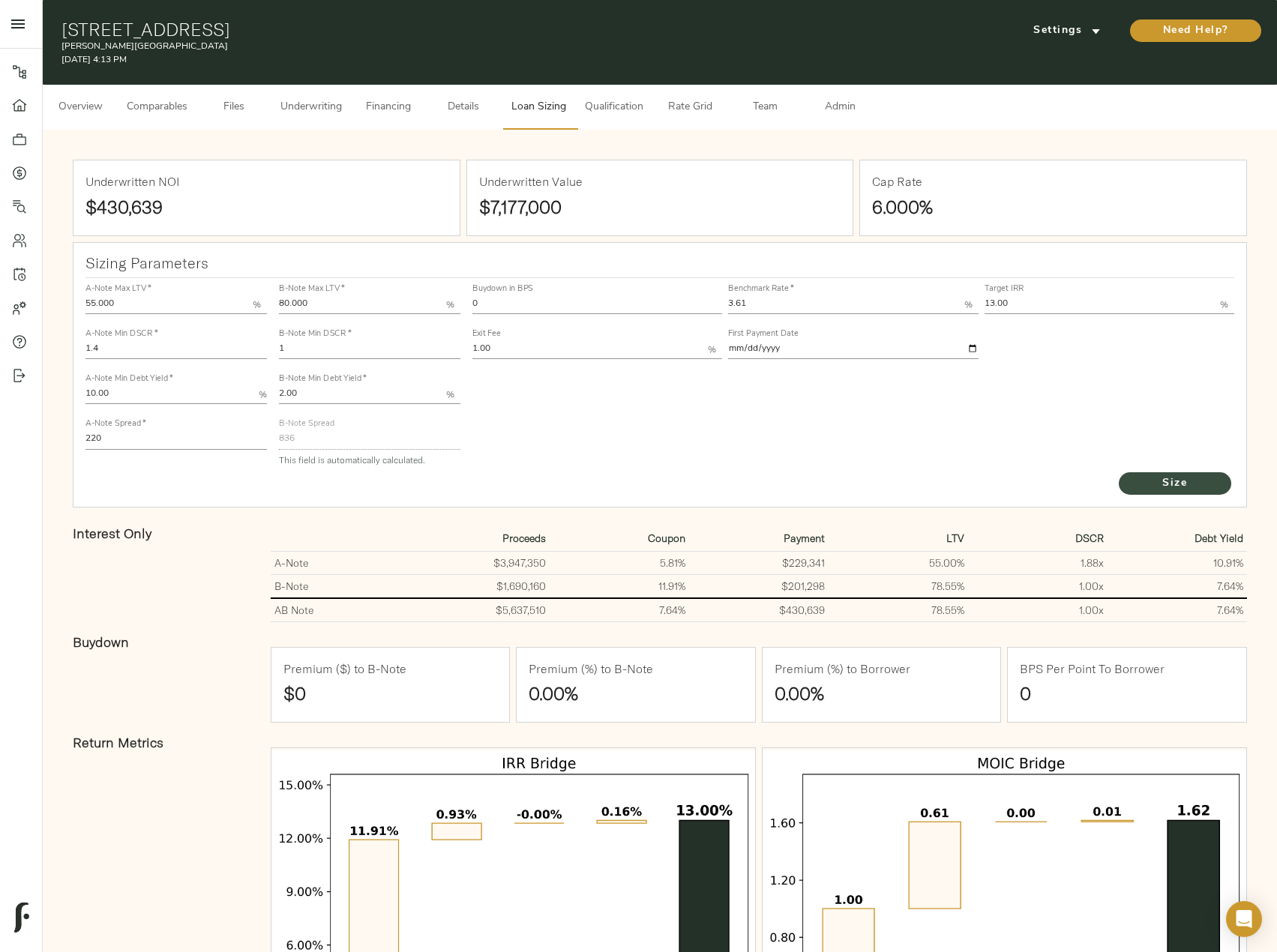
click at [1199, 485] on span "Size" at bounding box center [1174, 483] width 83 height 19
drag, startPoint x: 290, startPoint y: 356, endPoint x: 213, endPoint y: 354, distance: 77.0
click at [214, 354] on div "A-Note Max LTV   * 55.000 % A-Note Min DSCR   * 1.4 A-Note Min Debt Yield   * 1…" at bounding box center [660, 374] width 1161 height 204
paste input ".06"
click at [1118, 473] on button "Size" at bounding box center [1174, 483] width 113 height 23
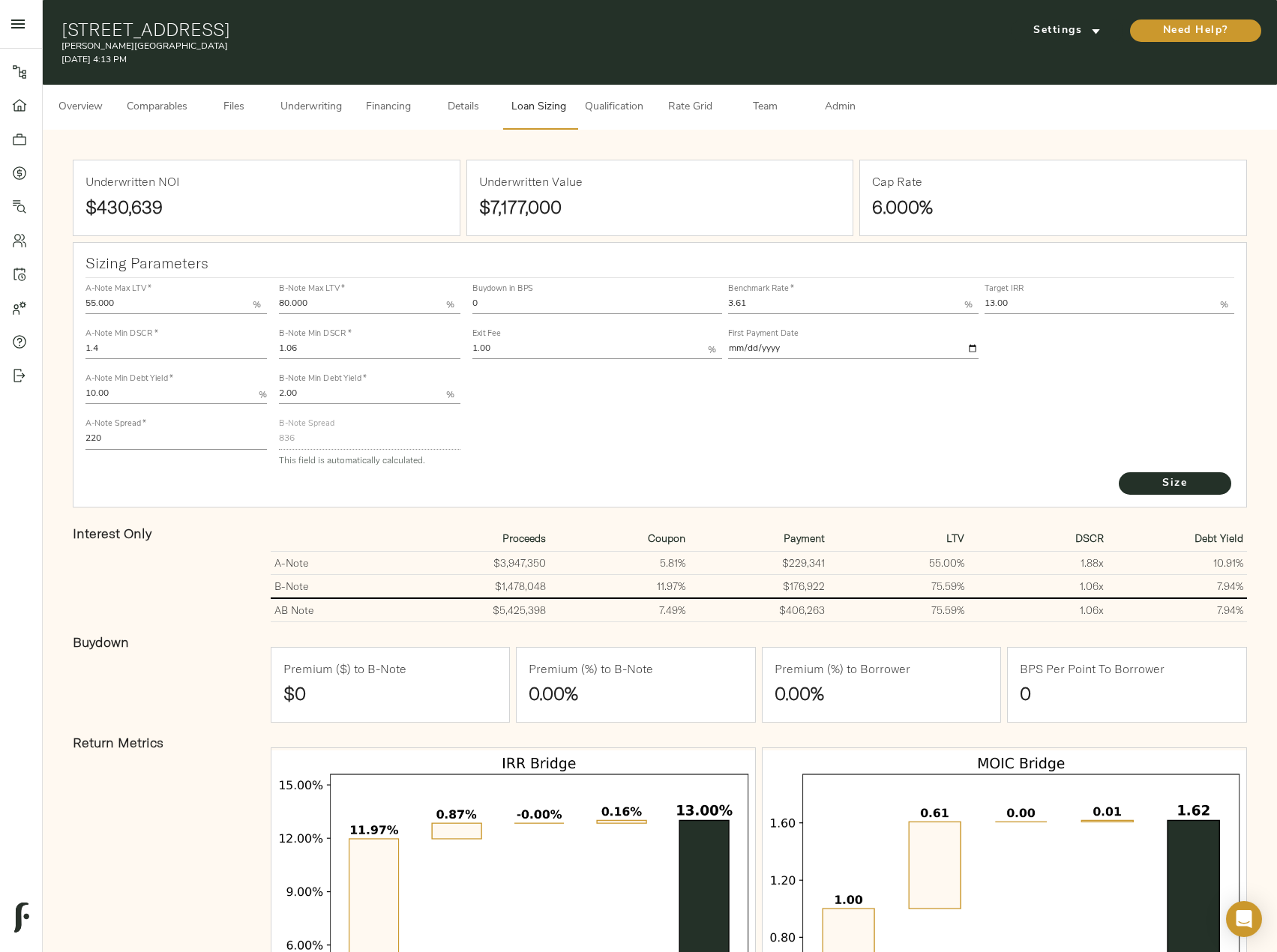
drag, startPoint x: 301, startPoint y: 345, endPoint x: 222, endPoint y: 337, distance: 79.4
click at [224, 336] on div "A-Note Max LTV   * 55.000 % A-Note Min DSCR   * 1.4 A-Note Min Debt Yield   * 1…" at bounding box center [660, 374] width 1161 height 204
paste input "55"
type input "1.055"
click at [1151, 480] on span "Size" at bounding box center [1174, 483] width 83 height 19
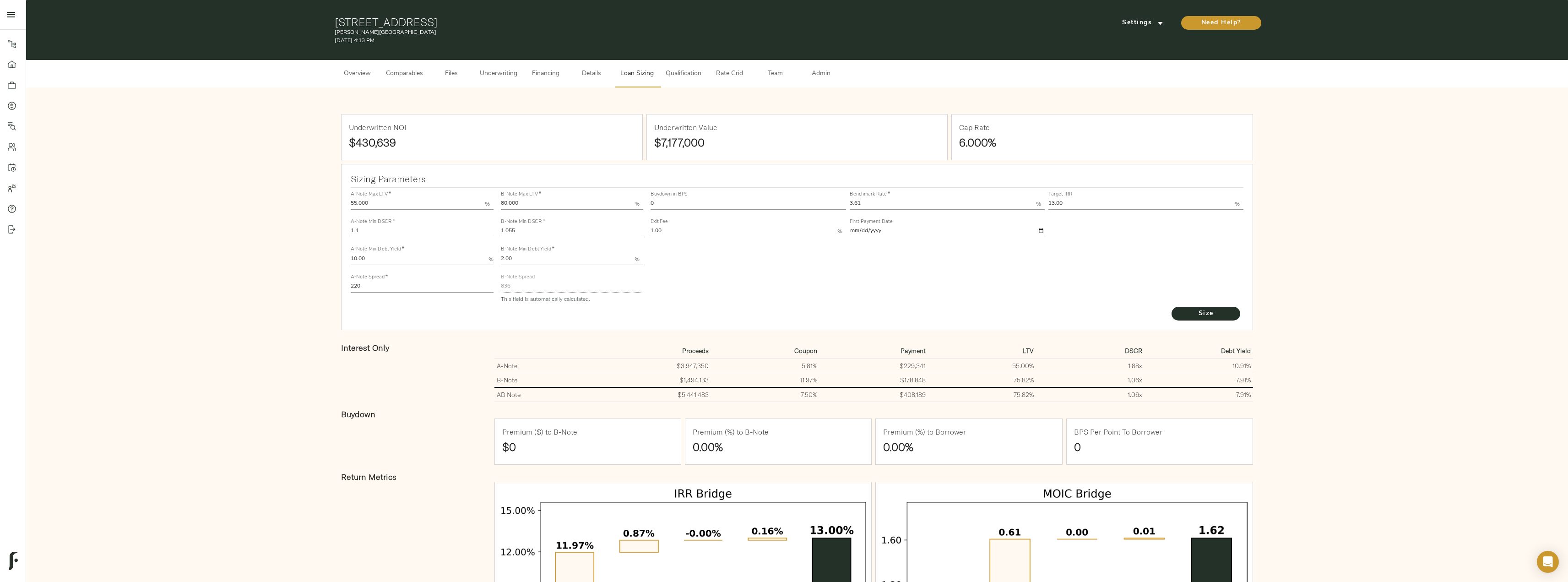
click at [497, 71] on span "Underwriting" at bounding box center [499, 74] width 38 height 12
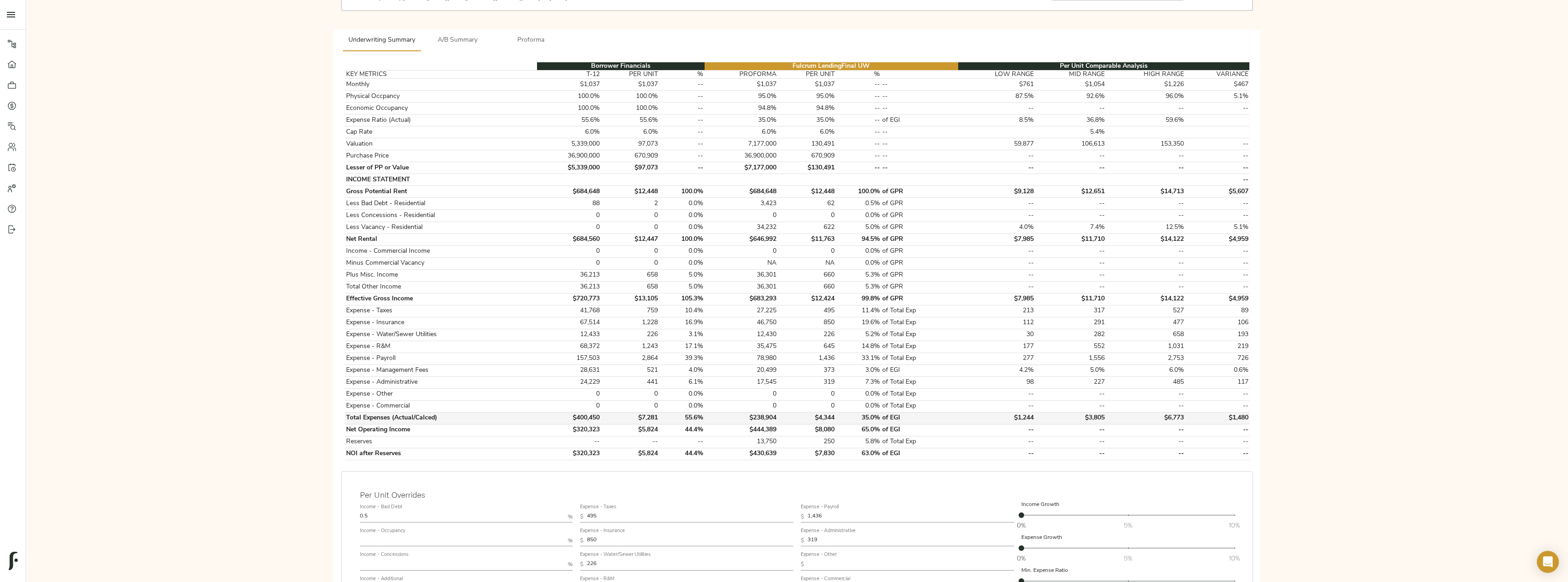
scroll to position [138, 0]
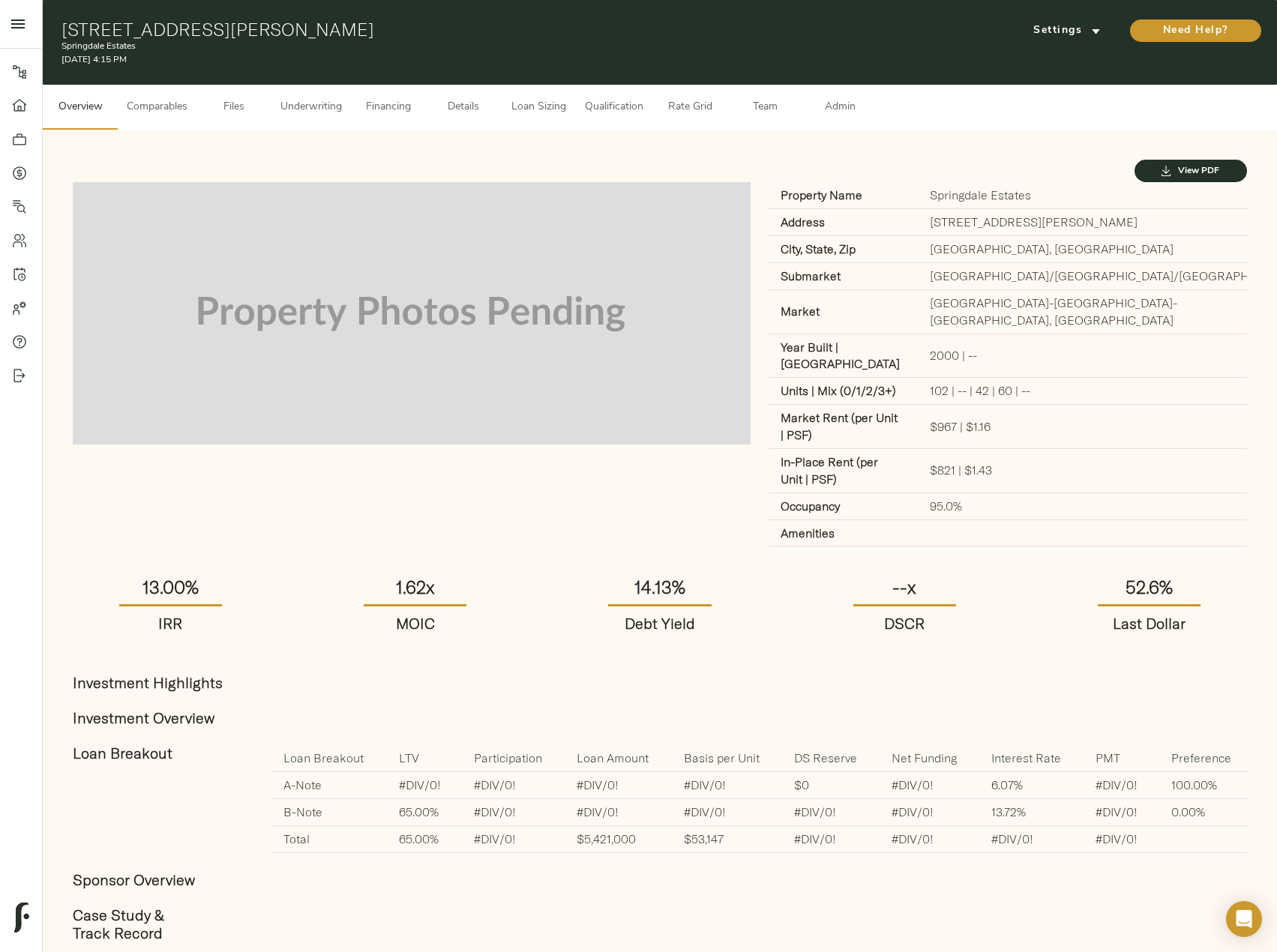
click at [310, 113] on span "Underwriting" at bounding box center [311, 108] width 62 height 19
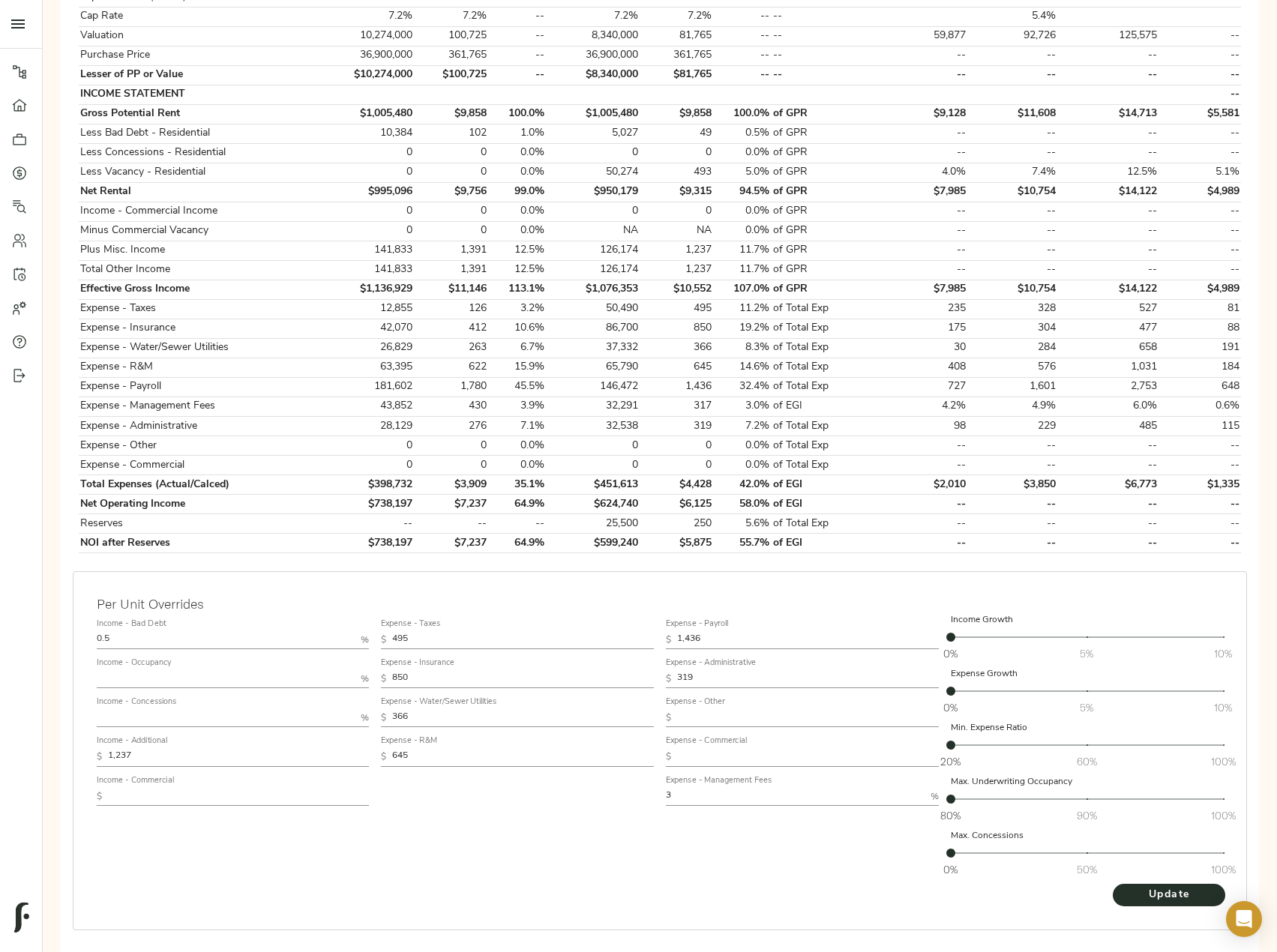
scroll to position [447, 0]
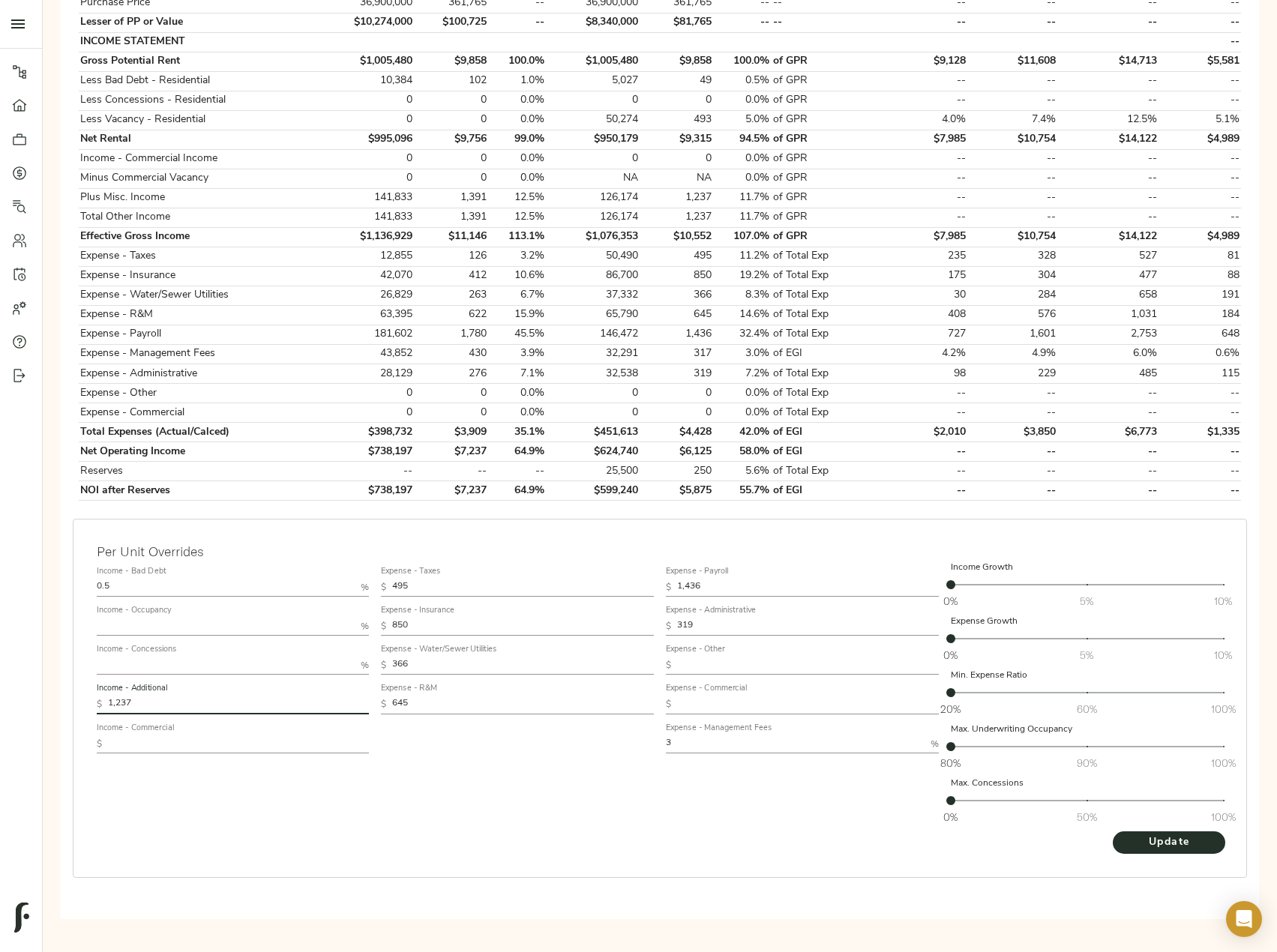
drag, startPoint x: 144, startPoint y: 710, endPoint x: 12, endPoint y: 710, distance: 132.0
click at [13, 710] on div "Pipeline Dashboard Portfolio Quotes Search Users Activity Account Help Sign Out…" at bounding box center [638, 245] width 1277 height 1384
paste input "492.32"
type input "1,492.32"
drag, startPoint x: 432, startPoint y: 667, endPoint x: 327, endPoint y: 661, distance: 105.2
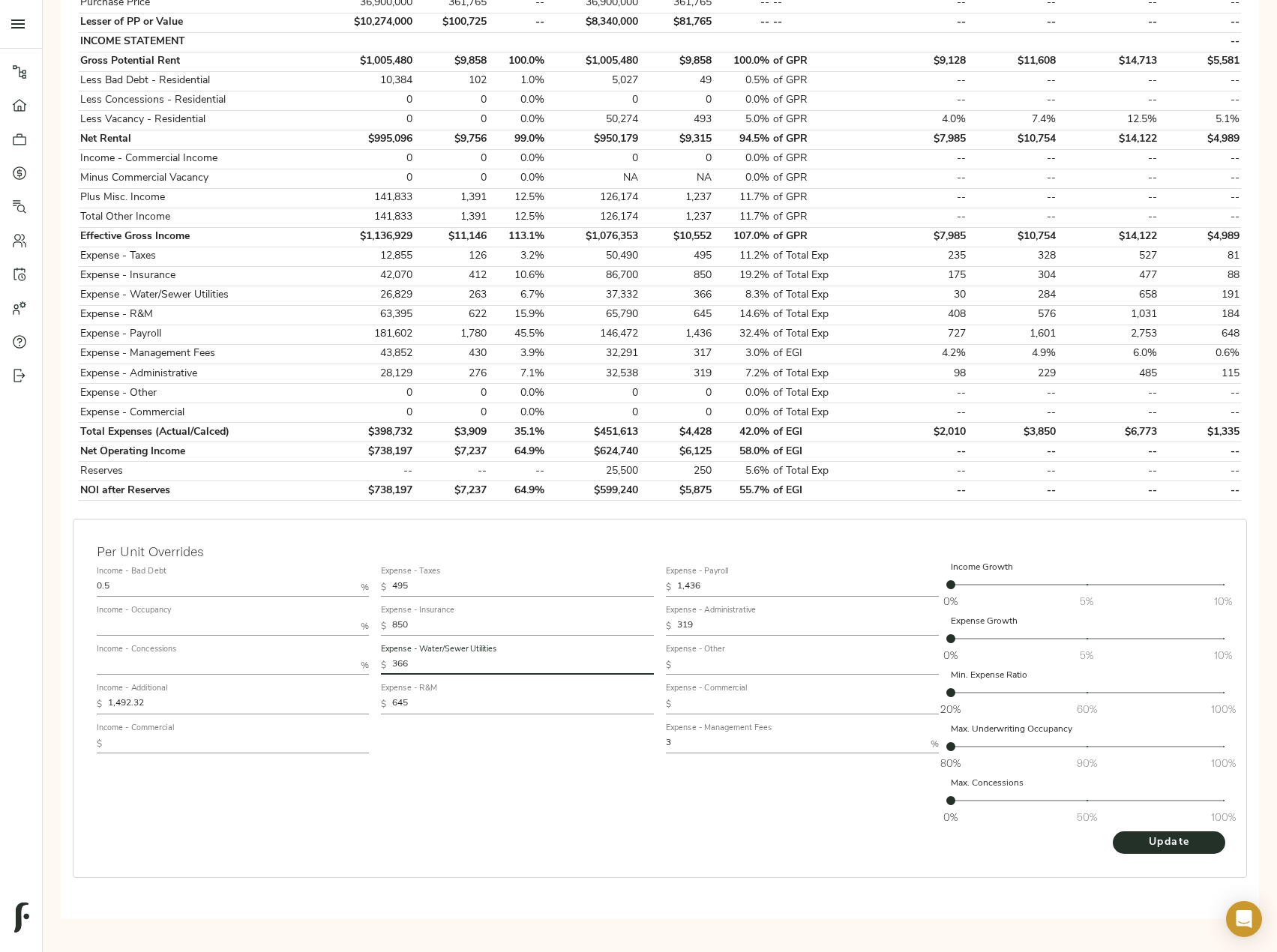
click at [329, 661] on div "Income - Bad Debt 0.5 % Income - Occupancy % Income - Concessions % Income - Ad…" at bounding box center [660, 696] width 1138 height 282
paste input "263"
type input "263"
click at [1208, 845] on span "Update" at bounding box center [1168, 842] width 83 height 19
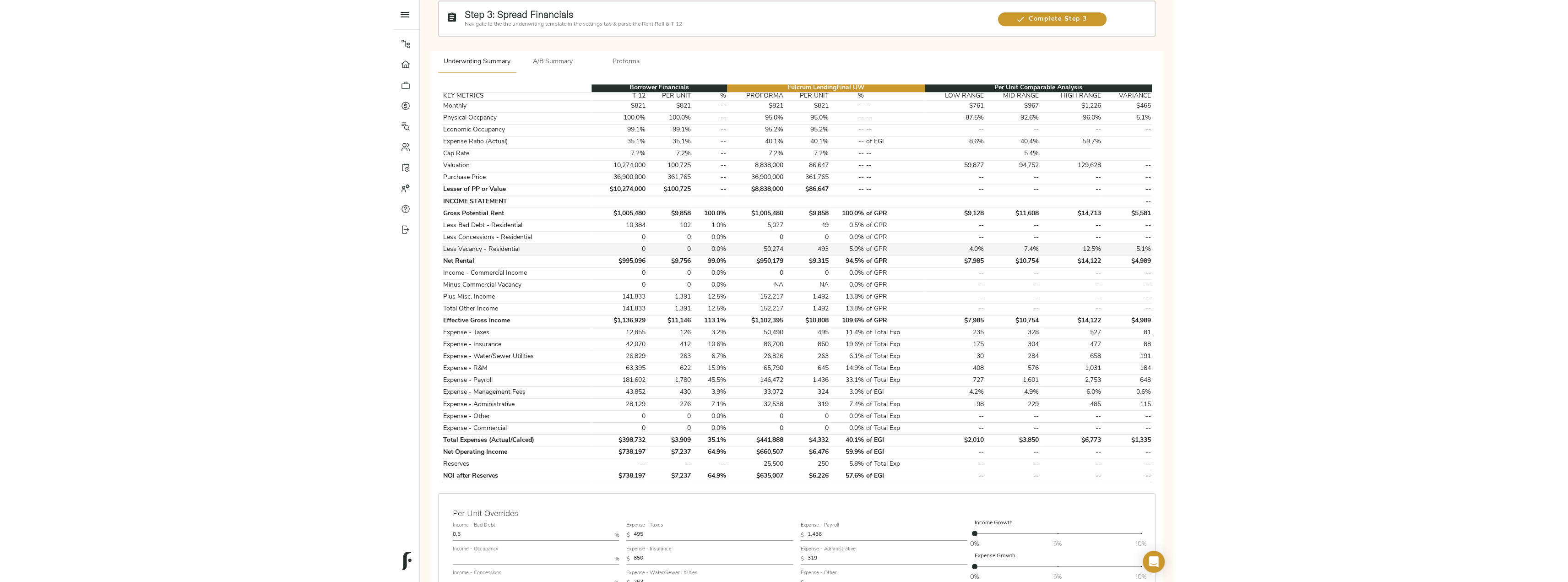
scroll to position [0, 0]
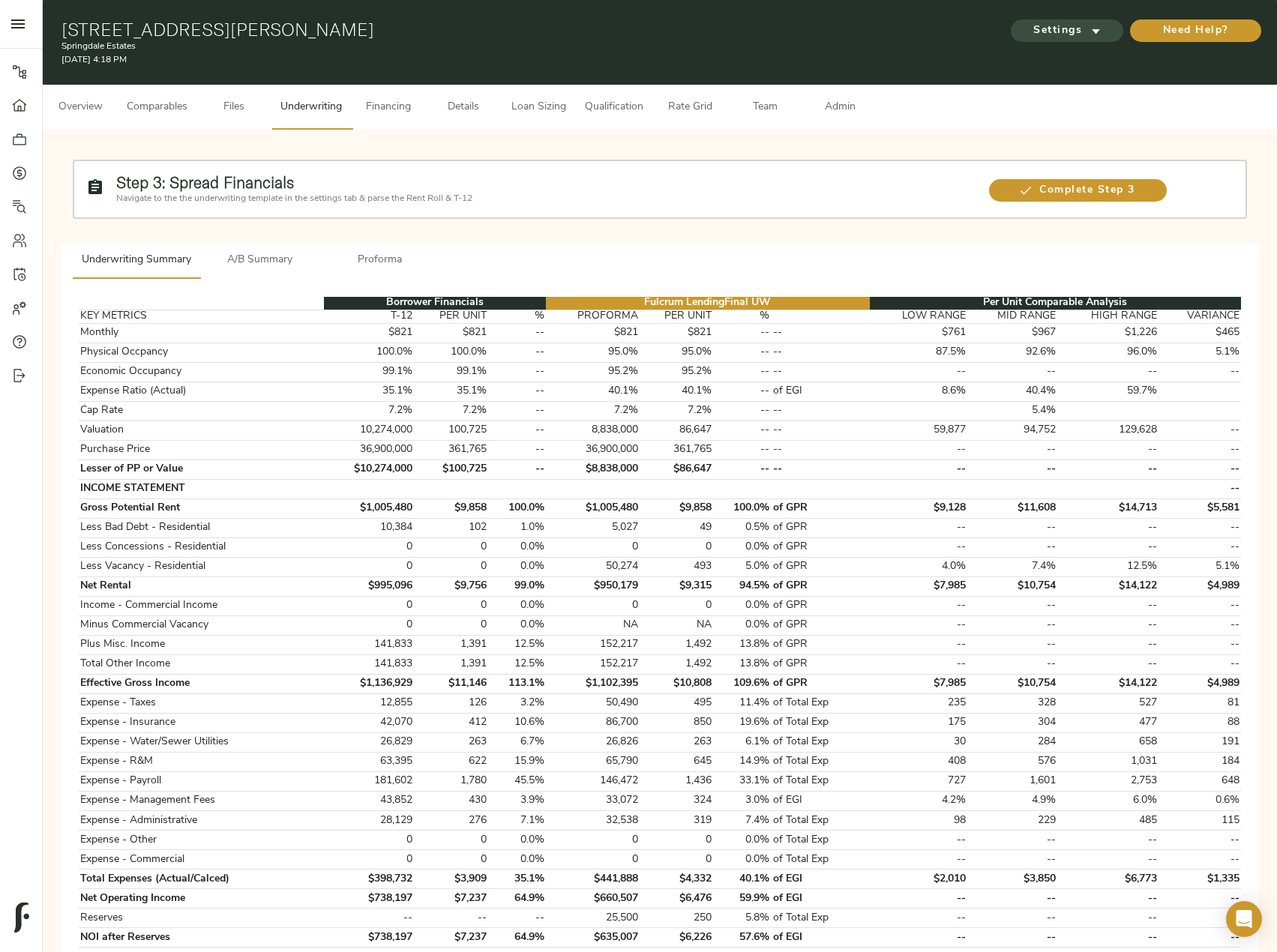
click at [1079, 36] on span "Settings" at bounding box center [1067, 31] width 83 height 19
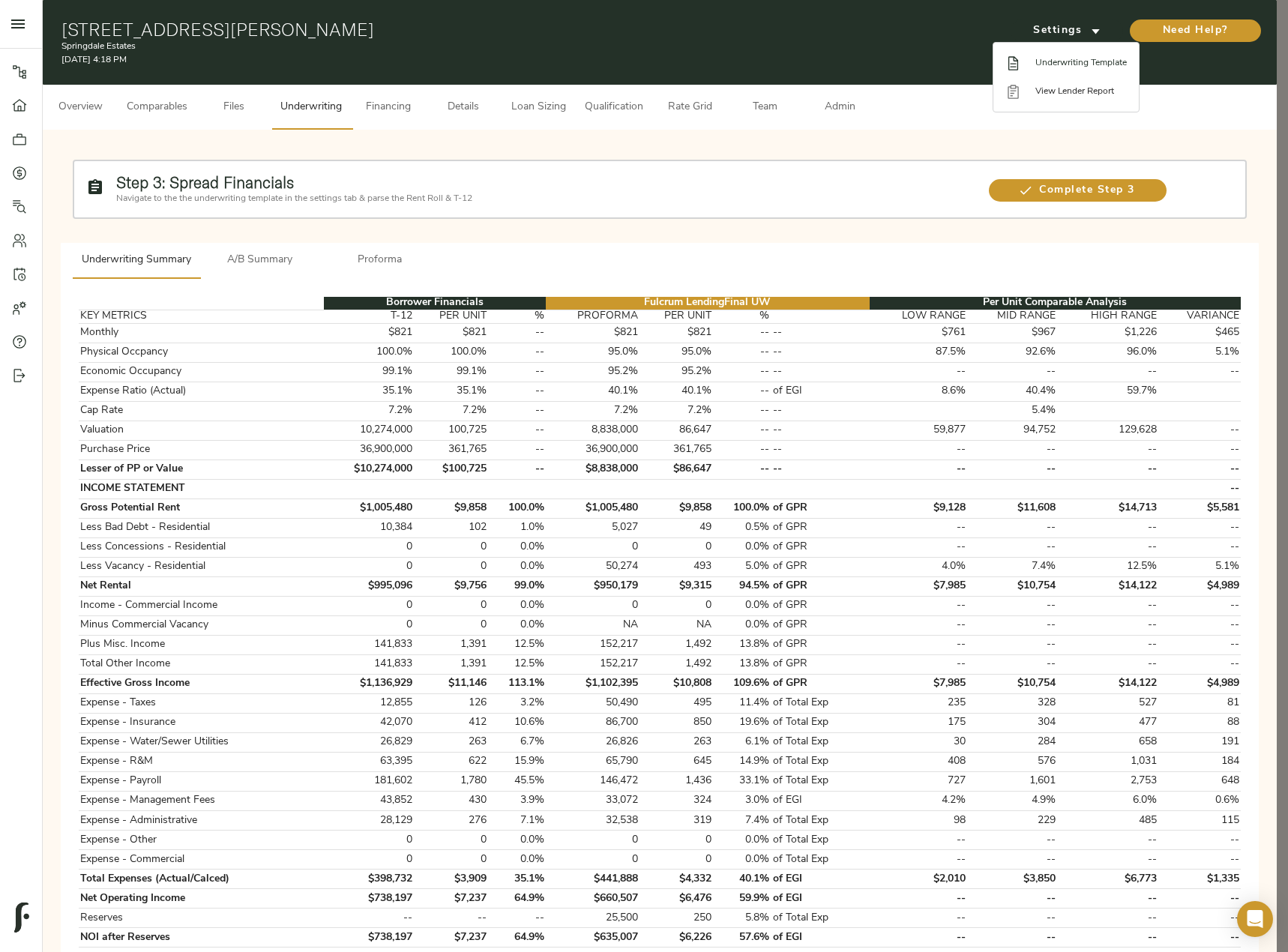
click at [1066, 57] on span "Underwriting Template" at bounding box center [1082, 63] width 92 height 14
click at [557, 108] on div at bounding box center [644, 476] width 1288 height 952
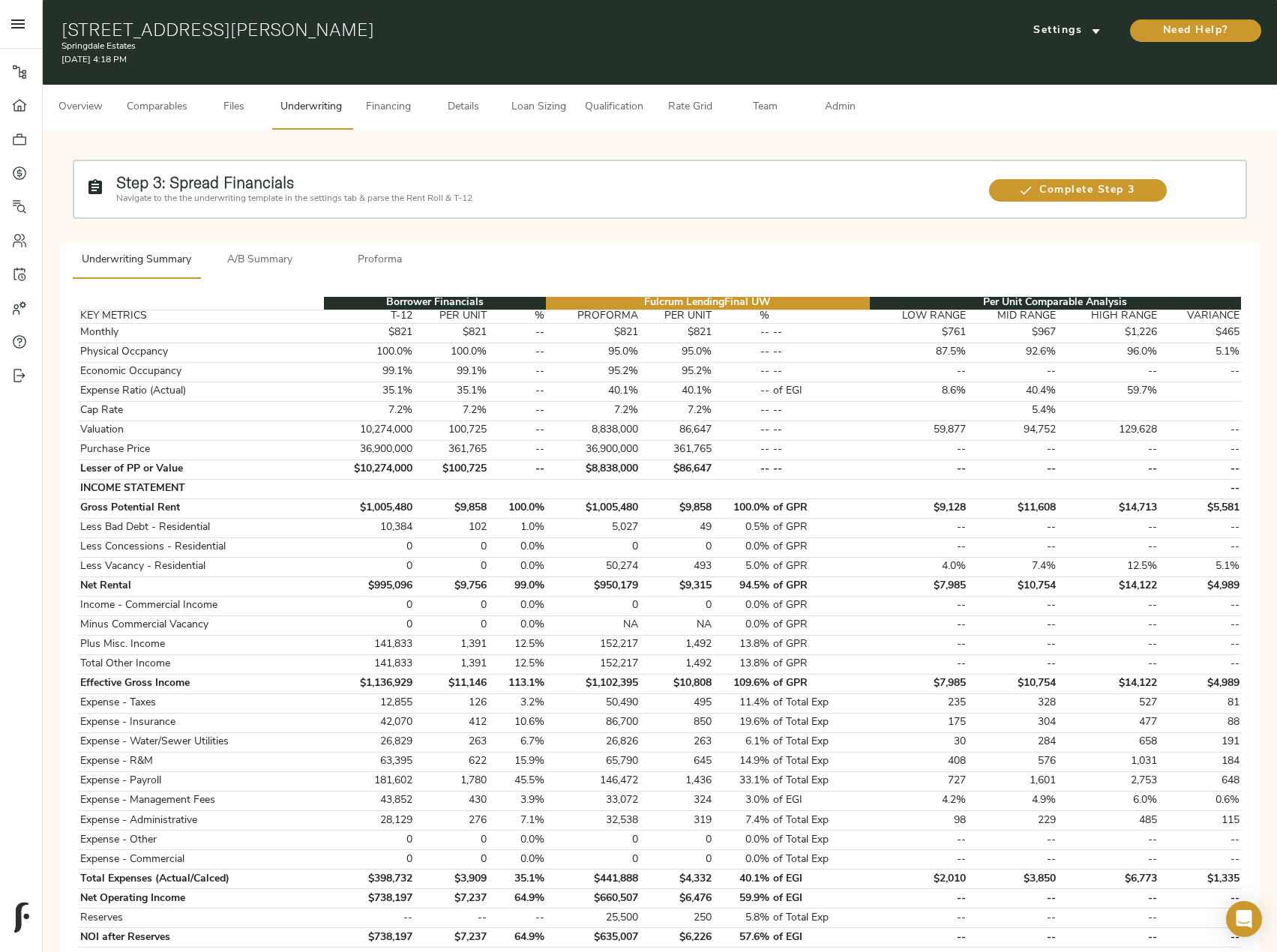
click at [546, 108] on span "Loan Sizing" at bounding box center [537, 108] width 57 height 19
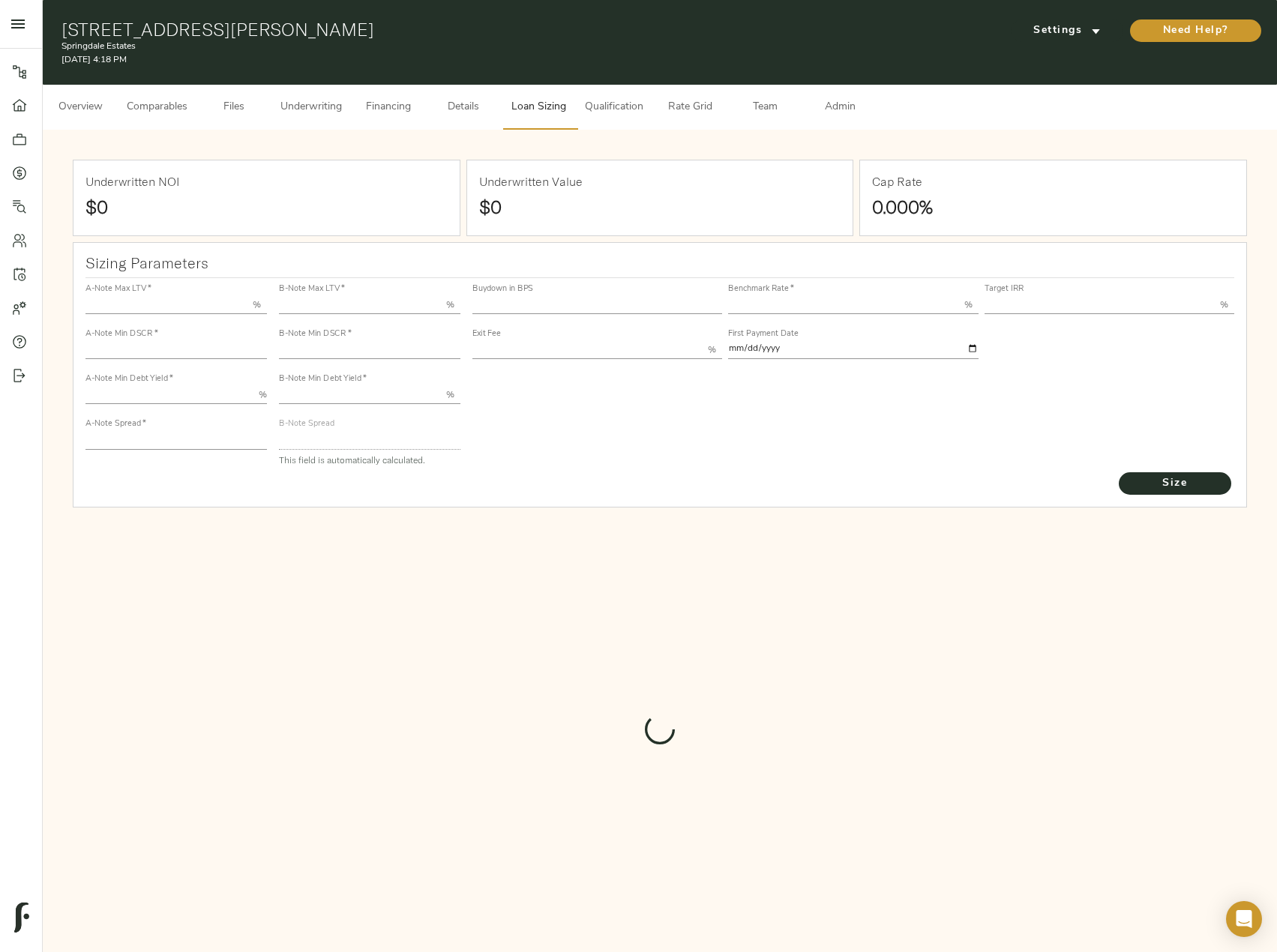
type input "55.000"
type input "1.4"
type input "10.00"
type input "245"
type input "80.000"
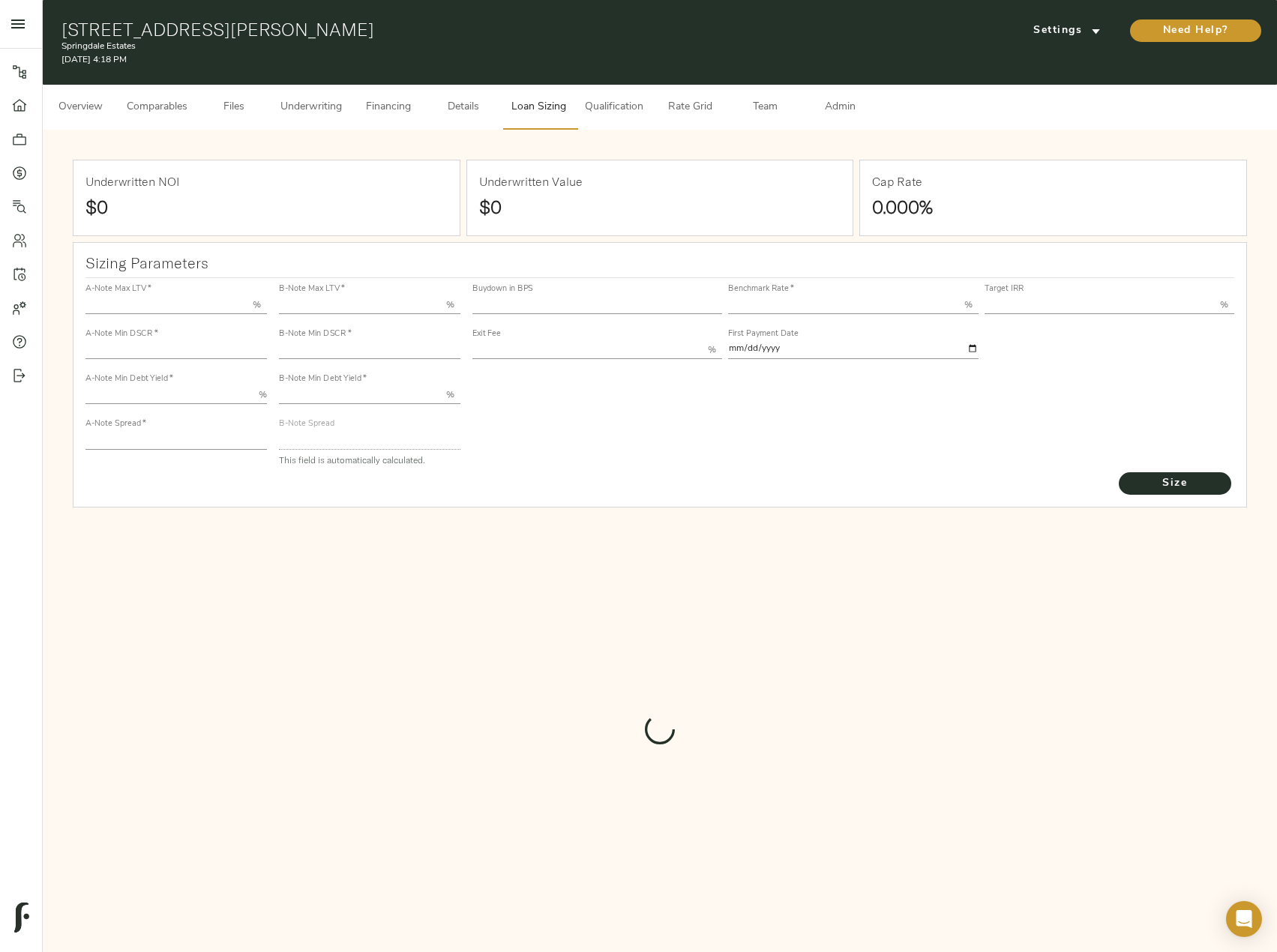
type input "1"
type input "2.00"
type input "829"
type input "0"
type input "3.68"
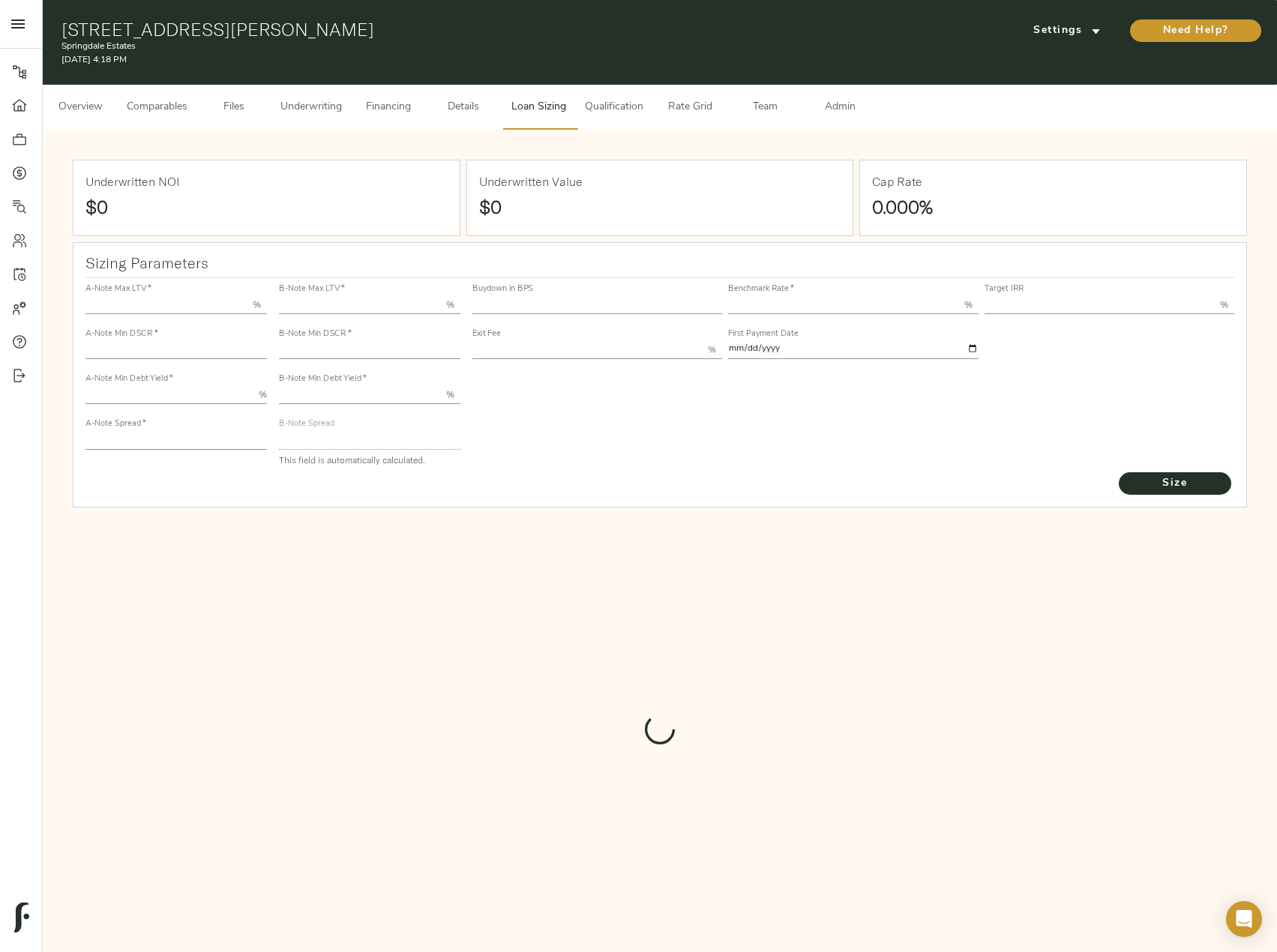
type input "13.00"
type input "1.00"
type input "[DATE]"
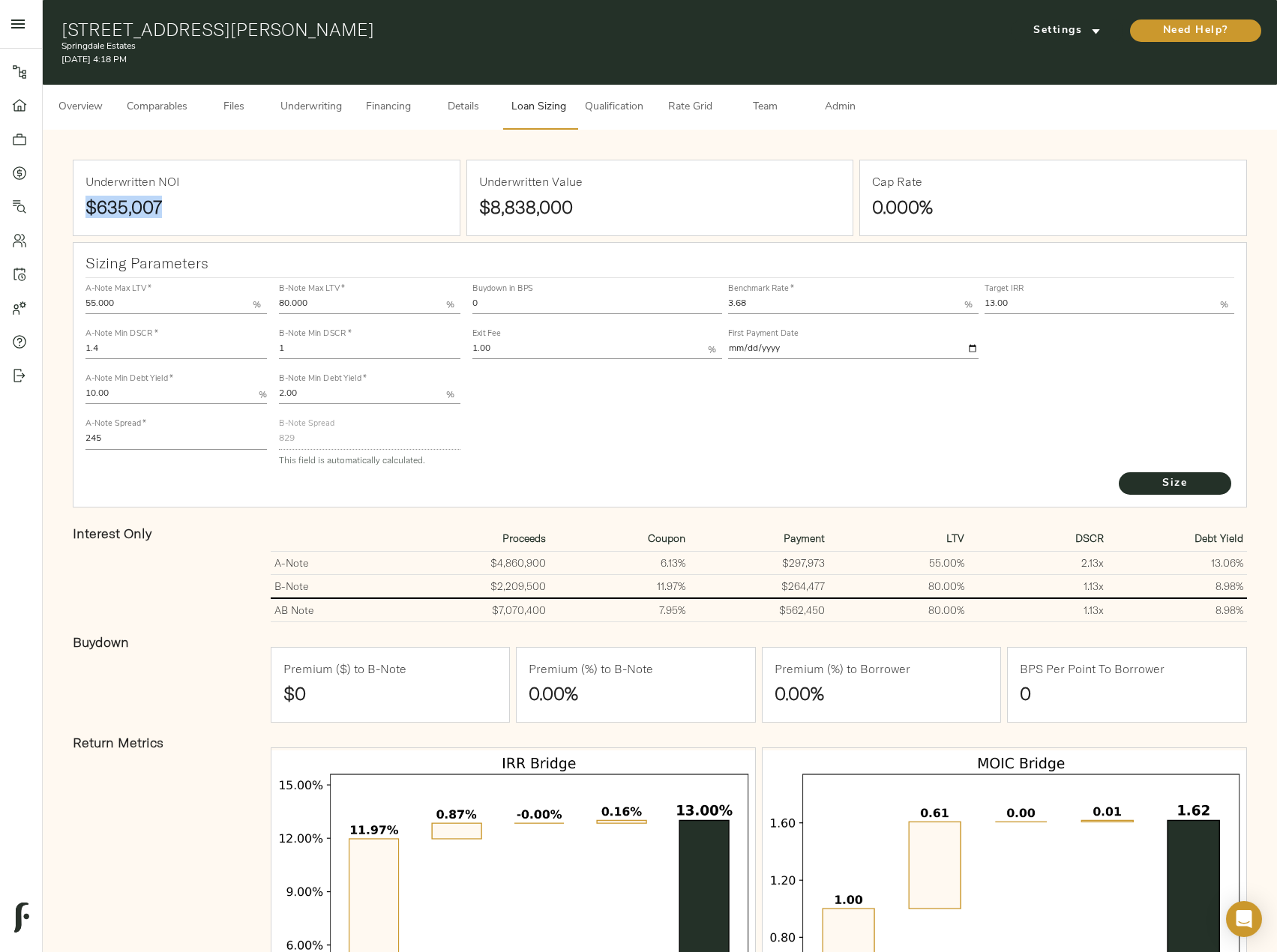
drag, startPoint x: 93, startPoint y: 209, endPoint x: 65, endPoint y: 204, distance: 28.4
click at [65, 204] on div "Underwritten NOI $635,007 Underwritten Value $8,838,000 Cap Rate 0.000% Sizing …" at bounding box center [660, 626] width 1204 height 963
copy strong "$635,007"
drag, startPoint x: 73, startPoint y: 442, endPoint x: 18, endPoint y: 445, distance: 55.1
click at [19, 444] on div "Pipeline Dashboard Portfolio Quotes Search Users Activity Account Help Sign Out…" at bounding box center [638, 561] width 1277 height 1123
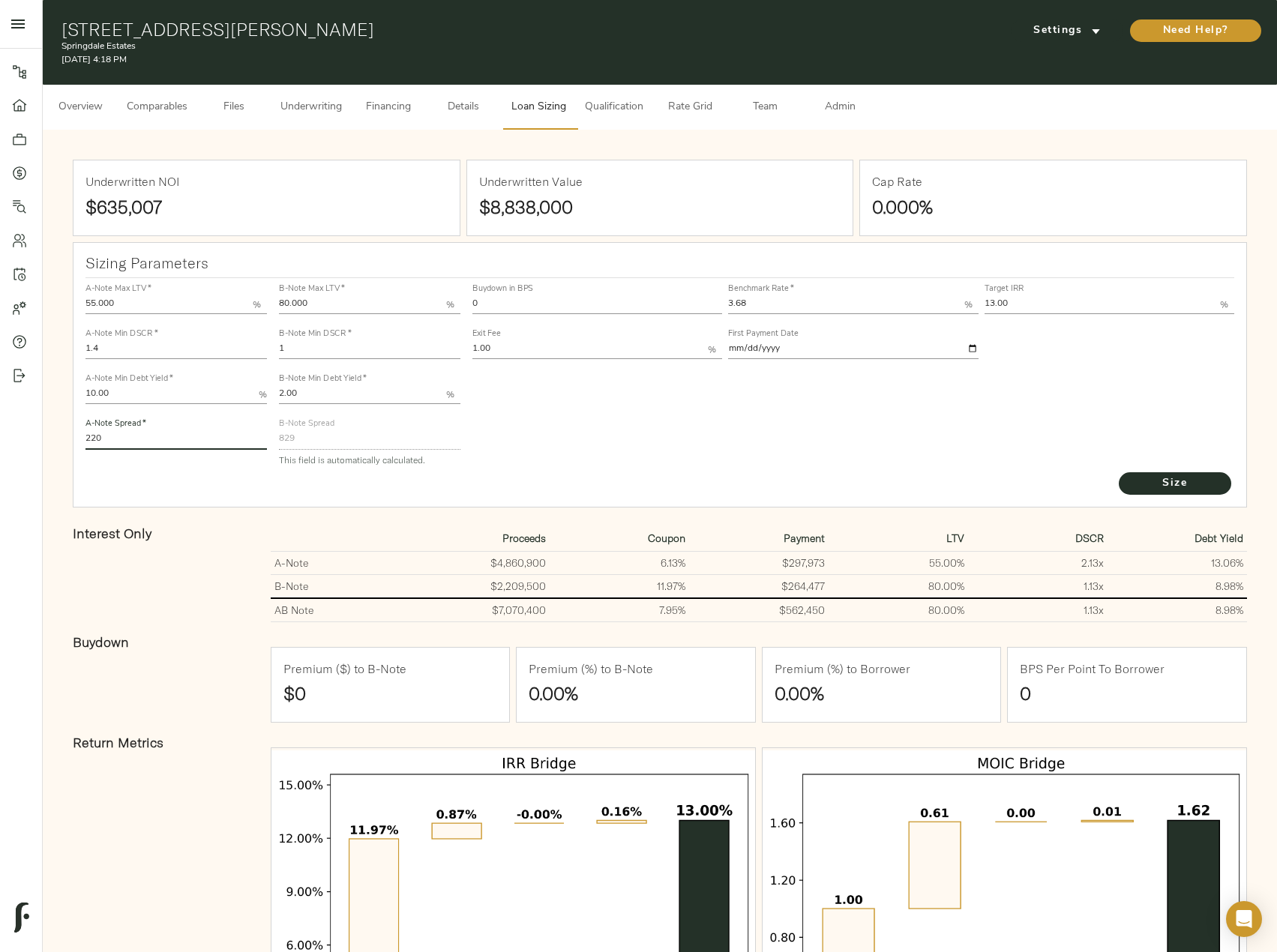
type input "220"
click at [1118, 473] on button "Size" at bounding box center [1174, 483] width 113 height 23
click at [391, 109] on span "Financing" at bounding box center [388, 108] width 57 height 19
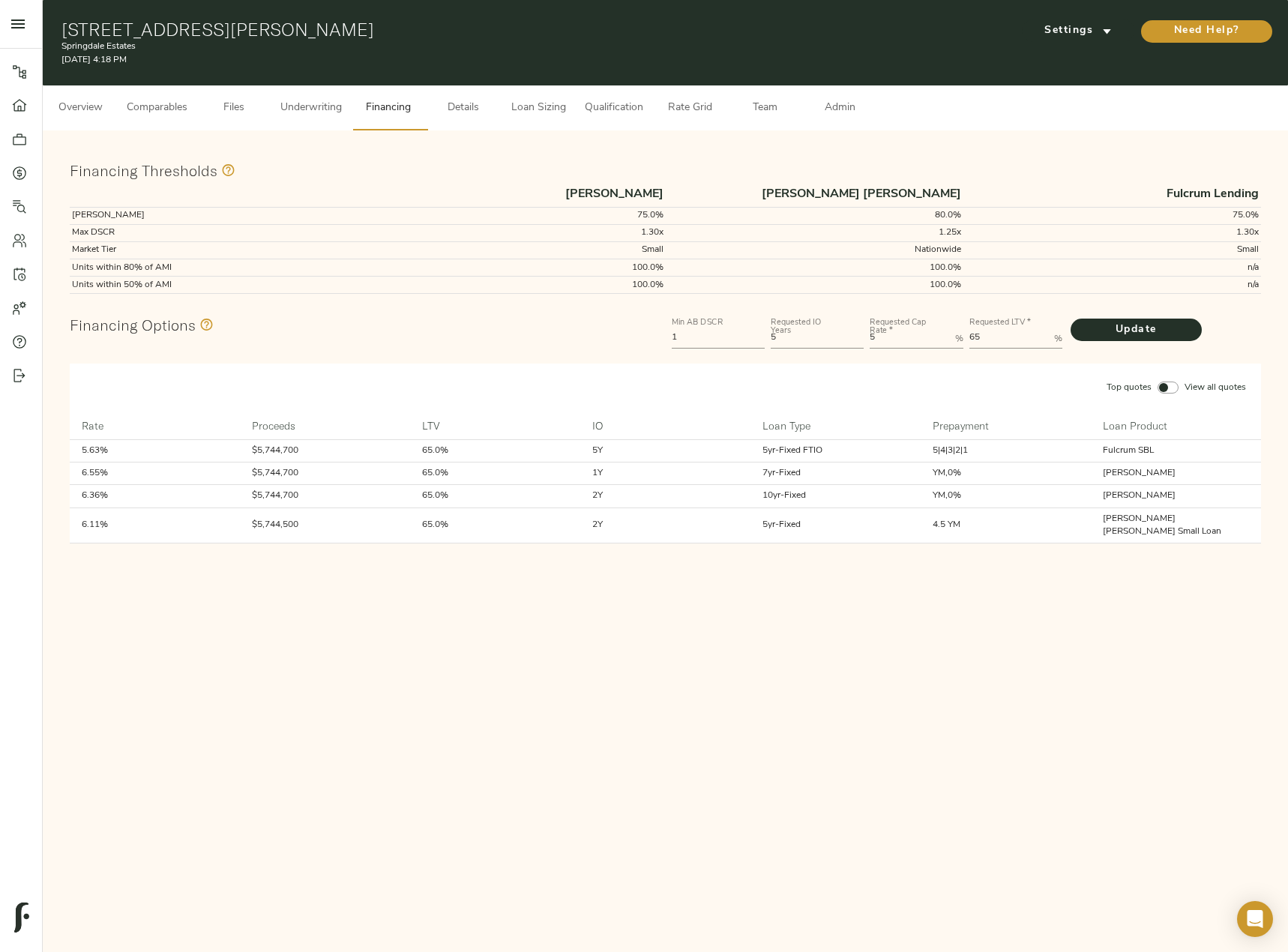
click at [785, 337] on div "Min AB DSCR 1 Requested IO Years 5 Requested Cap Rate   * 5 % Requested LTV   *…" at bounding box center [966, 331] width 595 height 45
type Rate "6"
click at [1071, 319] on button "Update" at bounding box center [1136, 330] width 132 height 23
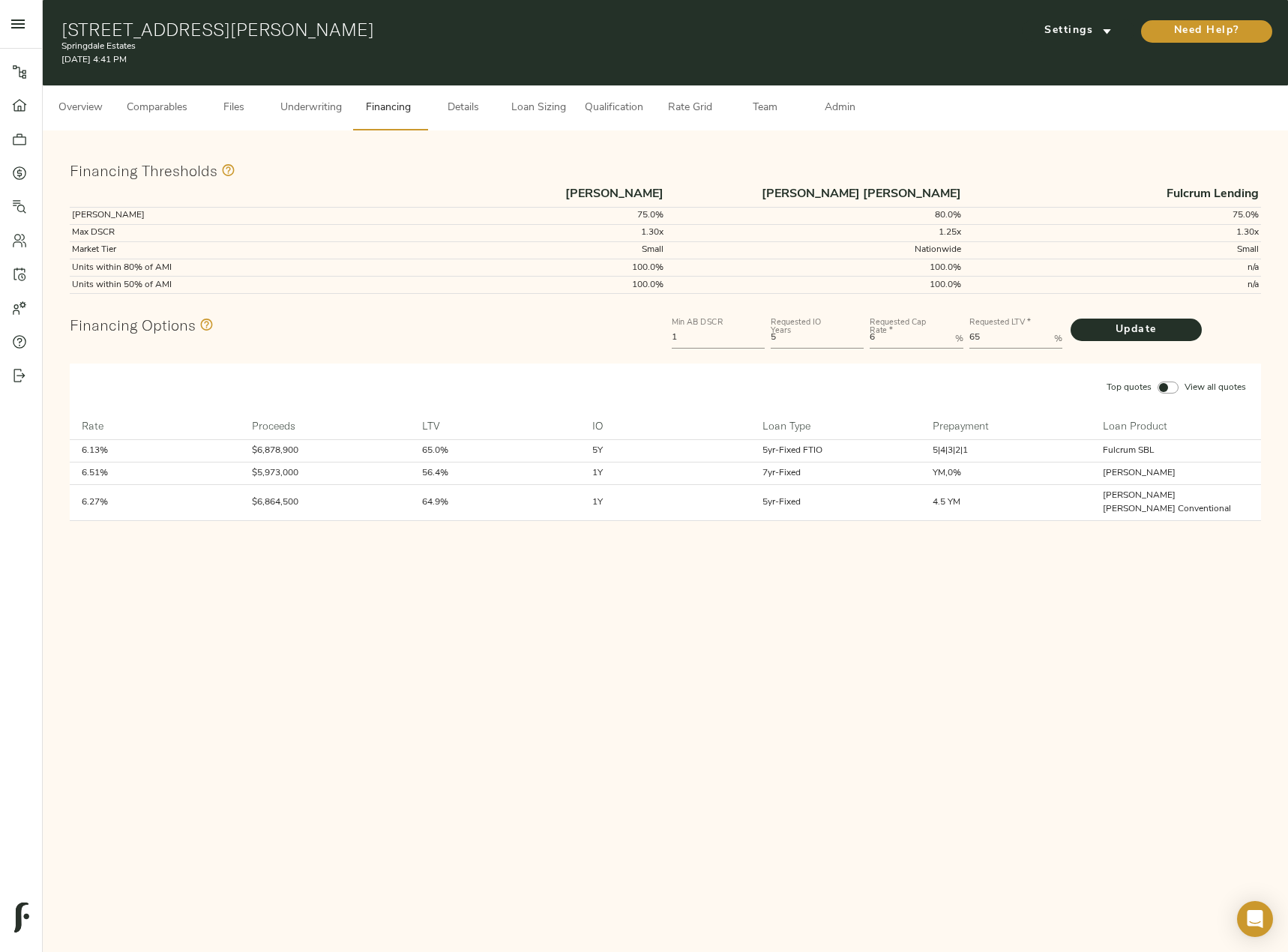
click at [522, 113] on span "Loan Sizing" at bounding box center [537, 108] width 57 height 19
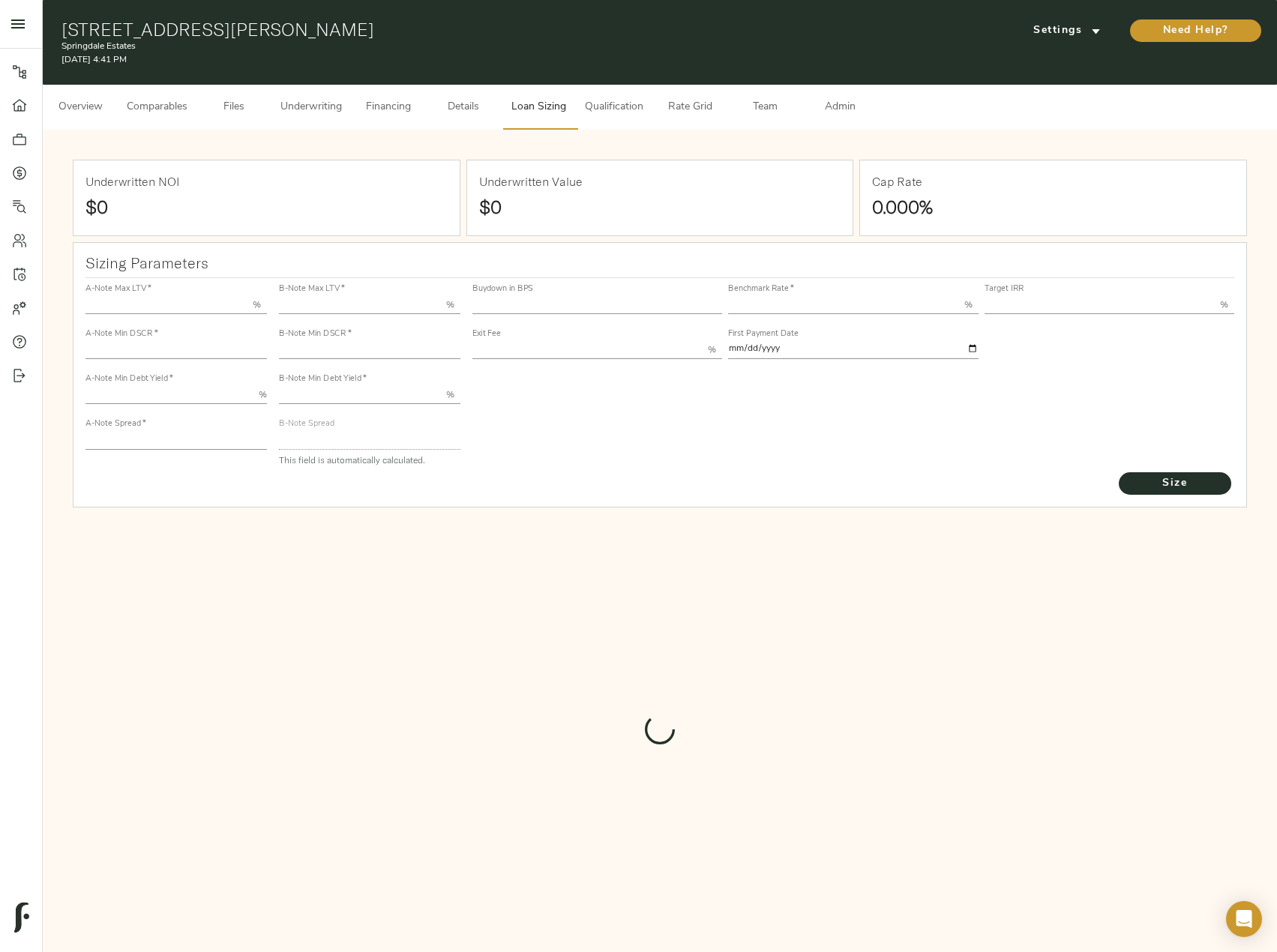
type input "55.000"
type input "1.4"
type input "10.00"
type input "220"
type input "80.000"
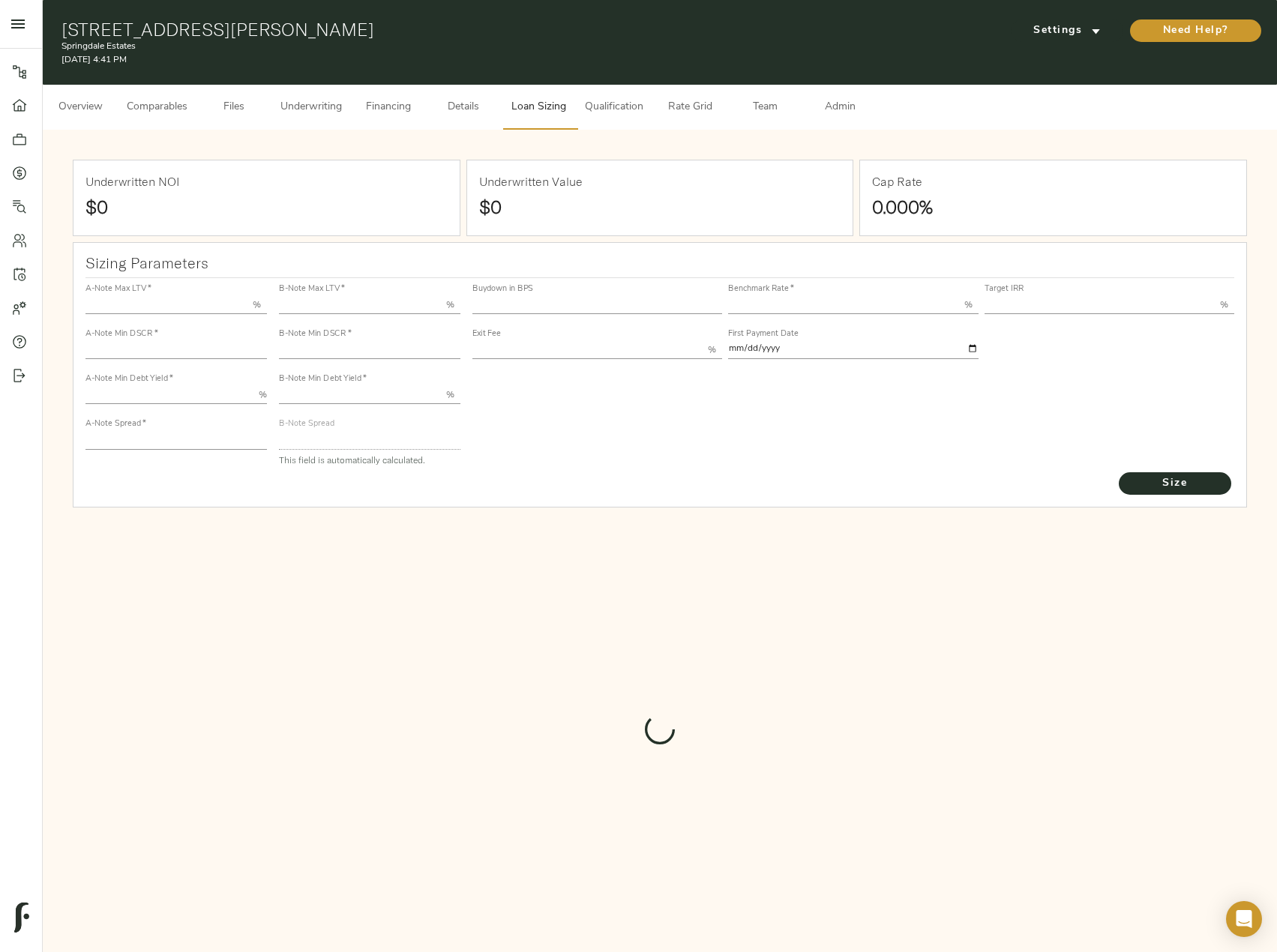
type input "1"
type input "2.00"
type input "829"
type input "0"
type input "3.68"
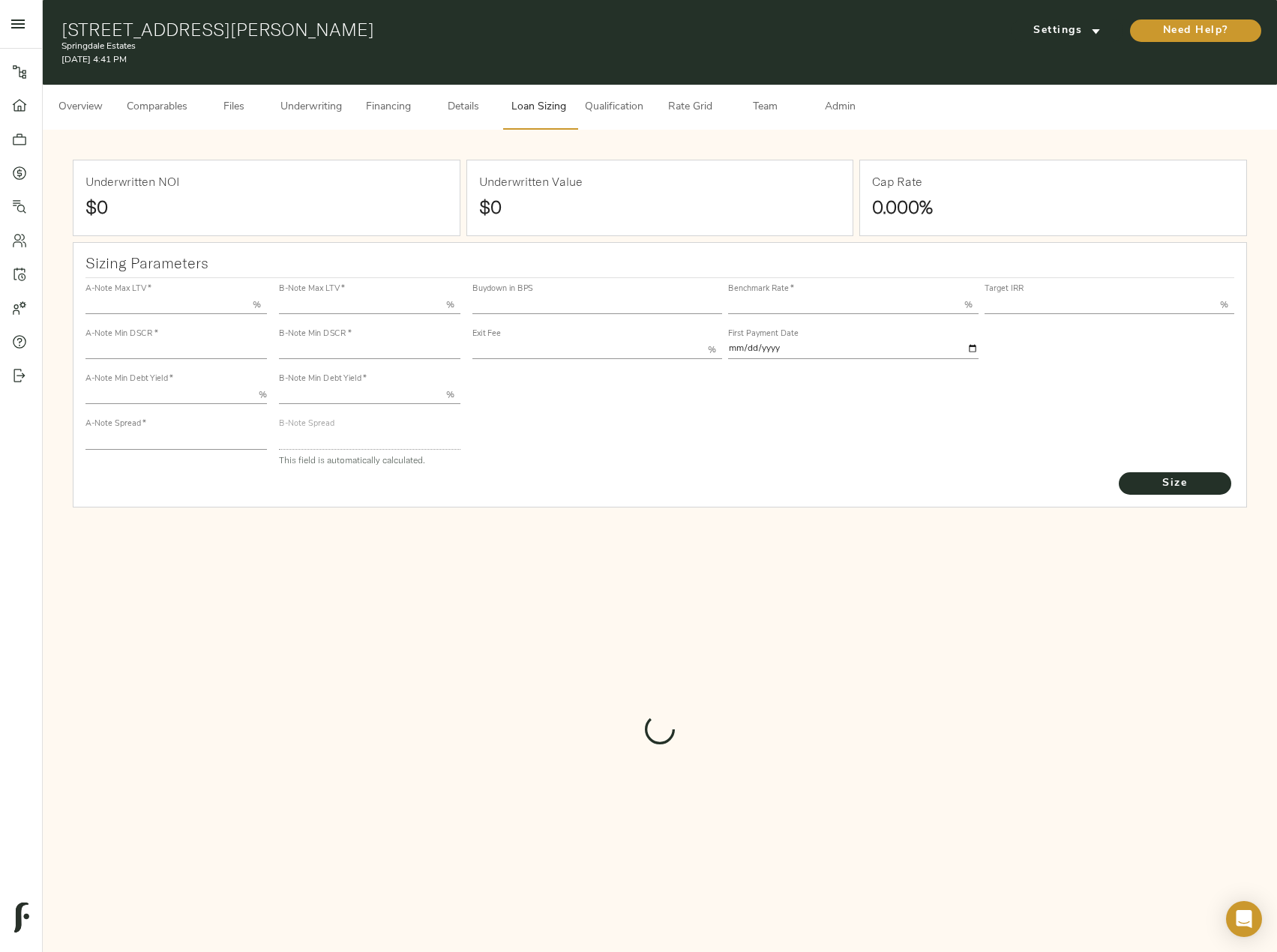
type input "13.00"
type input "1.00"
type input "[DATE]"
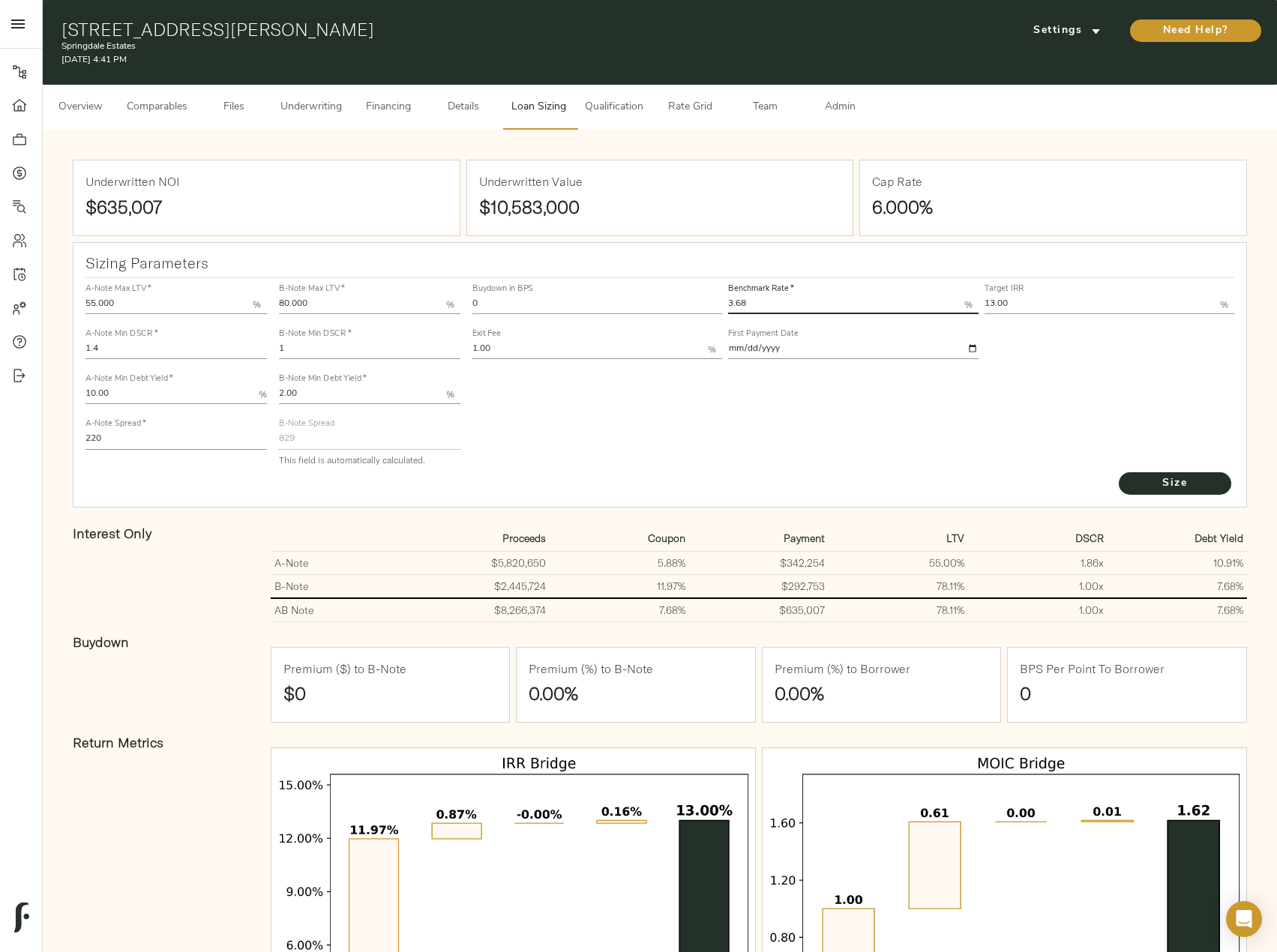
drag, startPoint x: 747, startPoint y: 301, endPoint x: 552, endPoint y: 304, distance: 195.0
click at [558, 301] on div "Buydown in BPS 0 Benchmark Rate   * 3.68 % Target IRR 13.00 % Exit Fee 1.00 % F…" at bounding box center [853, 320] width 769 height 91
type input "3.61"
click at [1118, 473] on button "Size" at bounding box center [1174, 483] width 113 height 23
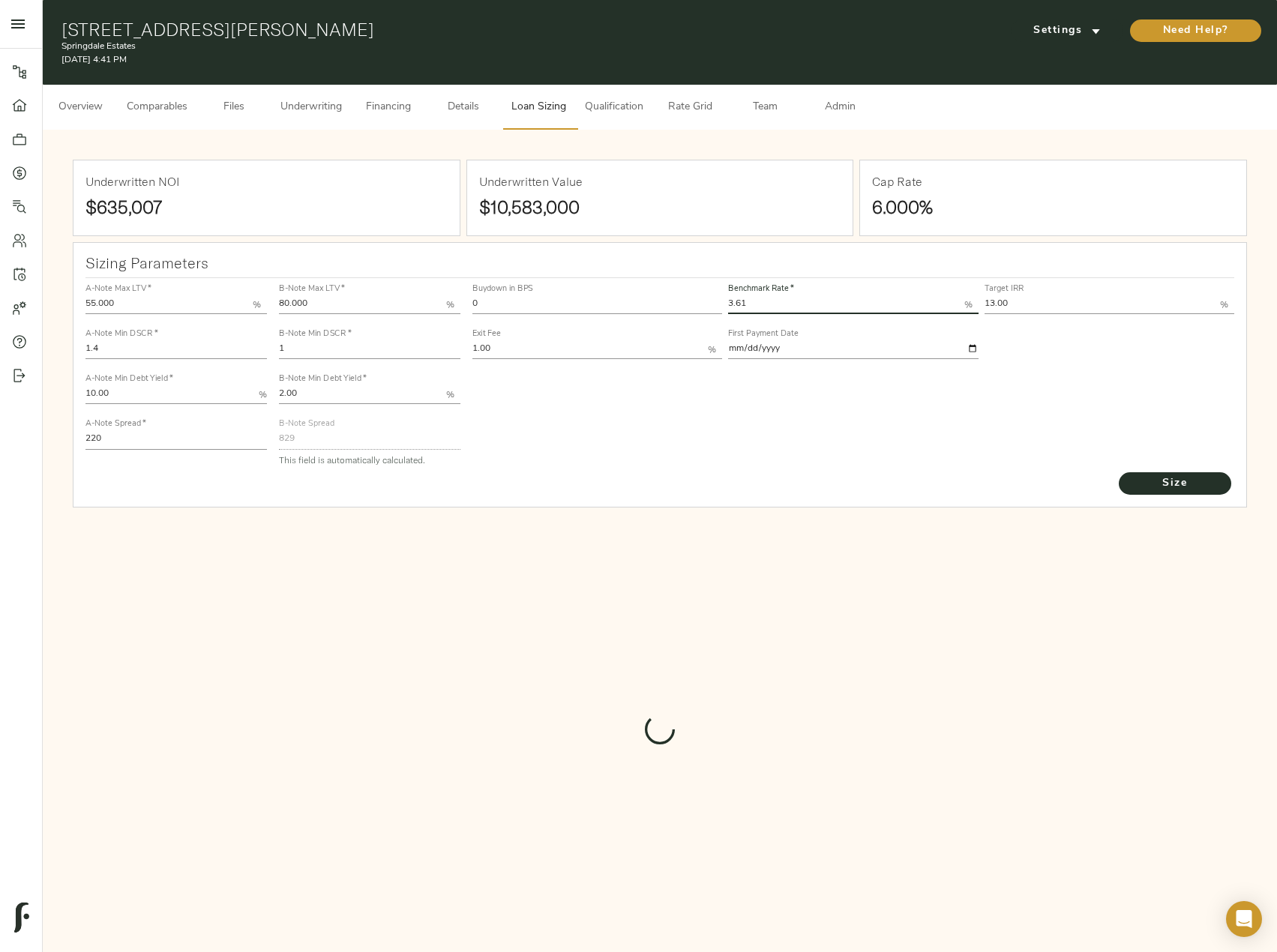
type input "836"
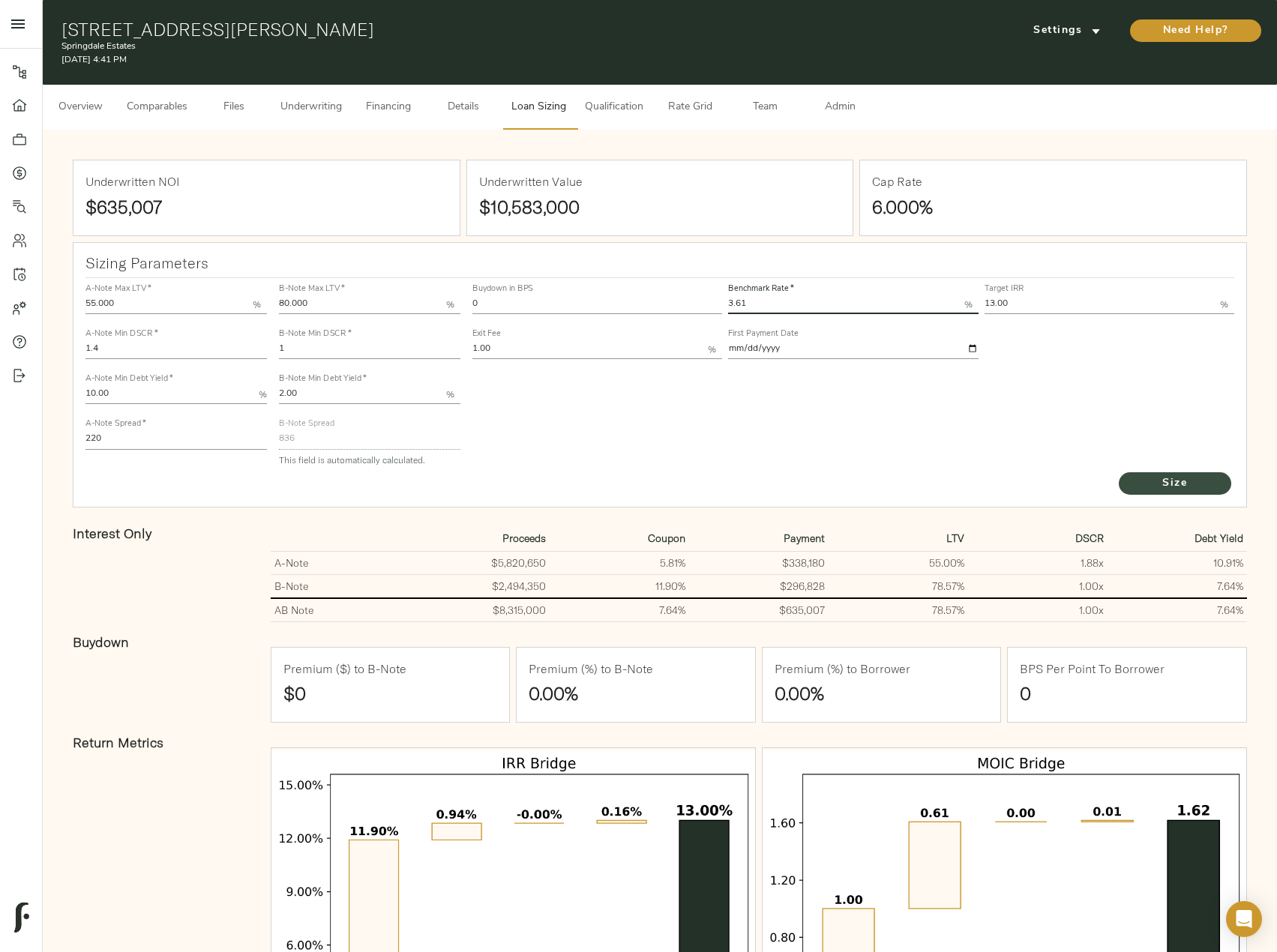
click at [1188, 481] on span "Size" at bounding box center [1174, 483] width 83 height 19
click at [1176, 485] on span "Size" at bounding box center [1174, 483] width 83 height 19
drag, startPoint x: 342, startPoint y: 344, endPoint x: 160, endPoint y: 349, distance: 182.1
click at [160, 349] on div "A-Note Max LTV   * 55.000 % A-Note Min DSCR   * 1.4 A-Note Min Debt Yield   * 1…" at bounding box center [660, 374] width 1161 height 204
paste input ".055"
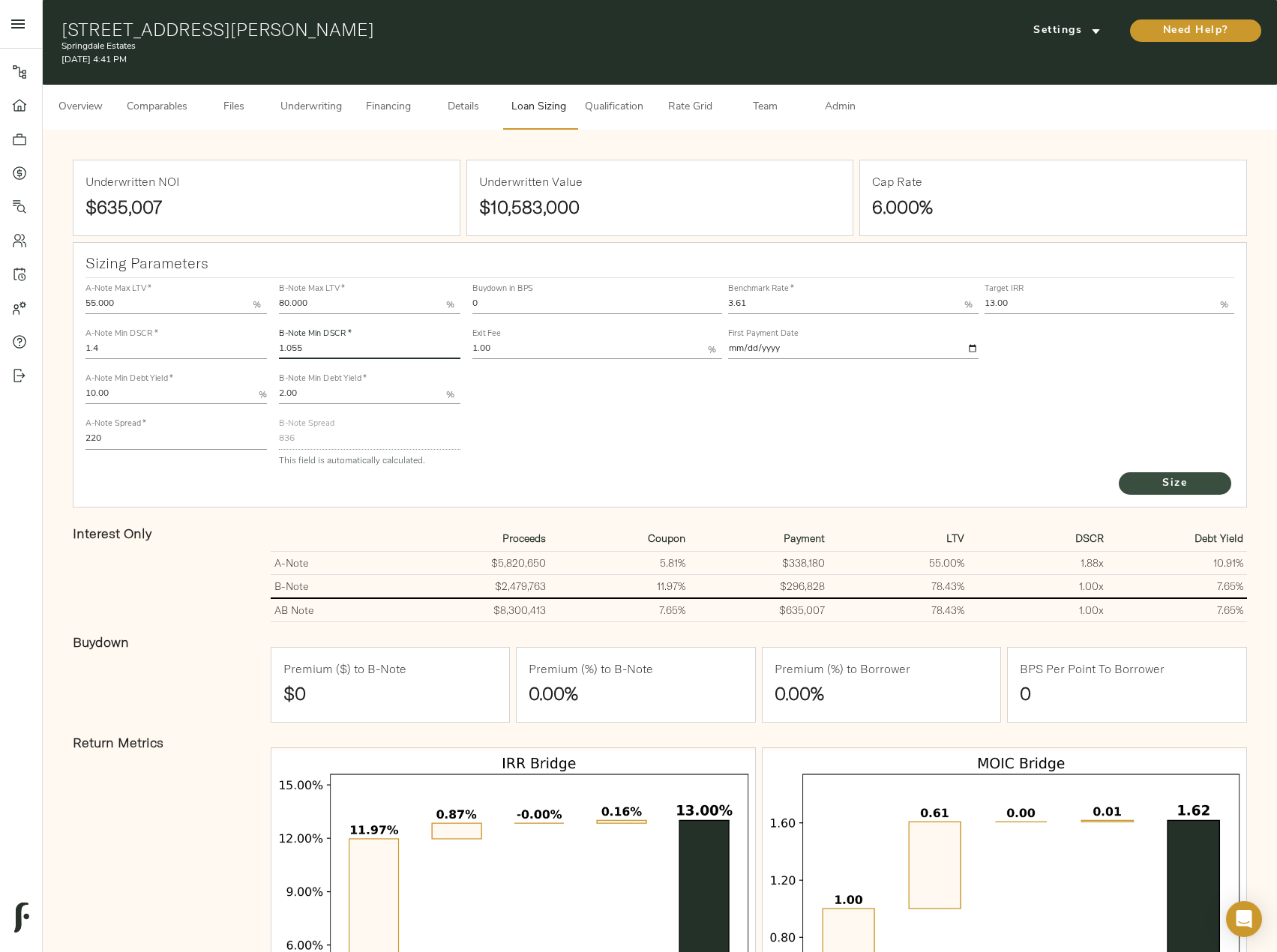
type input "1.055"
click at [1216, 484] on button "Size" at bounding box center [1174, 483] width 113 height 23
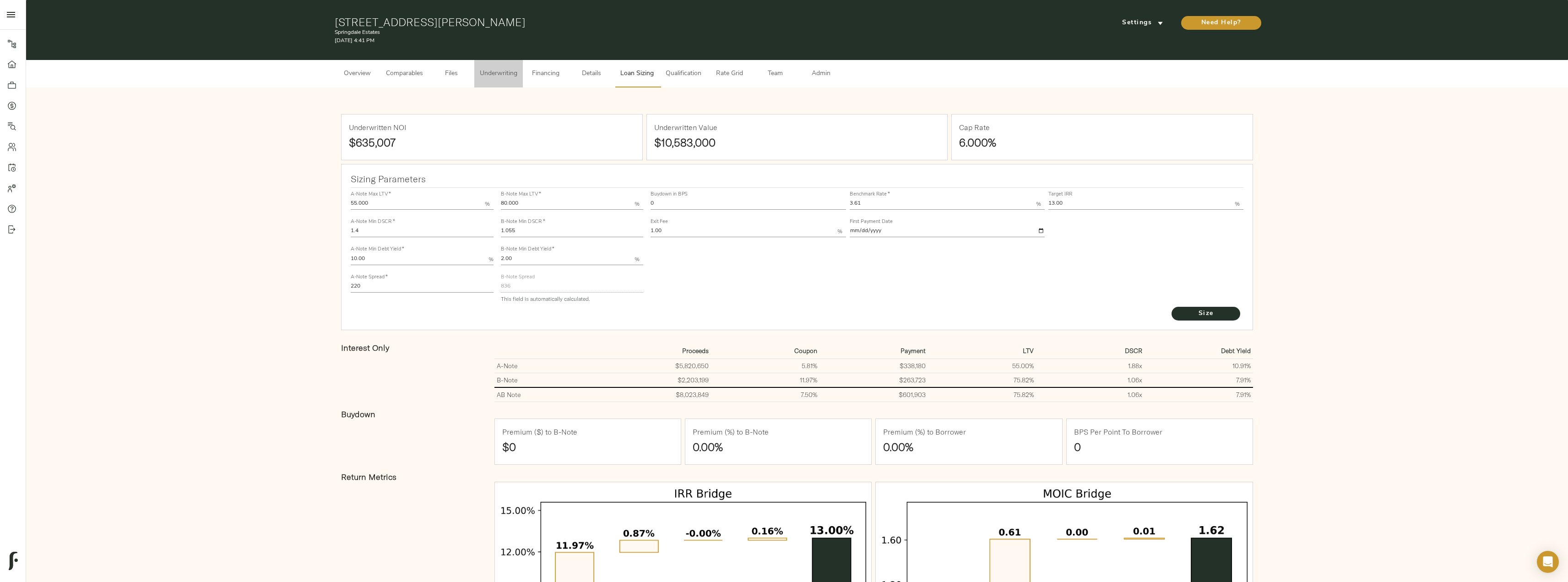
click at [506, 74] on span "Underwriting" at bounding box center [499, 74] width 38 height 12
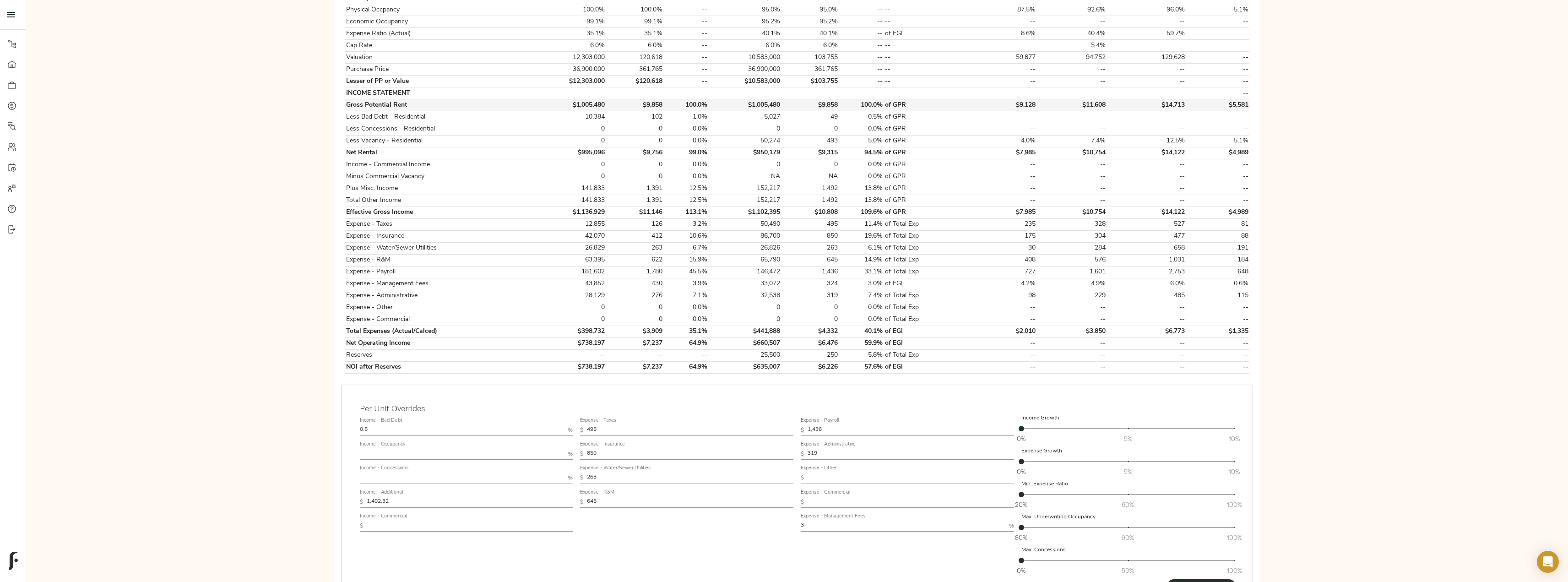
scroll to position [229, 0]
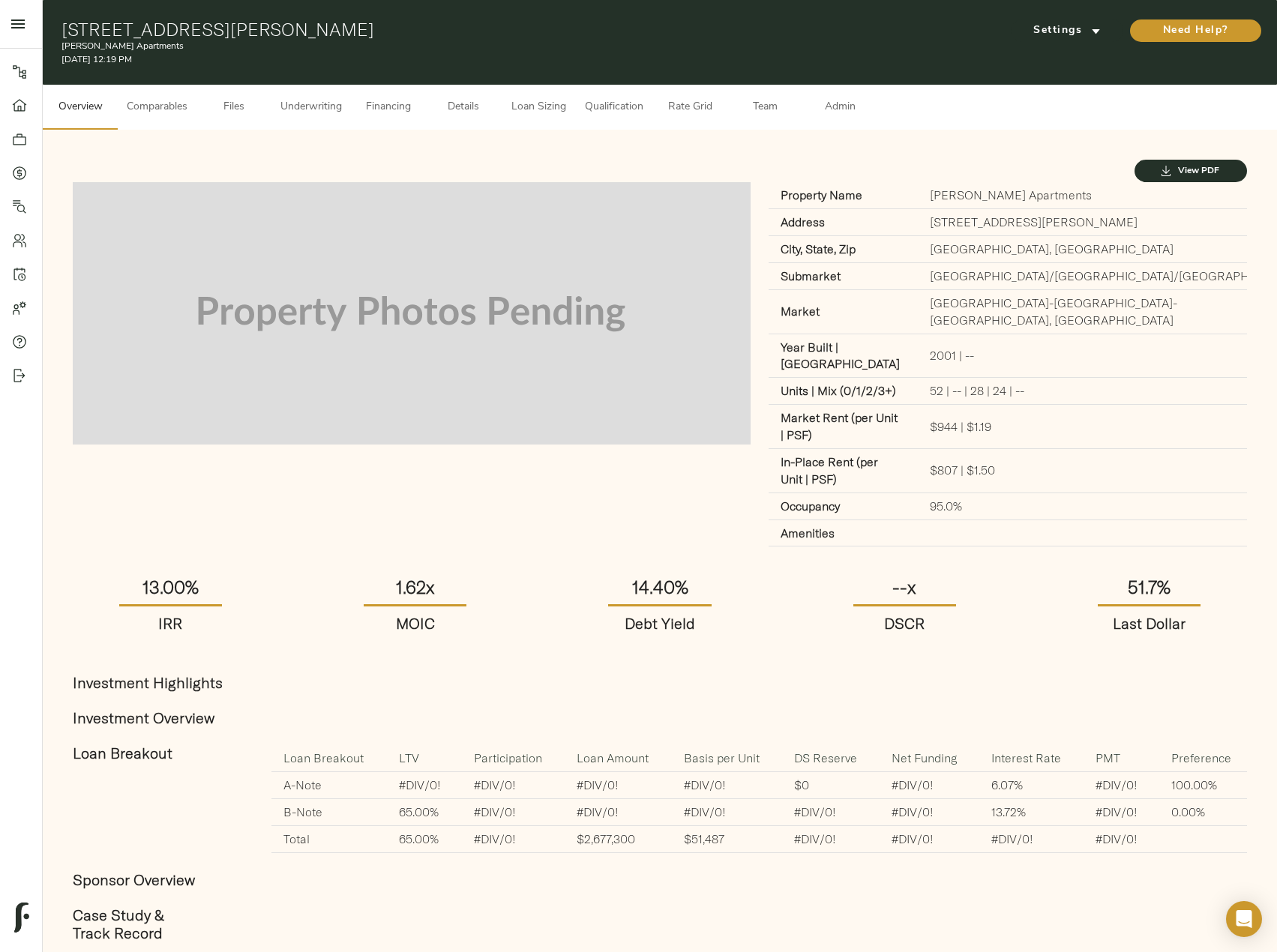
click at [295, 105] on span "Underwriting" at bounding box center [311, 108] width 62 height 19
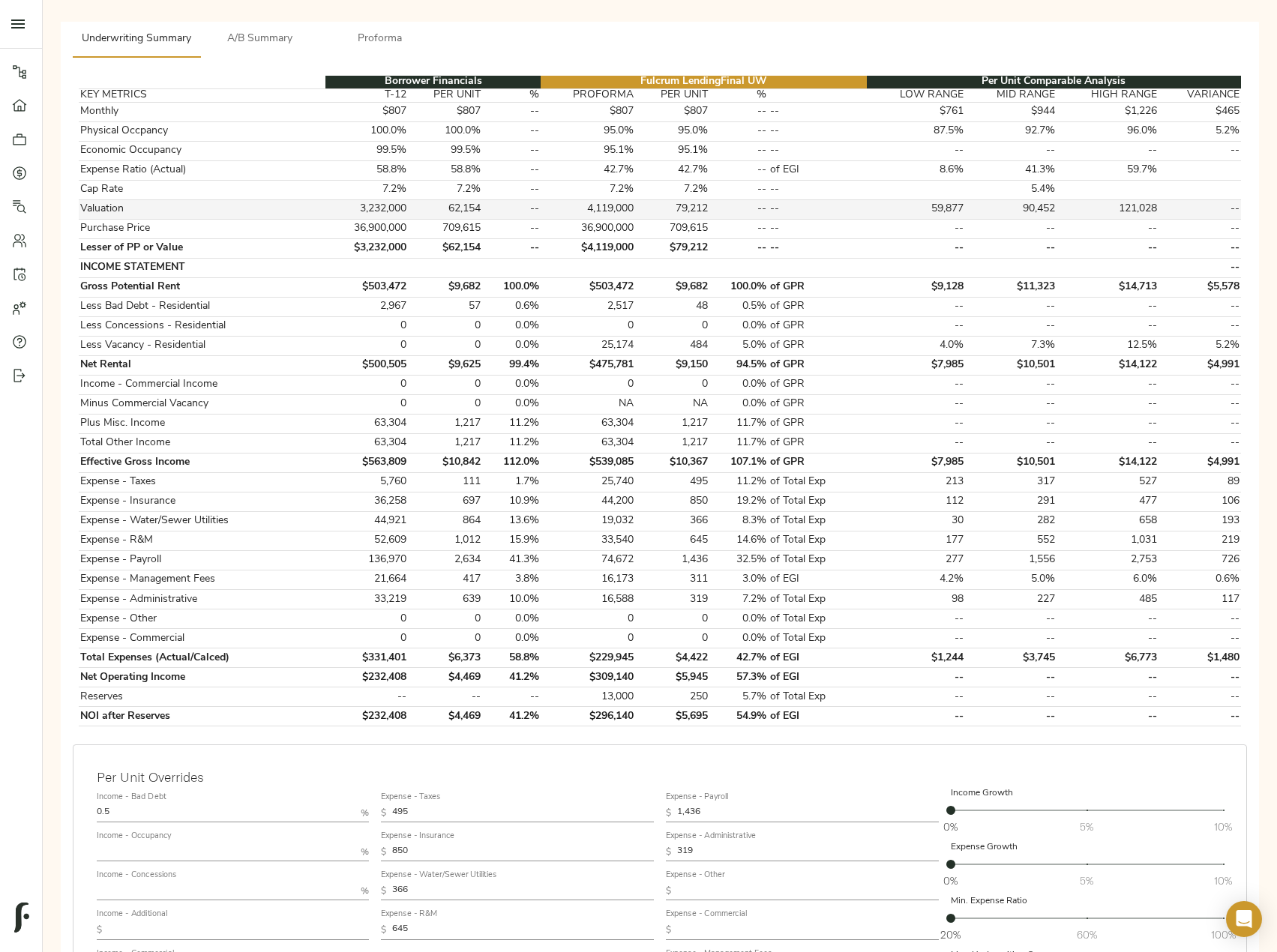
scroll to position [375, 0]
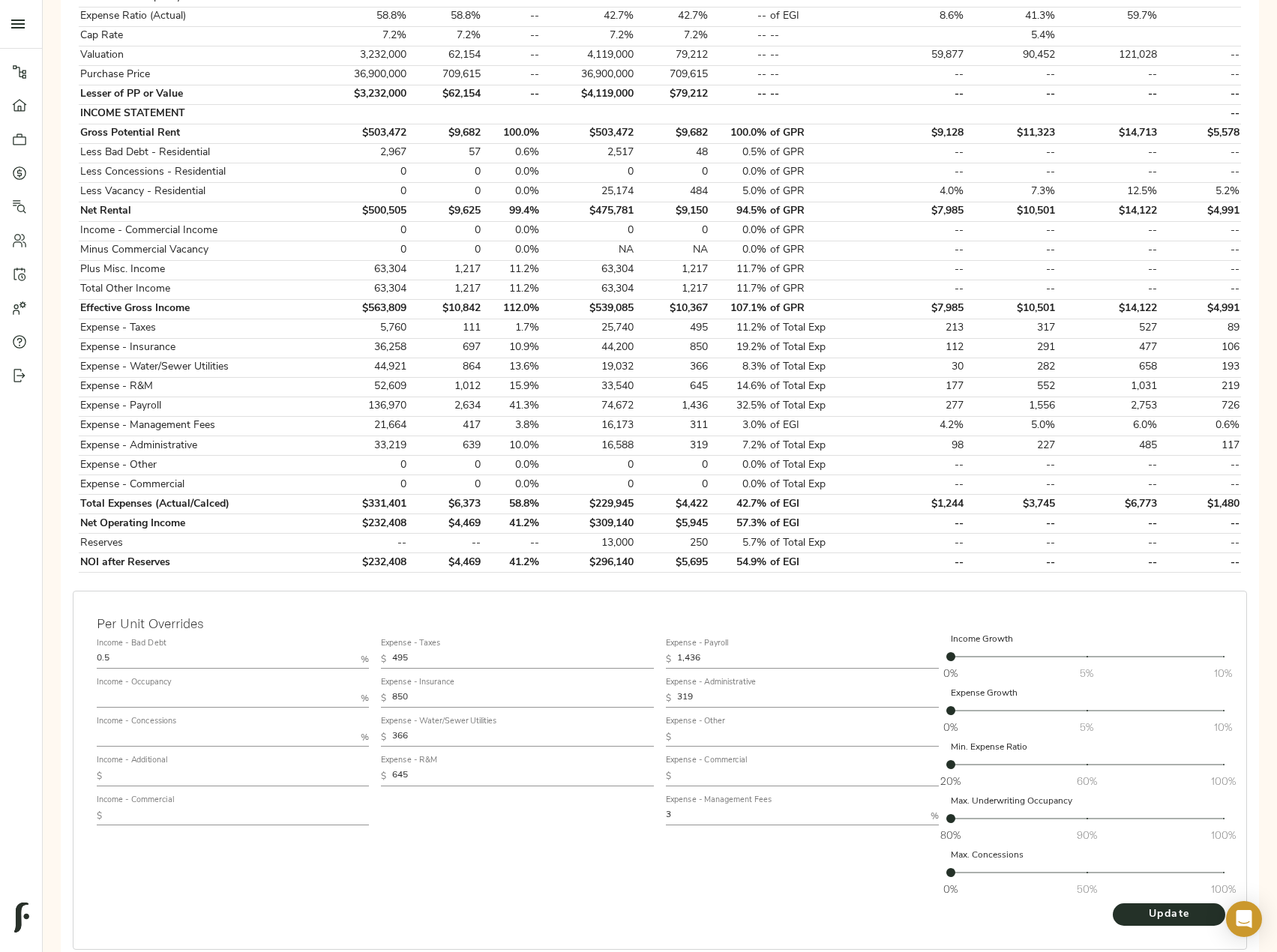
click at [164, 781] on input "text" at bounding box center [238, 777] width 261 height 18
paste input "1,274.43"
type input "1,274.43"
drag, startPoint x: 426, startPoint y: 735, endPoint x: 407, endPoint y: 734, distance: 19.0
click at [407, 734] on input "366" at bounding box center [522, 738] width 261 height 18
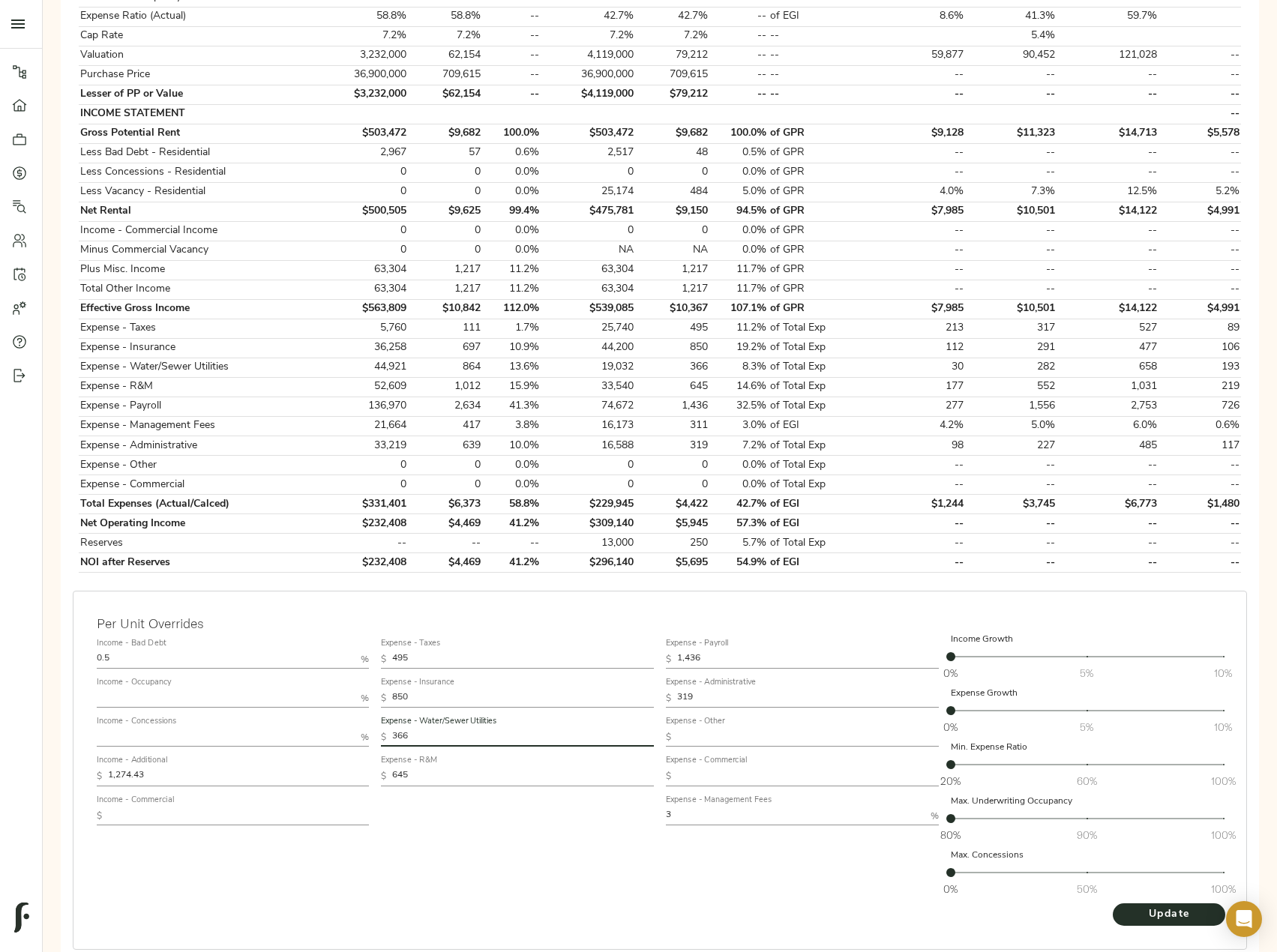
drag, startPoint x: 419, startPoint y: 738, endPoint x: 352, endPoint y: 740, distance: 67.0
click at [356, 738] on div "Income - Bad Debt 0.5 % Income - Occupancy % Income - Concessions % Income - Ad…" at bounding box center [660, 768] width 1138 height 282
paste input "864"
type input "864"
click at [1138, 906] on span "Update" at bounding box center [1168, 915] width 83 height 19
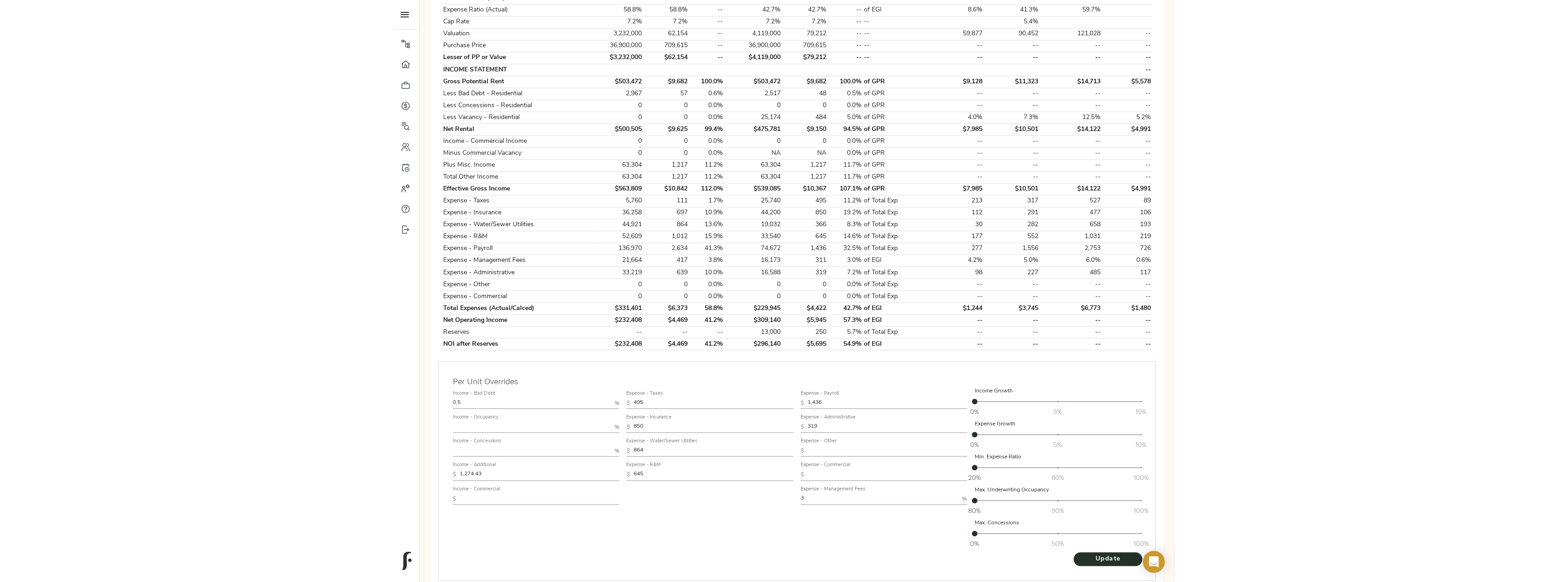
scroll to position [0, 0]
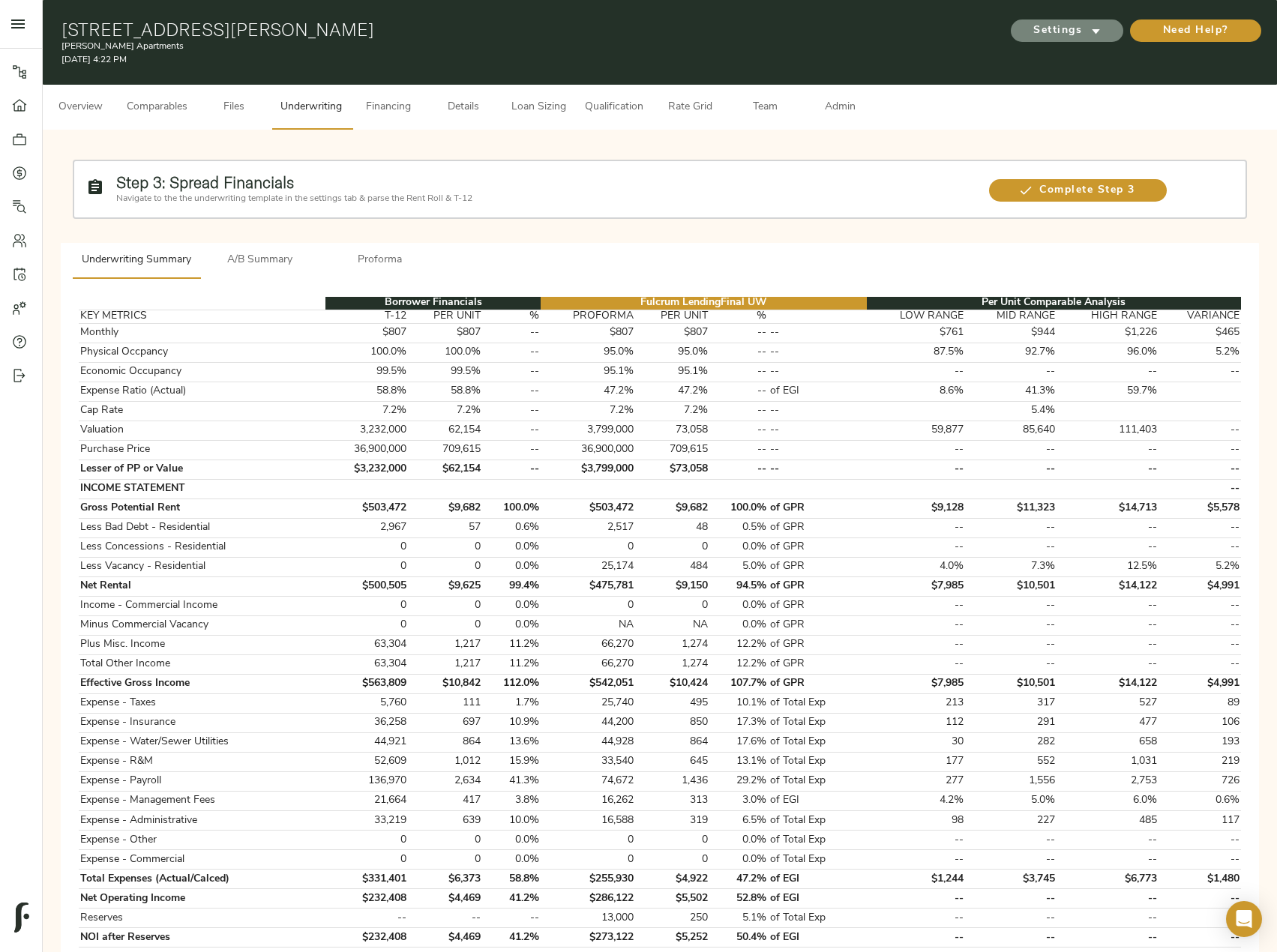
click at [1043, 24] on span "Settings" at bounding box center [1067, 31] width 83 height 19
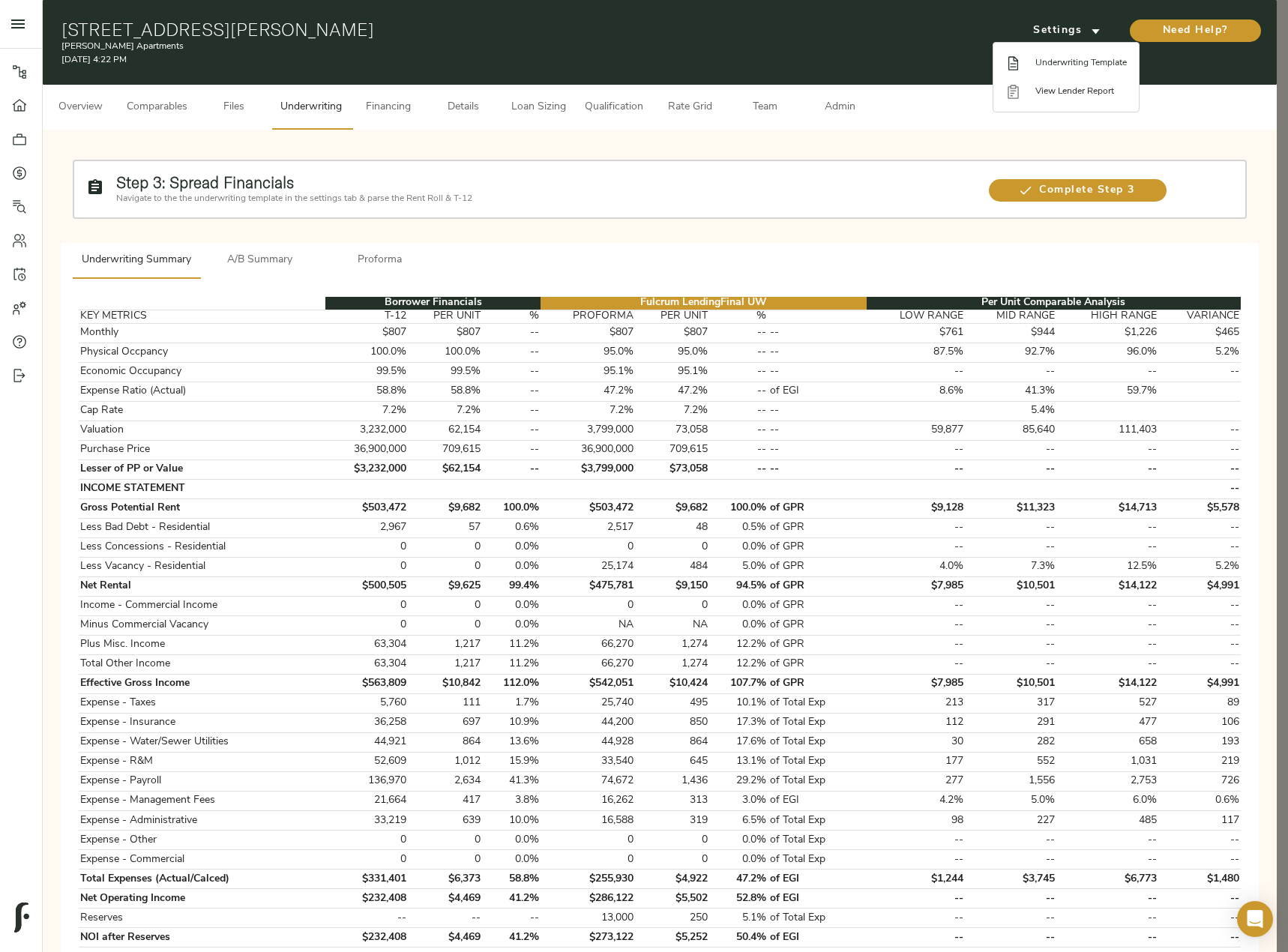
click at [1049, 53] on li "Underwriting Template" at bounding box center [1067, 63] width 146 height 29
click at [410, 100] on div at bounding box center [644, 476] width 1288 height 952
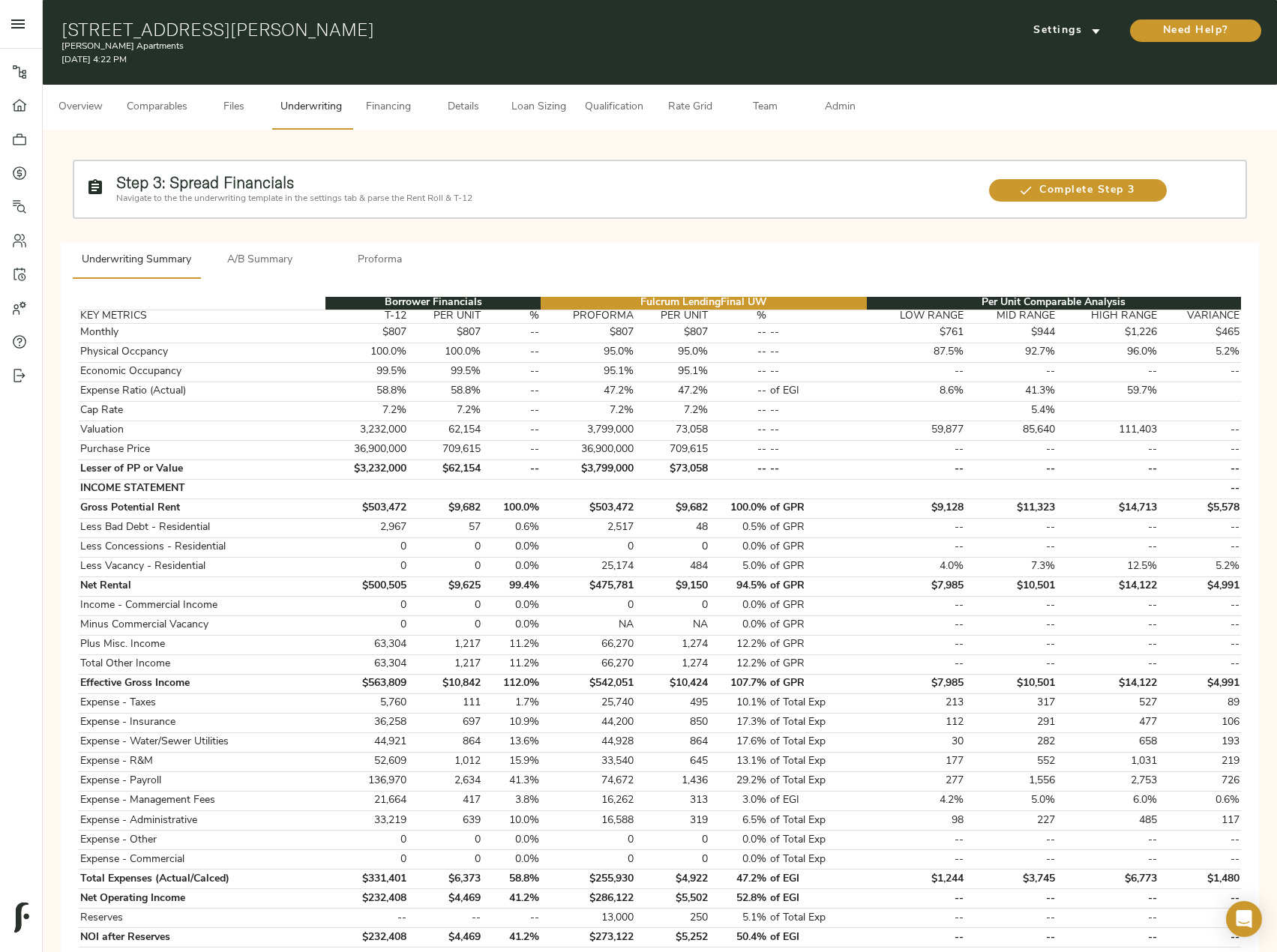
click at [536, 107] on span "Loan Sizing" at bounding box center [537, 108] width 57 height 19
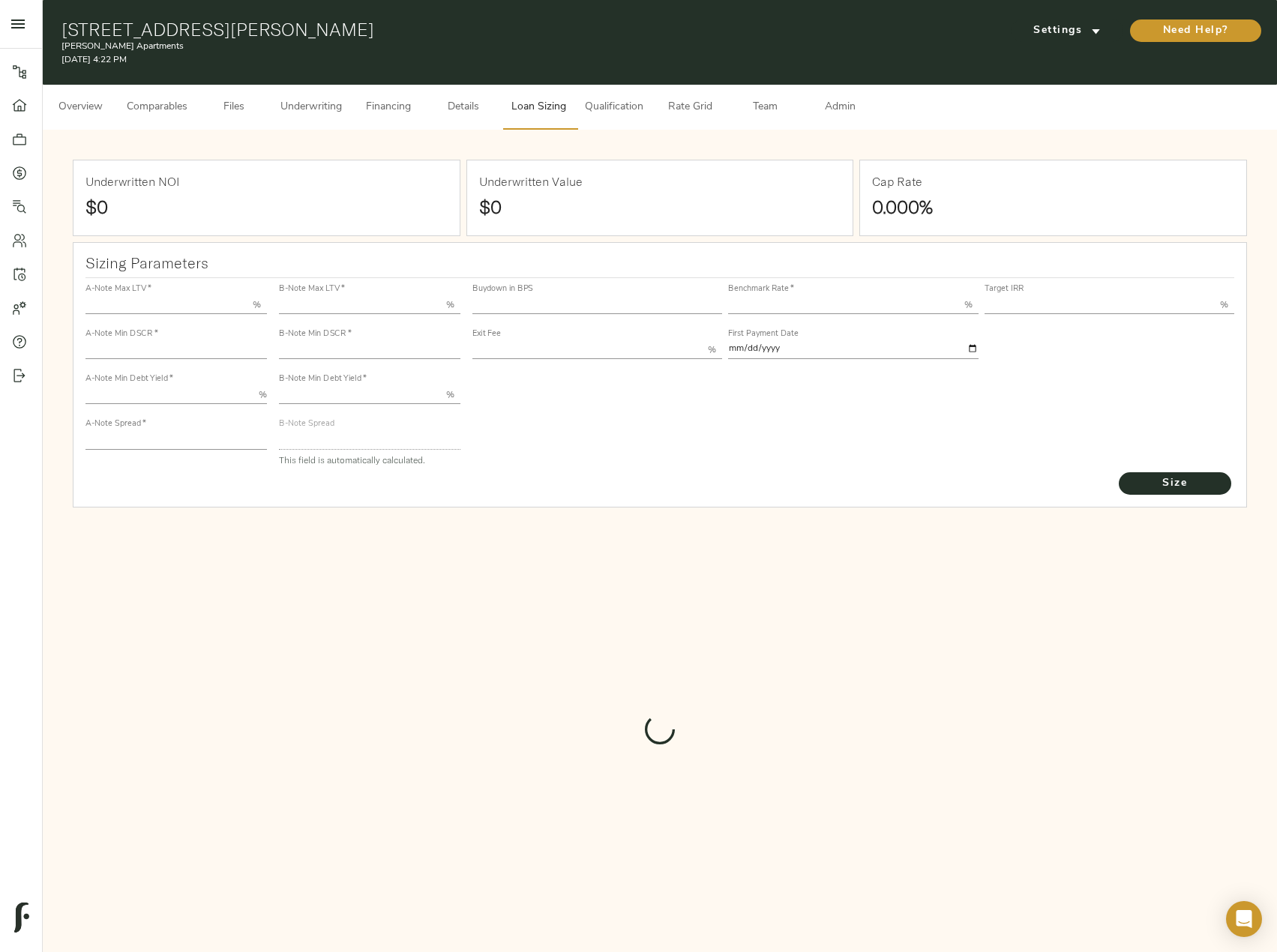
type input "55.000"
type input "1.4"
type input "10.00"
type input "245"
type input "80.000"
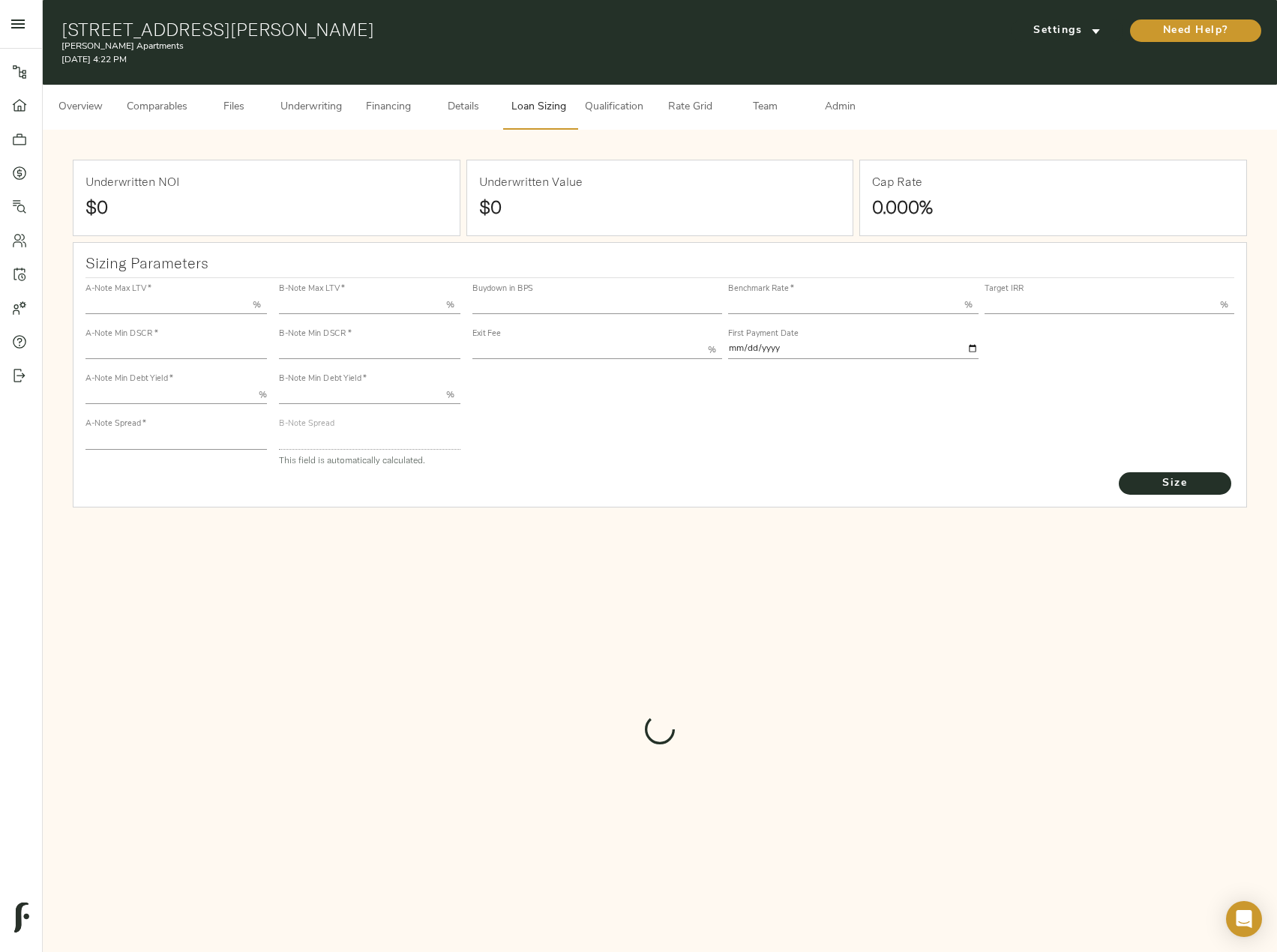
type input "1"
type input "2.00"
type input "829"
type input "0"
type input "3.68"
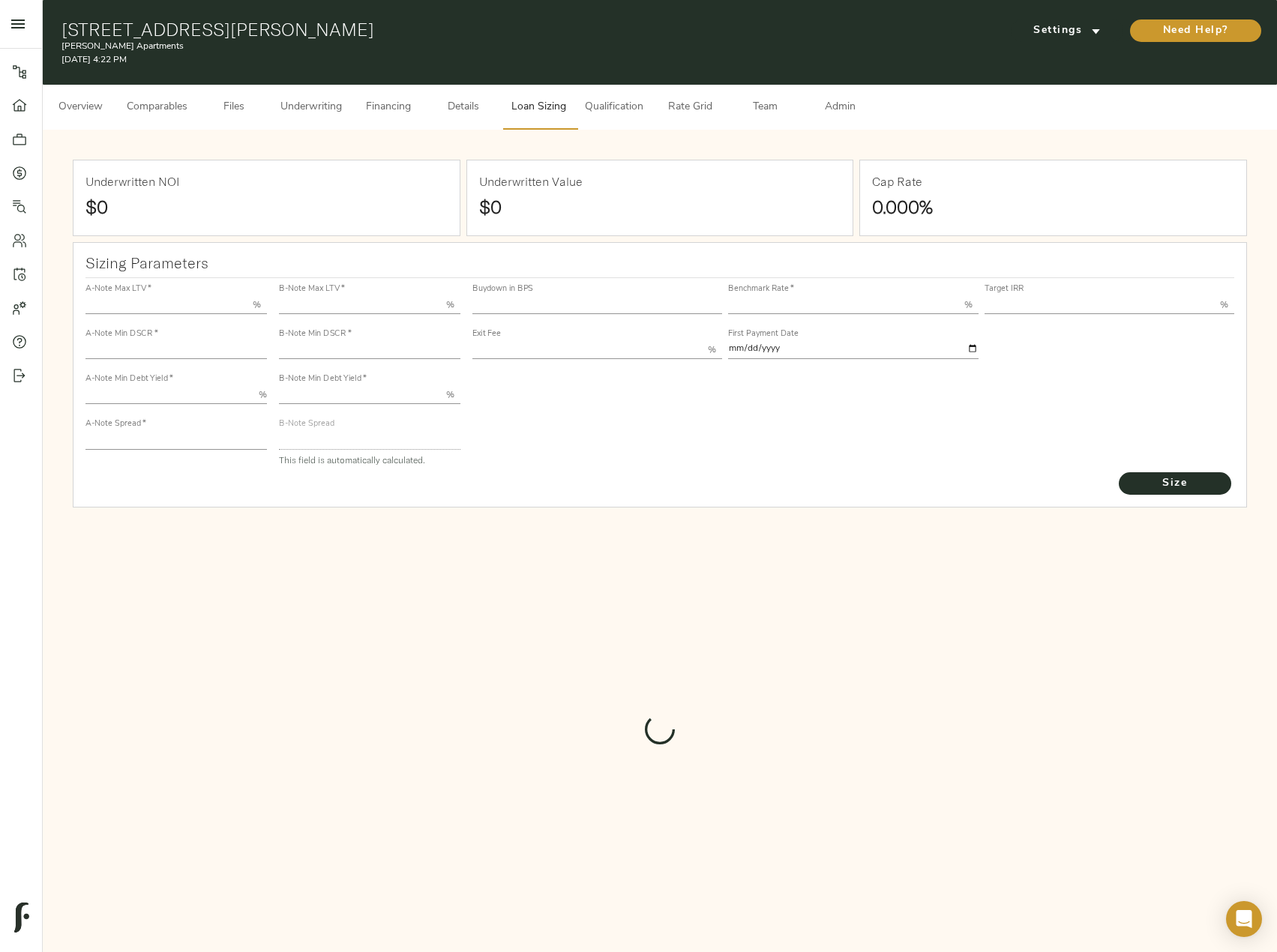
type input "13.00"
type input "1.00"
type input "[DATE]"
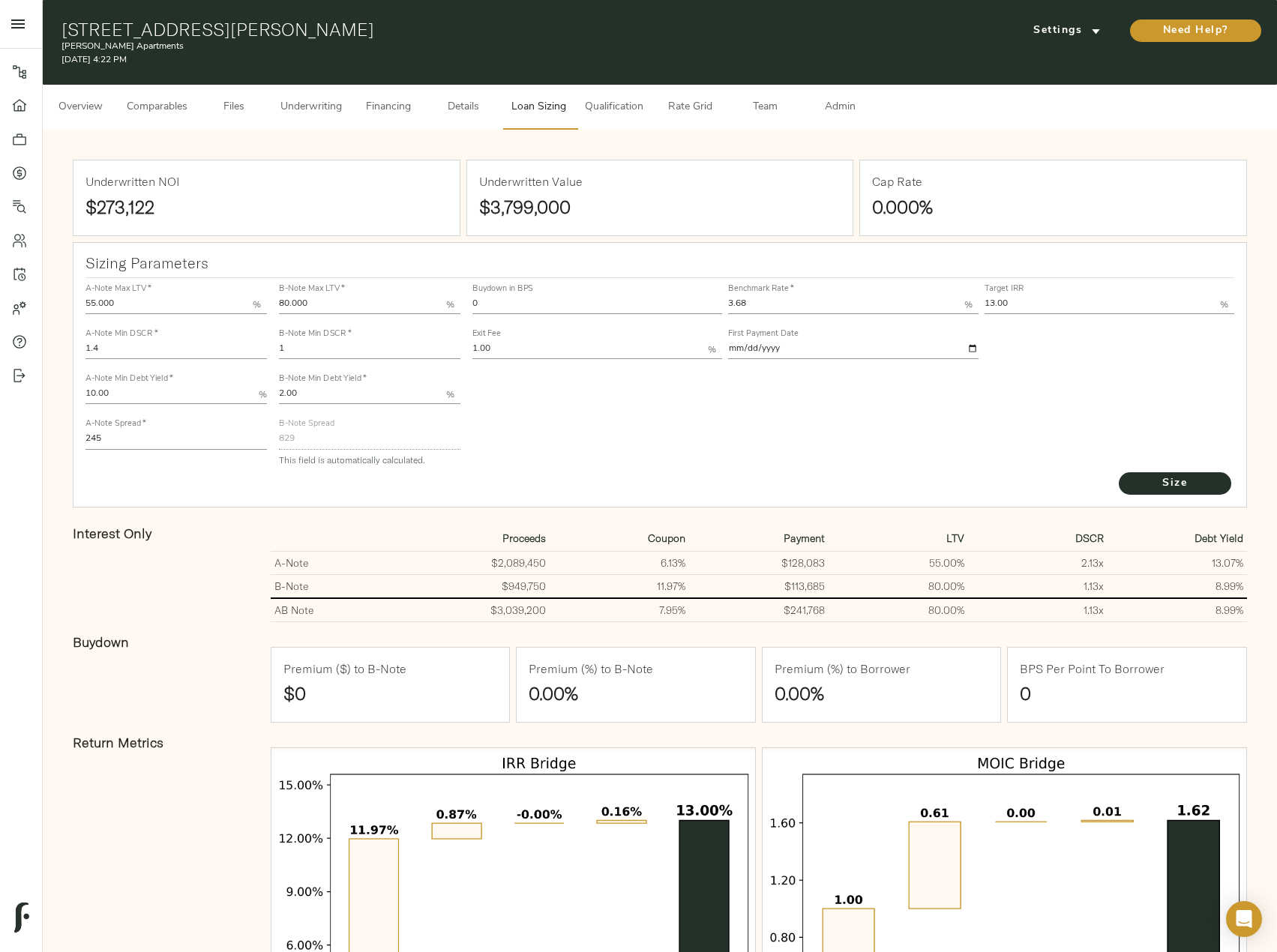
click at [411, 102] on span "Financing" at bounding box center [388, 108] width 57 height 19
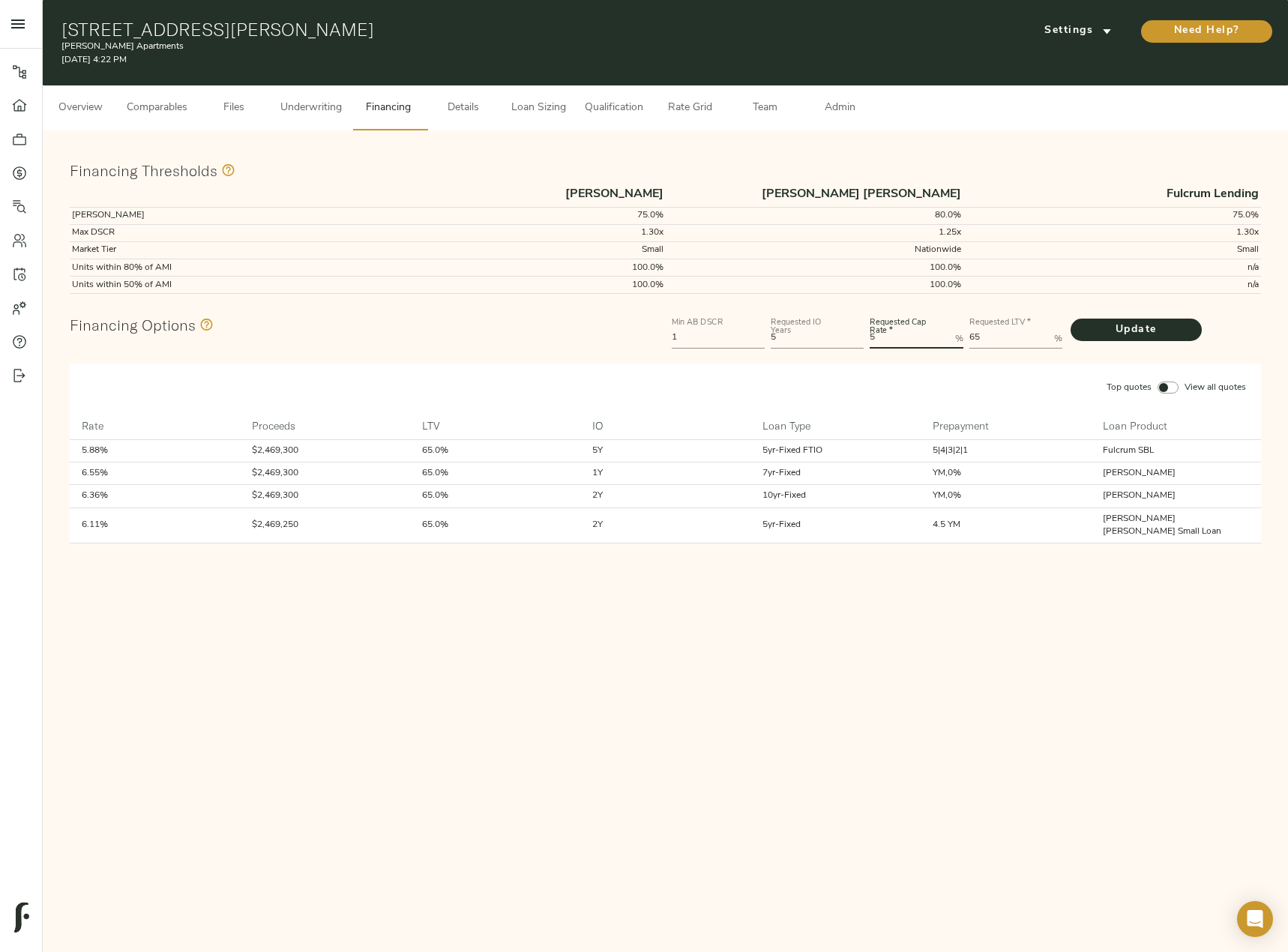
click at [743, 331] on div "Min AB DSCR 1 Requested IO Years 5 Requested Cap Rate   * 5 % Requested LTV   *…" at bounding box center [966, 331] width 595 height 45
type Rate "6"
click at [1071, 319] on button "Update" at bounding box center [1136, 330] width 132 height 23
click at [533, 109] on span "Loan Sizing" at bounding box center [537, 108] width 57 height 19
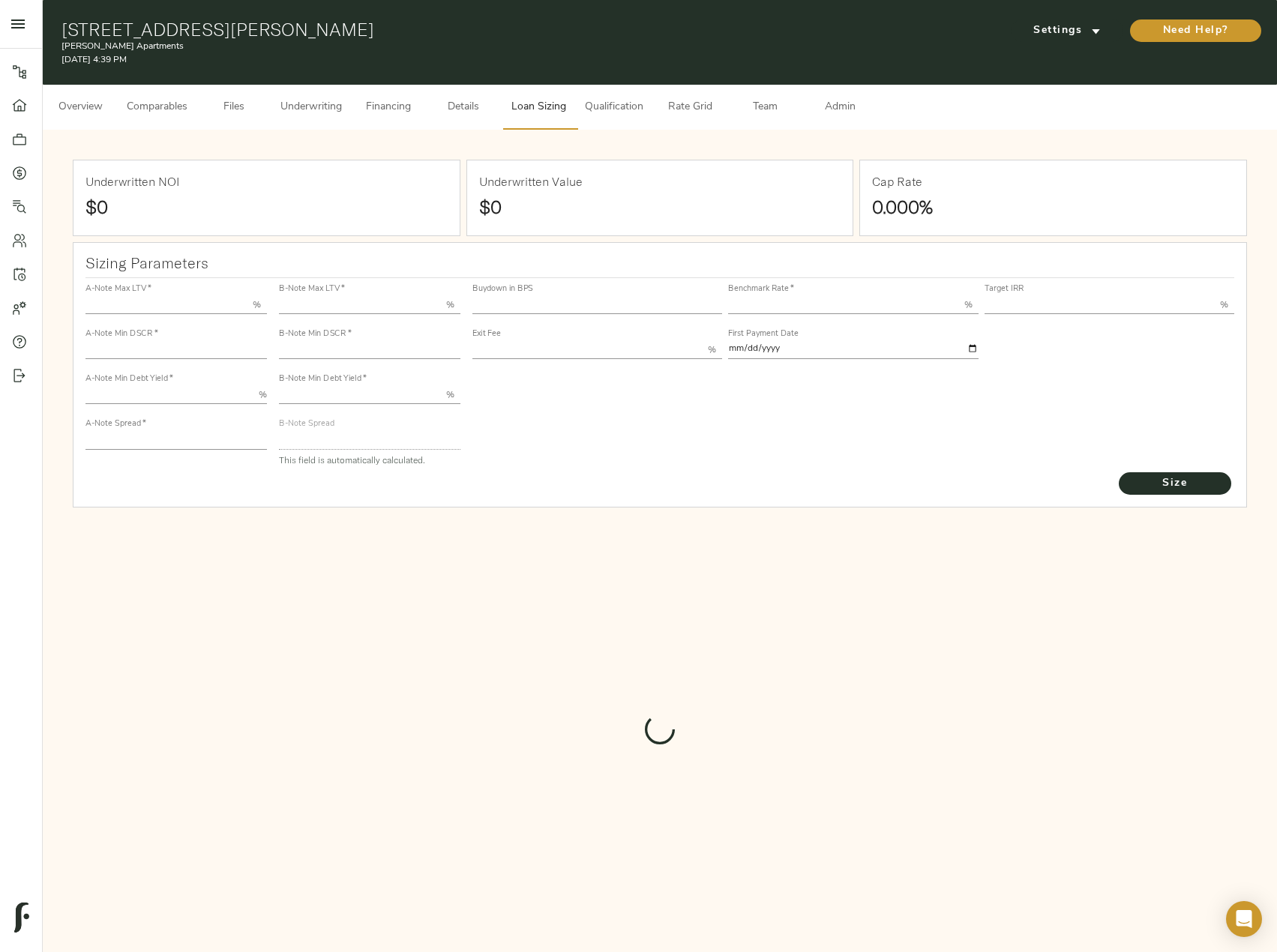
type input "55.000"
type input "1.4"
type input "10.00"
type input "245"
type input "80.000"
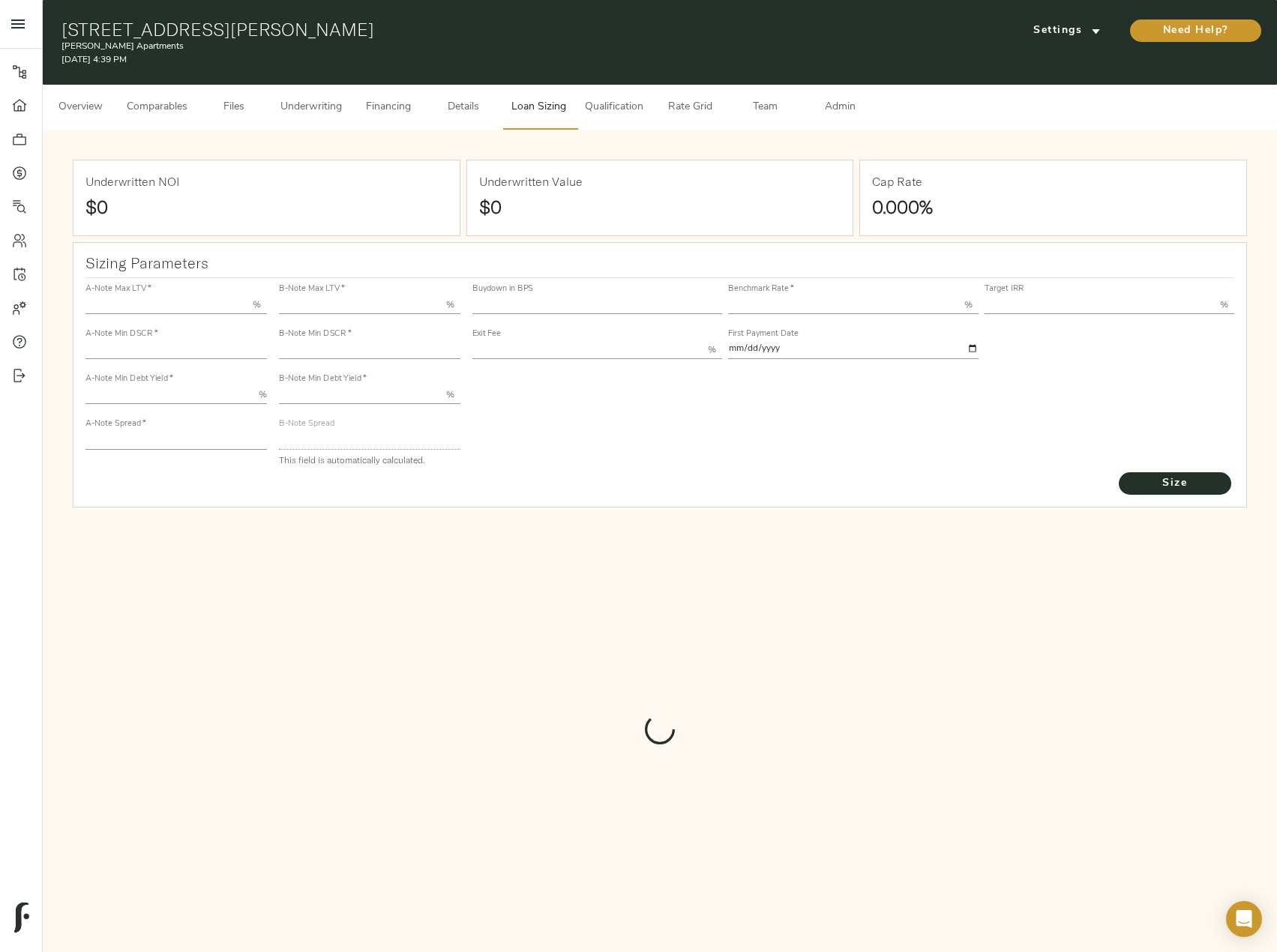
type input "1"
type input "2.00"
type input "829"
type input "0"
type input "3.68"
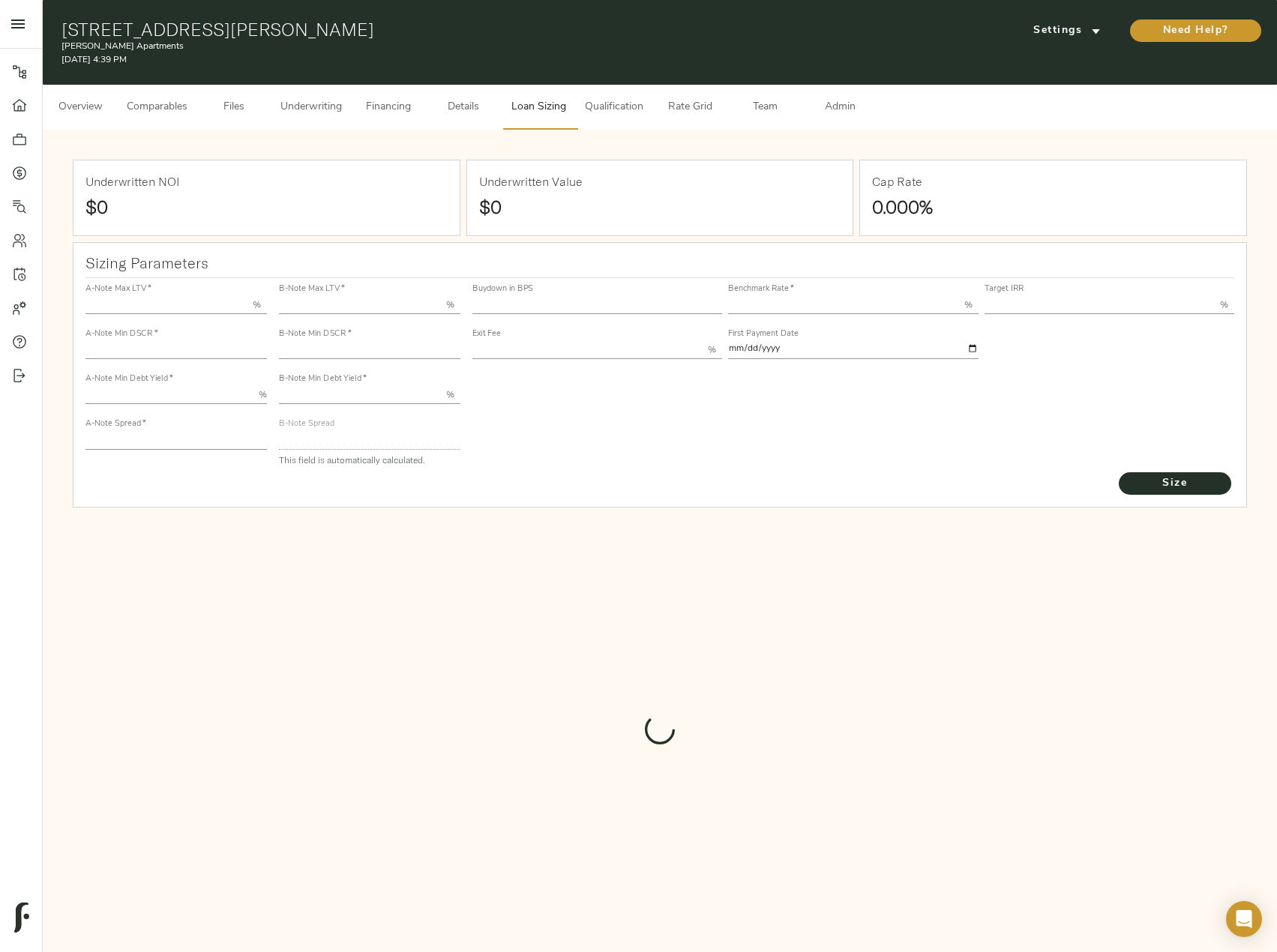
type input "13.00"
type input "1.00"
type input "[DATE]"
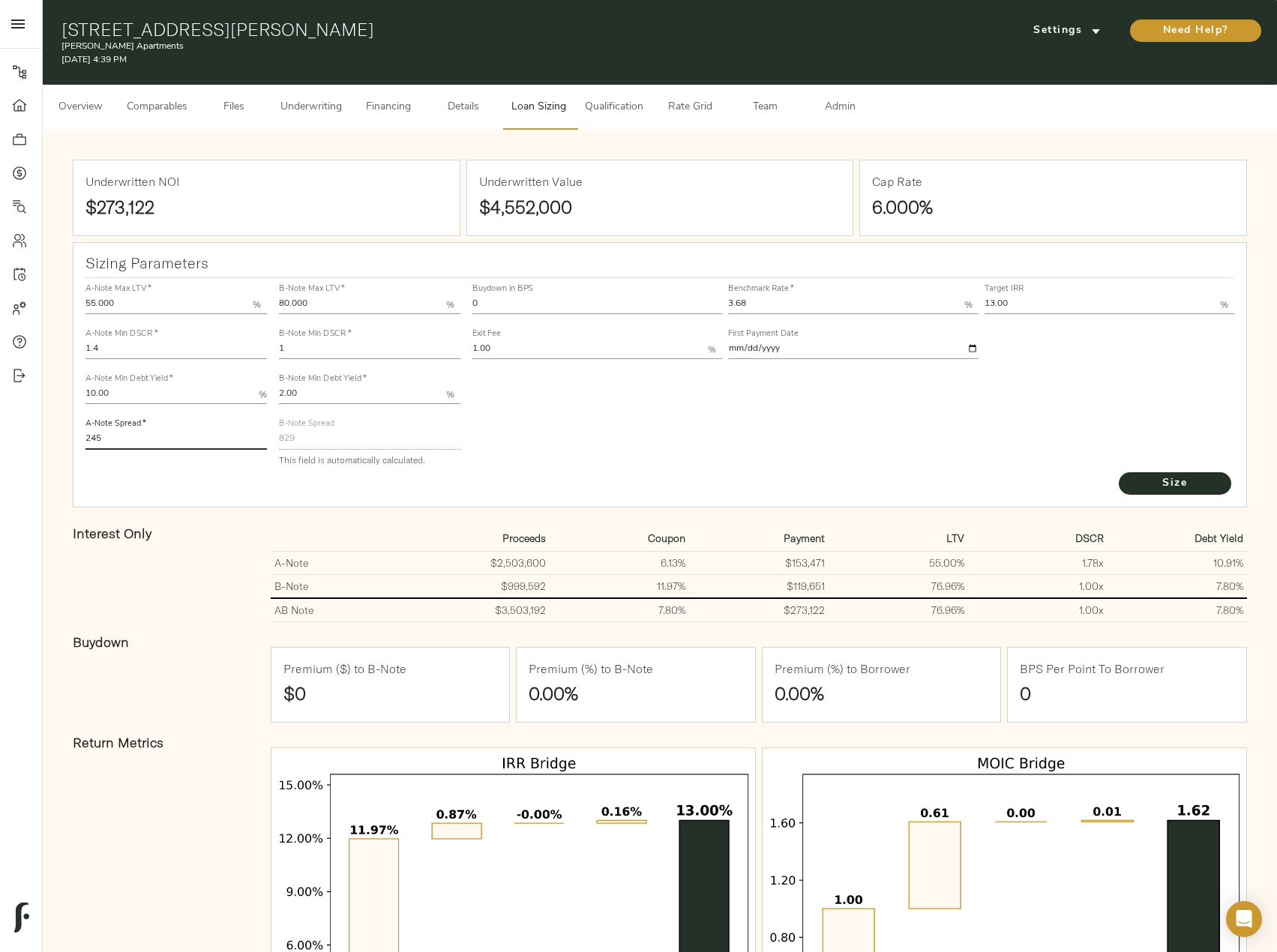
drag, startPoint x: 113, startPoint y: 442, endPoint x: -14, endPoint y: 442, distance: 127.0
click at [0, 442] on html "Powell Apartments - 910 S Powell St, Springdale, AR 72764 Pipeline Dashboard Po…" at bounding box center [638, 586] width 1277 height 1172
type input "220"
drag, startPoint x: 770, startPoint y: 304, endPoint x: 669, endPoint y: 307, distance: 101.0
click at [669, 307] on div "Buydown in BPS 0 Benchmark Rate   * 3.68 % Target IRR 13.00 % Exit Fee 1.00 % F…" at bounding box center [853, 320] width 769 height 91
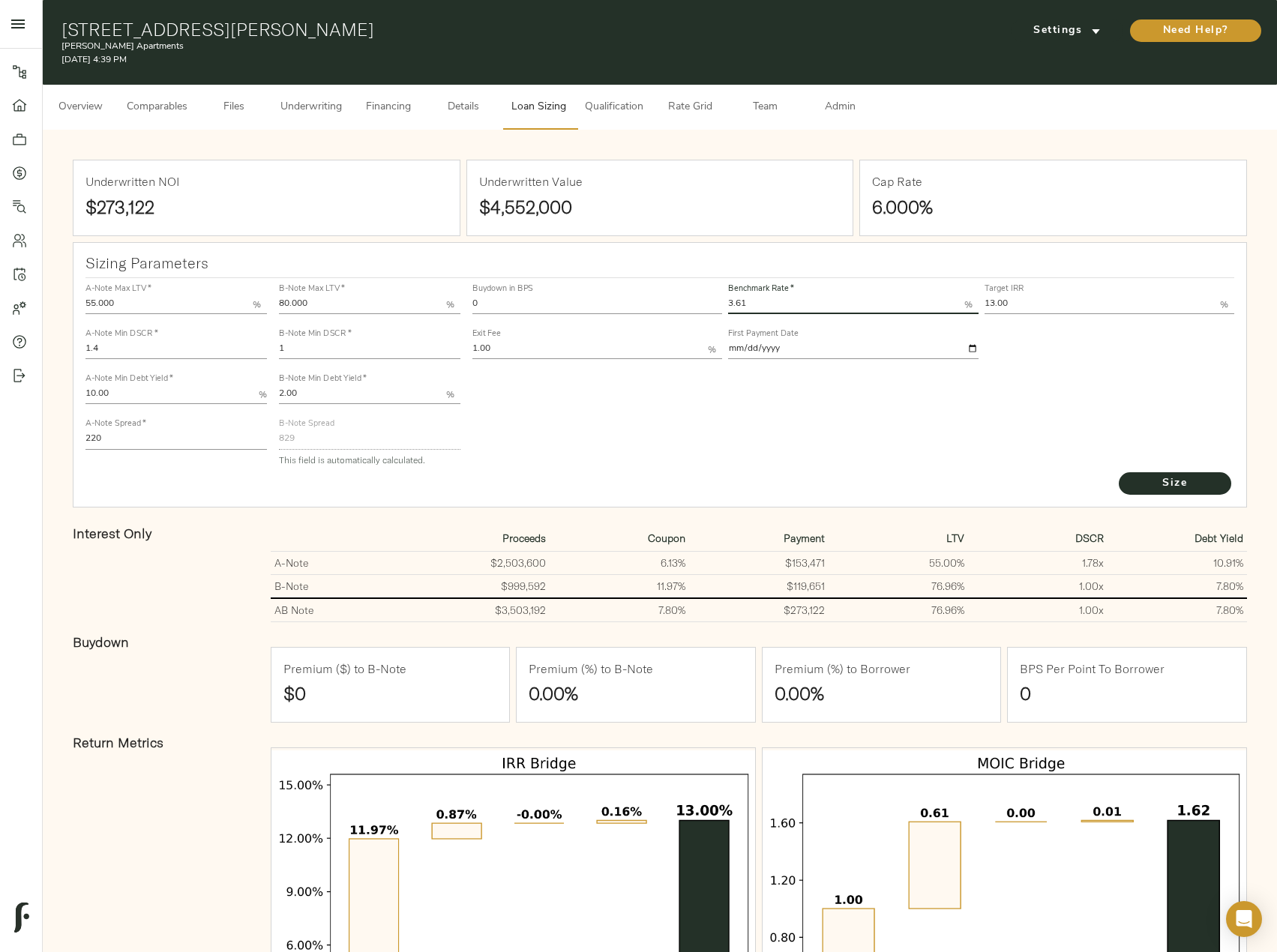
type input "3.61"
click at [1118, 473] on button "Size" at bounding box center [1174, 483] width 113 height 23
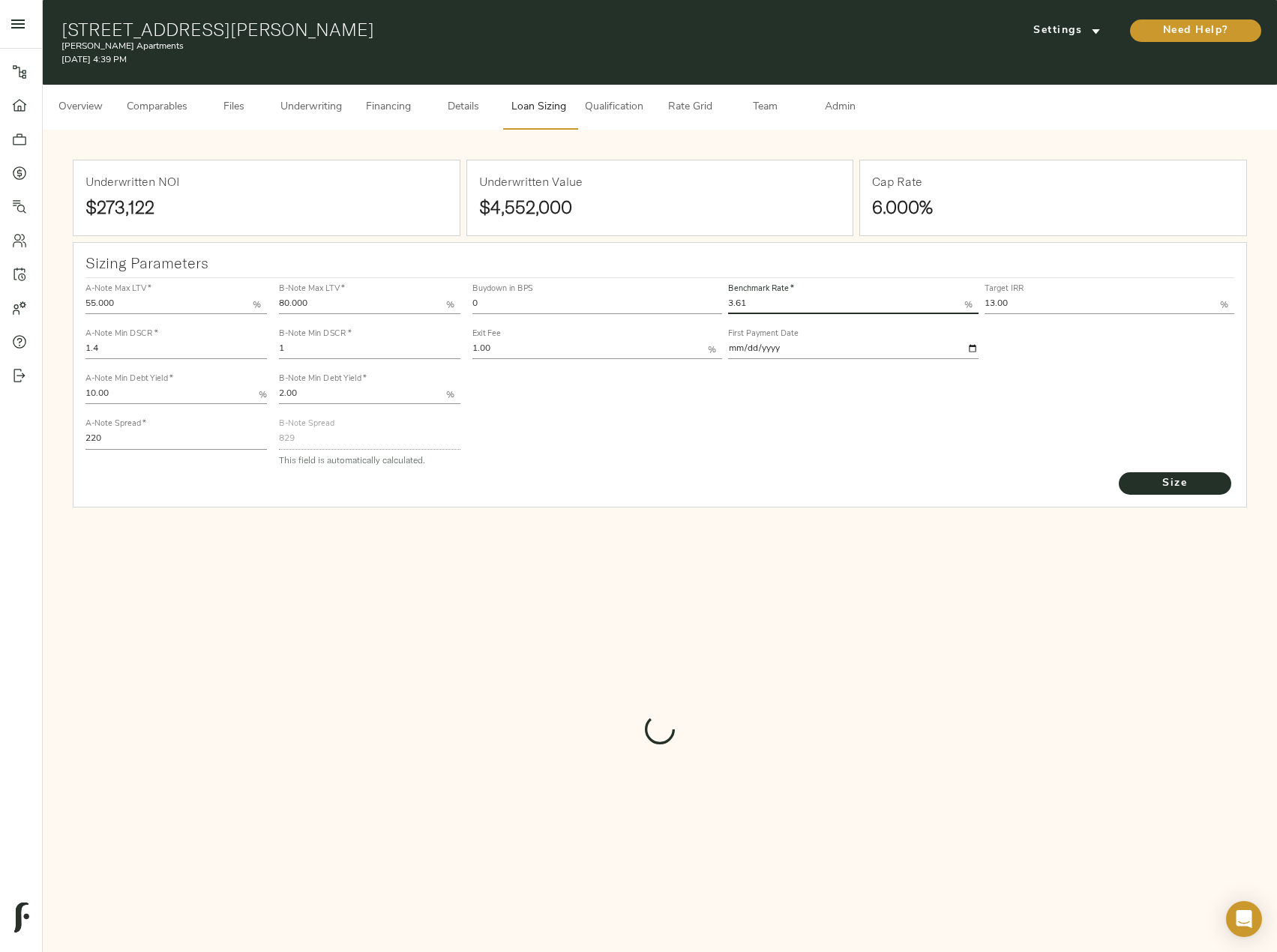
type input "836"
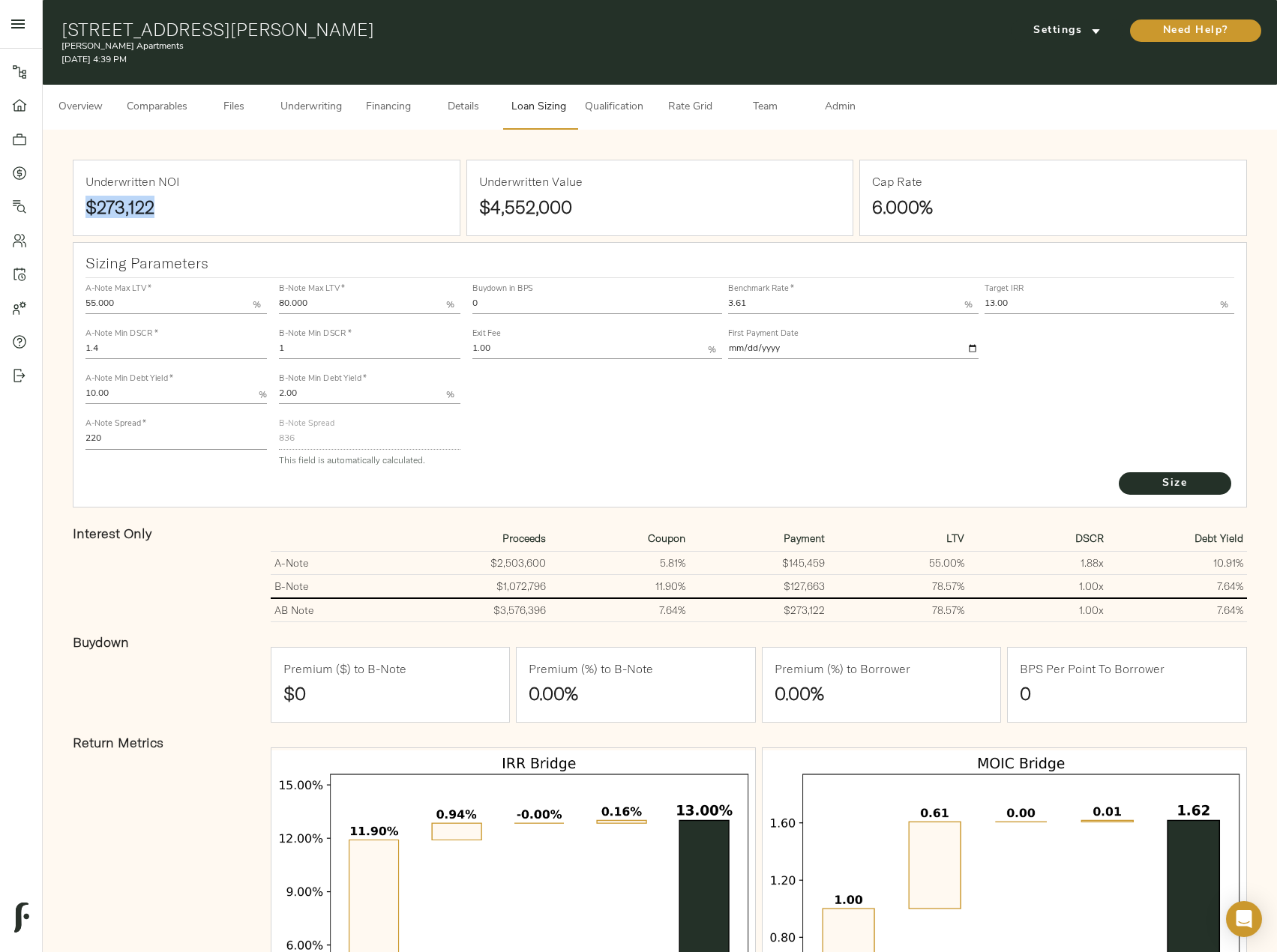
drag, startPoint x: 166, startPoint y: 201, endPoint x: 86, endPoint y: 204, distance: 80.1
click at [86, 204] on h1 "$273,122" at bounding box center [266, 206] width 362 height 21
copy strong "$273,122"
click at [1160, 484] on span "Size" at bounding box center [1174, 483] width 83 height 19
drag, startPoint x: 323, startPoint y: 344, endPoint x: 213, endPoint y: 347, distance: 110.0
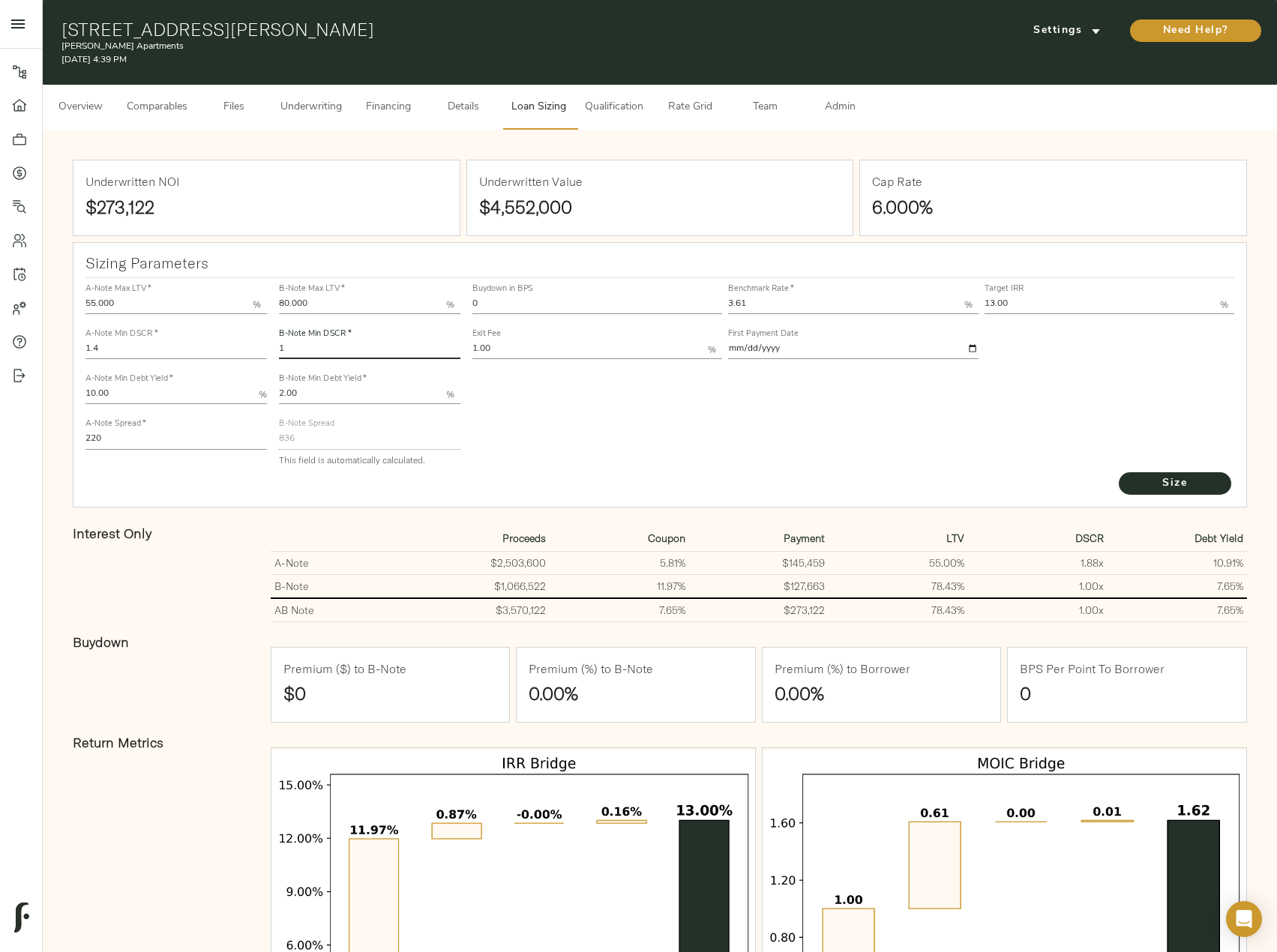
click at [214, 346] on div "A-Note Max LTV   * 55.000 % A-Note Min DSCR   * 1.4 A-Note Min Debt Yield   * 1…" at bounding box center [660, 374] width 1161 height 204
paste input ".055"
type input "1.055"
click at [1187, 487] on span "Size" at bounding box center [1174, 483] width 83 height 19
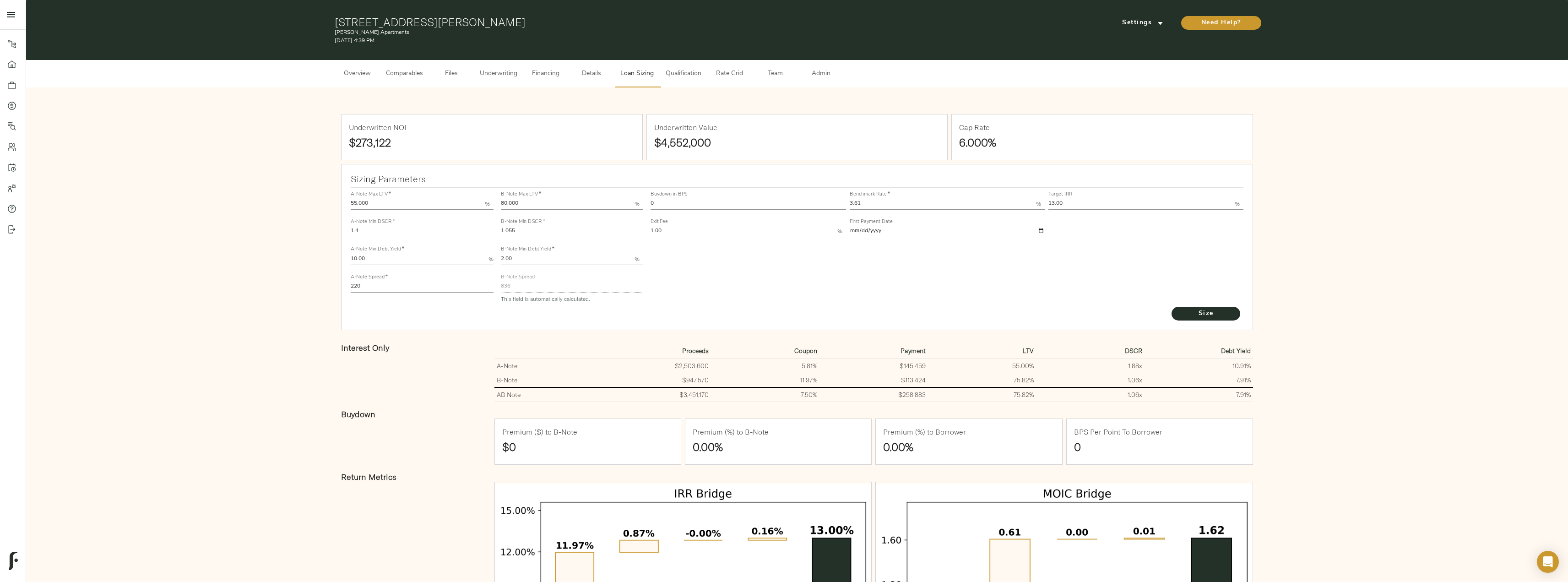
click at [489, 72] on span "Underwriting" at bounding box center [499, 74] width 38 height 12
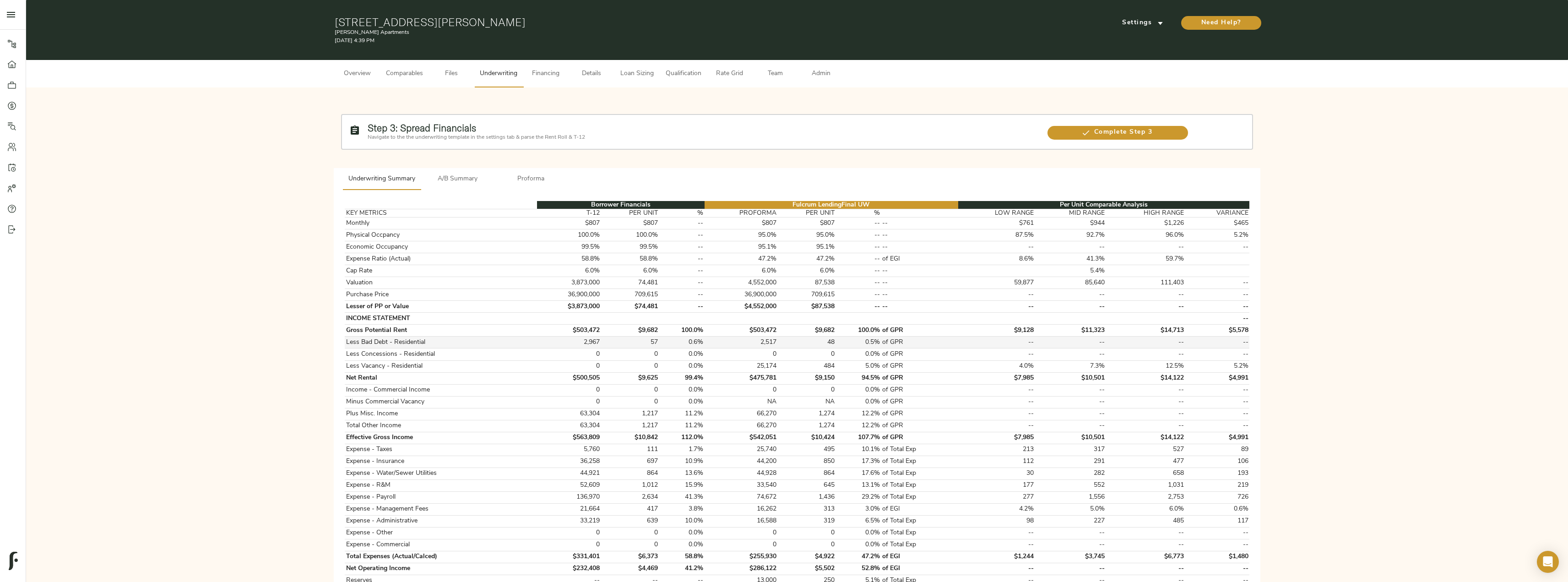
scroll to position [138, 0]
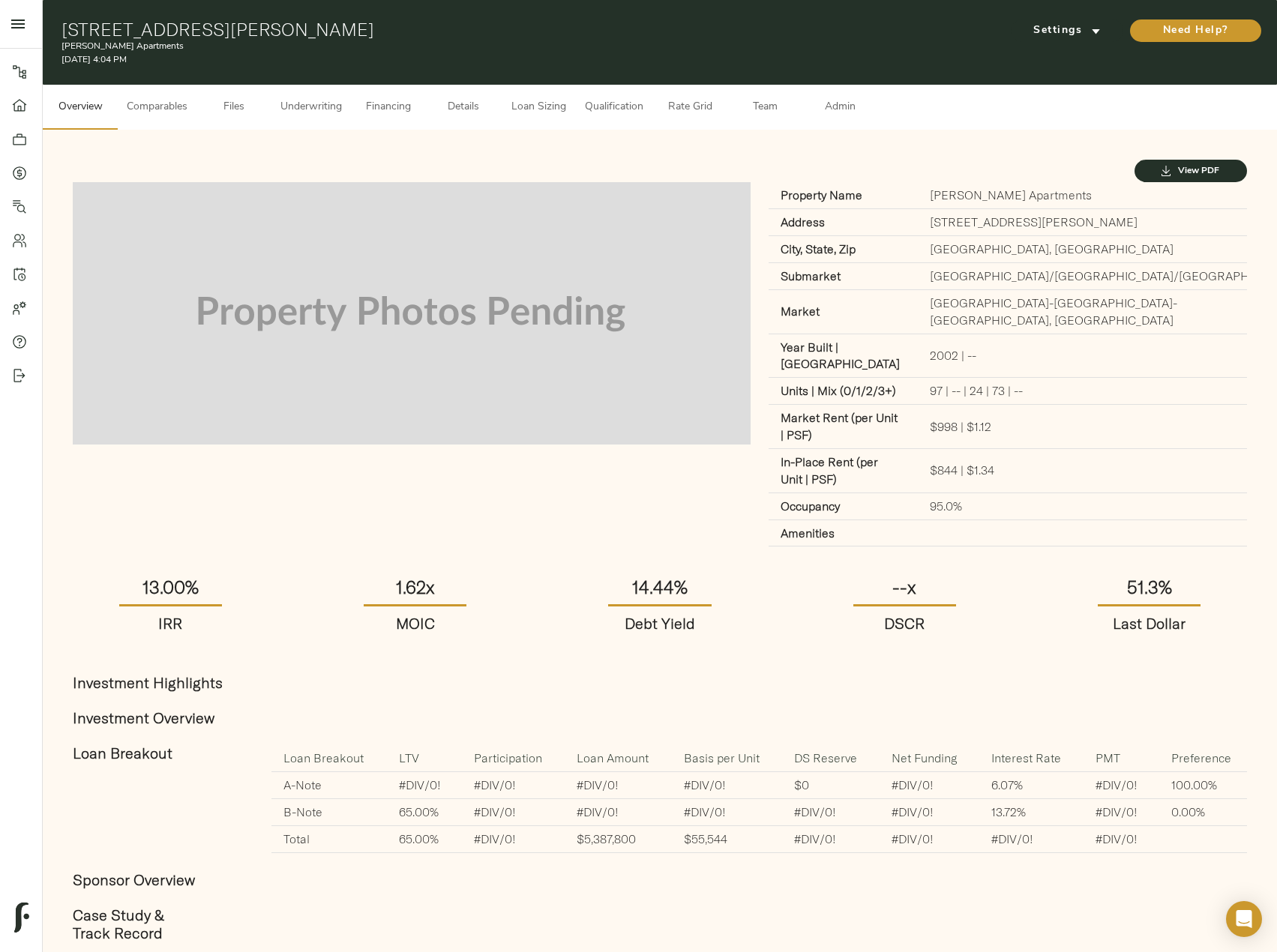
click at [334, 114] on span "Underwriting" at bounding box center [311, 108] width 62 height 19
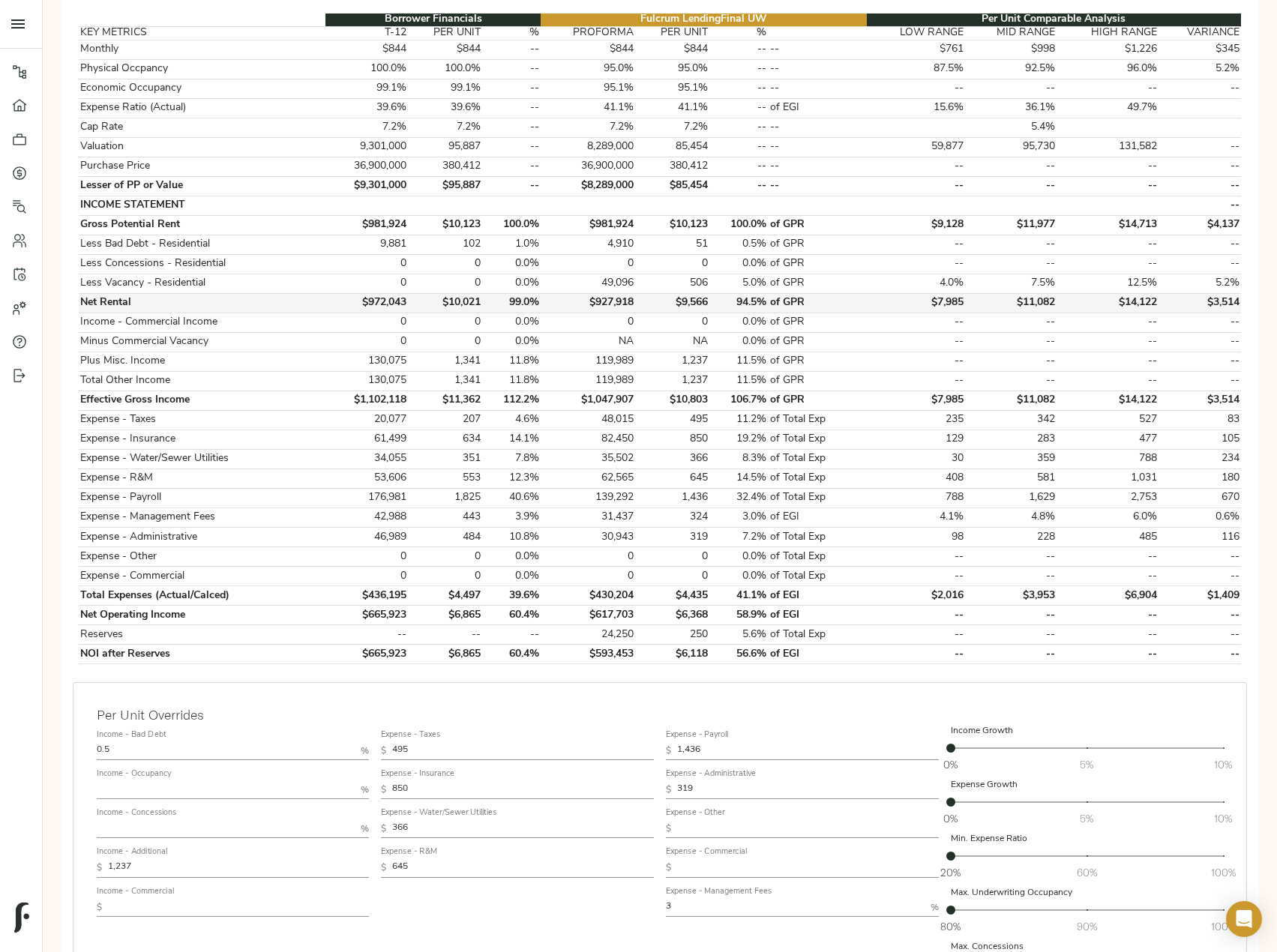
scroll to position [375, 0]
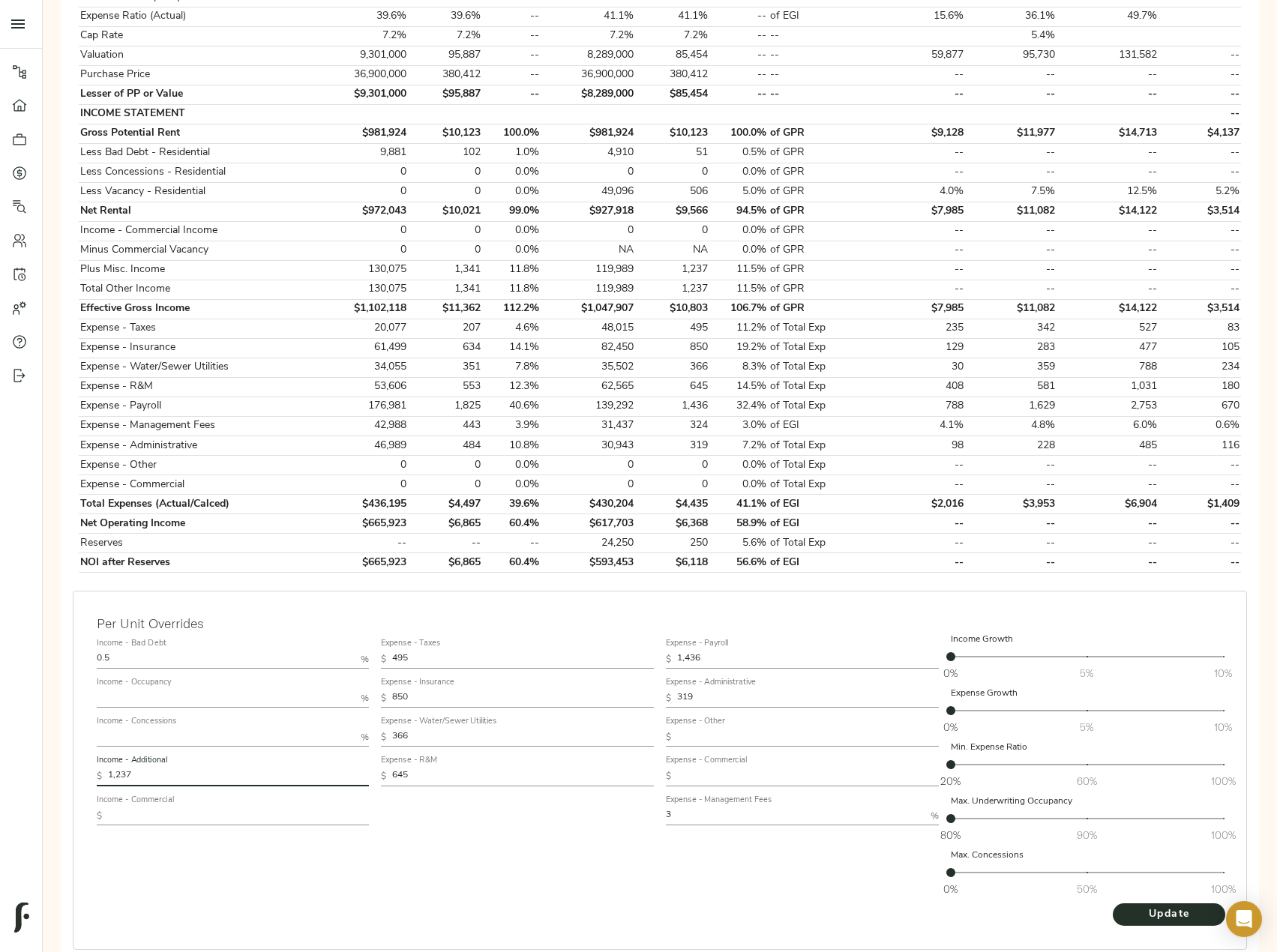
drag, startPoint x: 147, startPoint y: 776, endPoint x: 65, endPoint y: 782, distance: 82.2
click at [70, 778] on div "Per Unit Overrides Income - Bad Debt 0.5 % Income - Occupancy % Income - Conces…" at bounding box center [660, 786] width 1186 height 401
paste input "442.84"
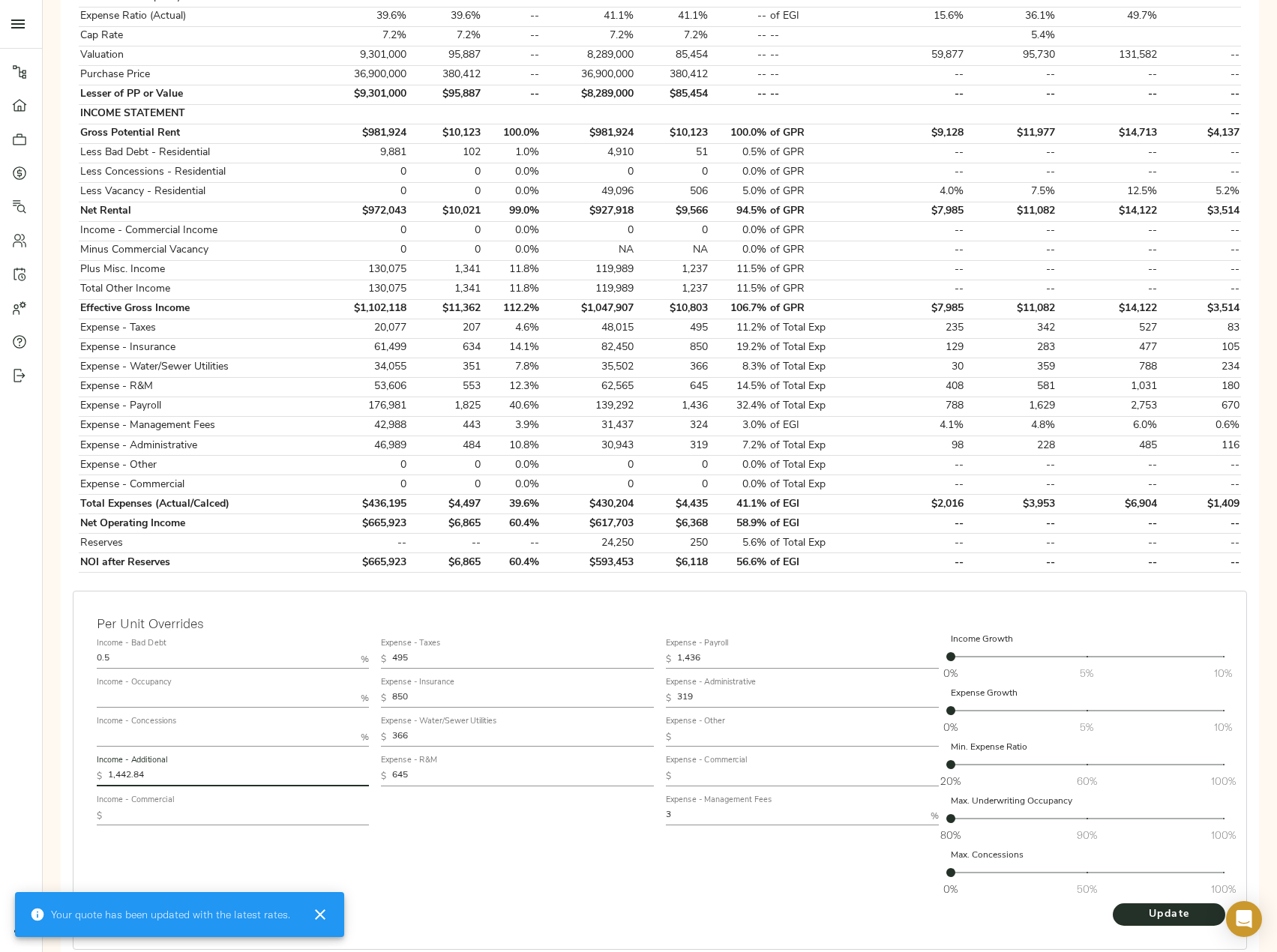
type input "1,237"
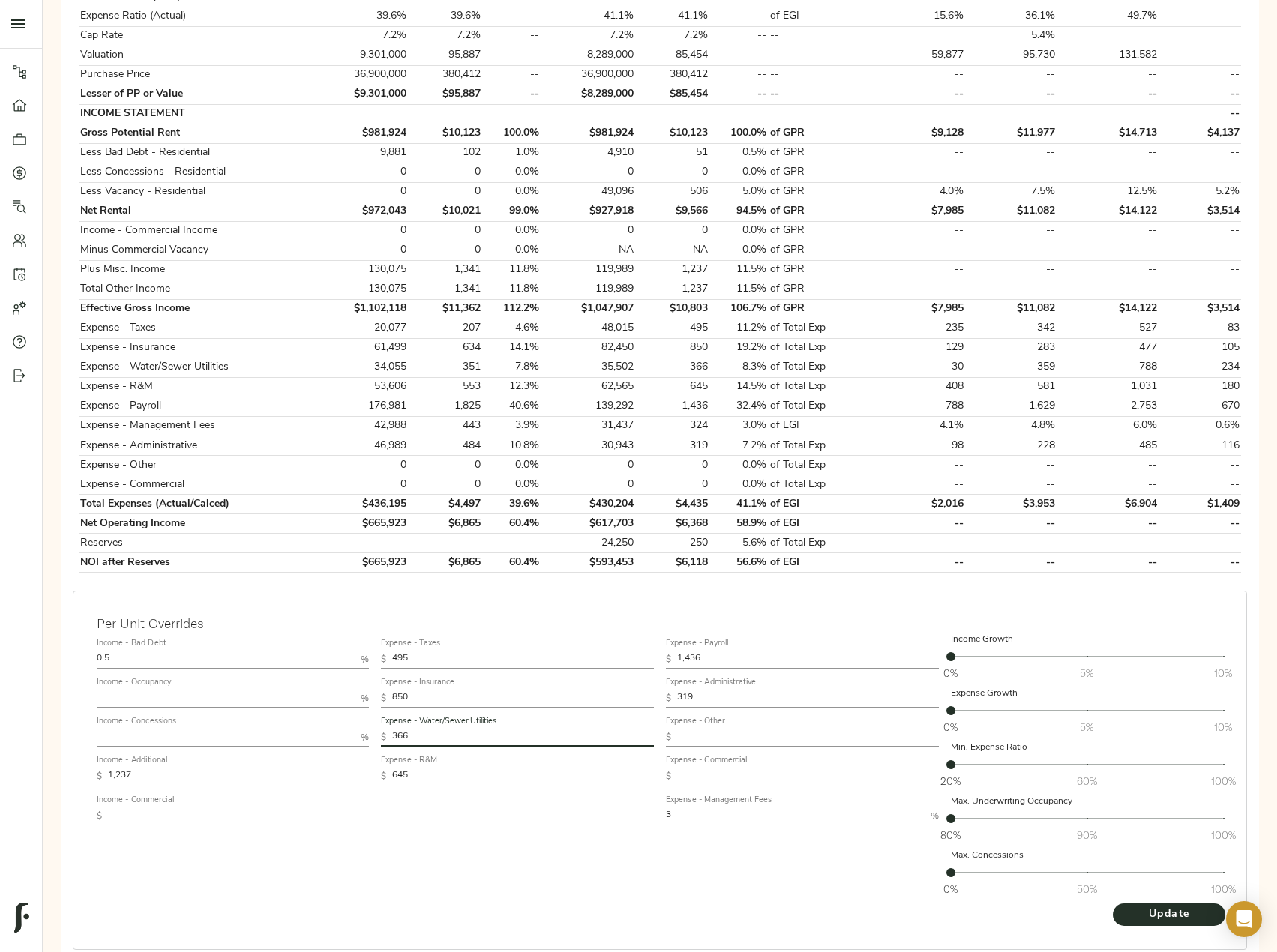
drag, startPoint x: 419, startPoint y: 734, endPoint x: 288, endPoint y: 732, distance: 131.0
click at [289, 732] on div "Income - Bad Debt 0.5 % Income - Occupancy % Income - Concessions % Income - Ad…" at bounding box center [660, 768] width 1138 height 282
paste input "51"
type input "351"
drag, startPoint x: 154, startPoint y: 779, endPoint x: -17, endPoint y: 778, distance: 171.0
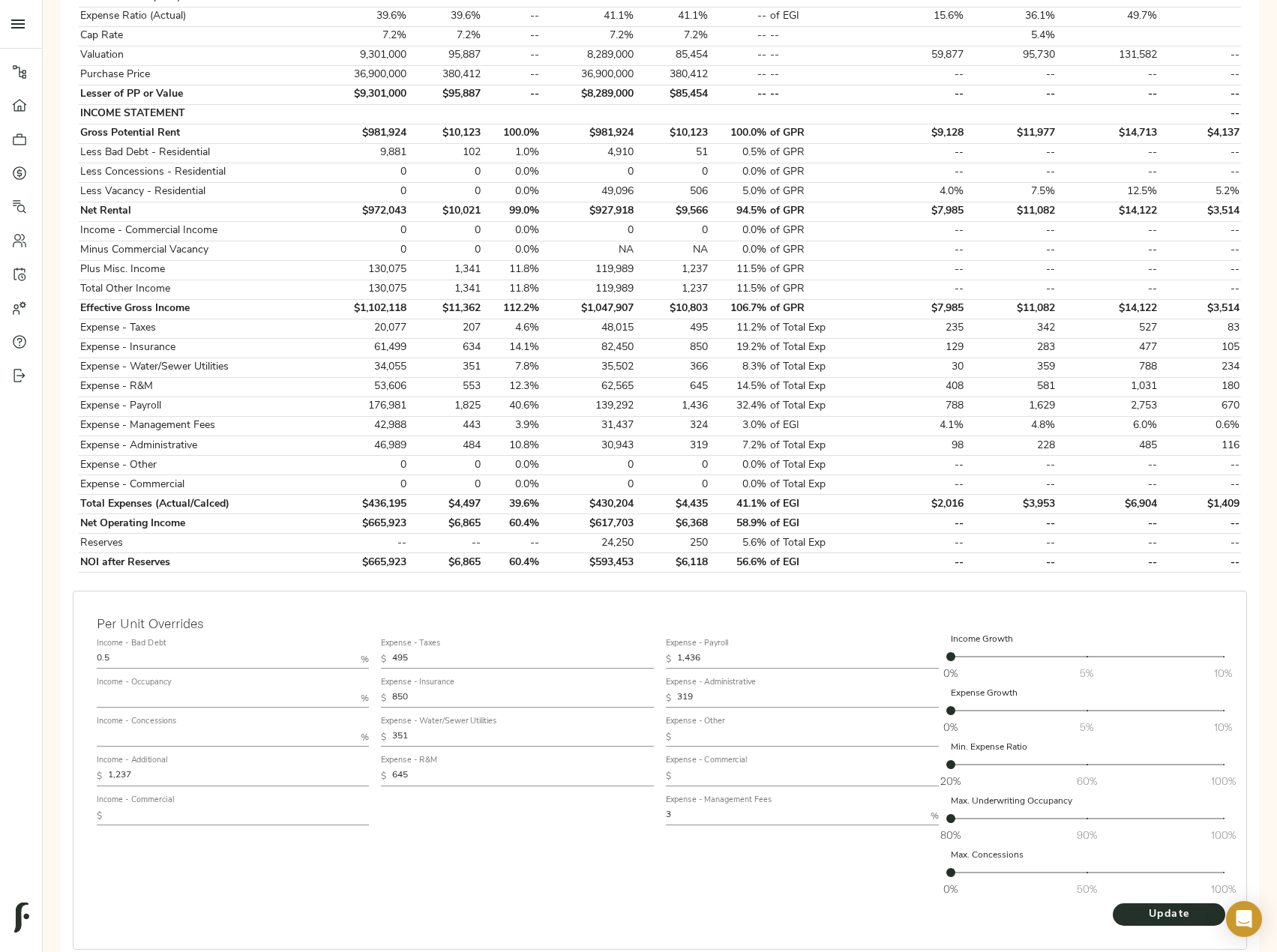
click at [0, 778] on html "[PERSON_NAME] Apartments - [STREET_ADDRESS][PERSON_NAME] Pipeline Dashboard Por…" at bounding box center [638, 342] width 1277 height 1433
paste input "442.84"
type input "1,442.84"
click at [1157, 921] on span "Update" at bounding box center [1168, 915] width 83 height 19
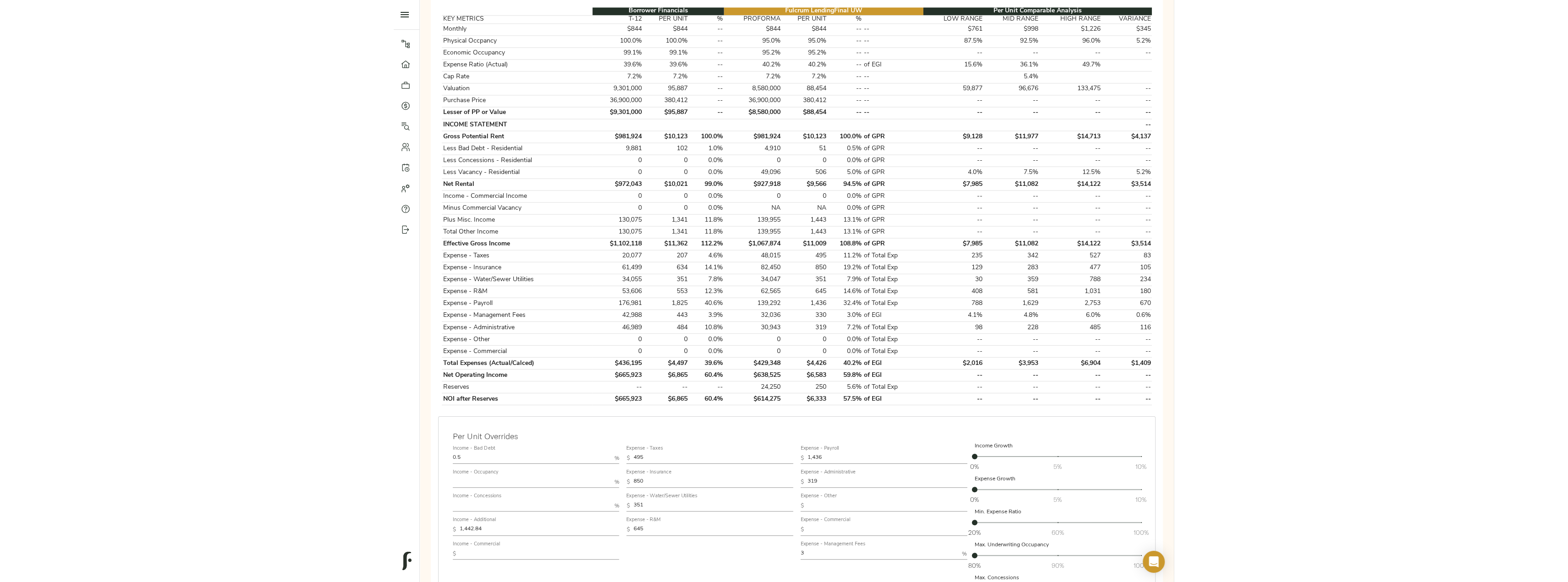
scroll to position [0, 0]
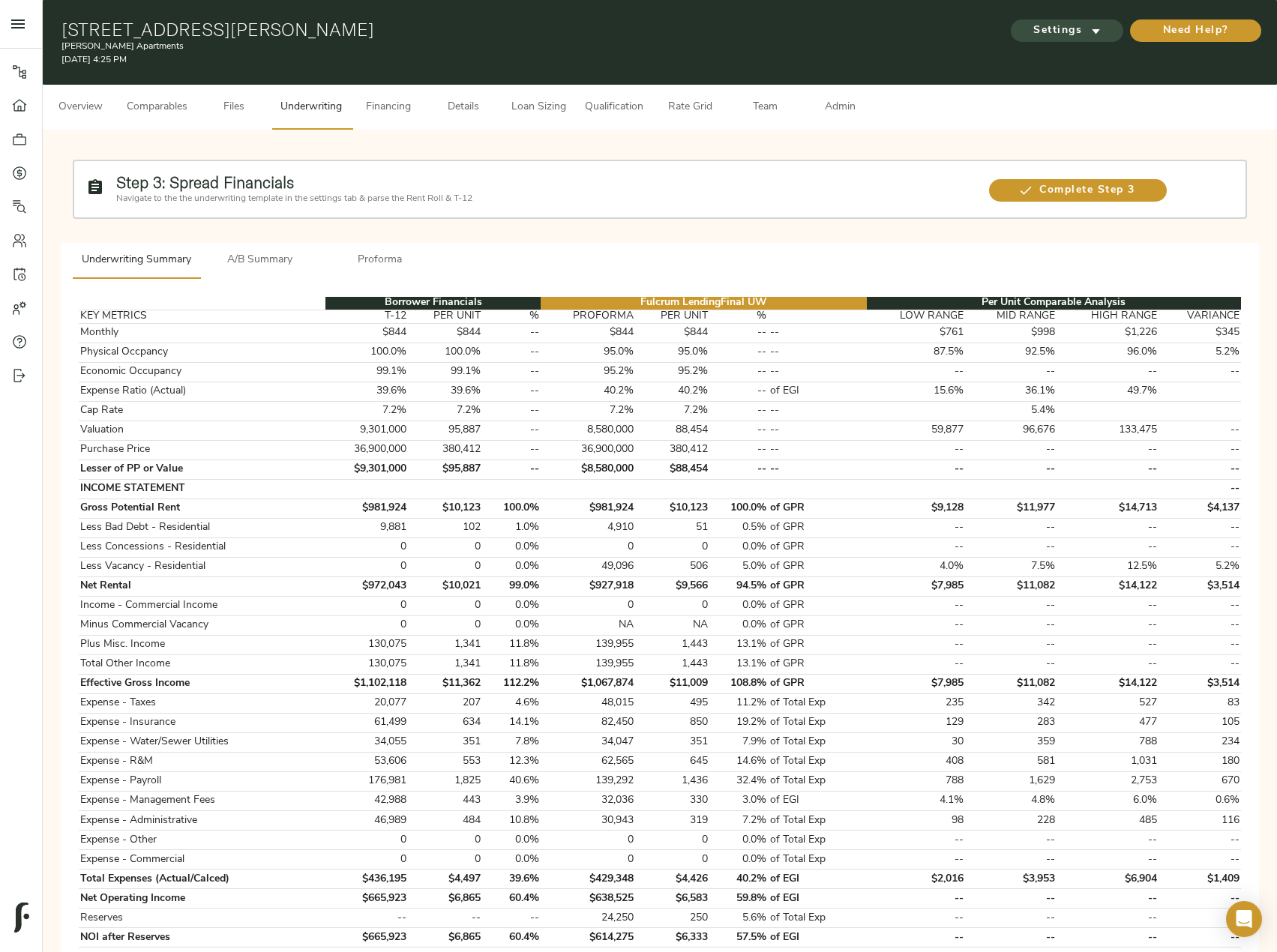
click at [1070, 29] on span "Settings" at bounding box center [1067, 31] width 83 height 19
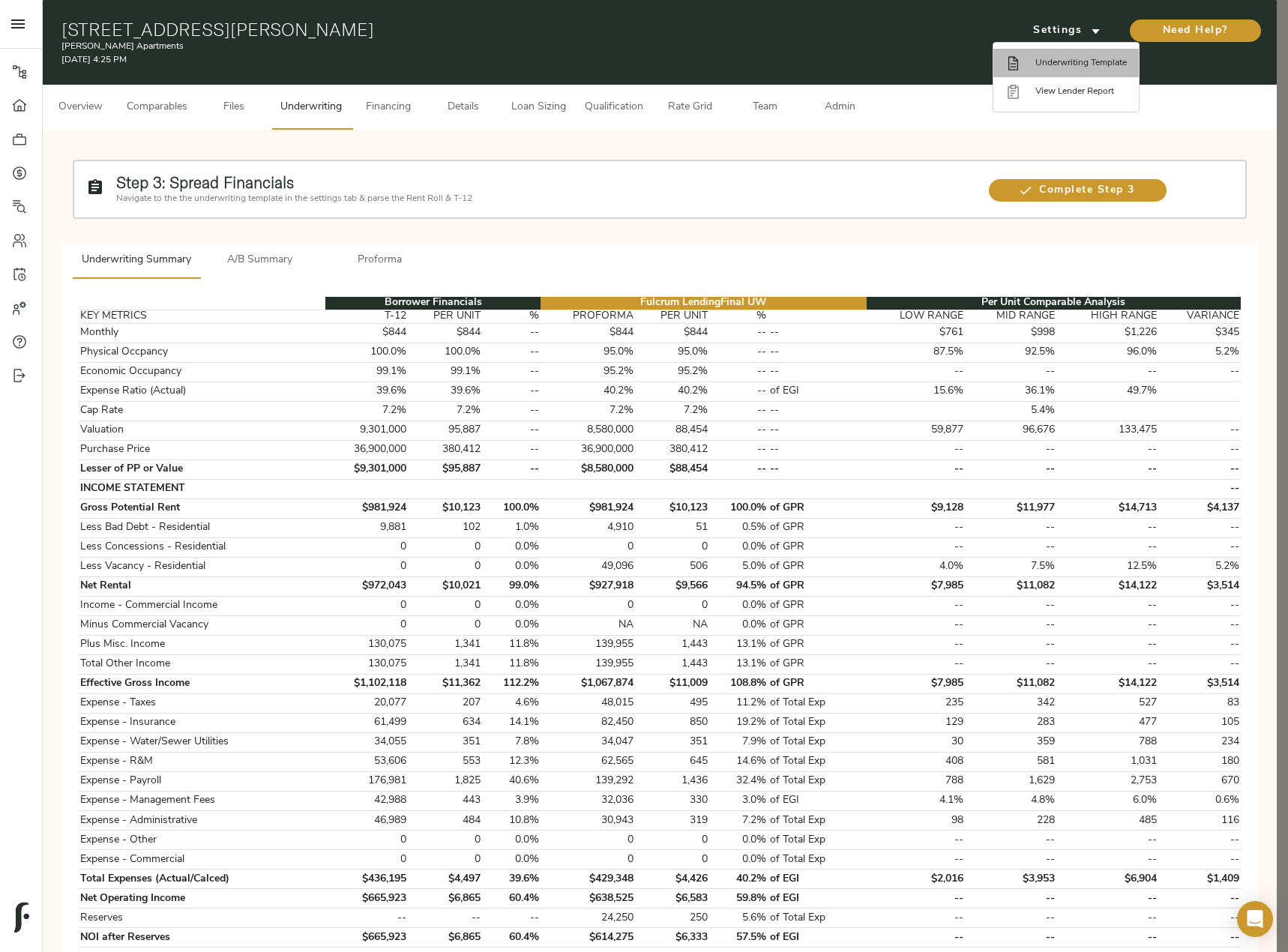
click at [1073, 65] on span "Underwriting Template" at bounding box center [1082, 63] width 92 height 14
click at [555, 114] on div at bounding box center [644, 476] width 1288 height 952
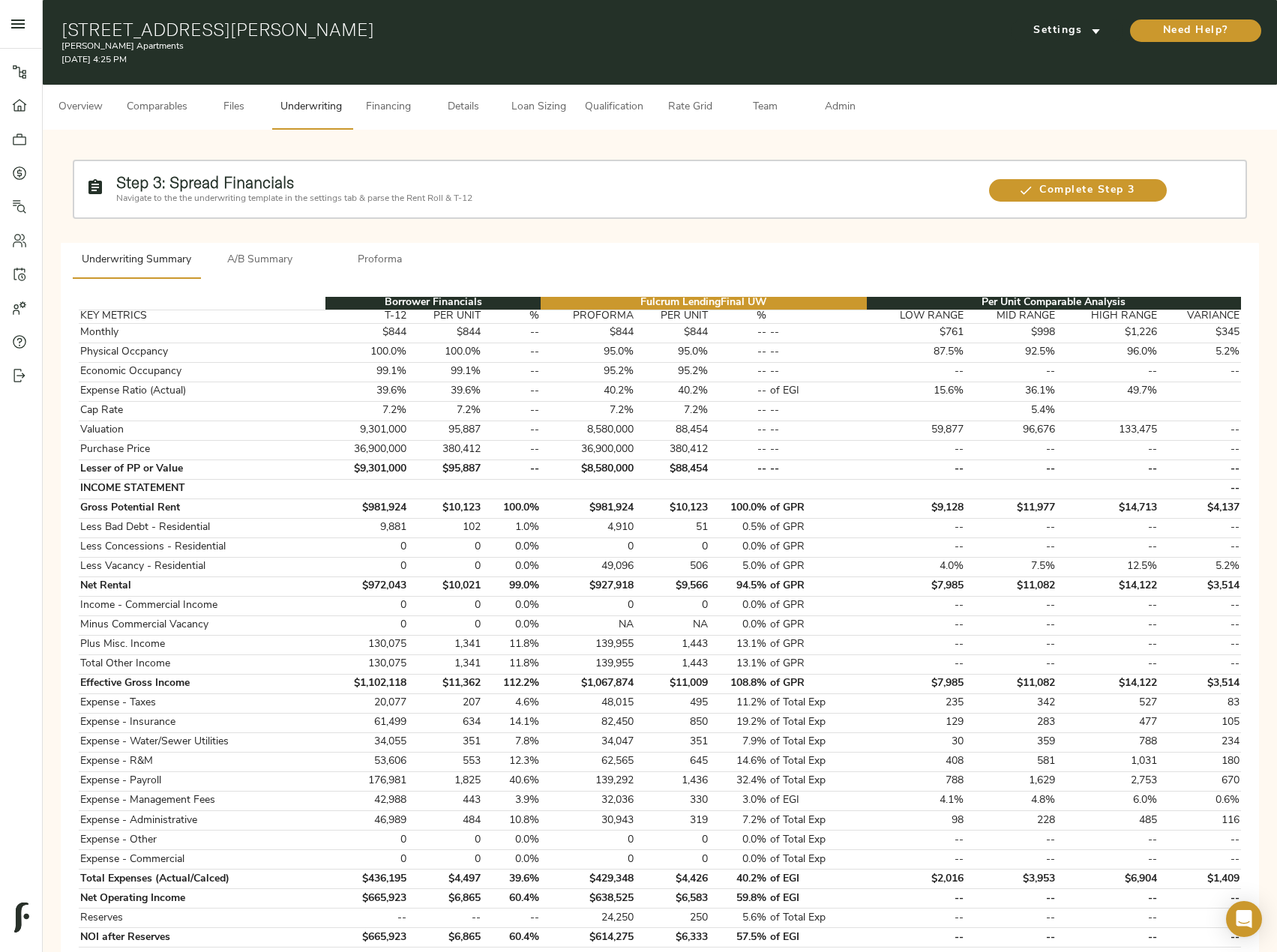
click at [537, 93] on body "Crutcher Apartments - 1305 Crutcher St, Springdale, AR 72764 Pipeline Dashboard…" at bounding box center [638, 717] width 1277 height 1433
click at [537, 108] on span "Loan Sizing" at bounding box center [537, 108] width 57 height 19
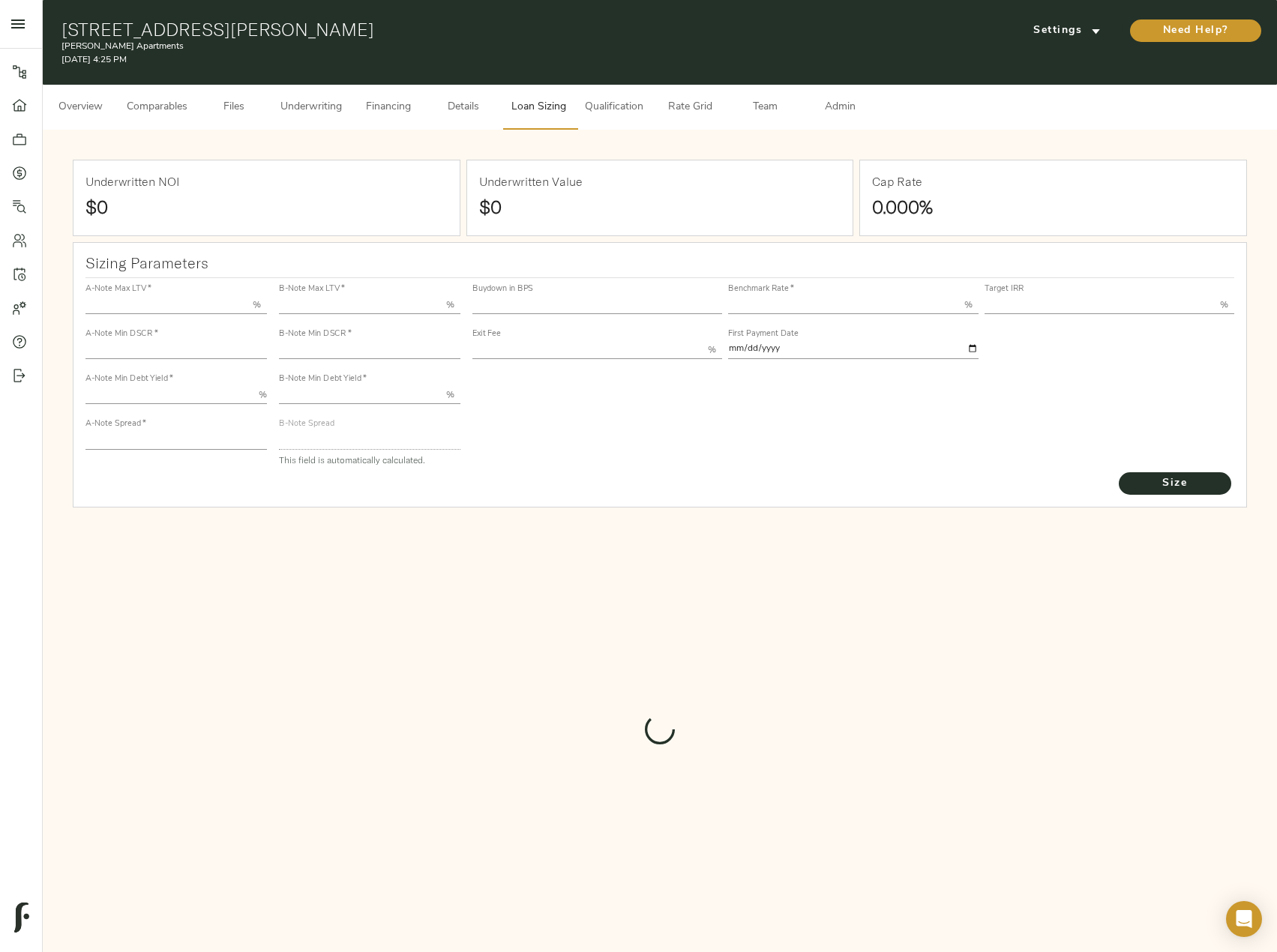
type input "55.000"
type input "1.4"
type input "10.00"
type input "245"
type input "80.000"
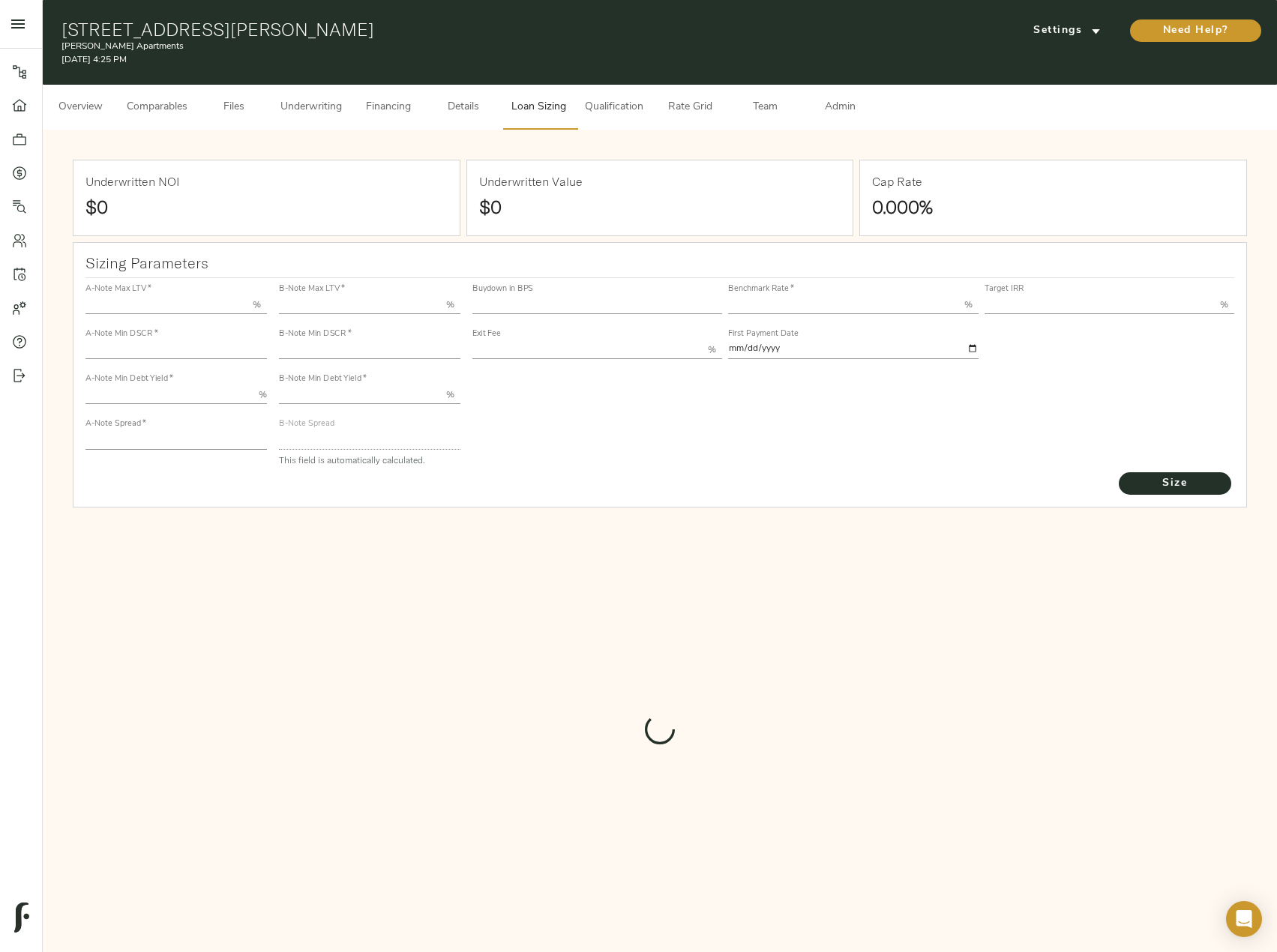
type input "1"
type input "2.00"
type input "829"
type input "0"
type input "3.68"
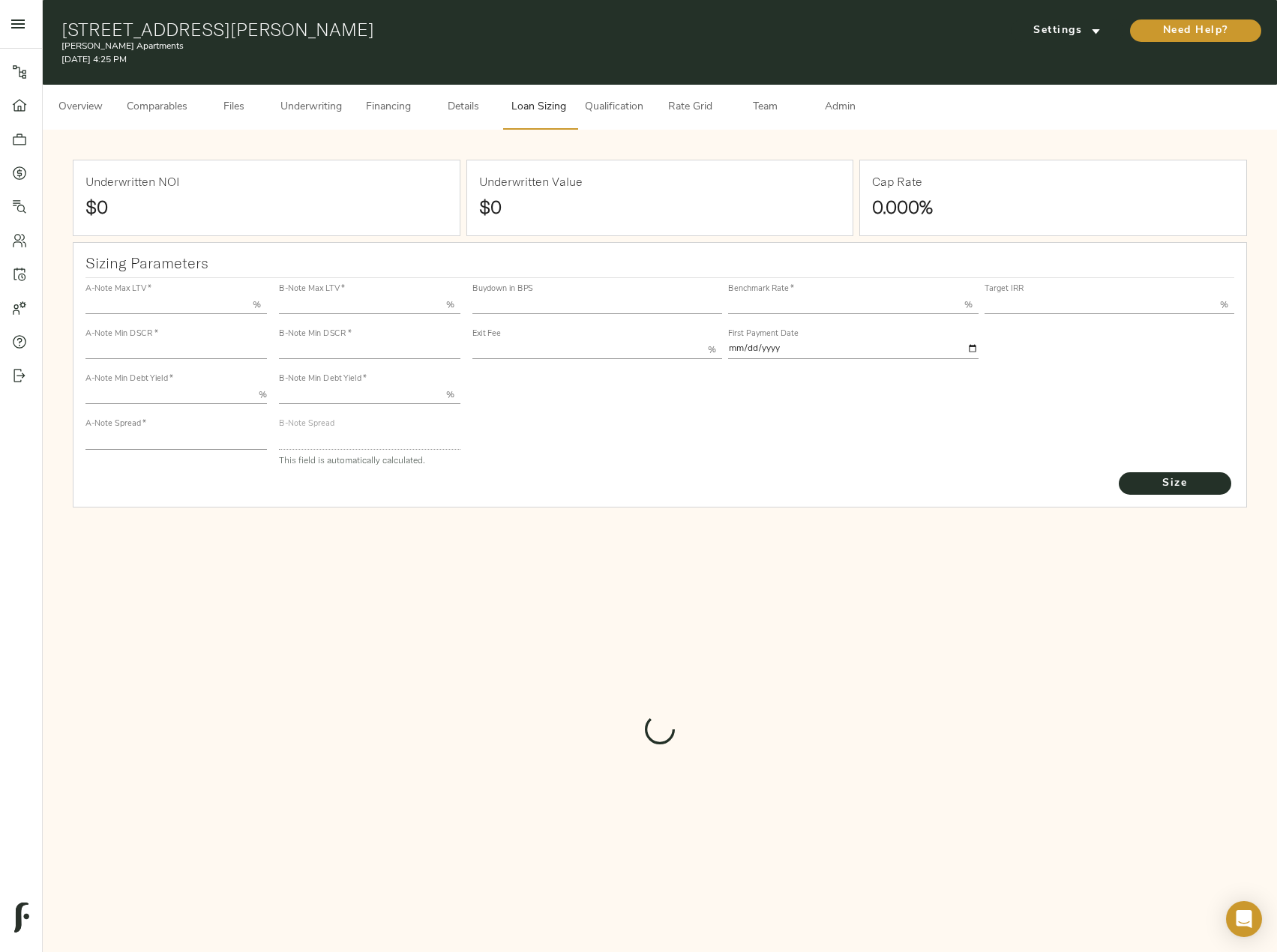
type input "13.00"
type input "1.00"
type input "[DATE]"
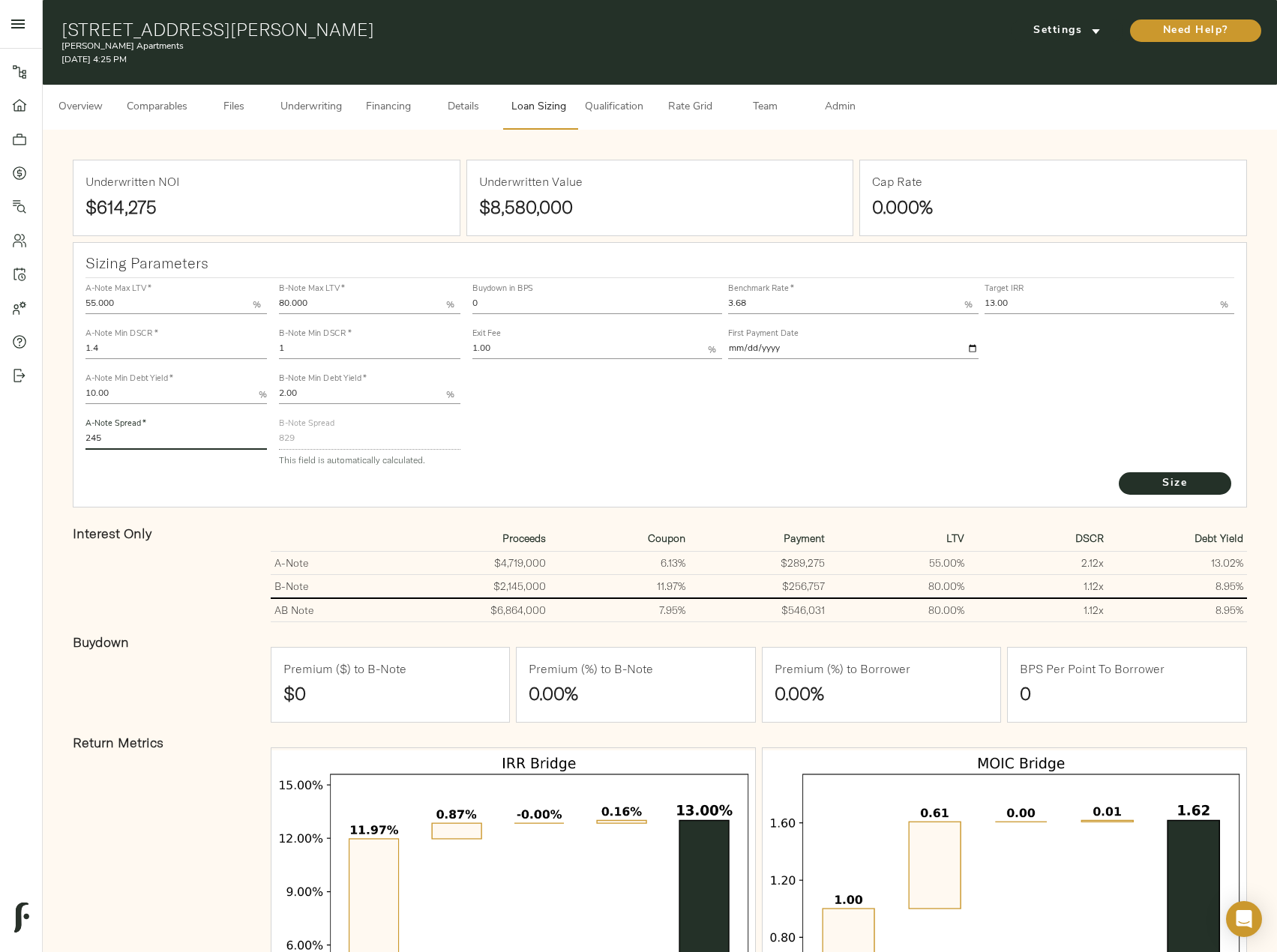
drag, startPoint x: 138, startPoint y: 440, endPoint x: -48, endPoint y: 412, distance: 188.1
click at [0, 412] on html "Crutcher Apartments - 1305 Crutcher St, Springdale, AR 72764 Pipeline Dashboard…" at bounding box center [638, 586] width 1277 height 1172
type input "220"
drag, startPoint x: 773, startPoint y: 304, endPoint x: 636, endPoint y: 274, distance: 140.2
click at [636, 274] on div "Buydown in BPS 0 Benchmark Rate   * 3.68 % Target IRR 13.00 % Exit Fee 1.00 % F…" at bounding box center [853, 374] width 775 height 204
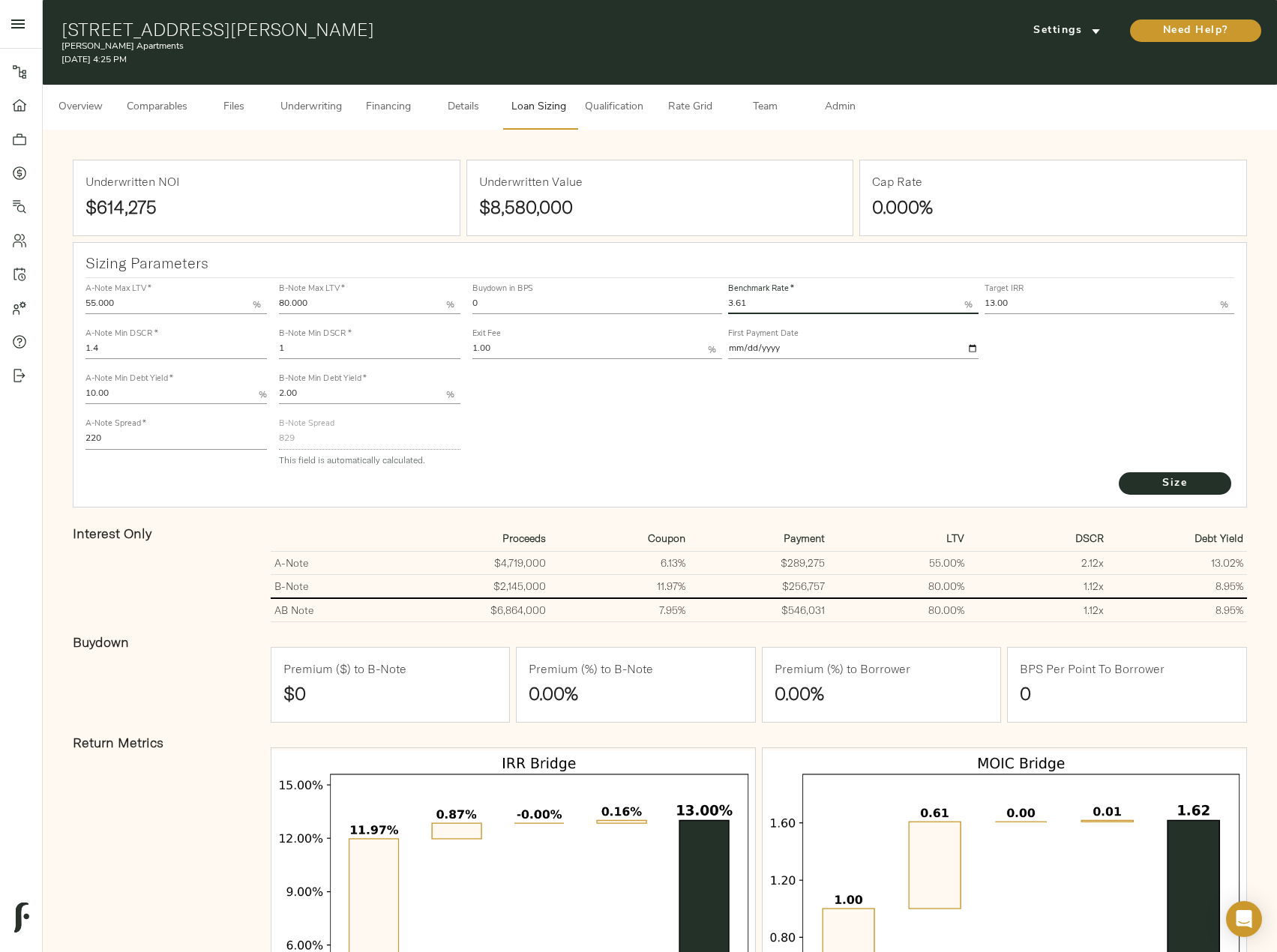
type input "3.61"
click at [1118, 473] on button "Size" at bounding box center [1174, 483] width 113 height 23
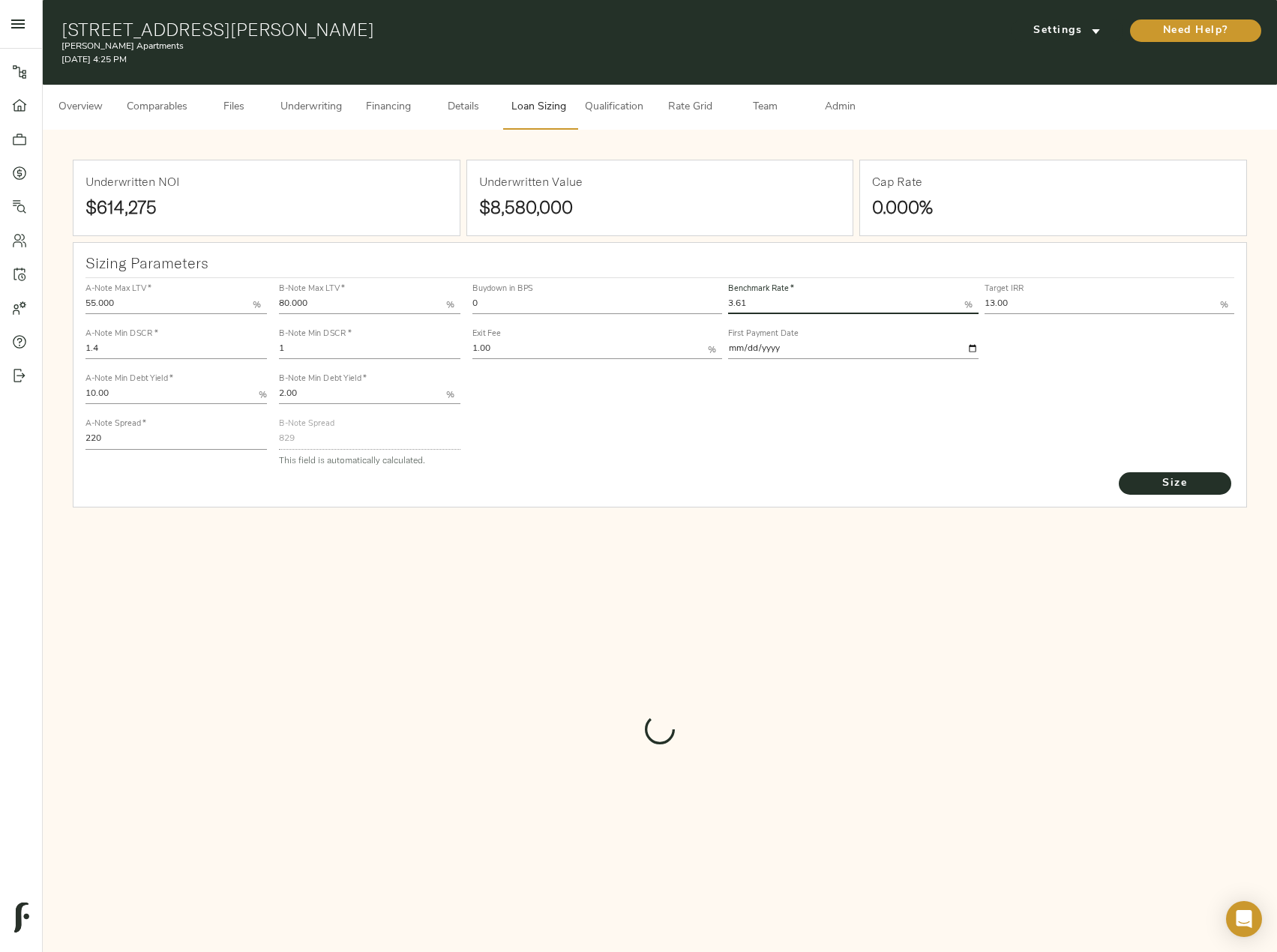
type input "836"
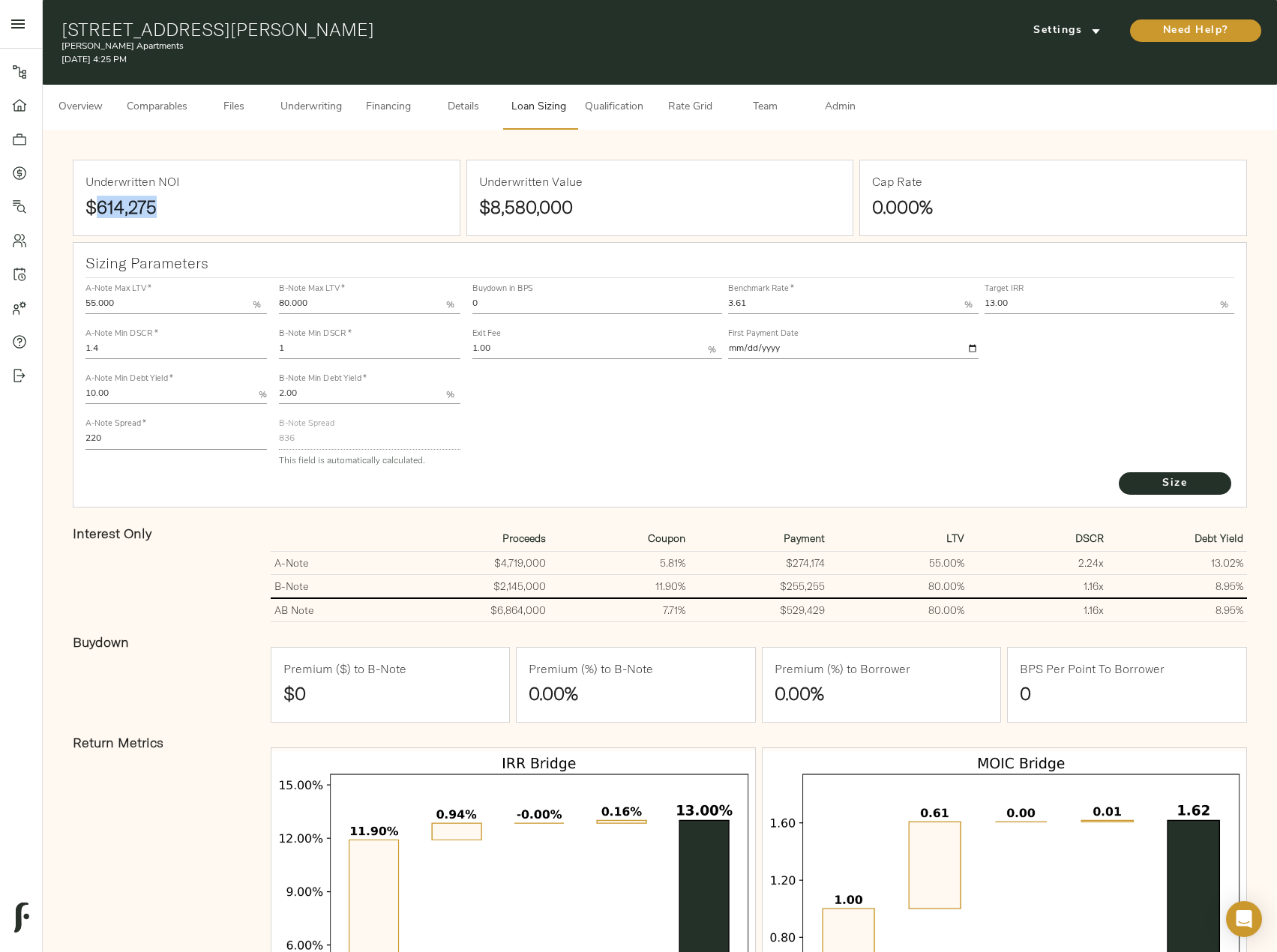
drag, startPoint x: 173, startPoint y: 210, endPoint x: 101, endPoint y: 214, distance: 72.1
click at [101, 214] on h1 "$614,275" at bounding box center [266, 206] width 362 height 21
copy strong "614,275"
click at [410, 130] on button "Financing" at bounding box center [388, 107] width 75 height 45
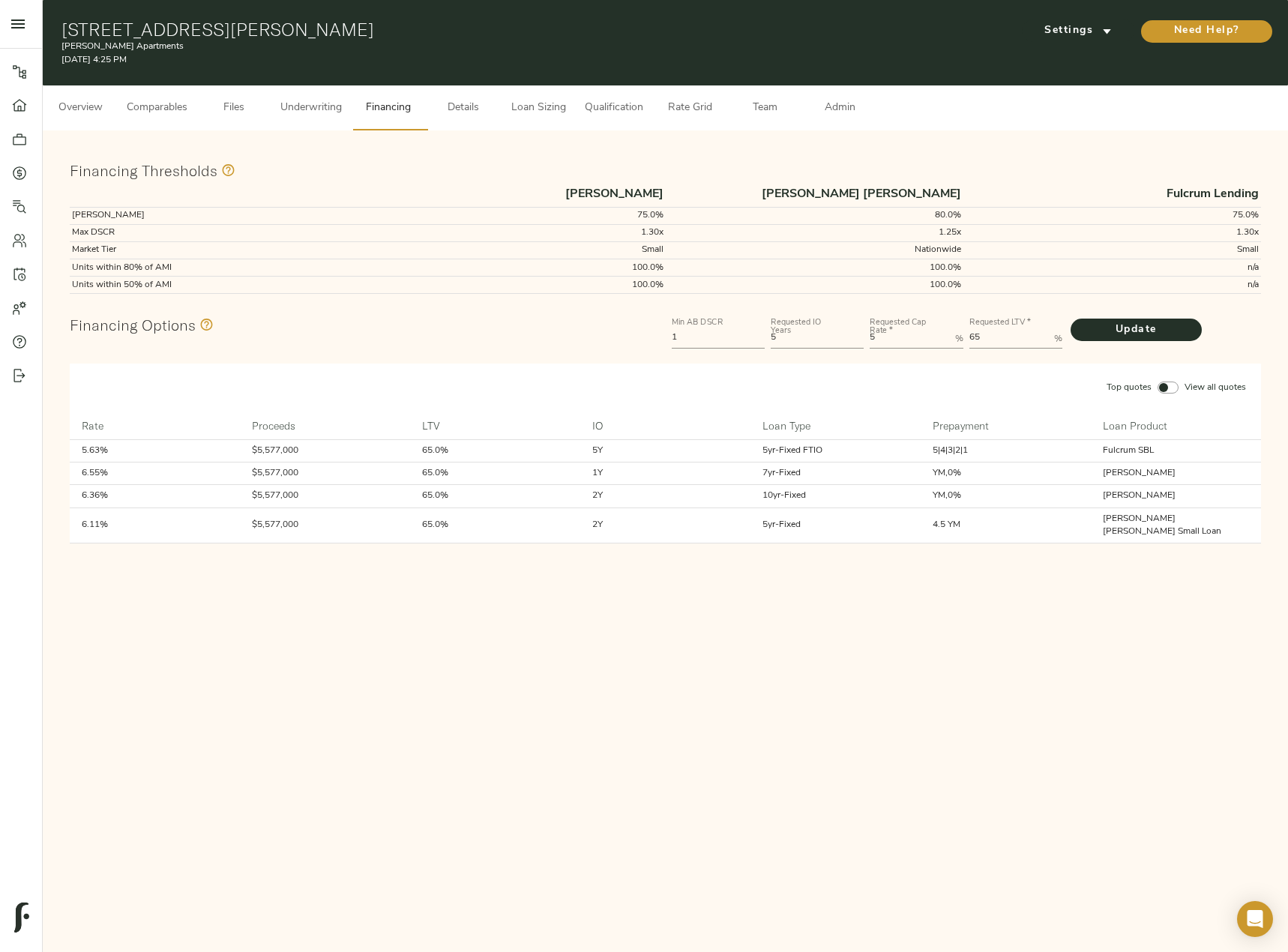
drag, startPoint x: 911, startPoint y: 339, endPoint x: 839, endPoint y: 337, distance: 72.0
click at [839, 337] on div "Min AB DSCR 1 Requested IO Years 5 Requested Cap Rate   * 5 % Requested LTV   *…" at bounding box center [966, 331] width 595 height 45
type Rate "6"
click at [1071, 319] on button "Update" at bounding box center [1136, 330] width 132 height 23
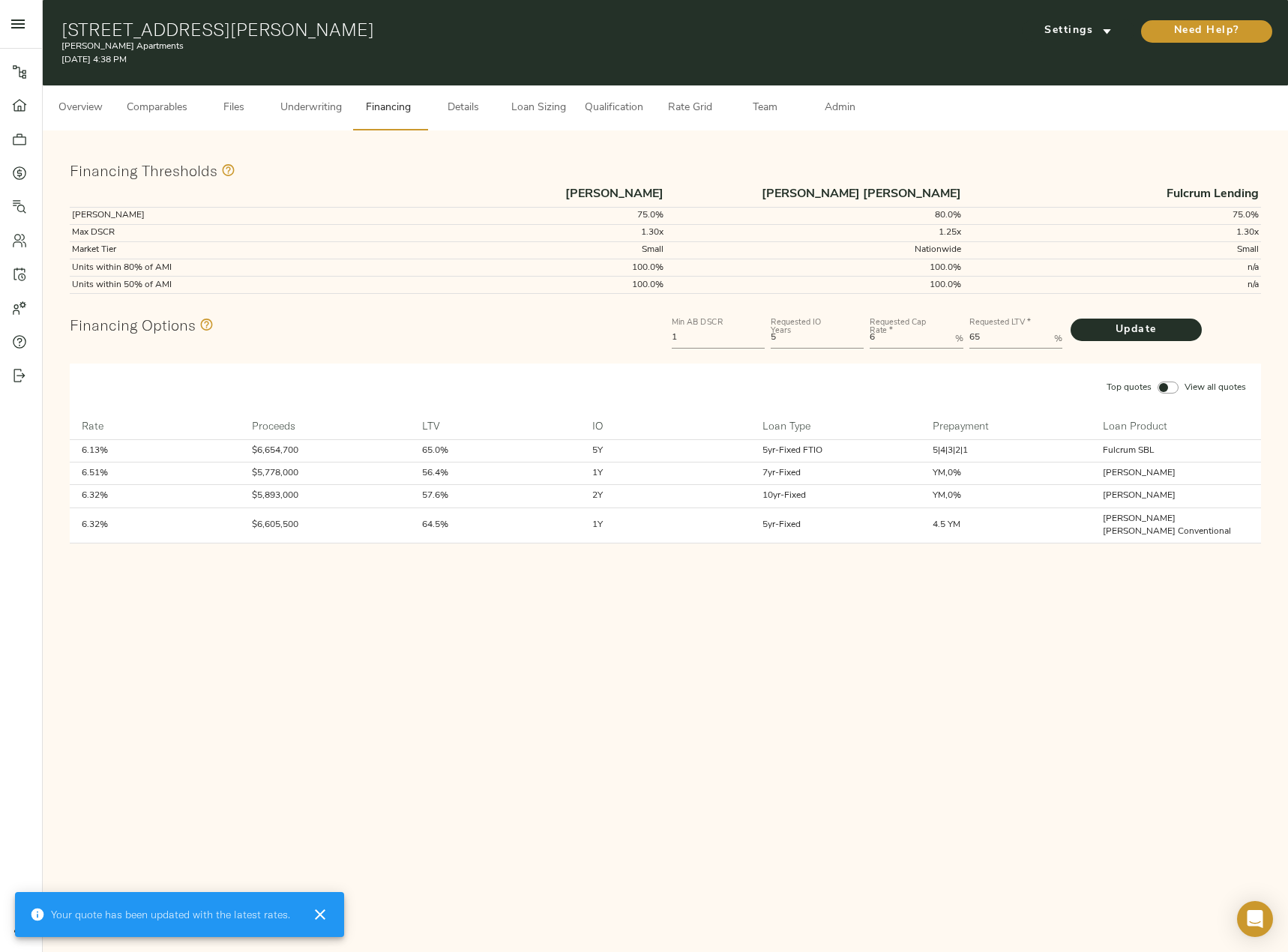
click at [528, 97] on button "Loan Sizing" at bounding box center [537, 108] width 75 height 45
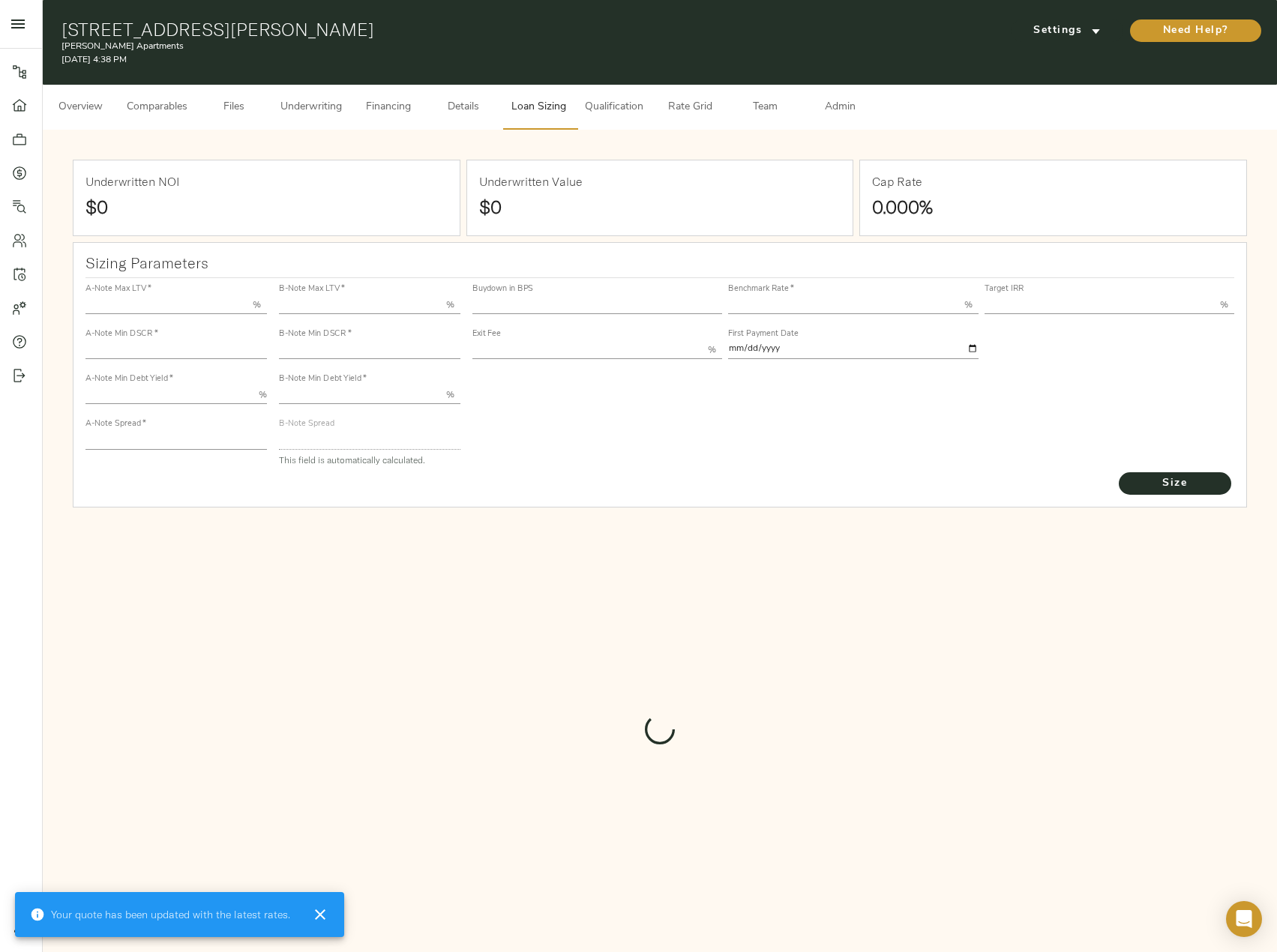
type input "55.000"
type input "1.4"
type input "10.00"
type input "220"
type input "80.000"
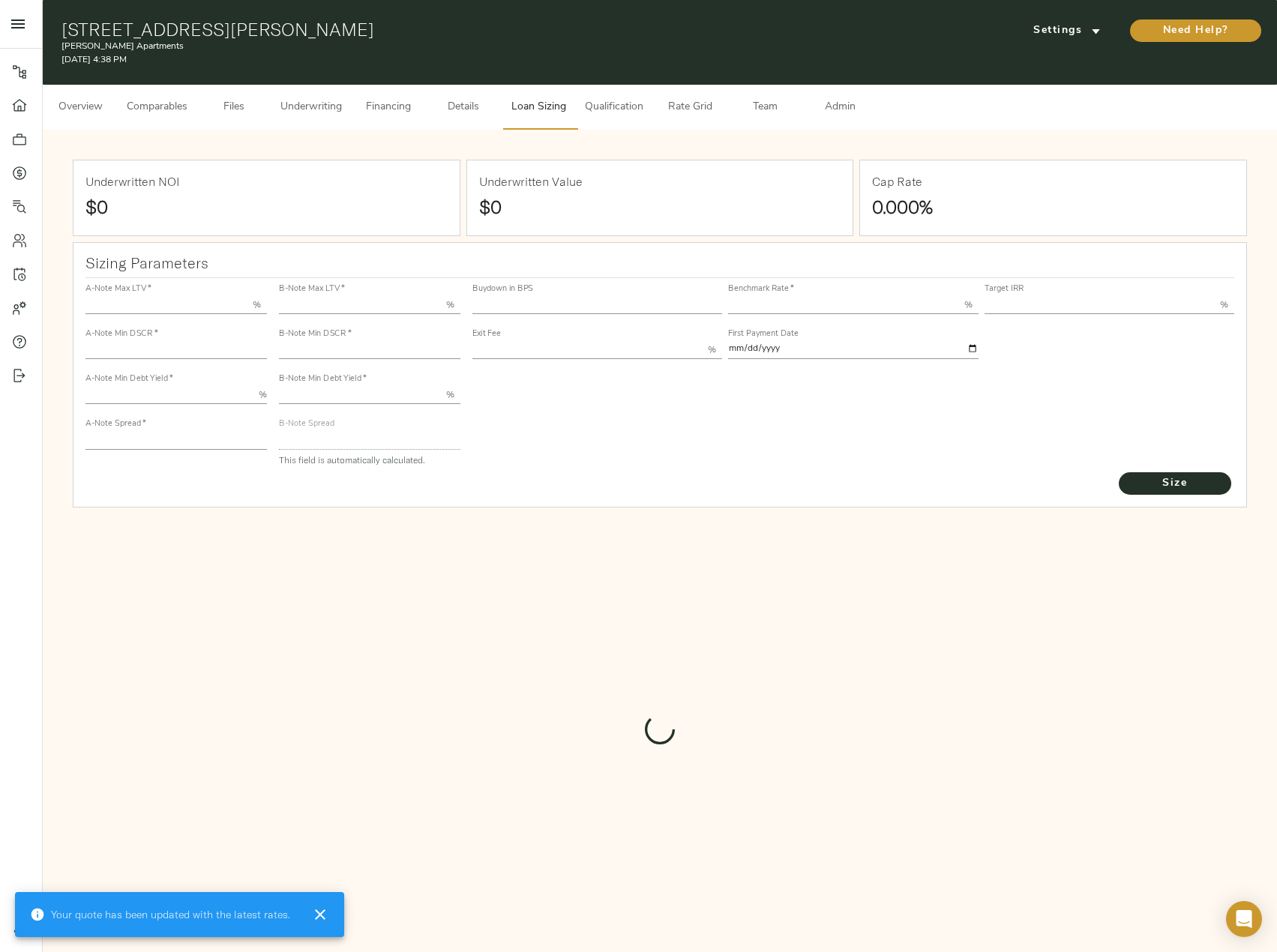
type input "1"
type input "2.00"
type input "836"
type input "0"
type input "3.61"
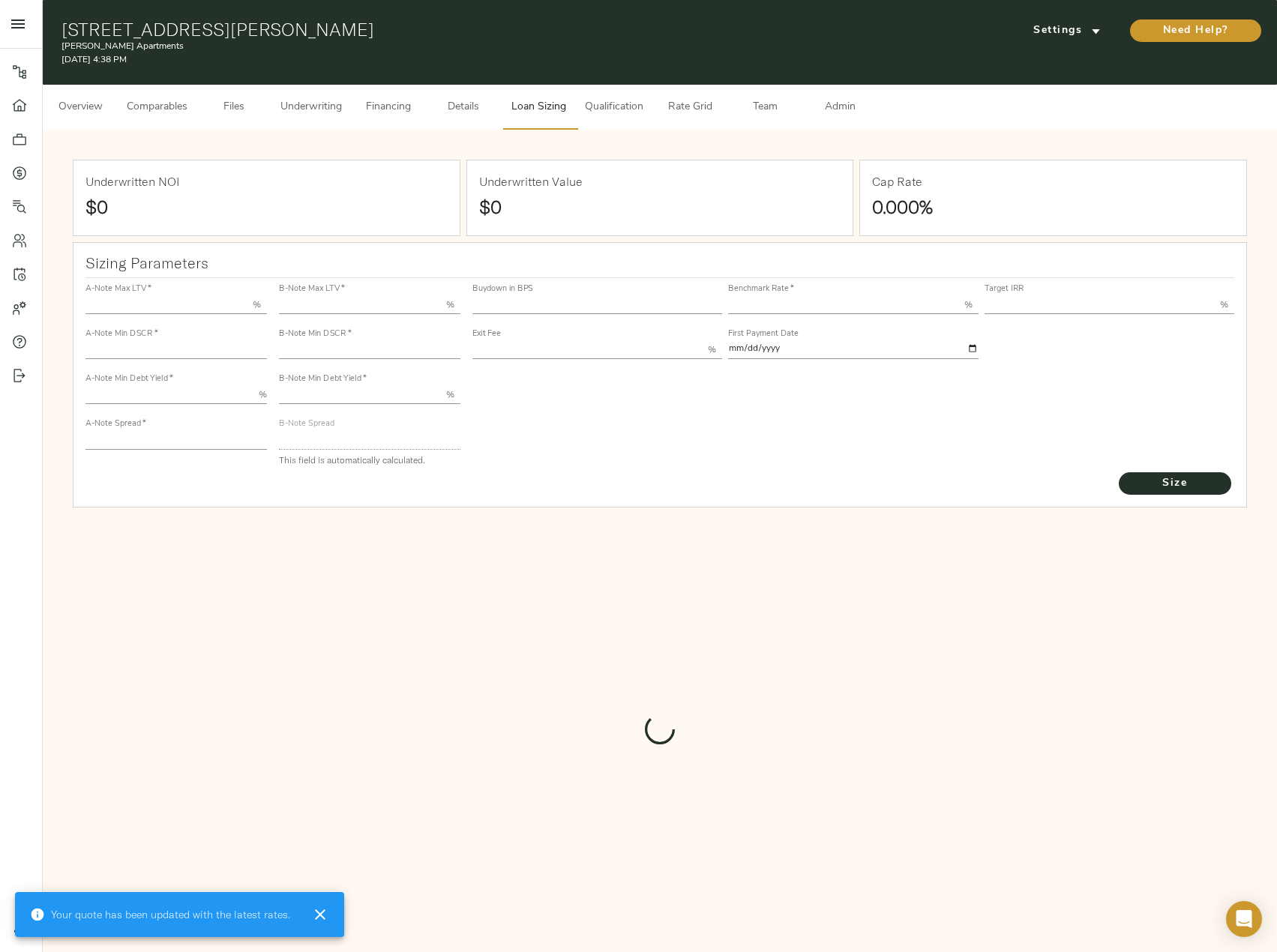
type input "13.00"
type input "1.00"
type input "[DATE]"
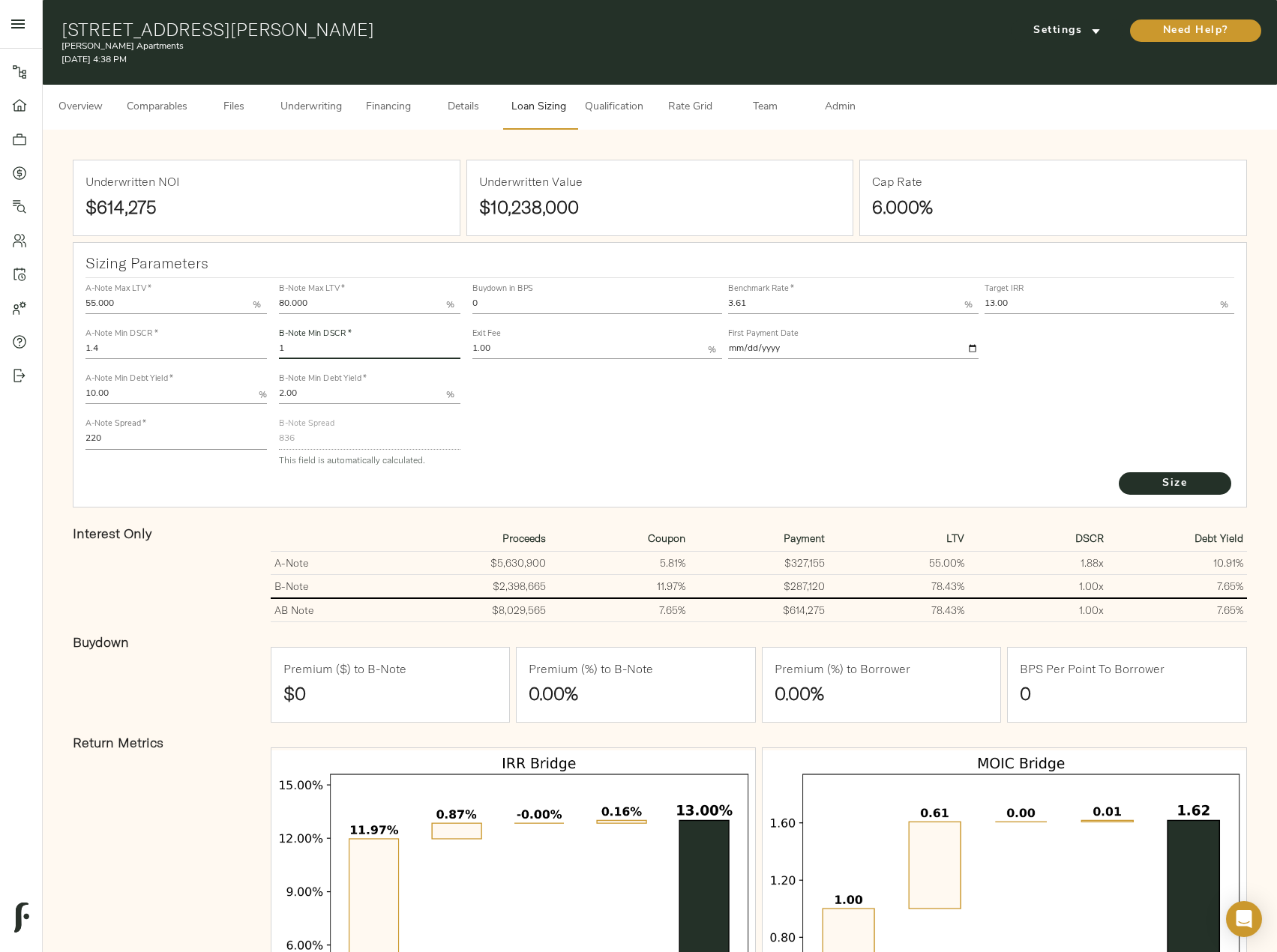
drag, startPoint x: 308, startPoint y: 356, endPoint x: 149, endPoint y: 302, distance: 167.9
click at [151, 302] on div "A-Note Max LTV   * 55.000 % A-Note Min DSCR   * 1.4 A-Note Min Debt Yield   * 1…" at bounding box center [660, 374] width 1161 height 204
paste input ".0552"
type input "1.0552"
click at [1175, 486] on span "Size" at bounding box center [1174, 483] width 83 height 19
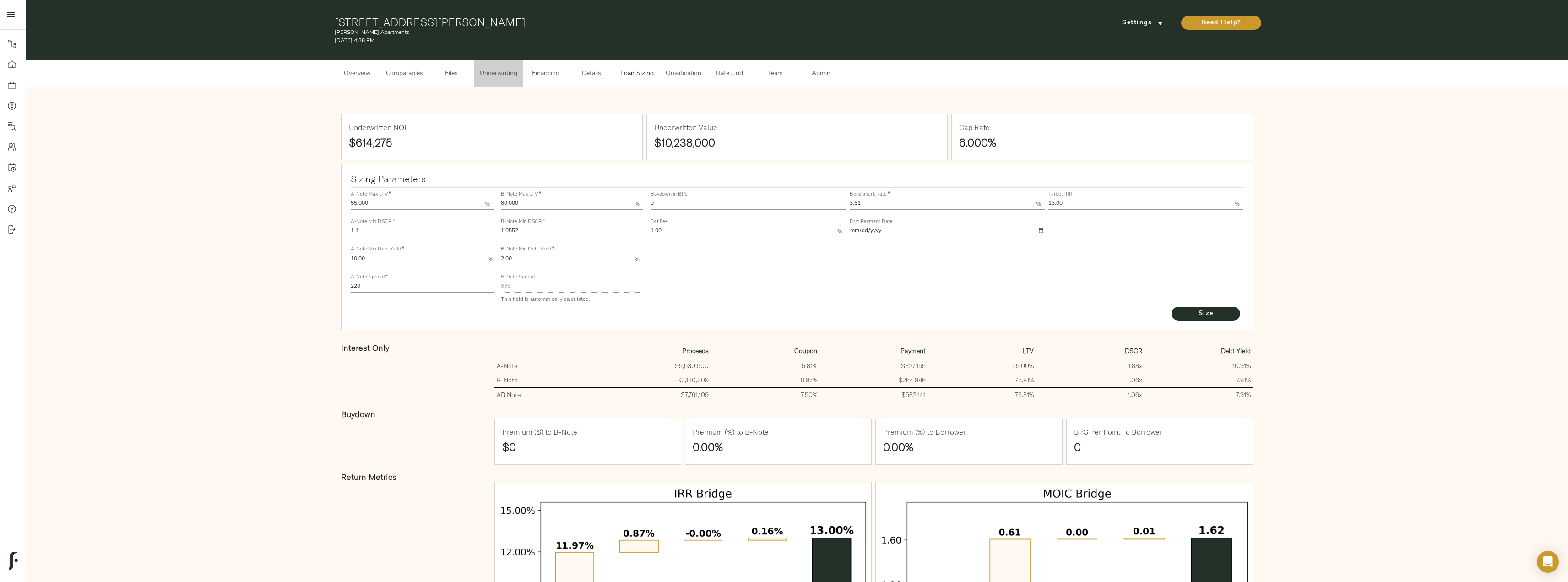
click at [483, 79] on span "Underwriting" at bounding box center [499, 74] width 38 height 12
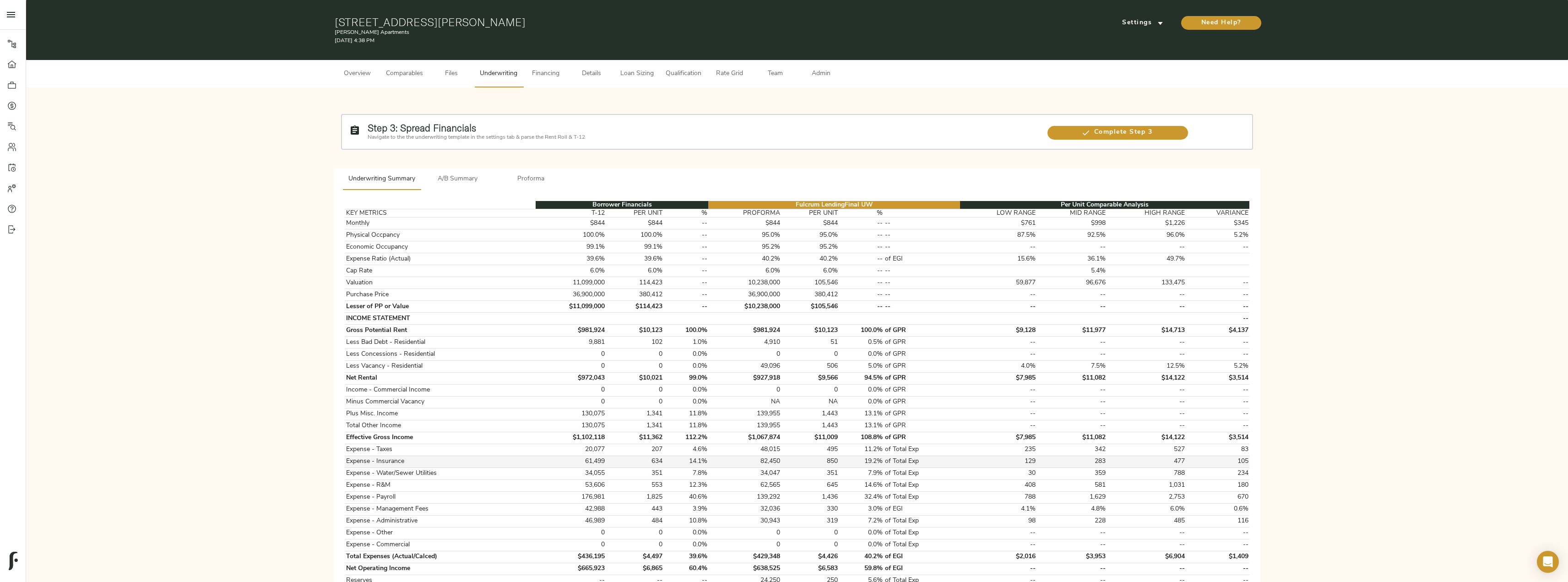
scroll to position [183, 0]
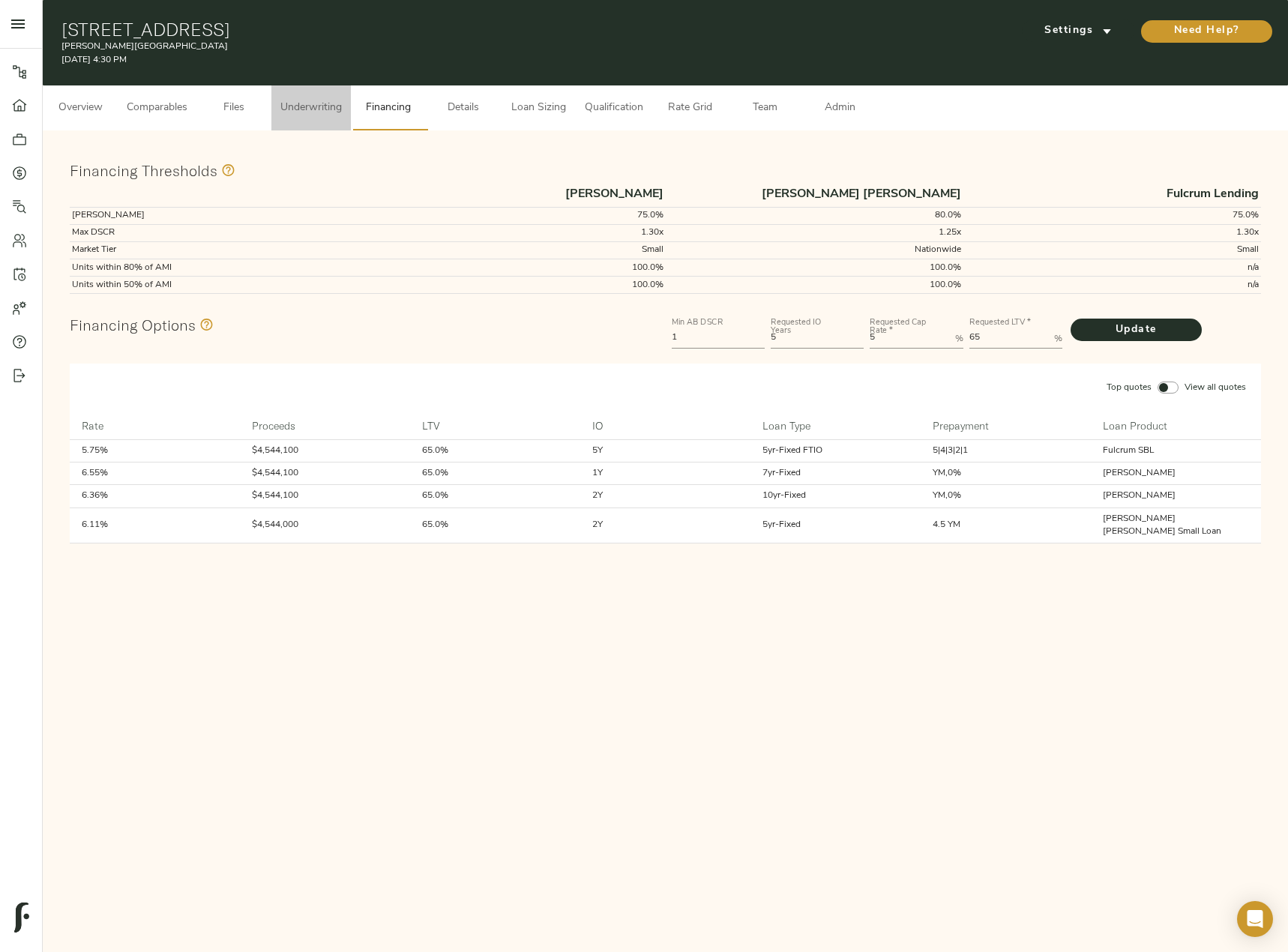
click at [322, 121] on button "Underwriting" at bounding box center [311, 108] width 80 height 45
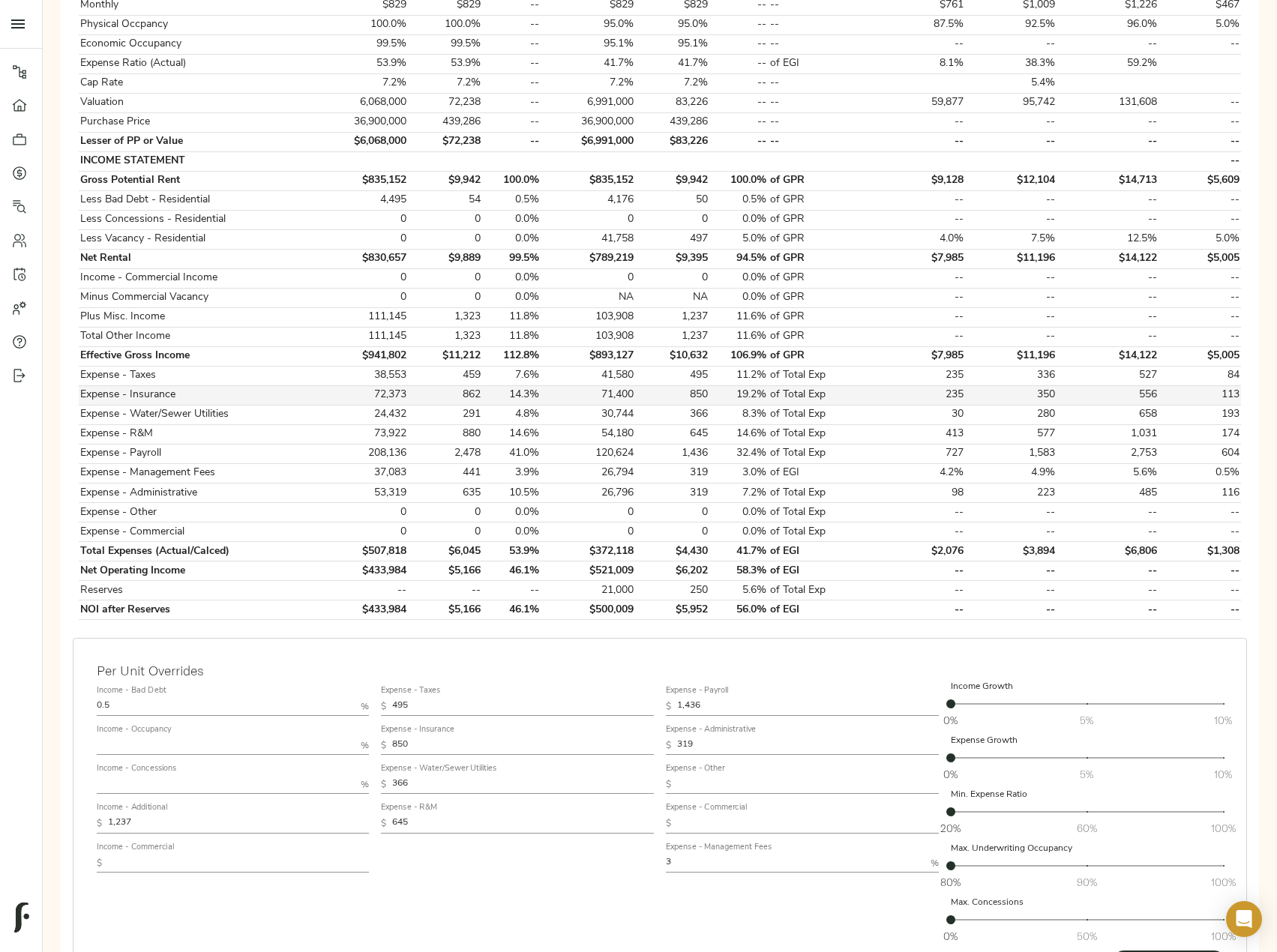
scroll to position [375, 0]
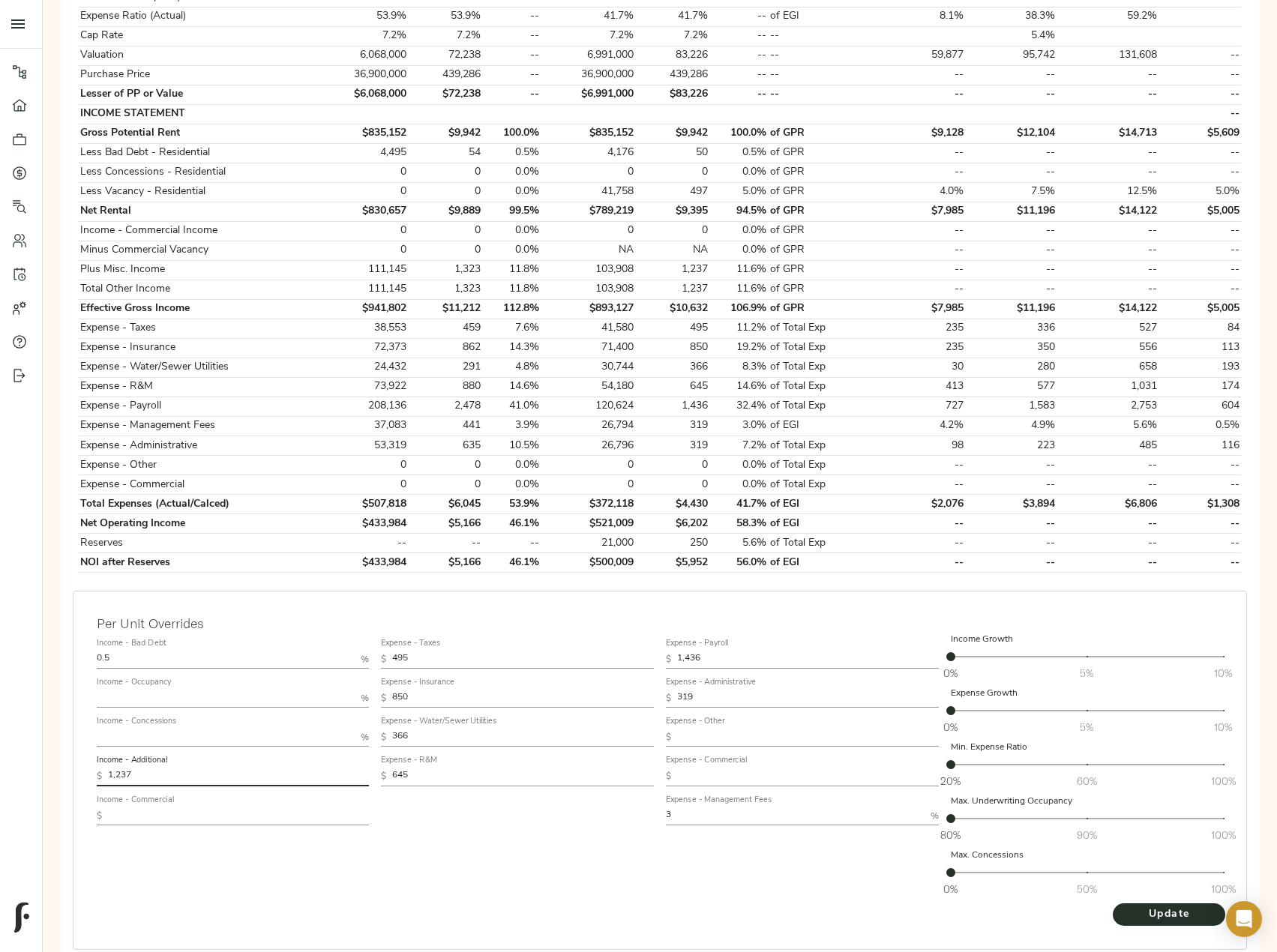
drag, startPoint x: 159, startPoint y: 772, endPoint x: 7, endPoint y: 774, distance: 152.0
click at [10, 772] on div "Pipeline Dashboard Portfolio Quotes Search Users Activity Account Help Sign Out…" at bounding box center [638, 317] width 1277 height 1384
paste input "376.6"
type input "1,376.67"
drag, startPoint x: 467, startPoint y: 737, endPoint x: 260, endPoint y: 735, distance: 207.0
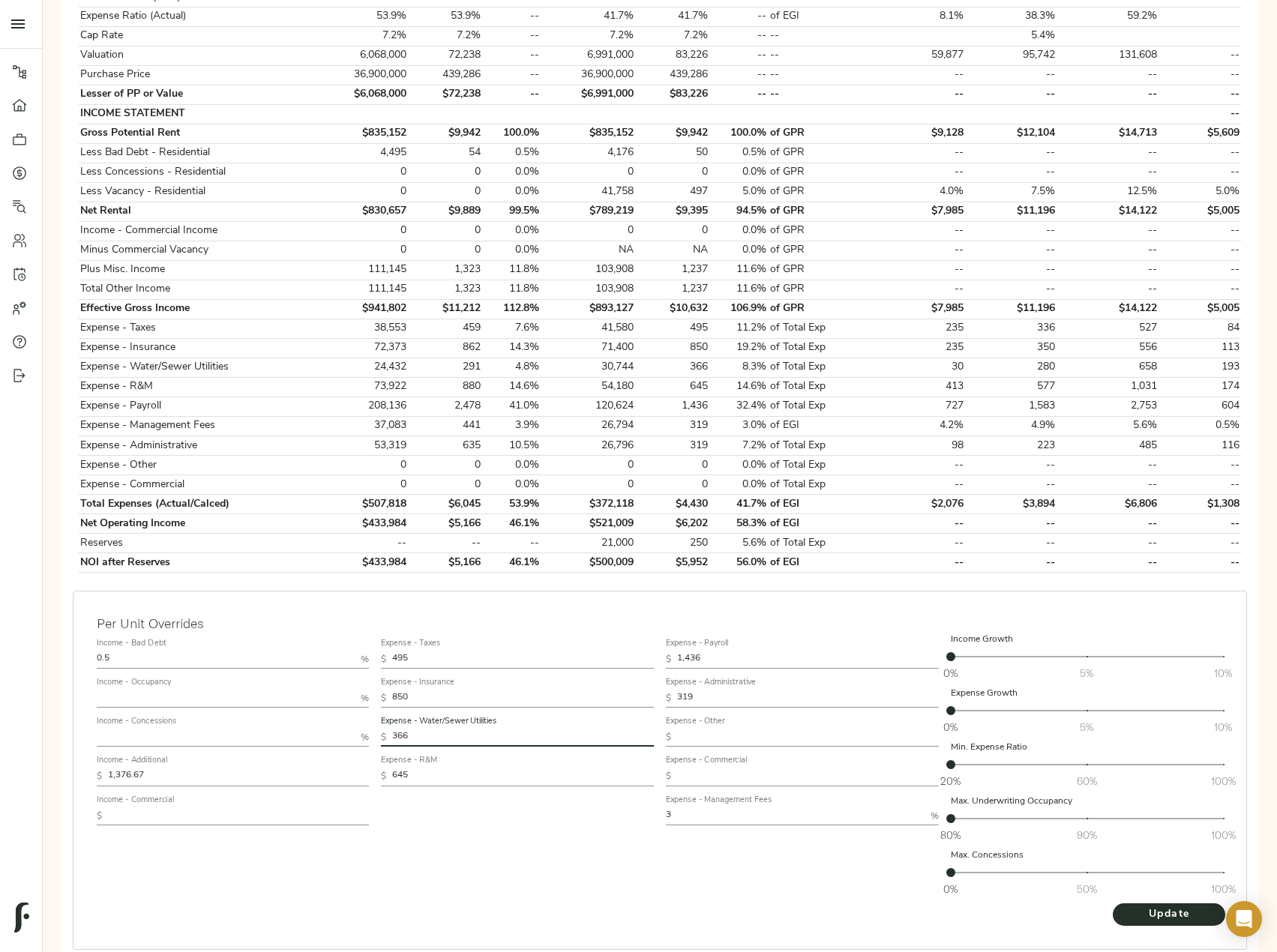
click at [264, 733] on div "Income - Bad Debt 0.5 % Income - Occupancy % Income - Concessions % Income - Ad…" at bounding box center [660, 768] width 1138 height 282
paste input "291"
type input "291"
click at [1149, 904] on button "Update" at bounding box center [1168, 914] width 113 height 23
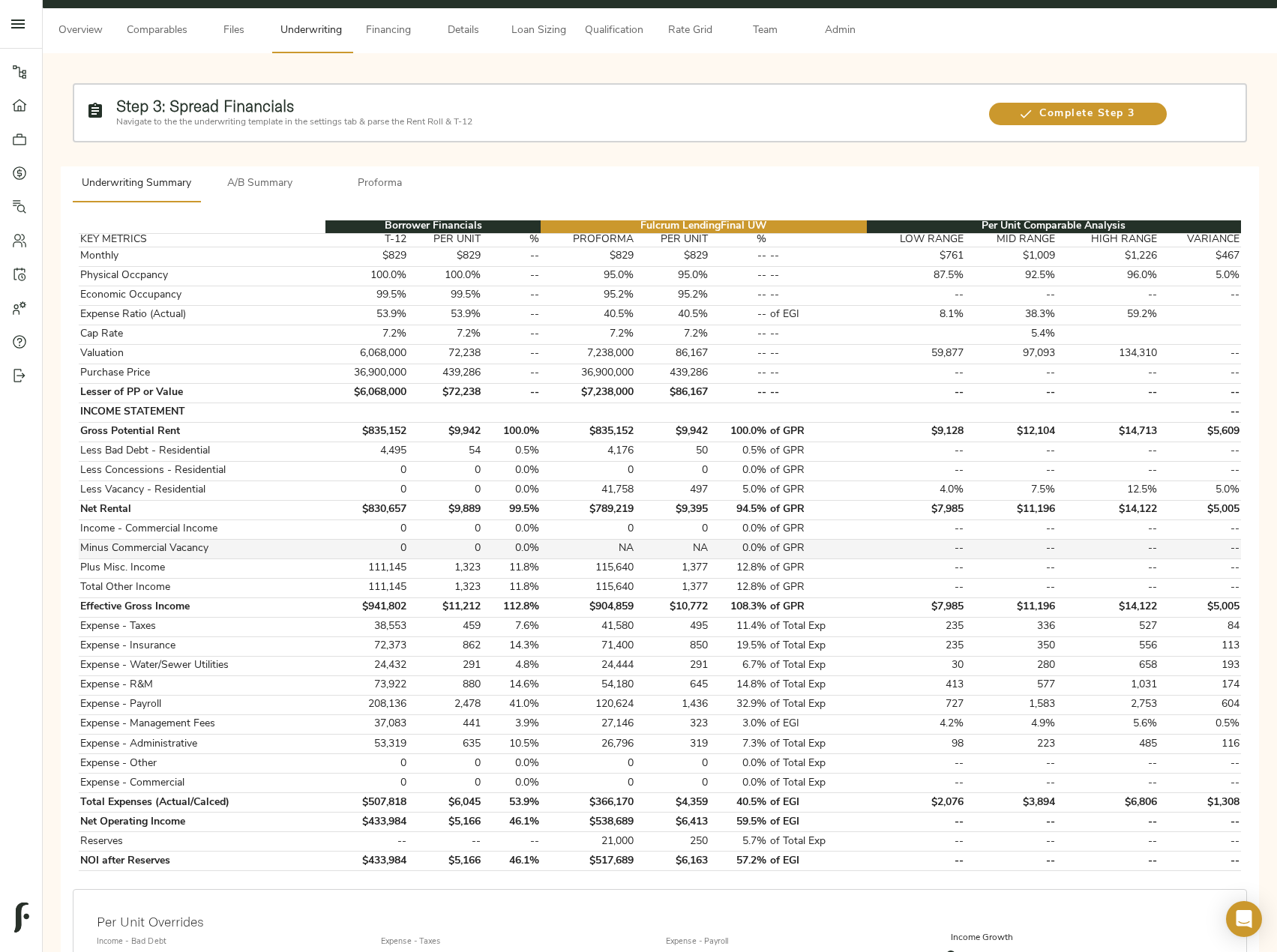
scroll to position [150, 0]
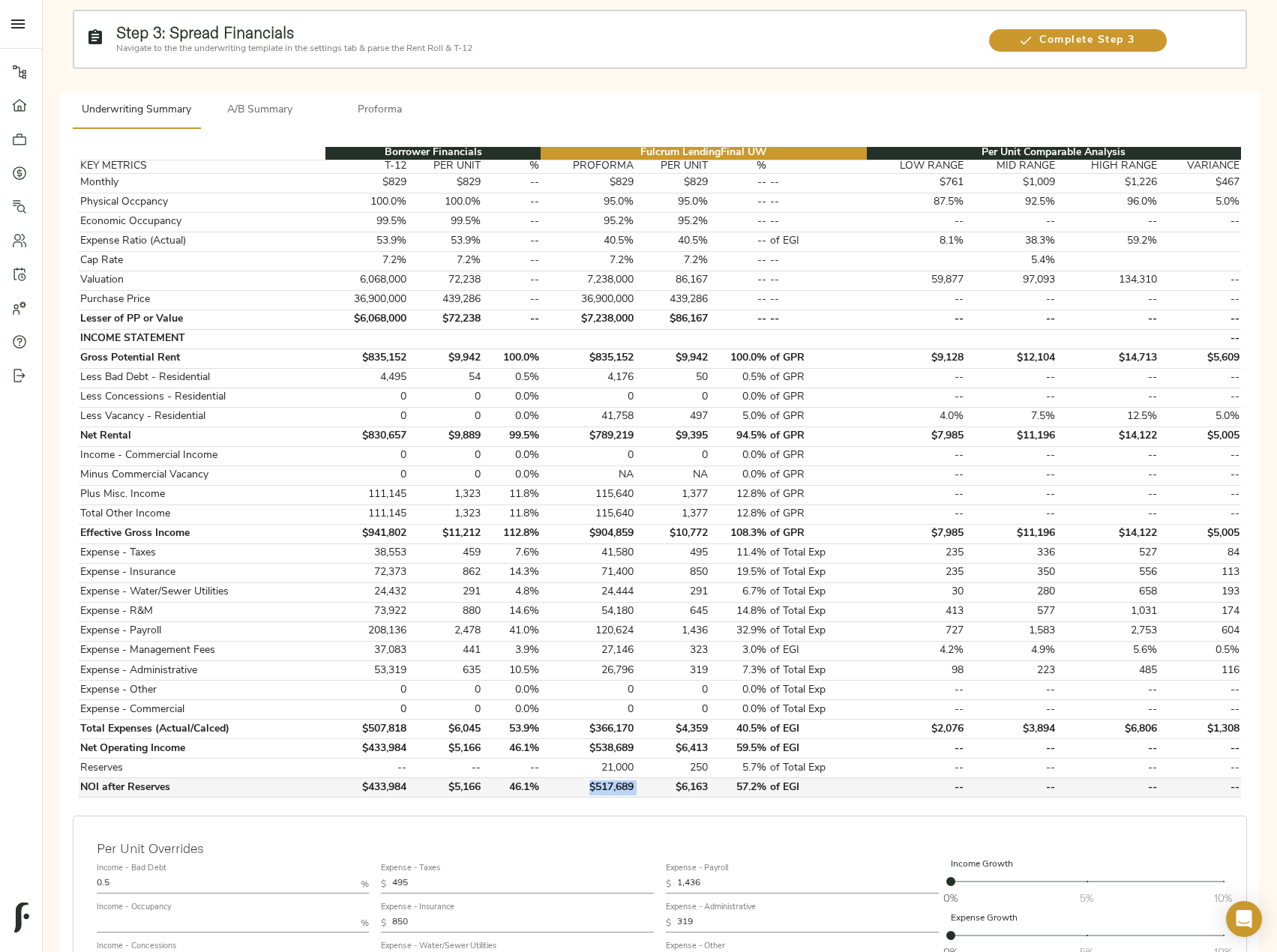
drag, startPoint x: 637, startPoint y: 786, endPoint x: 562, endPoint y: 786, distance: 75.0
click at [562, 786] on tr "NOI after Reserves $433,984 $5,166 46.1% $517,689 $6,163 57.2% of EGI -- -- -- …" at bounding box center [660, 789] width 1162 height 20
copy td "$517,689"
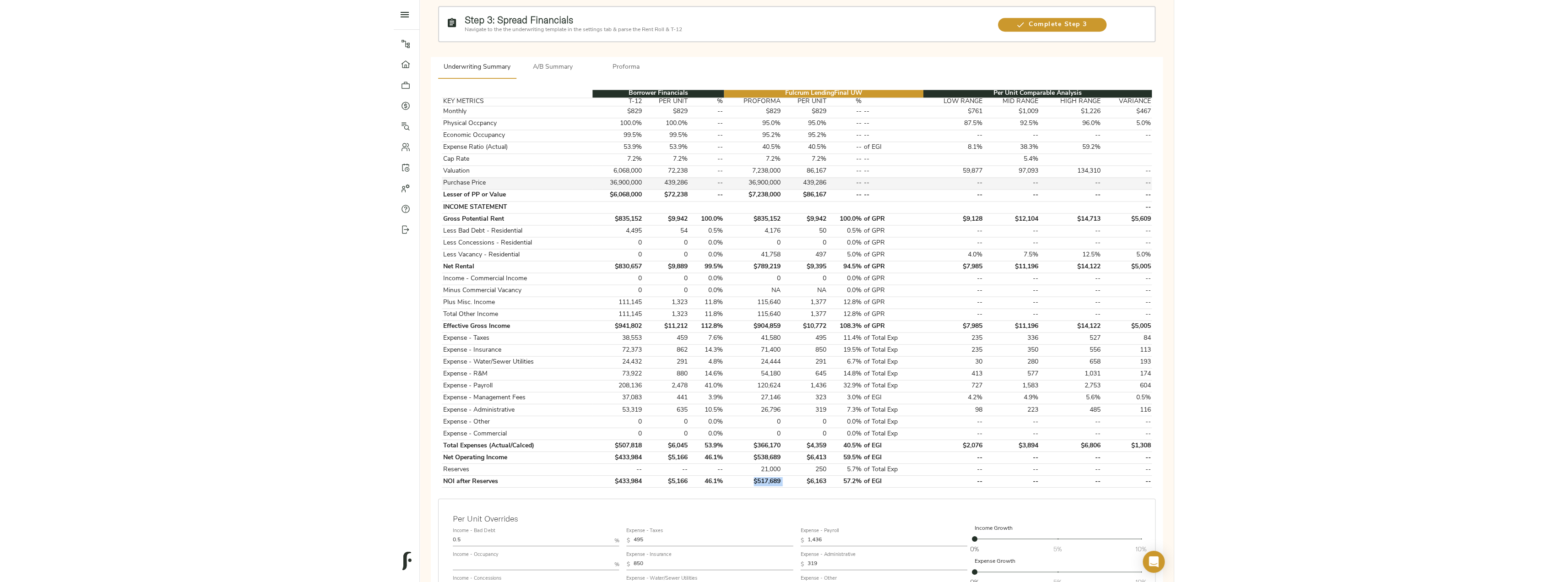
scroll to position [0, 0]
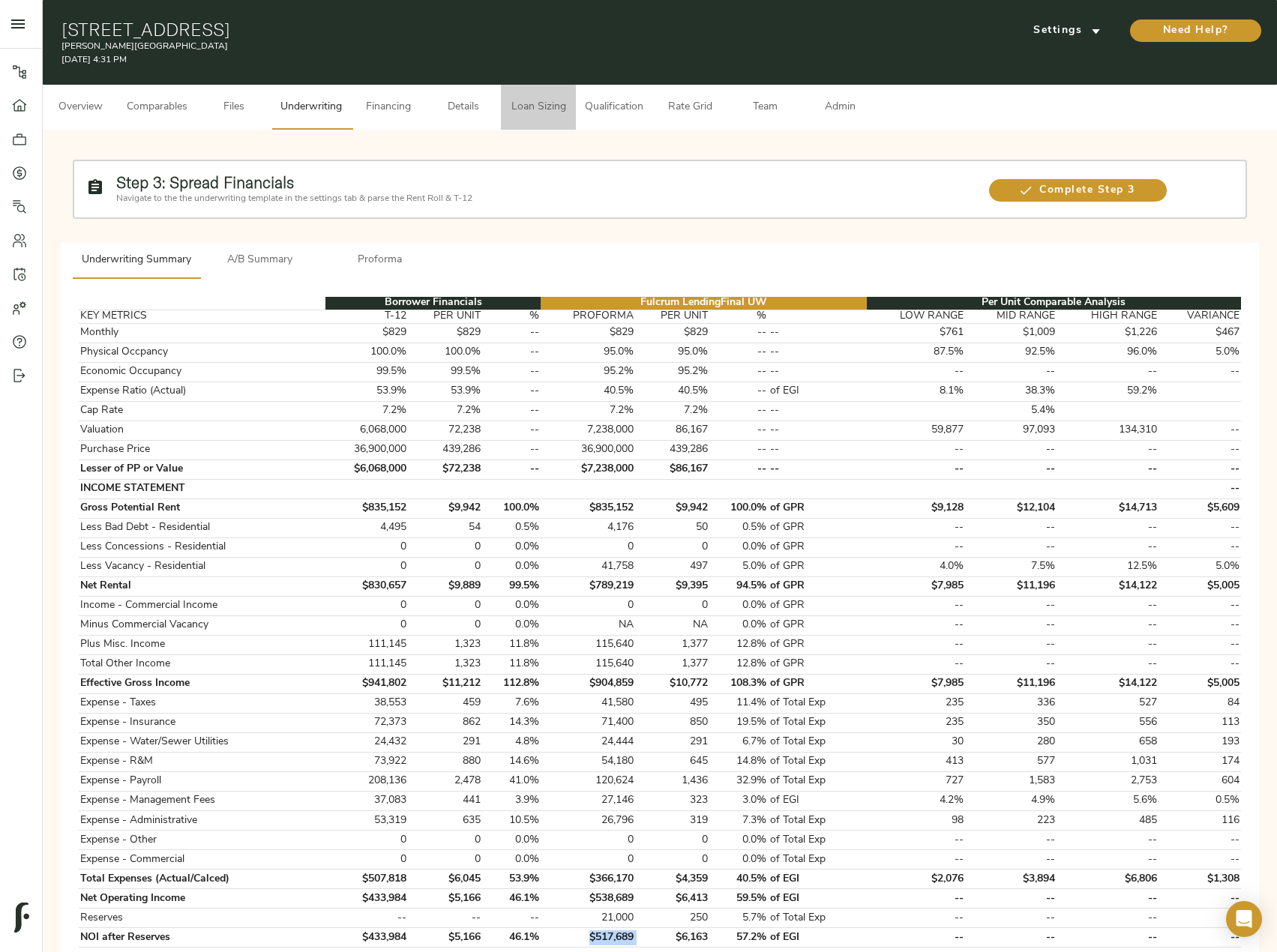
click at [551, 111] on span "Loan Sizing" at bounding box center [537, 108] width 57 height 19
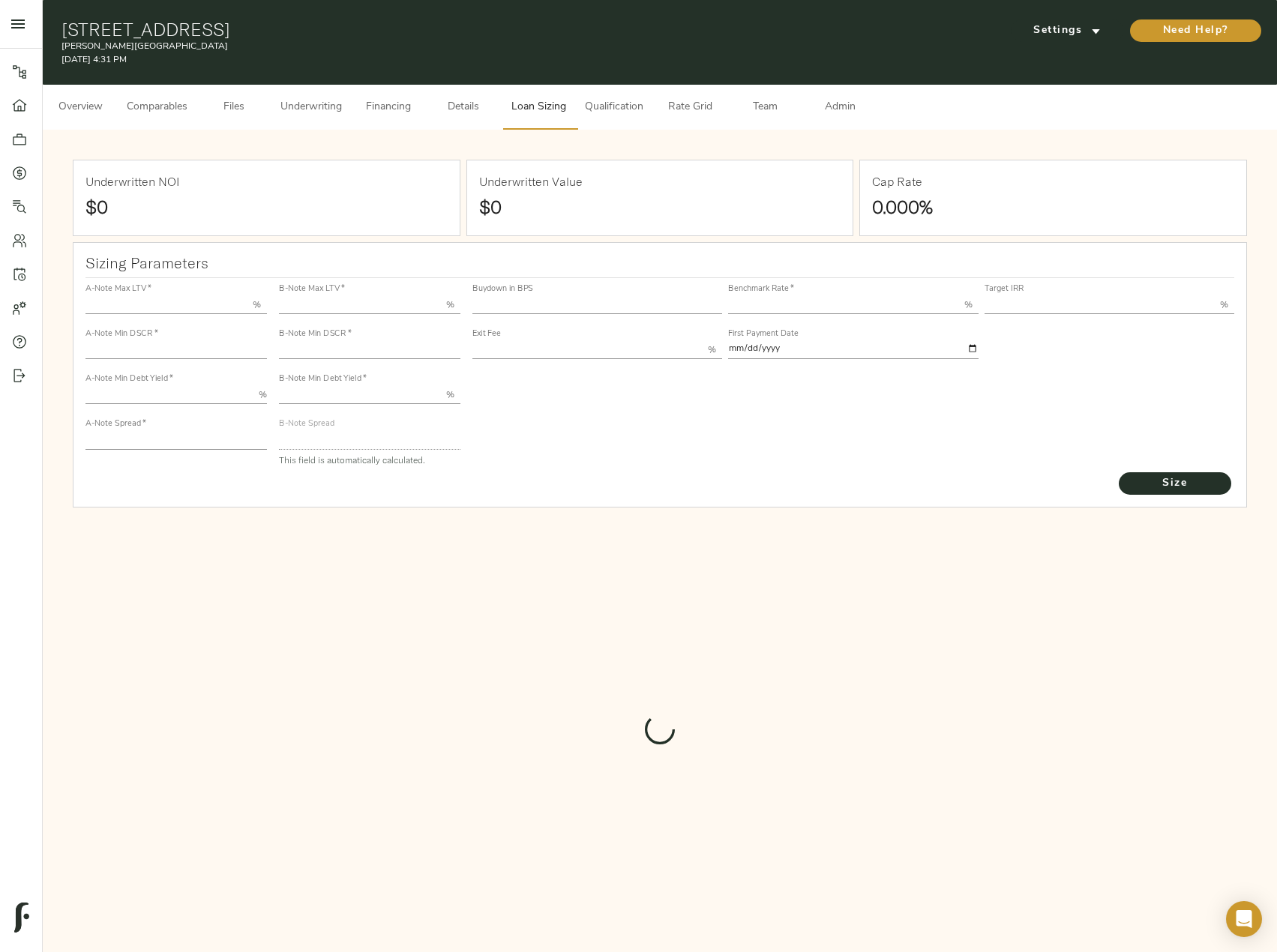
type input "55.000"
type input "1.4"
type input "10.00"
type input "245"
type input "80.000"
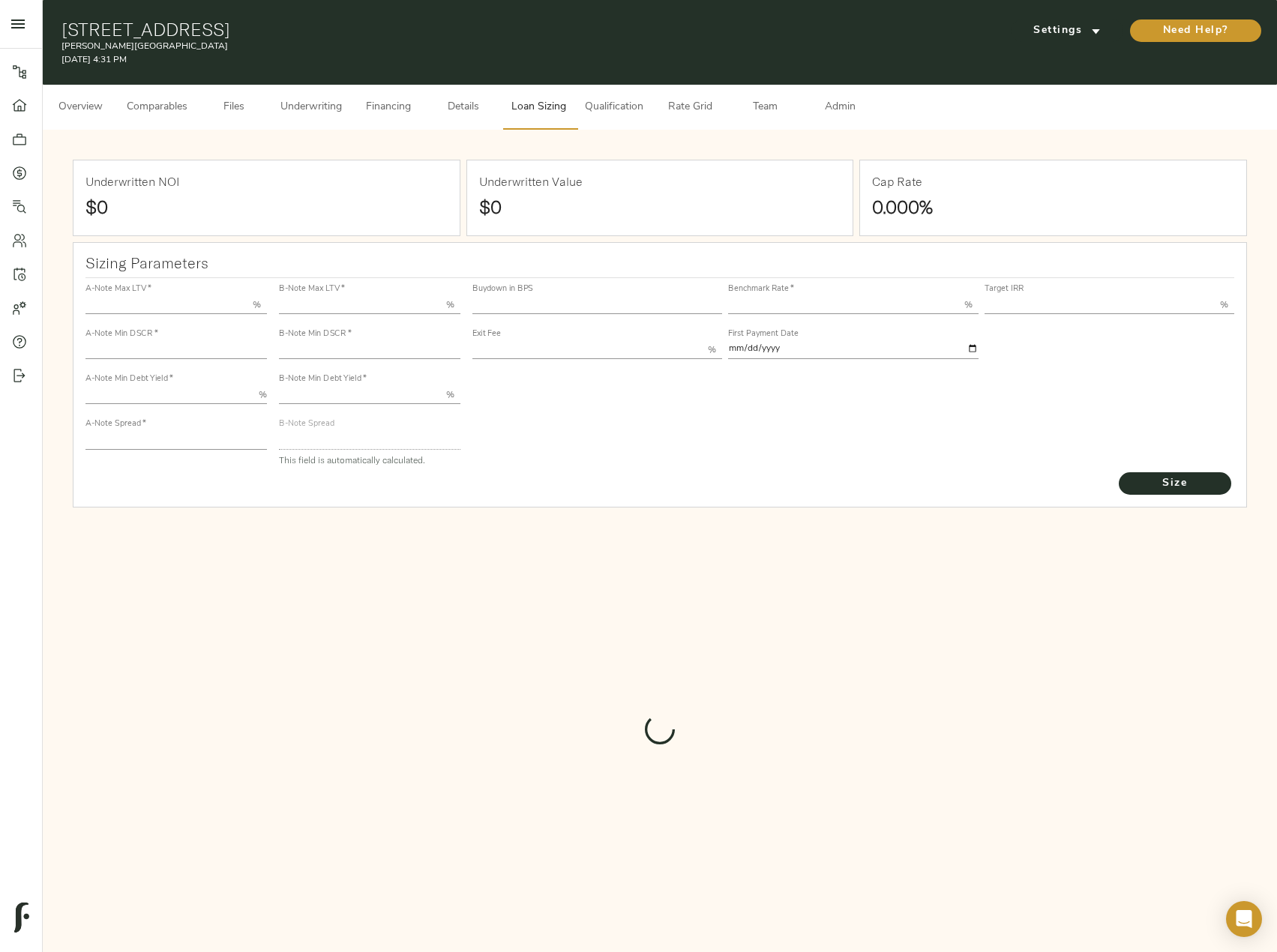
type input "1"
type input "2.00"
type input "829"
type input "0"
type input "3.68"
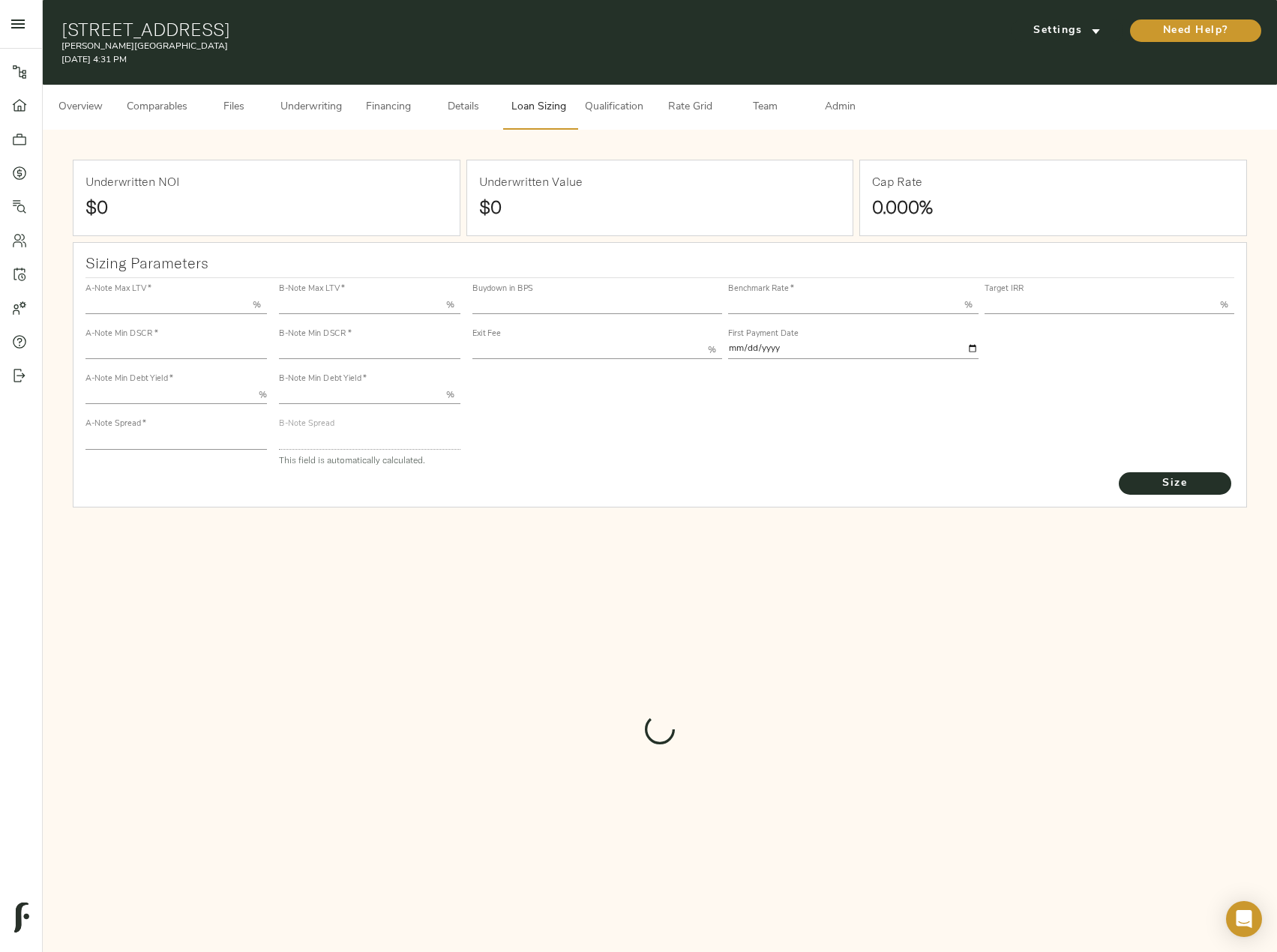
type input "13.00"
type input "1.00"
type input "[DATE]"
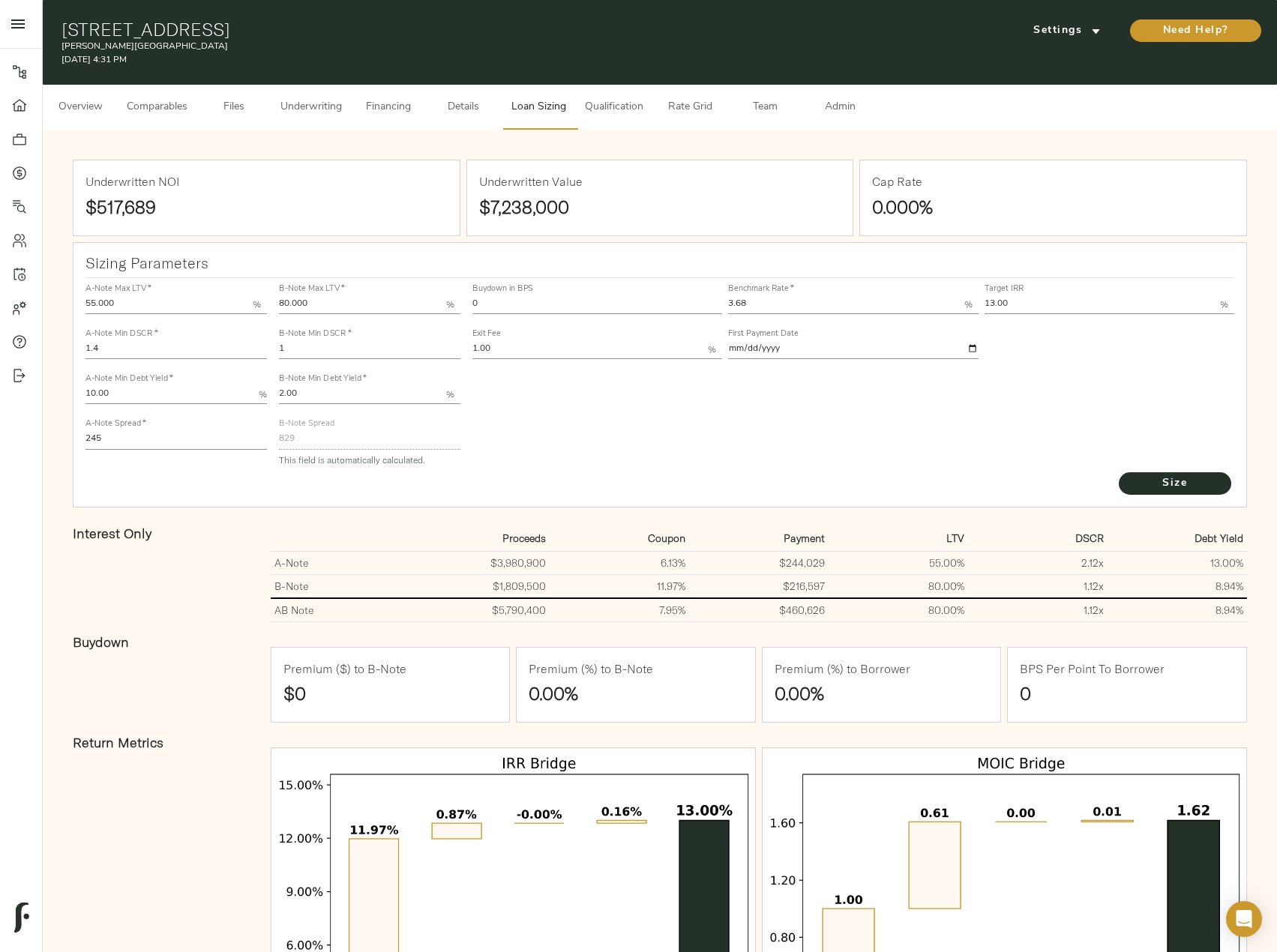
click at [365, 104] on span "Financing" at bounding box center [388, 108] width 57 height 19
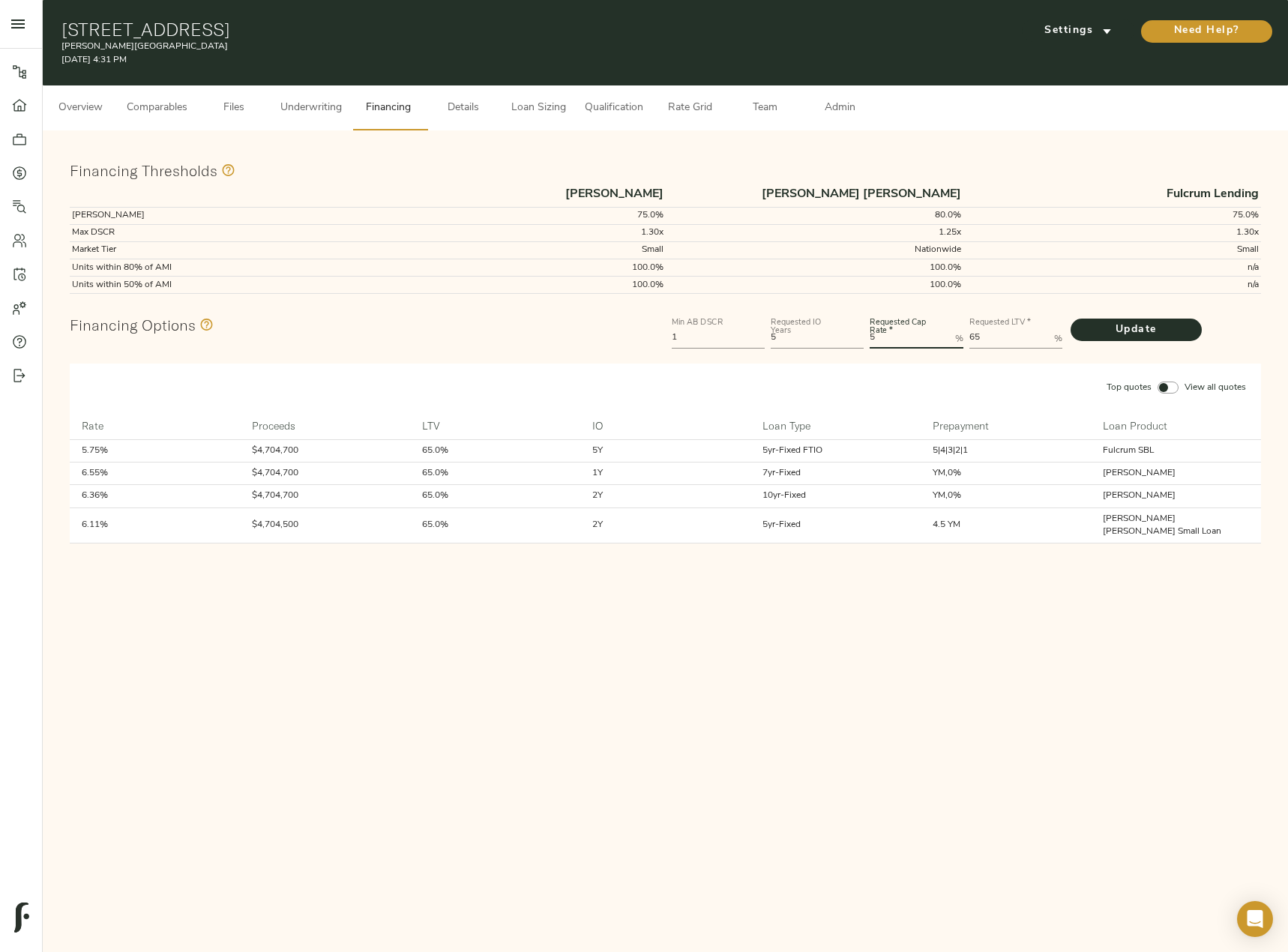
drag, startPoint x: 887, startPoint y: 332, endPoint x: 813, endPoint y: 332, distance: 74.0
click at [813, 332] on div "Min AB DSCR 1 Requested IO Years 5 Requested Cap Rate   * 5 % Requested LTV   *…" at bounding box center [966, 331] width 595 height 45
type Rate "6"
click at [1071, 319] on button "Update" at bounding box center [1136, 330] width 132 height 23
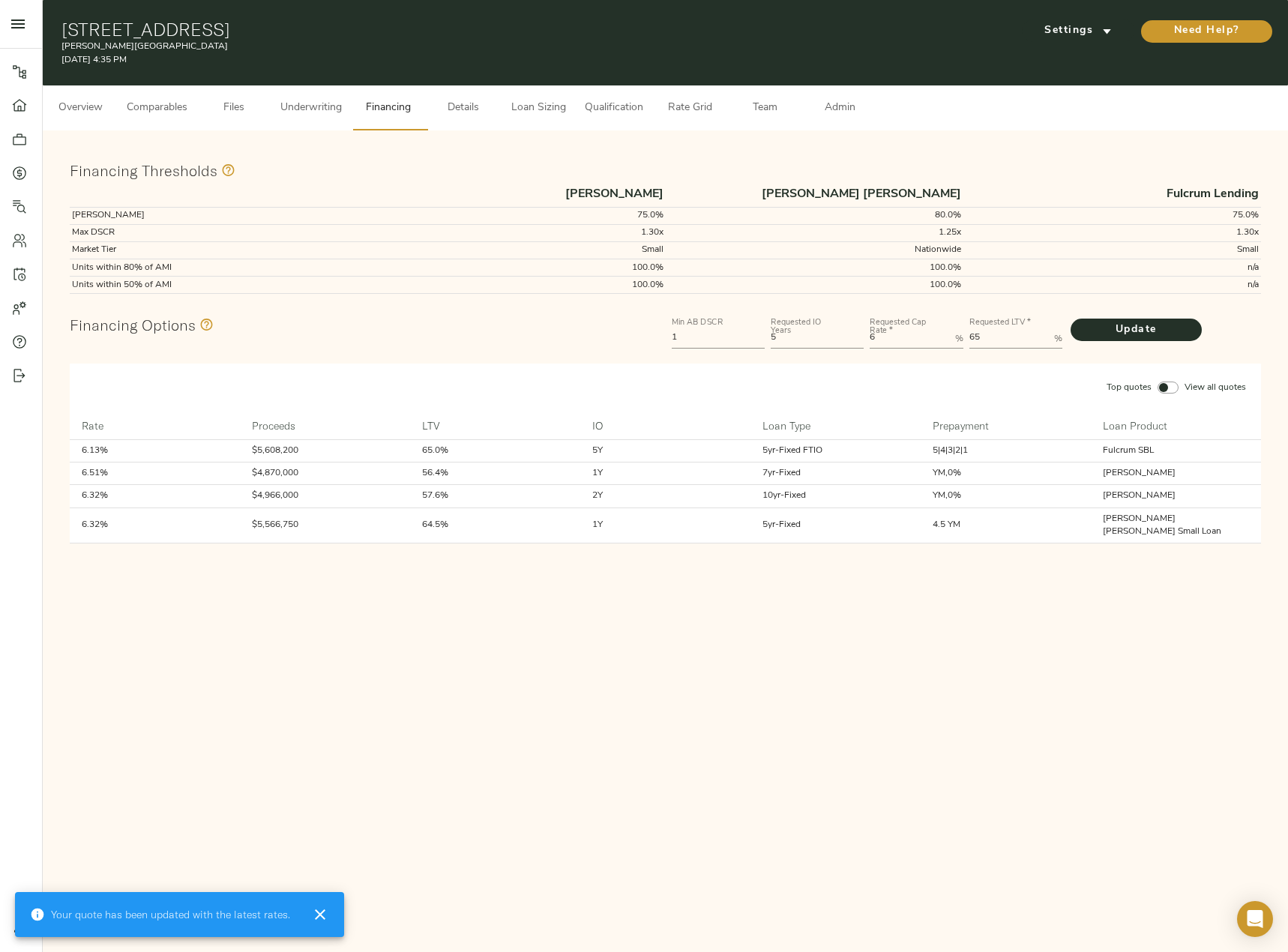
click at [533, 90] on button "Loan Sizing" at bounding box center [537, 108] width 75 height 45
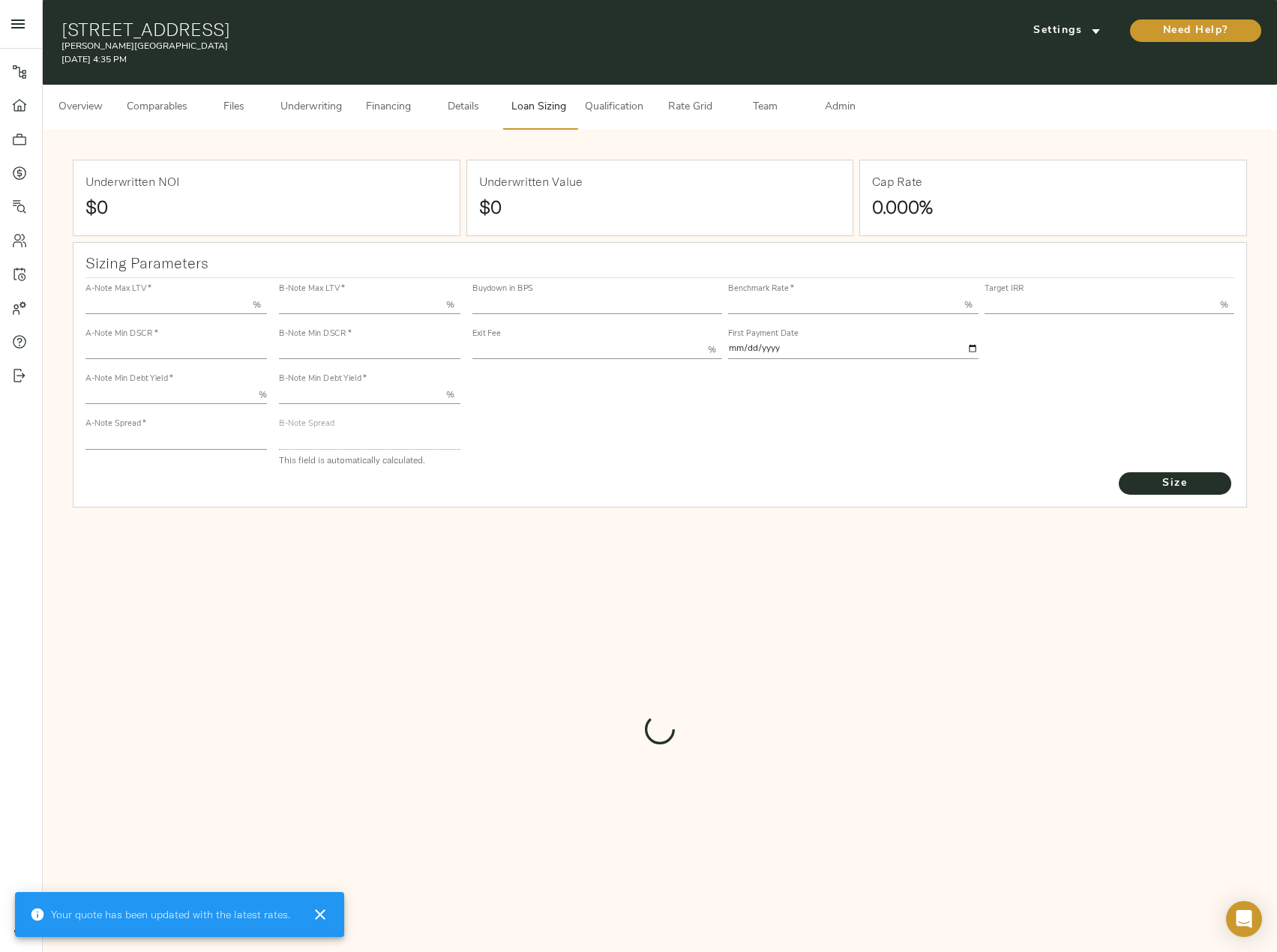
type input "55.000"
type input "1.4"
type input "10.00"
type input "245"
type input "80.000"
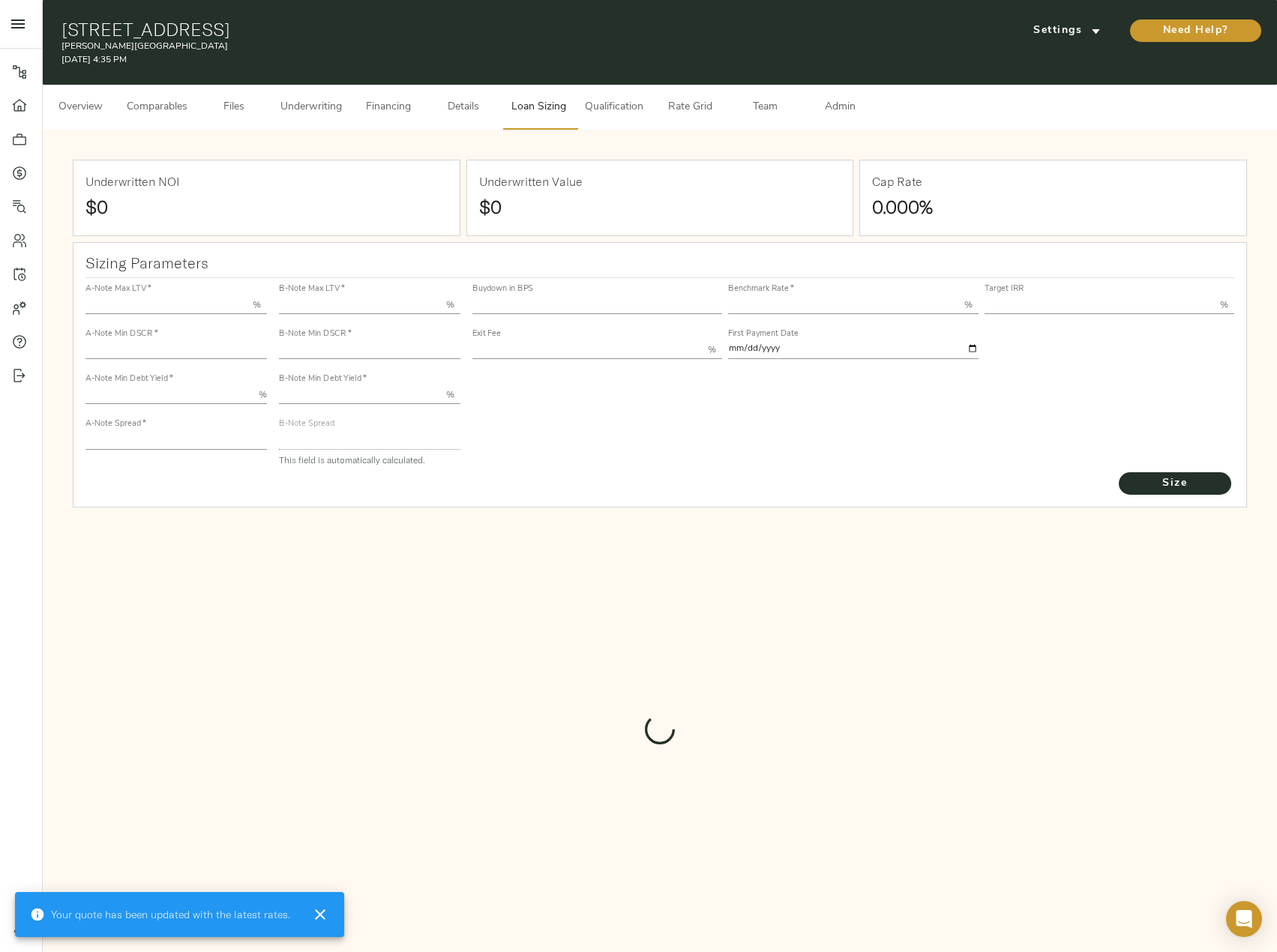
type input "1"
type input "2.00"
type input "829"
type input "0"
type input "3.68"
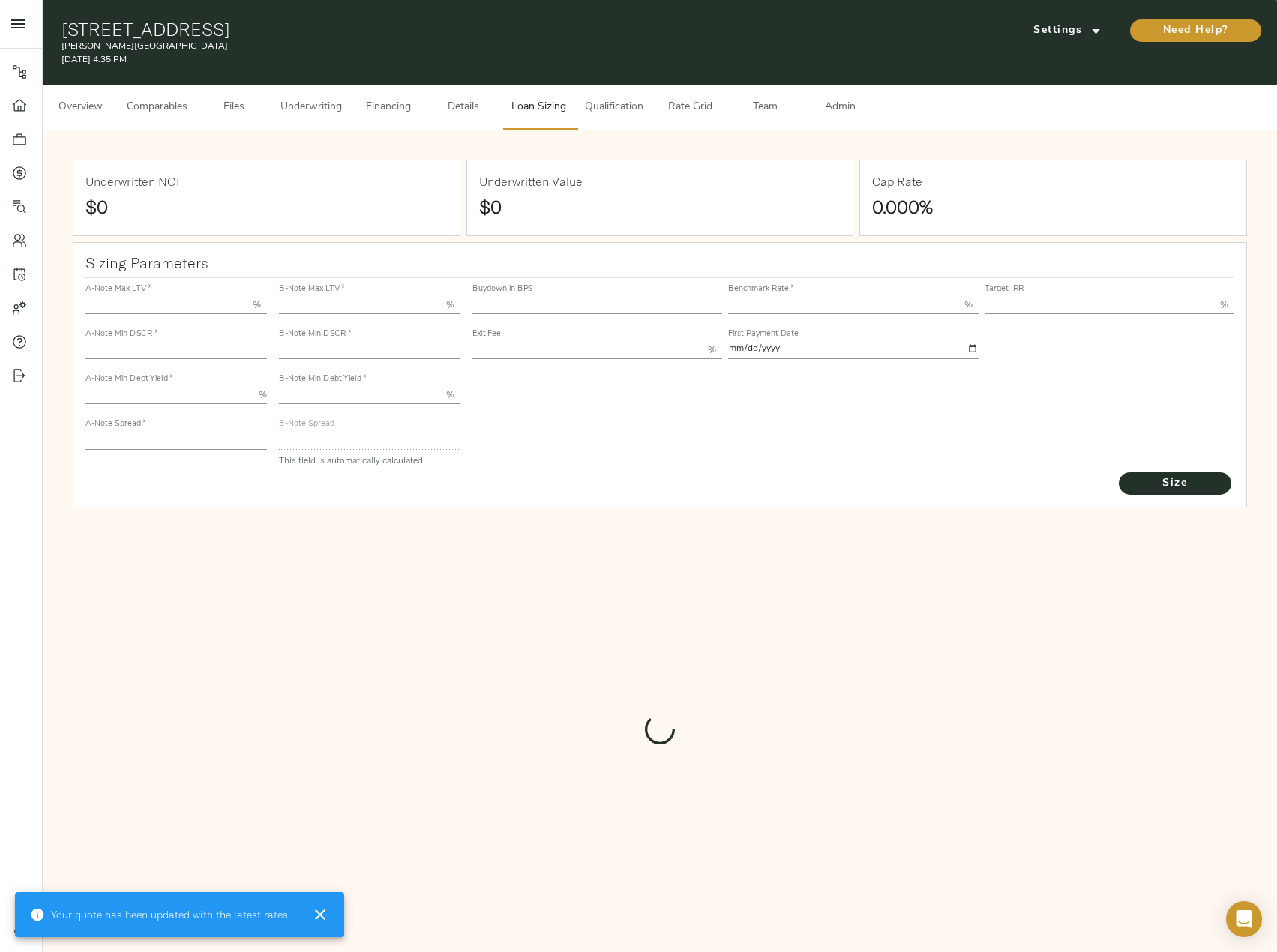
type input "13.00"
type input "1.00"
type input "[DATE]"
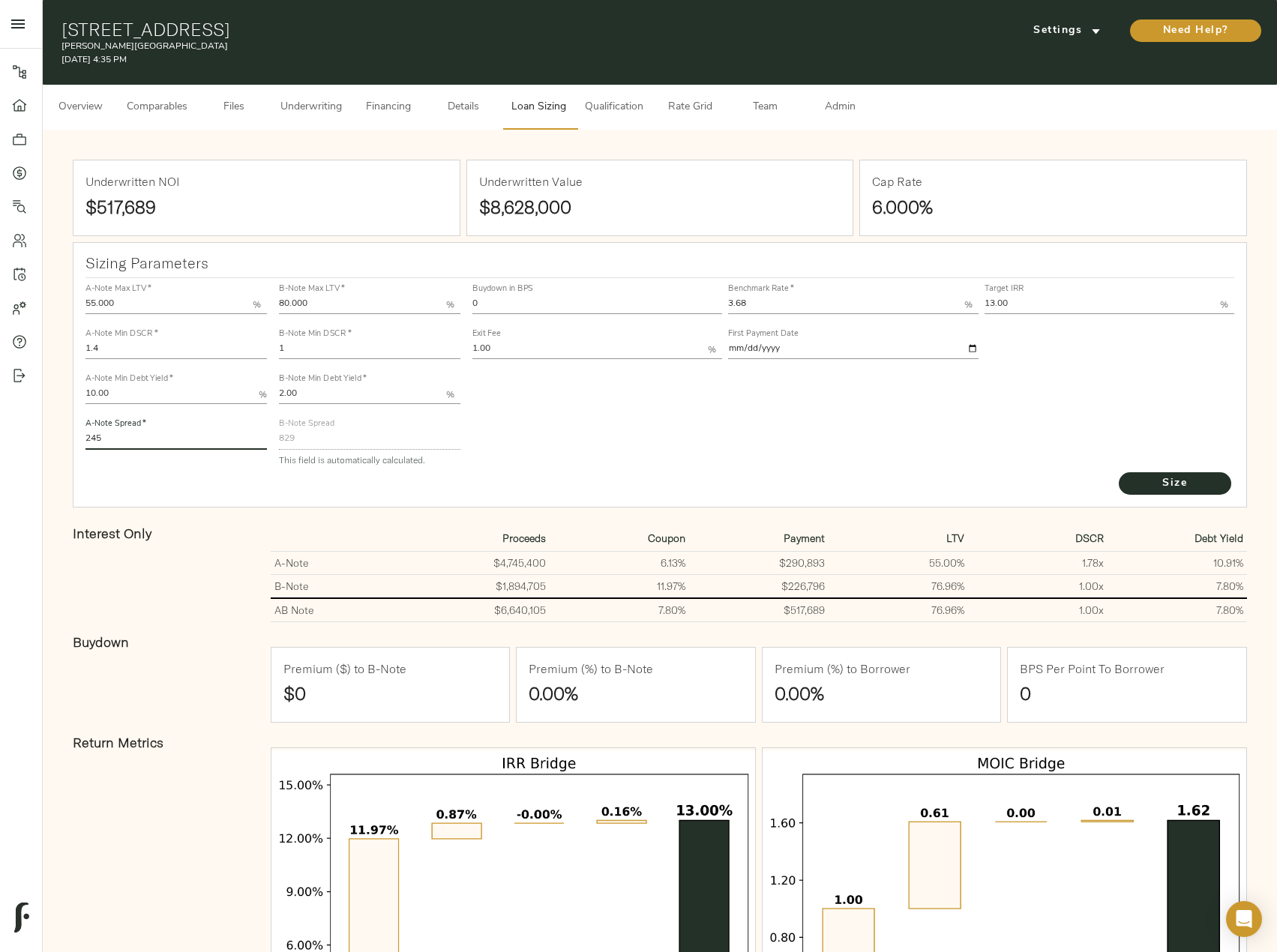
drag, startPoint x: 109, startPoint y: 434, endPoint x: 66, endPoint y: 434, distance: 43.0
click at [66, 434] on div "Underwritten NOI $517,689 Underwritten Value $8,628,000 Cap Rate 6.000% Sizing …" at bounding box center [660, 626] width 1204 height 963
type input "220"
drag, startPoint x: 703, startPoint y: 274, endPoint x: 688, endPoint y: 271, distance: 15.3
click at [689, 270] on div "Sizing Parameters A-Note Max LTV   * 55.000 % A-Note Min DSCR   * 1.4 A-Note Mi…" at bounding box center [660, 375] width 1174 height 266
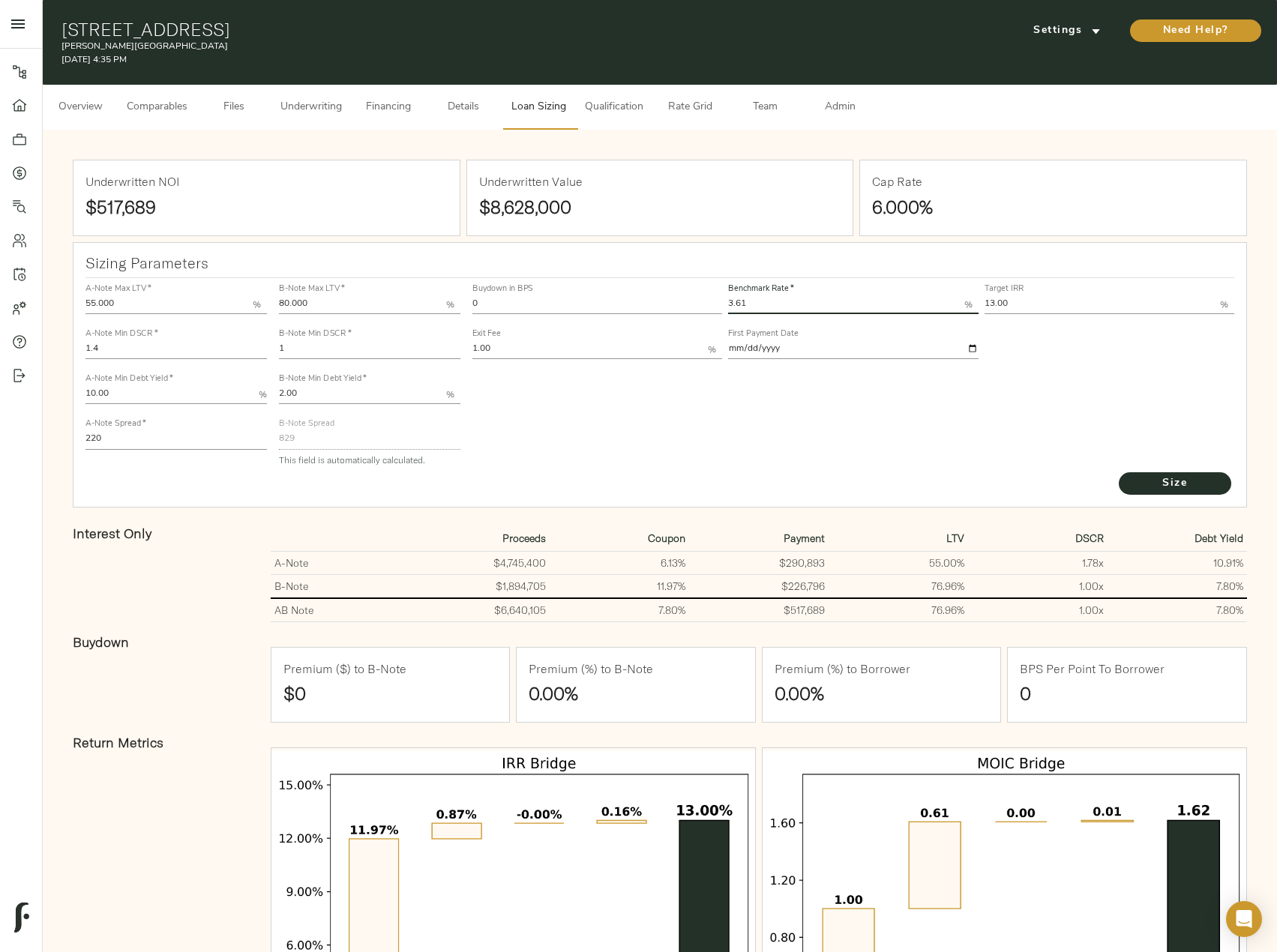
type input "3.61"
click at [1118, 473] on button "Size" at bounding box center [1174, 483] width 113 height 23
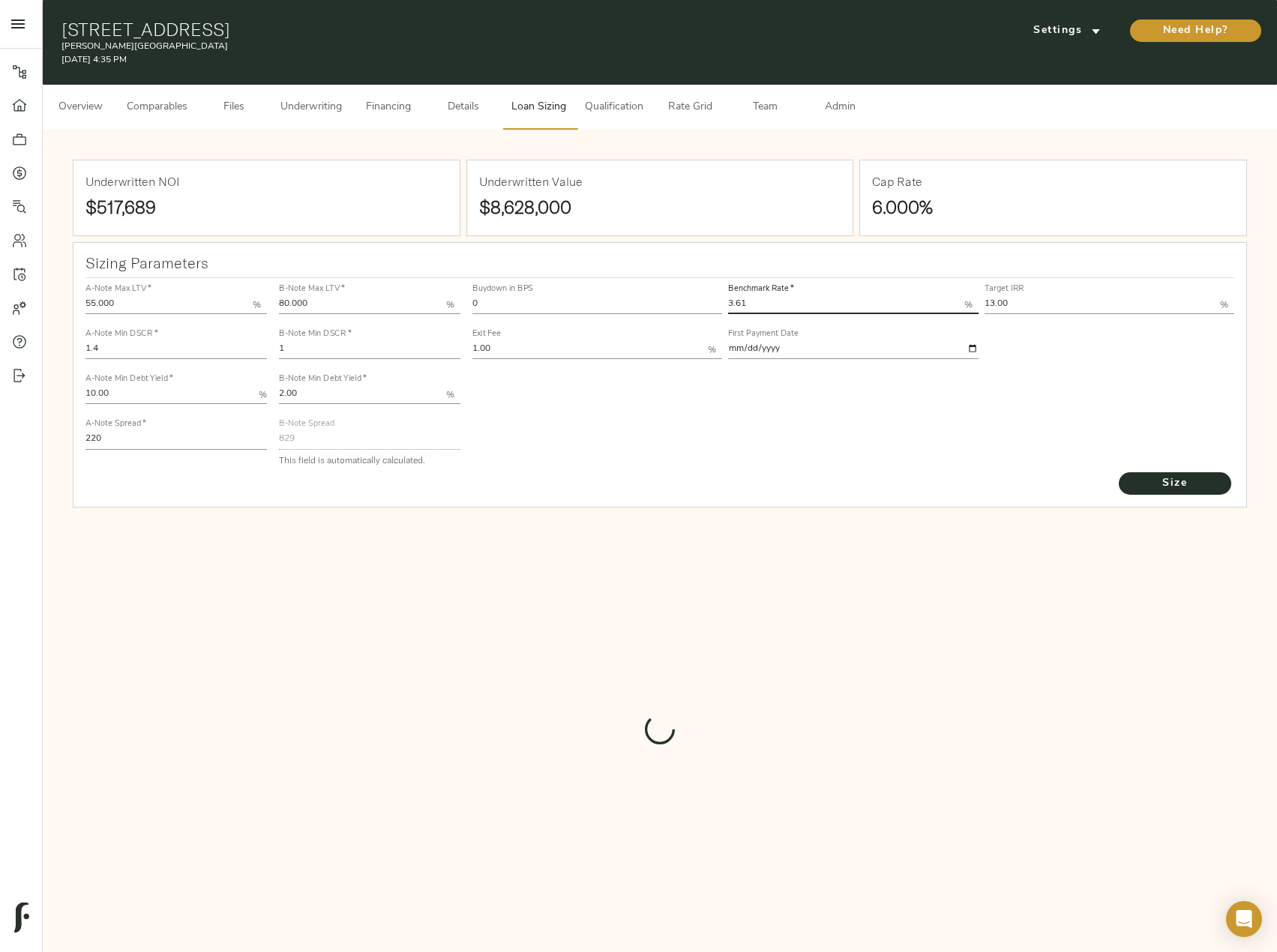
type input "836"
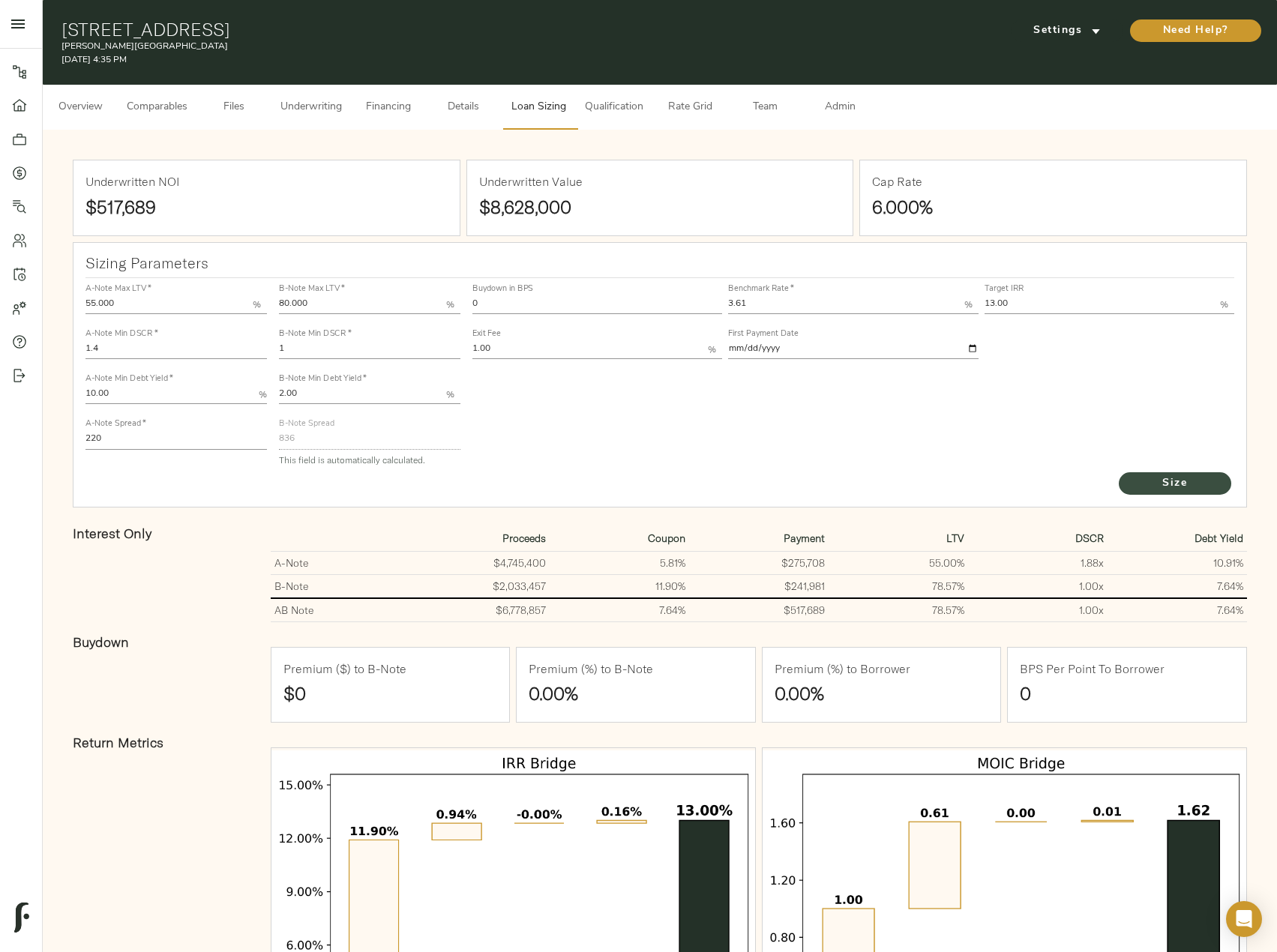
click at [1186, 482] on span "Size" at bounding box center [1174, 483] width 83 height 19
drag, startPoint x: 274, startPoint y: 352, endPoint x: 188, endPoint y: 352, distance: 86.0
click at [188, 352] on div "A-Note Max LTV   * 55.000 % A-Note Min DSCR   * 1.4 A-Note Min Debt Yield   * 1…" at bounding box center [660, 374] width 1161 height 204
paste input ".055"
type input "1.055"
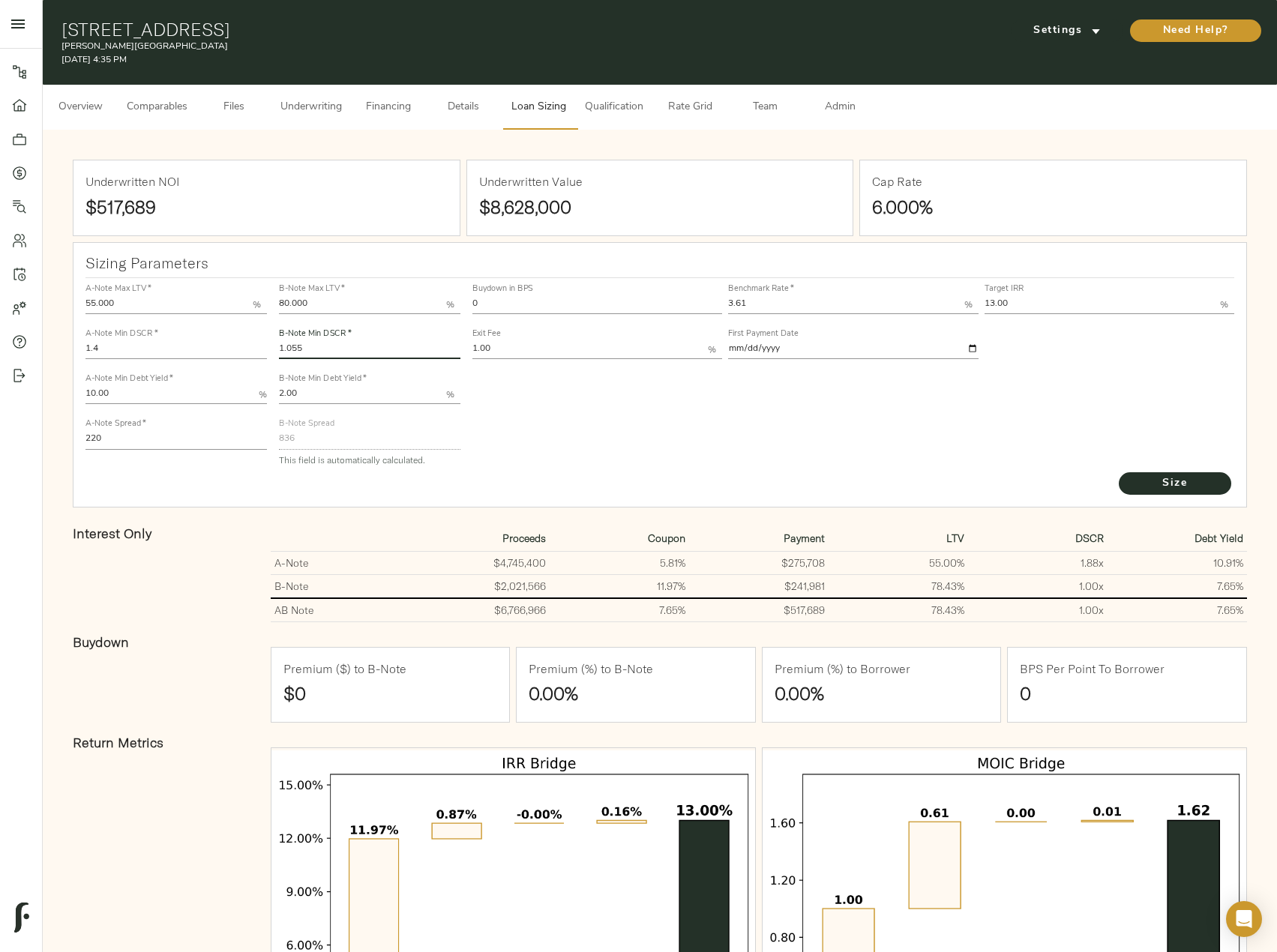
click at [1118, 473] on button "Size" at bounding box center [1174, 483] width 113 height 23
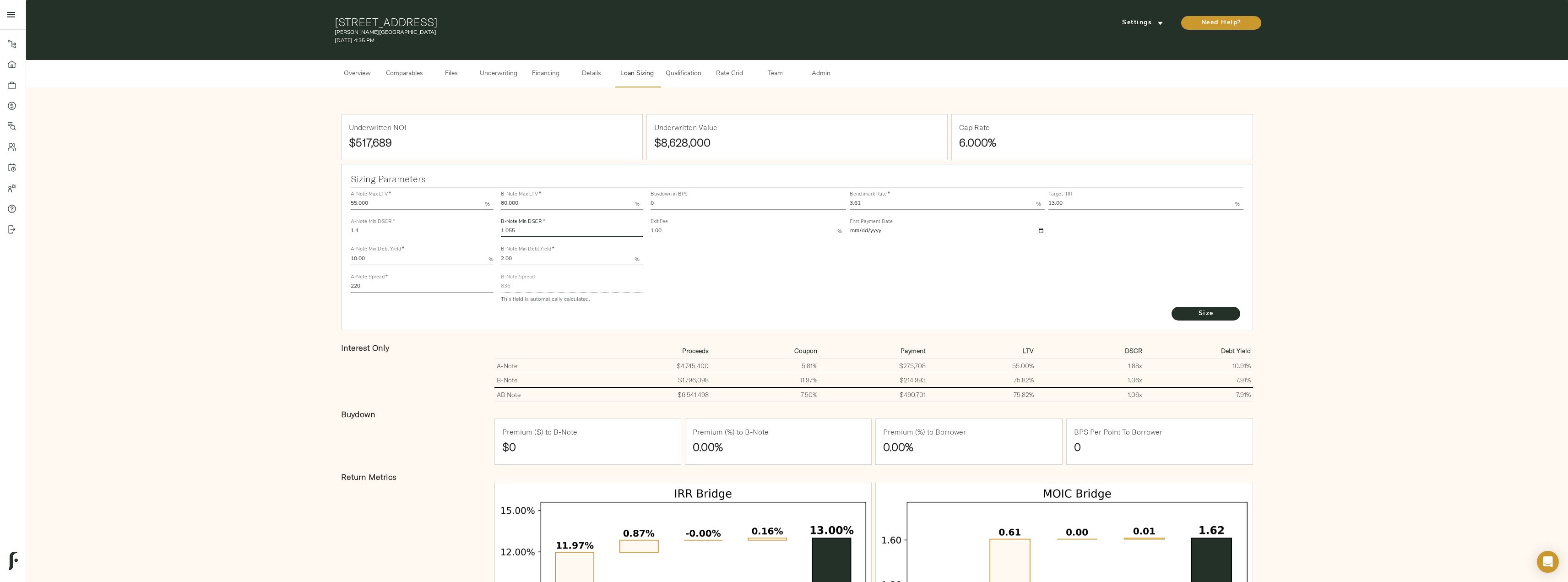
click at [502, 67] on button "Underwriting" at bounding box center [499, 74] width 49 height 27
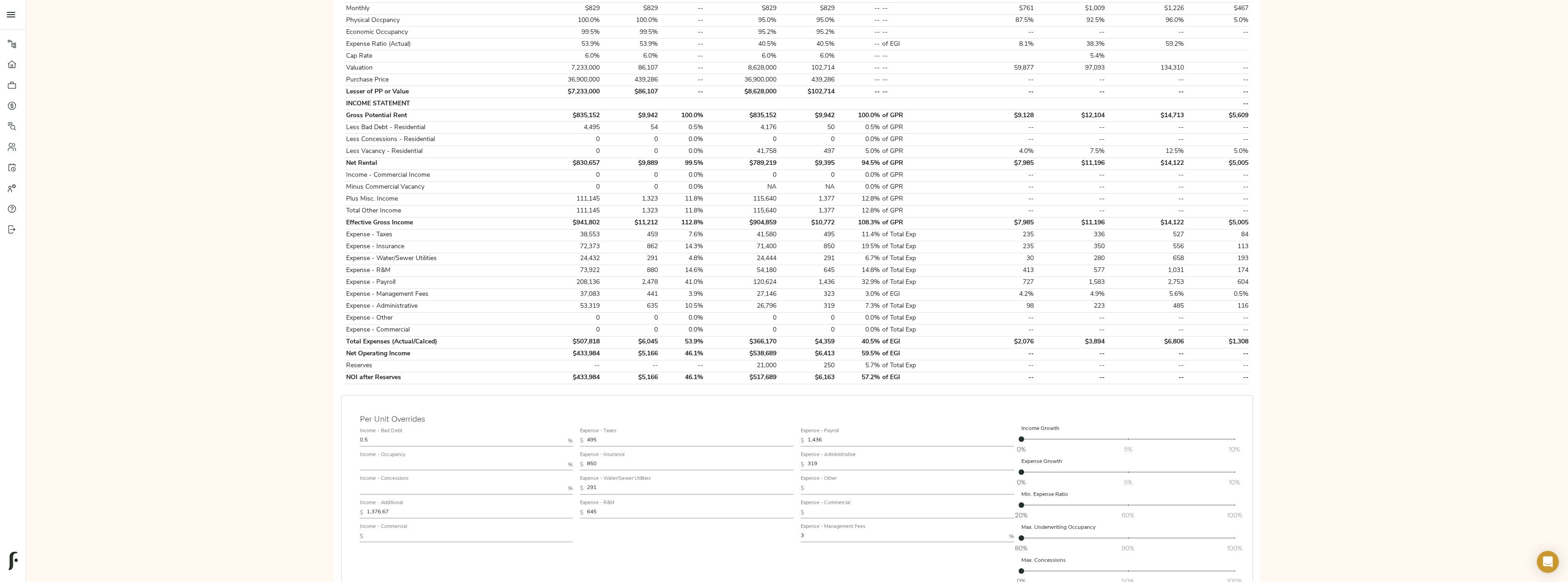
scroll to position [221, 0]
click at [786, 338] on div "Step 3: Spread Financials Navigate to the the underwriting template in the sett…" at bounding box center [797, 265] width 1527 height 782
